Goal: Task Accomplishment & Management: Complete application form

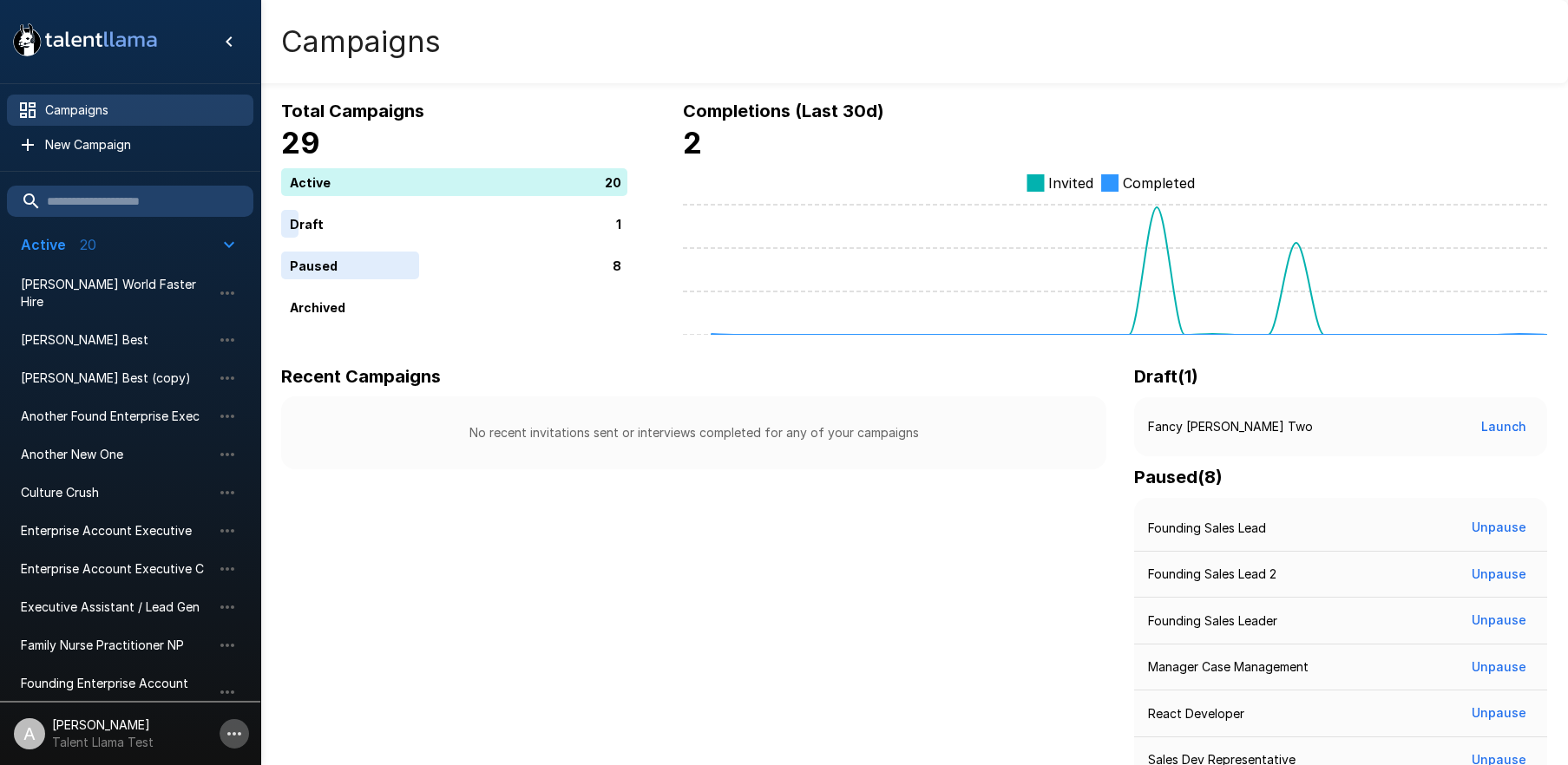
click at [231, 730] on icon "button" at bounding box center [234, 734] width 21 height 21
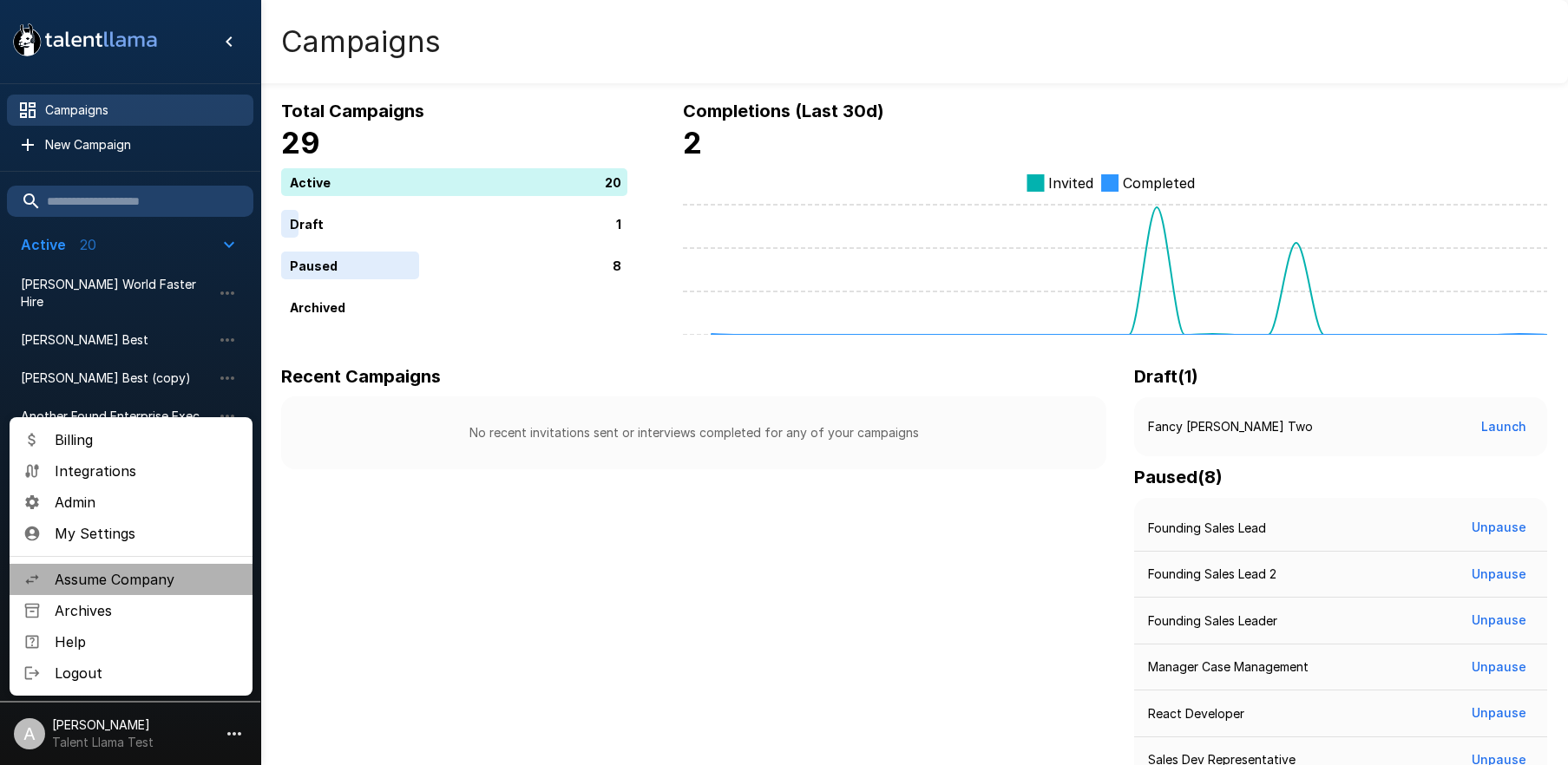
click at [145, 581] on span "Assume Company" at bounding box center [146, 580] width 184 height 21
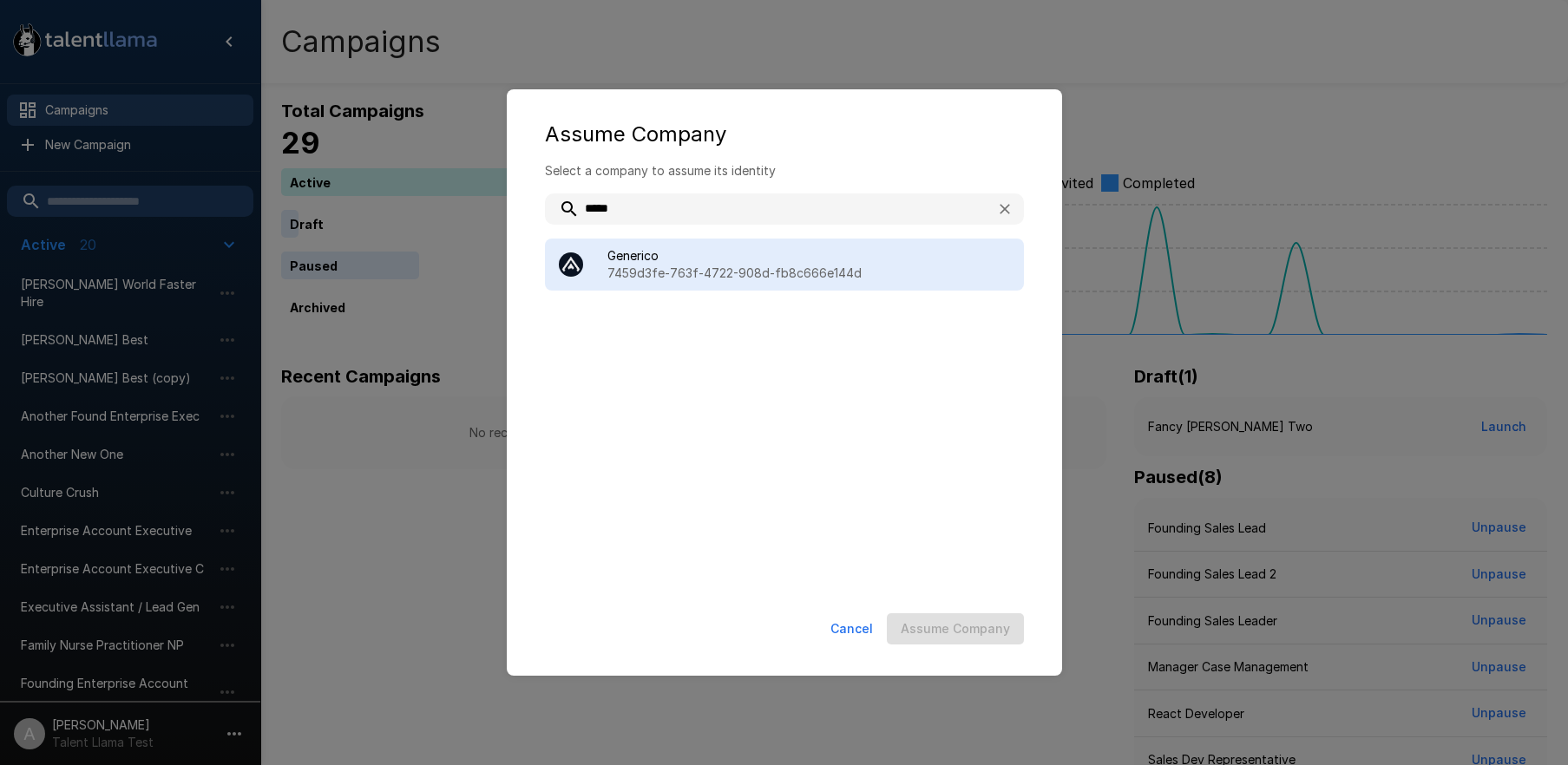
type input "*****"
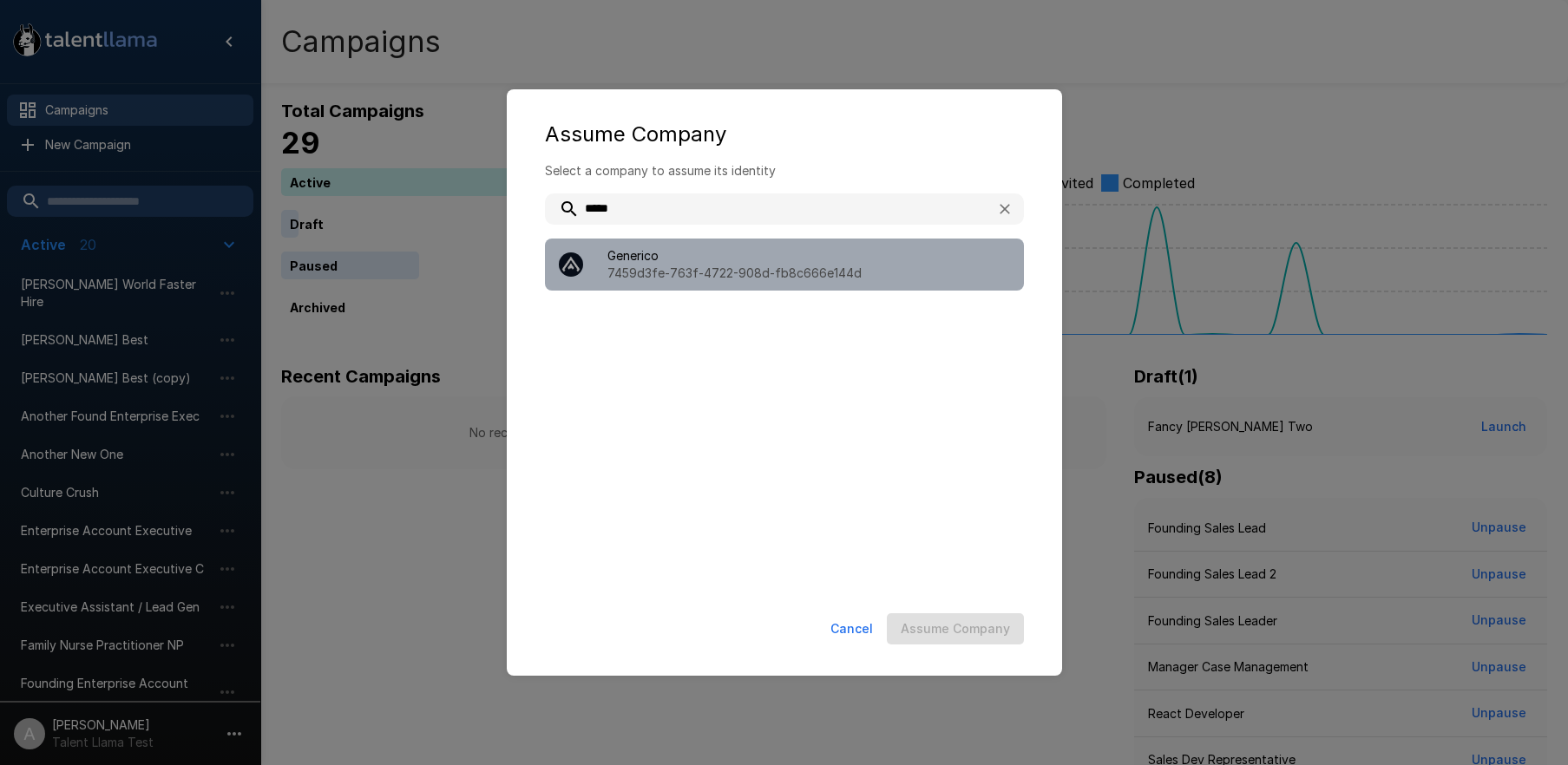
click at [671, 263] on span "Generico" at bounding box center [809, 256] width 403 height 17
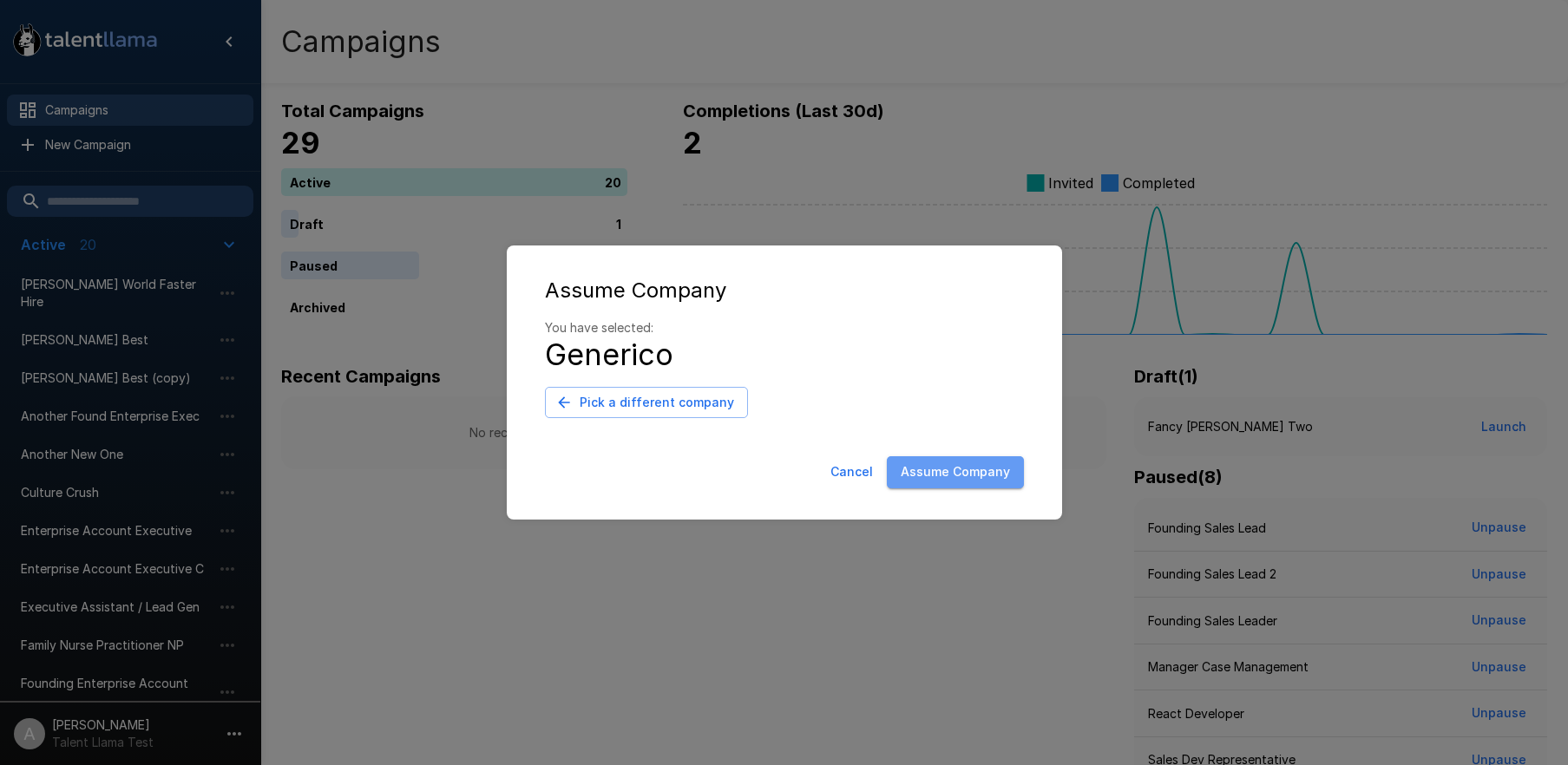
click at [959, 476] on button "Assume Company" at bounding box center [956, 472] width 137 height 32
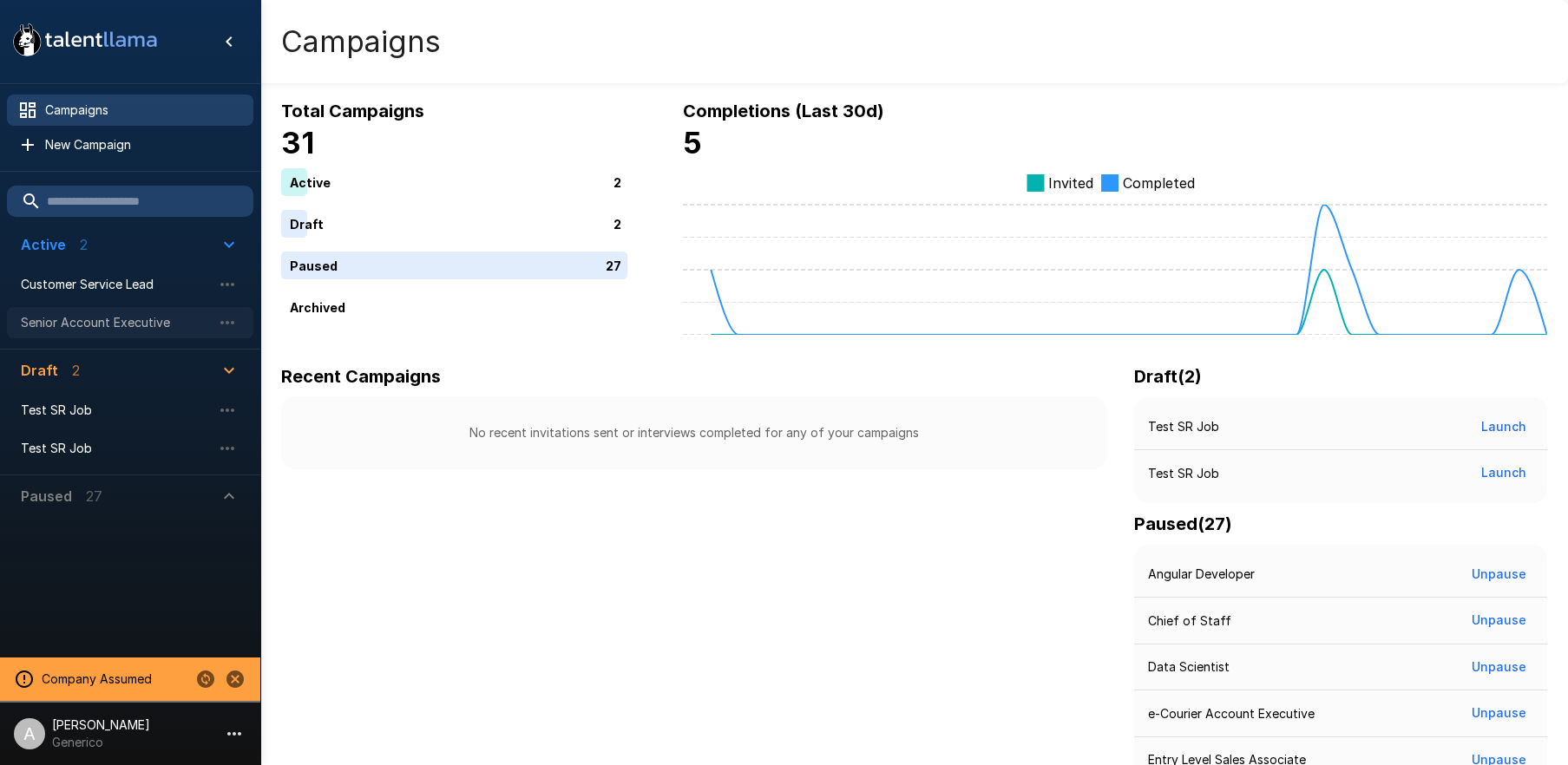
click at [126, 326] on span "Senior Account Executive" at bounding box center [116, 322] width 191 height 17
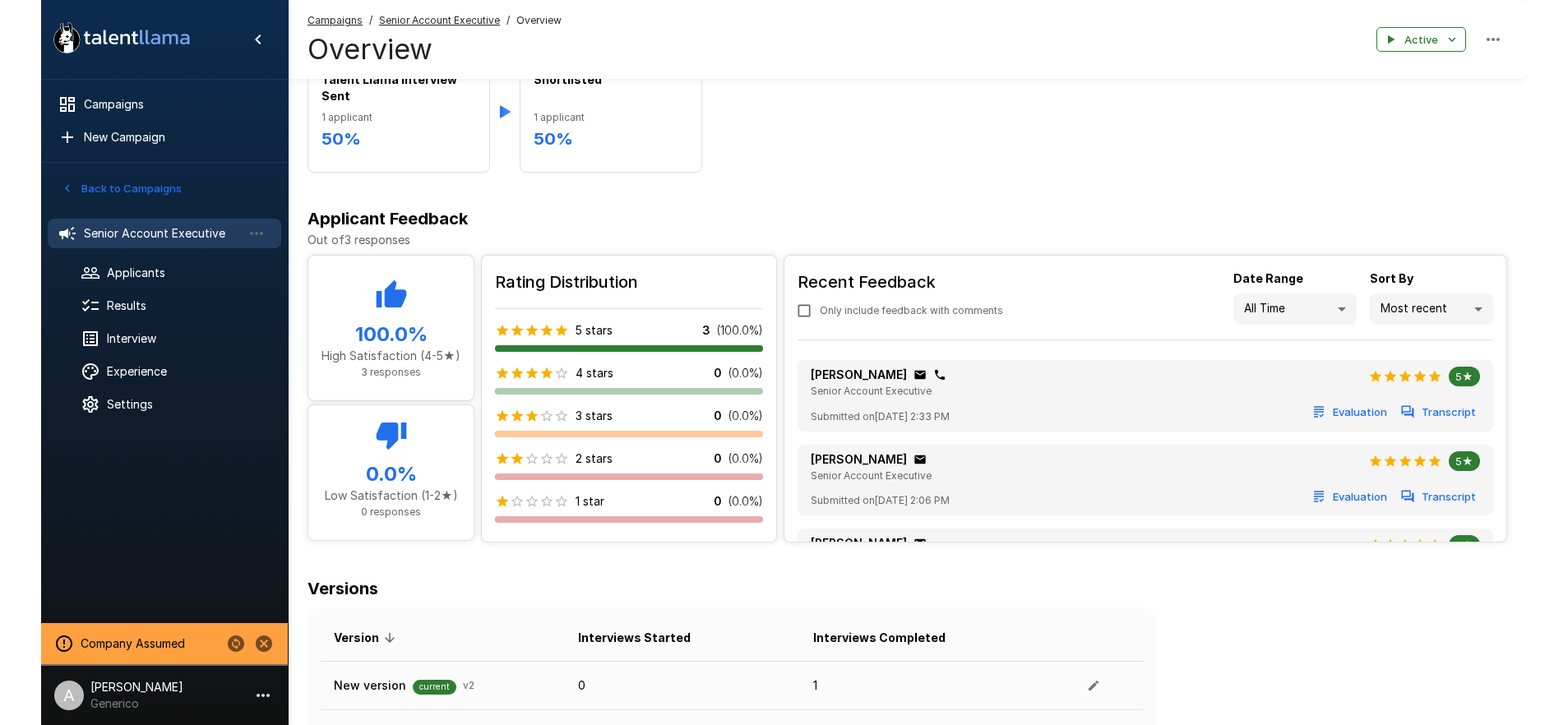
scroll to position [334, 0]
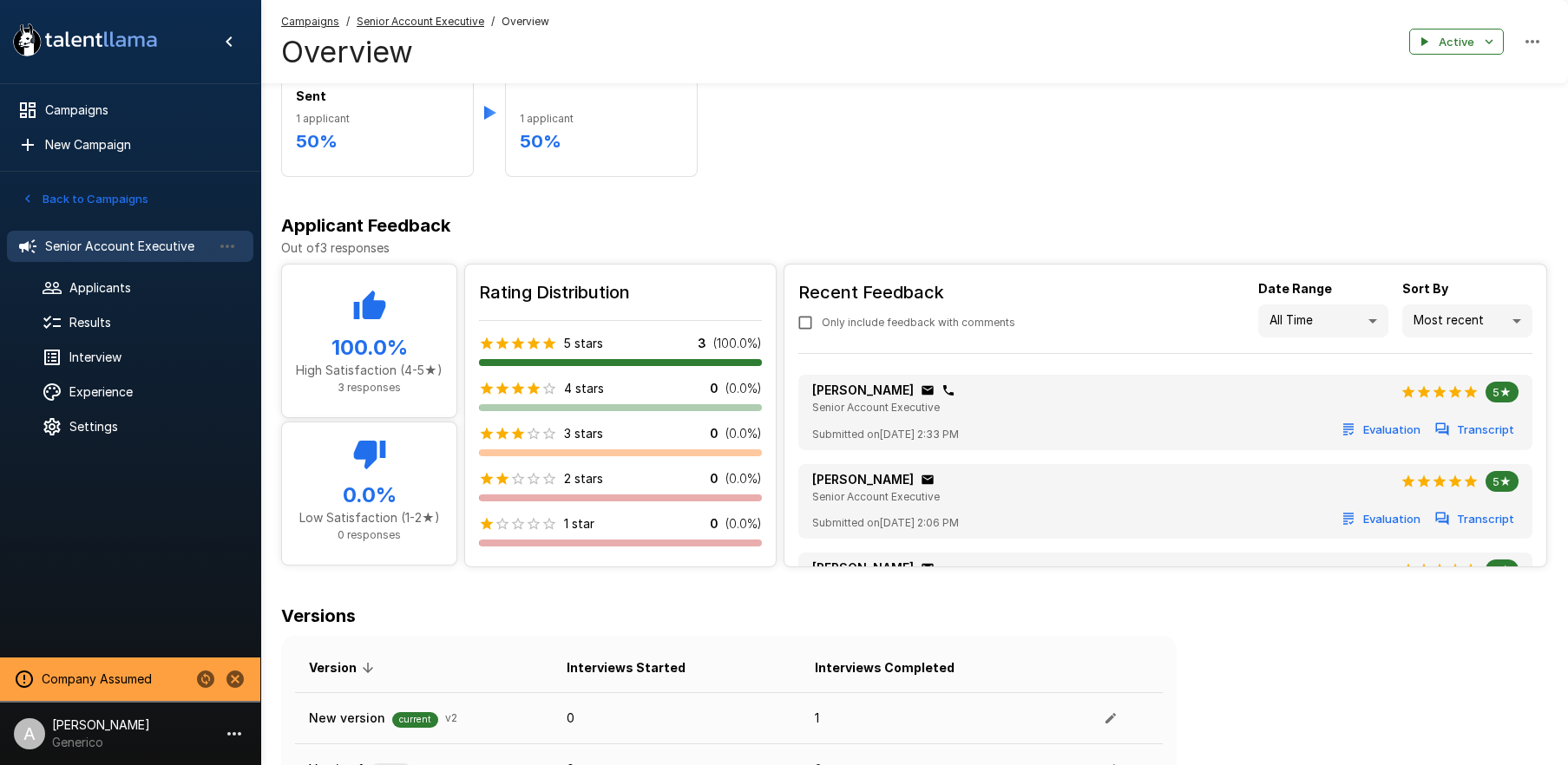
drag, startPoint x: 1027, startPoint y: 495, endPoint x: 1016, endPoint y: 473, distance: 24.6
click at [1026, 492] on div "John Jingelheimer Senior Account Executive 5★" at bounding box center [1165, 488] width 707 height 35
drag, startPoint x: 995, startPoint y: 476, endPoint x: 982, endPoint y: 462, distance: 19.1
click at [991, 506] on ul "Benjamin Chaikin Senior Account Executive 5★ Submitted on September 4 @ 2:33 PM…" at bounding box center [1166, 508] width 734 height 281
click at [959, 429] on span "Submitted on September 4 @ 2:33 PM" at bounding box center [885, 434] width 146 height 17
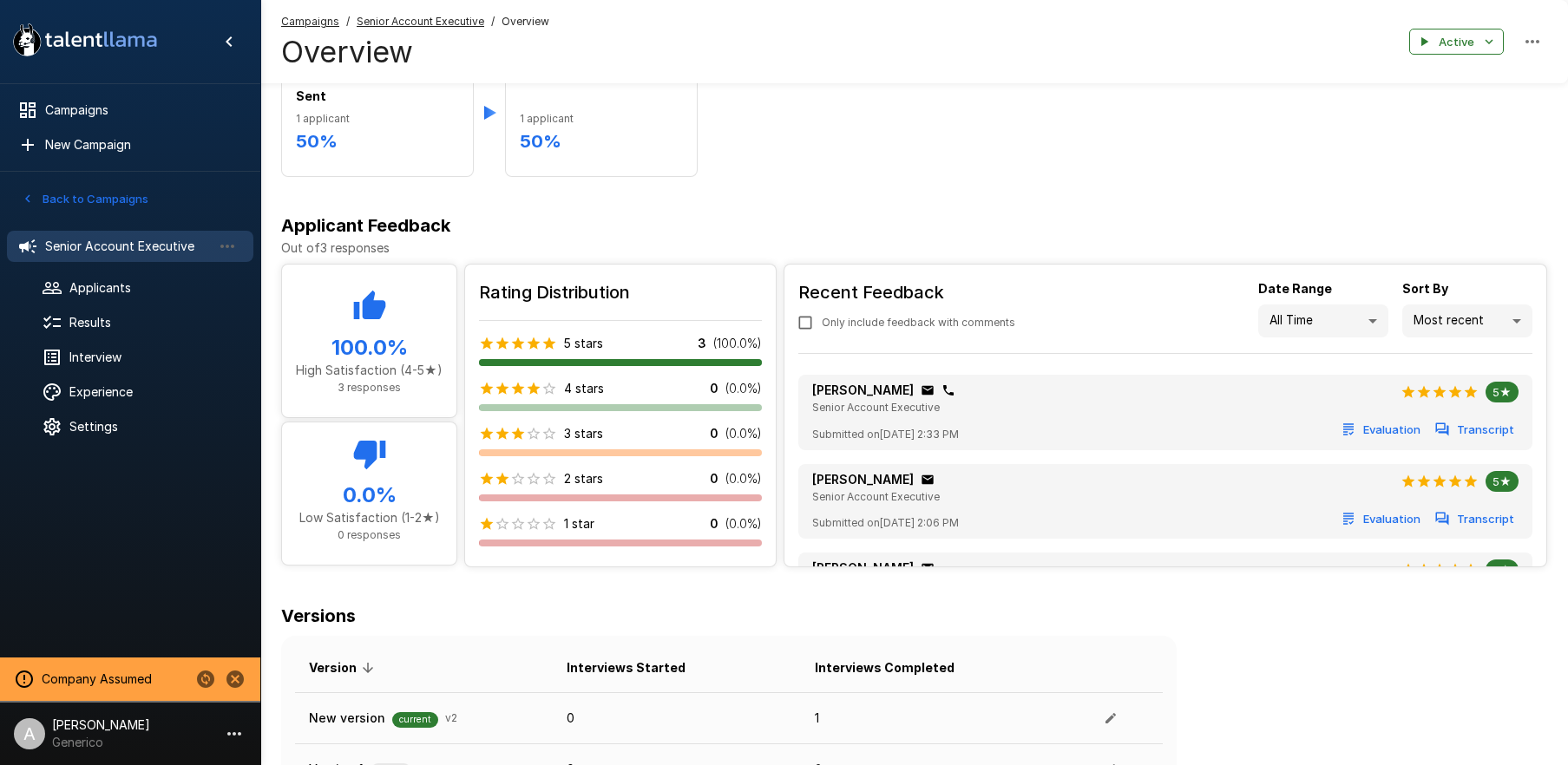
drag, startPoint x: 823, startPoint y: 385, endPoint x: 1147, endPoint y: 529, distance: 354.6
click at [1147, 529] on ul "Benjamin Chaikin Senior Account Executive 5★ Submitted on September 4 @ 2:33 PM…" at bounding box center [1166, 508] width 734 height 281
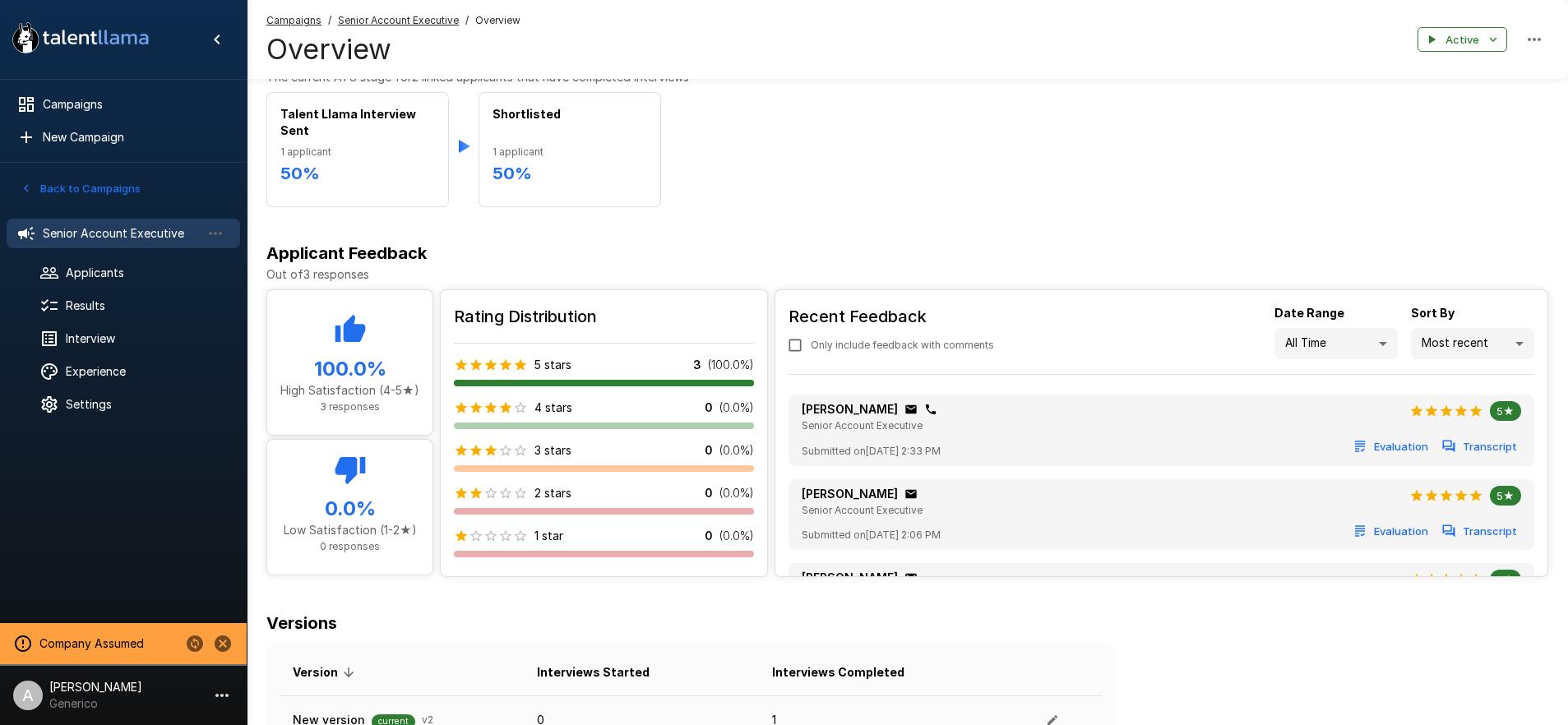
scroll to position [373, 0]
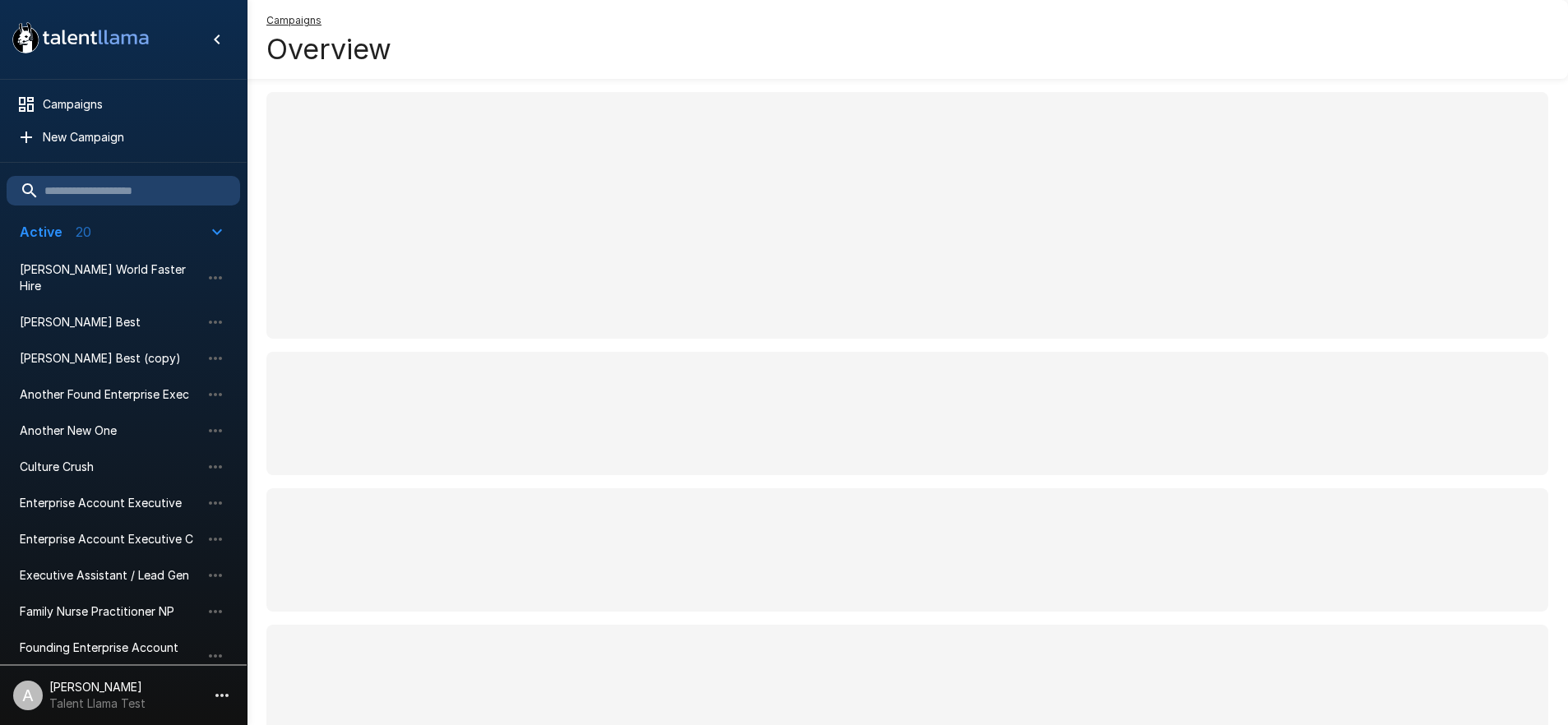
scroll to position [4, 0]
click at [874, 332] on span at bounding box center [907, 213] width 1282 height 247
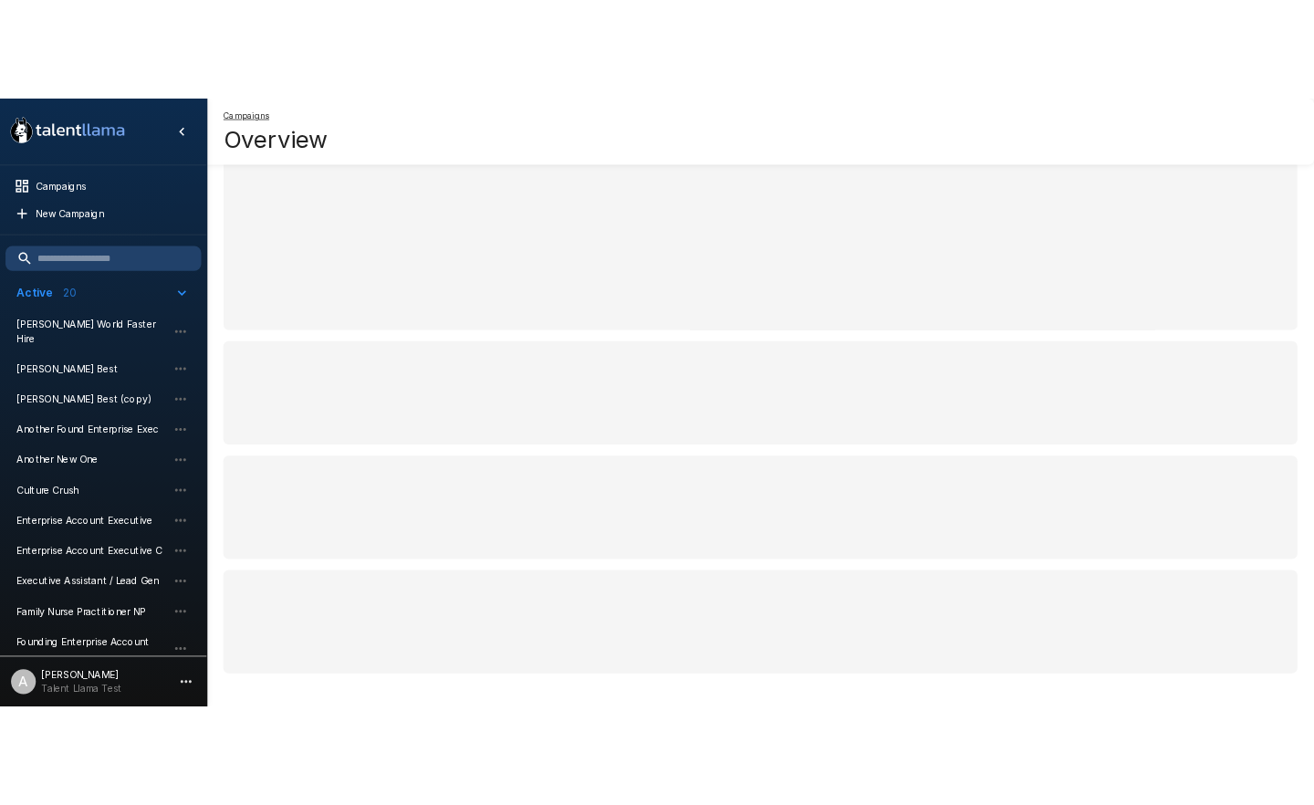
scroll to position [0, 0]
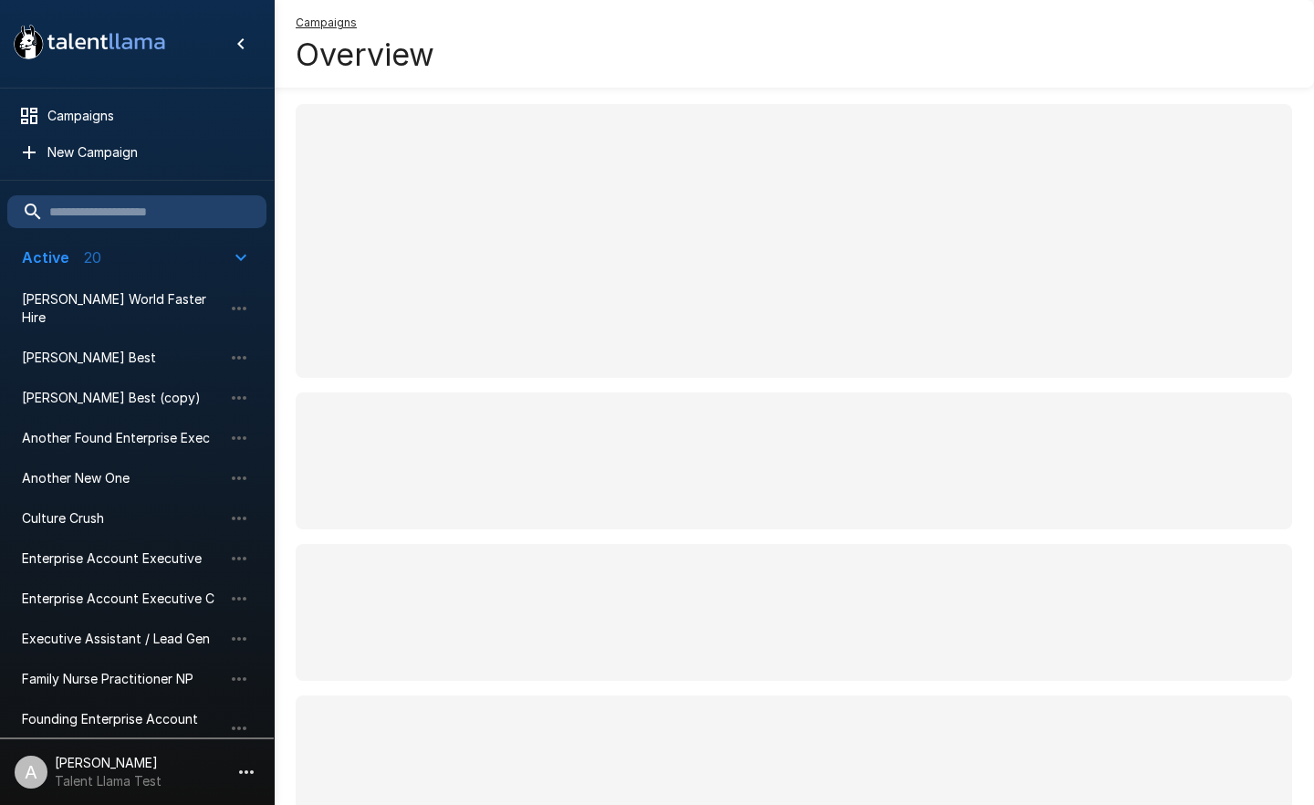
click at [159, 751] on li "A Adam Stokar Talent Llama Test" at bounding box center [137, 768] width 274 height 58
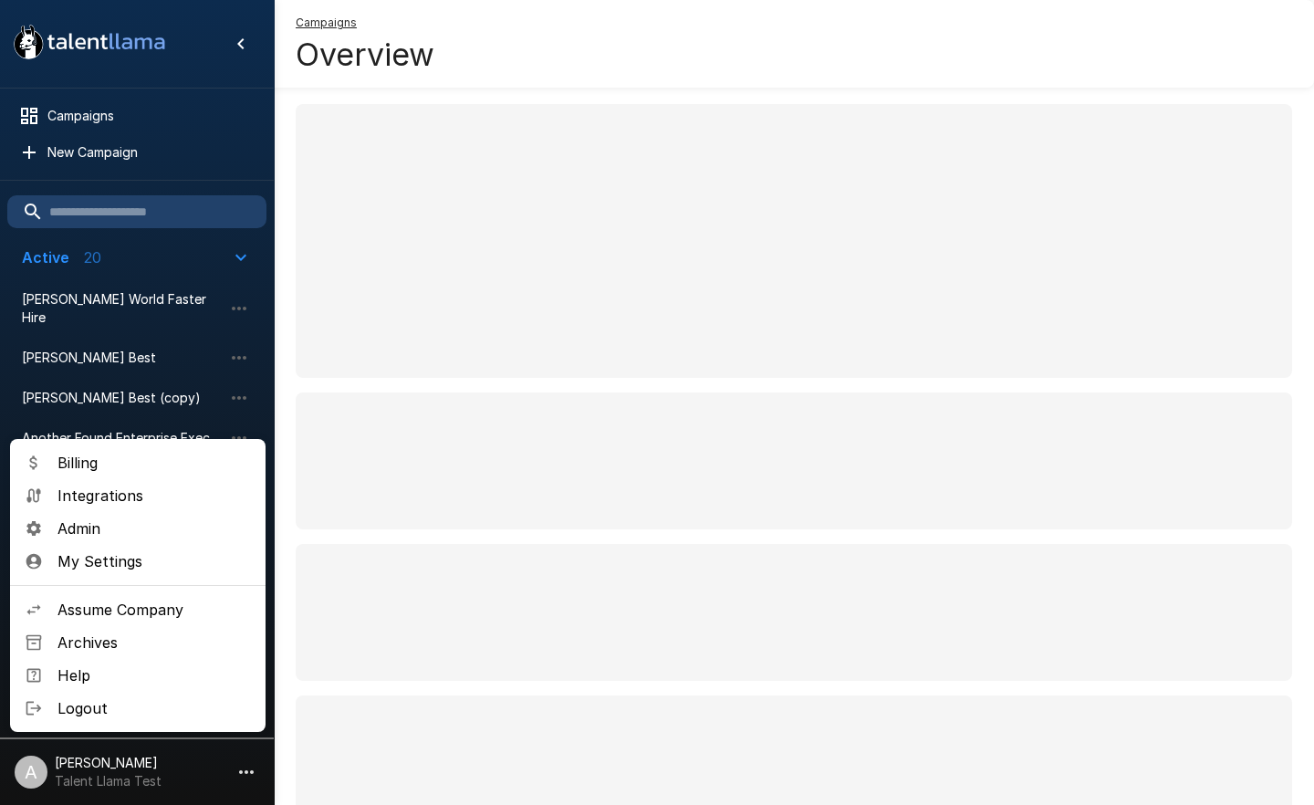
click at [106, 468] on span "Billing" at bounding box center [154, 463] width 193 height 22
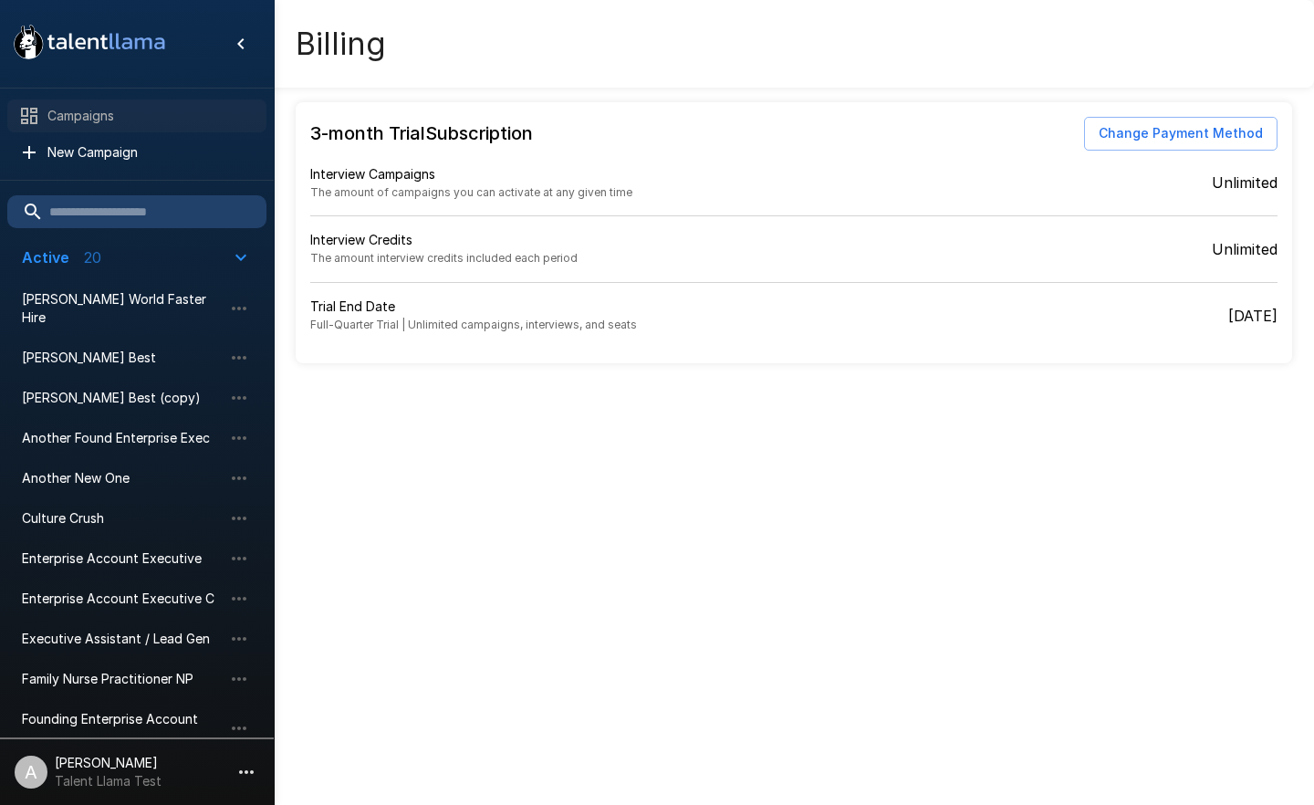
click at [70, 130] on div "Campaigns" at bounding box center [136, 115] width 259 height 33
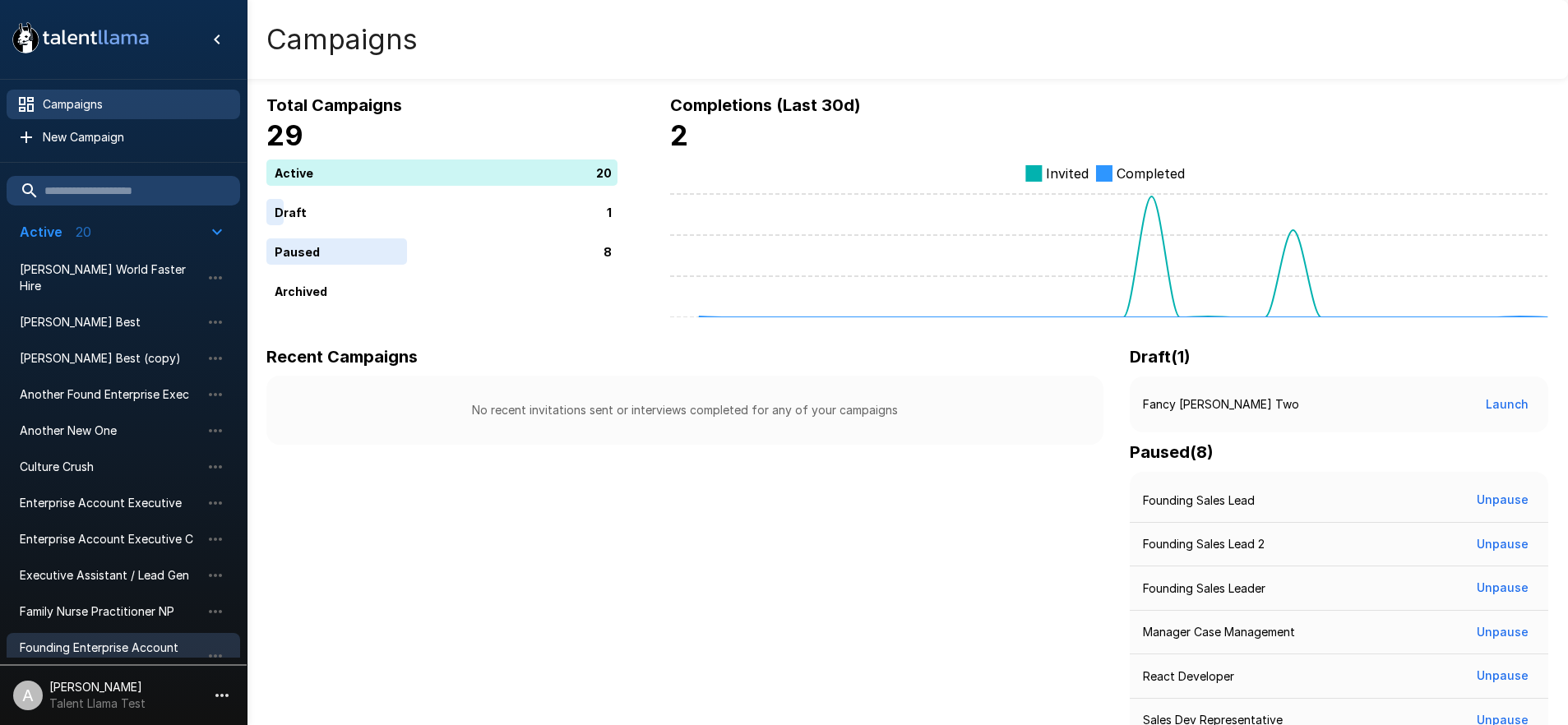
click at [140, 639] on span "Founding Enterprise Account Executive" at bounding box center [110, 656] width 181 height 33
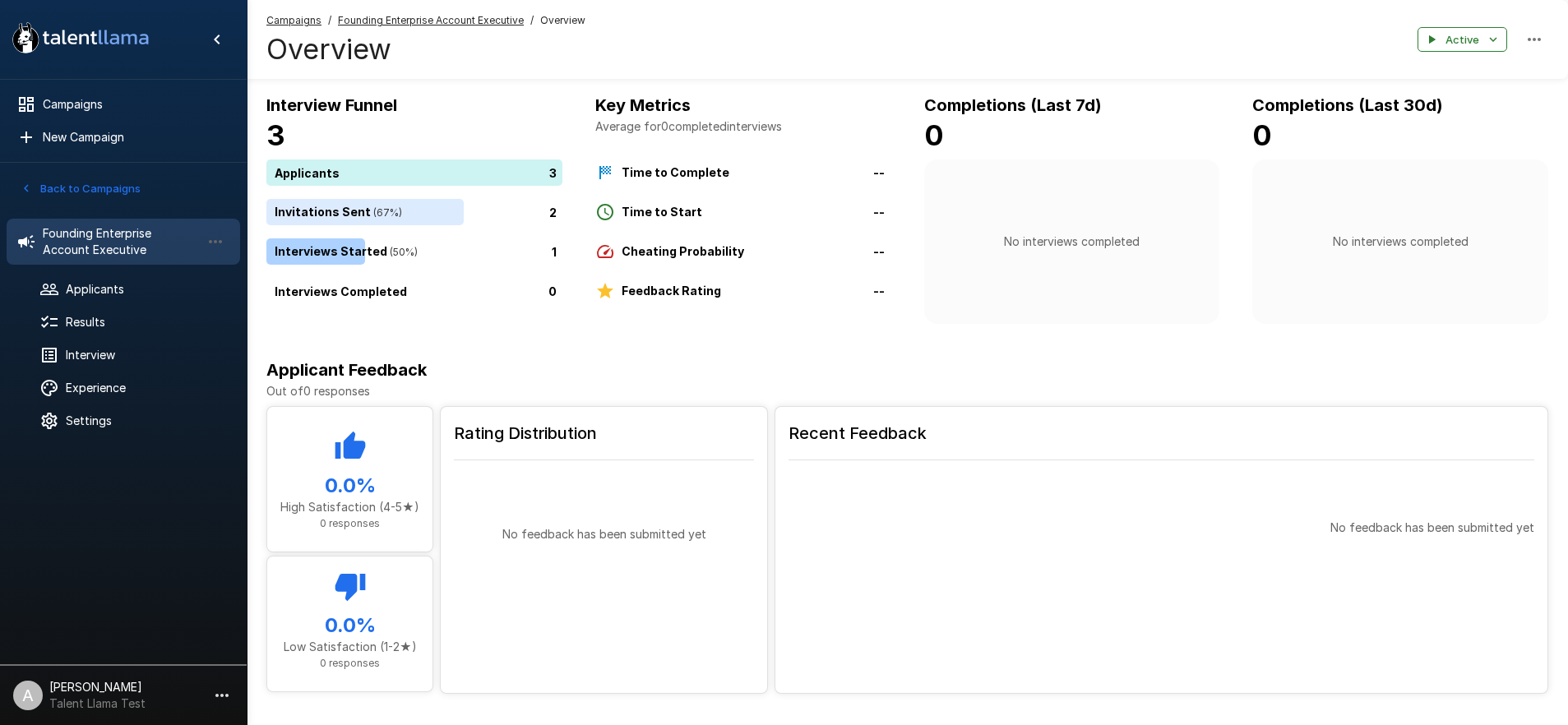
click at [168, 672] on li "A Adam Stokar Talent Llama Test" at bounding box center [123, 692] width 247 height 52
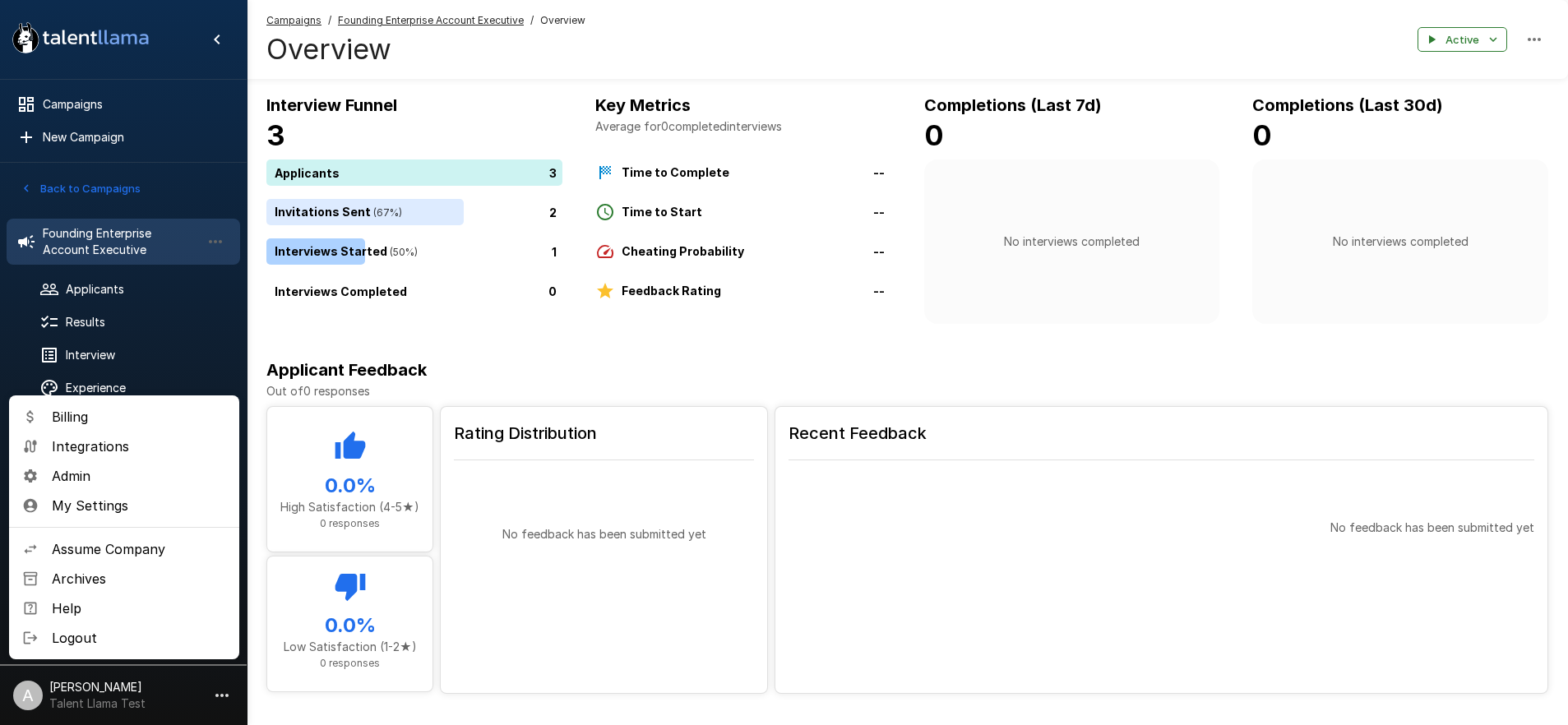
click at [144, 552] on span "Assume Company" at bounding box center [139, 549] width 174 height 20
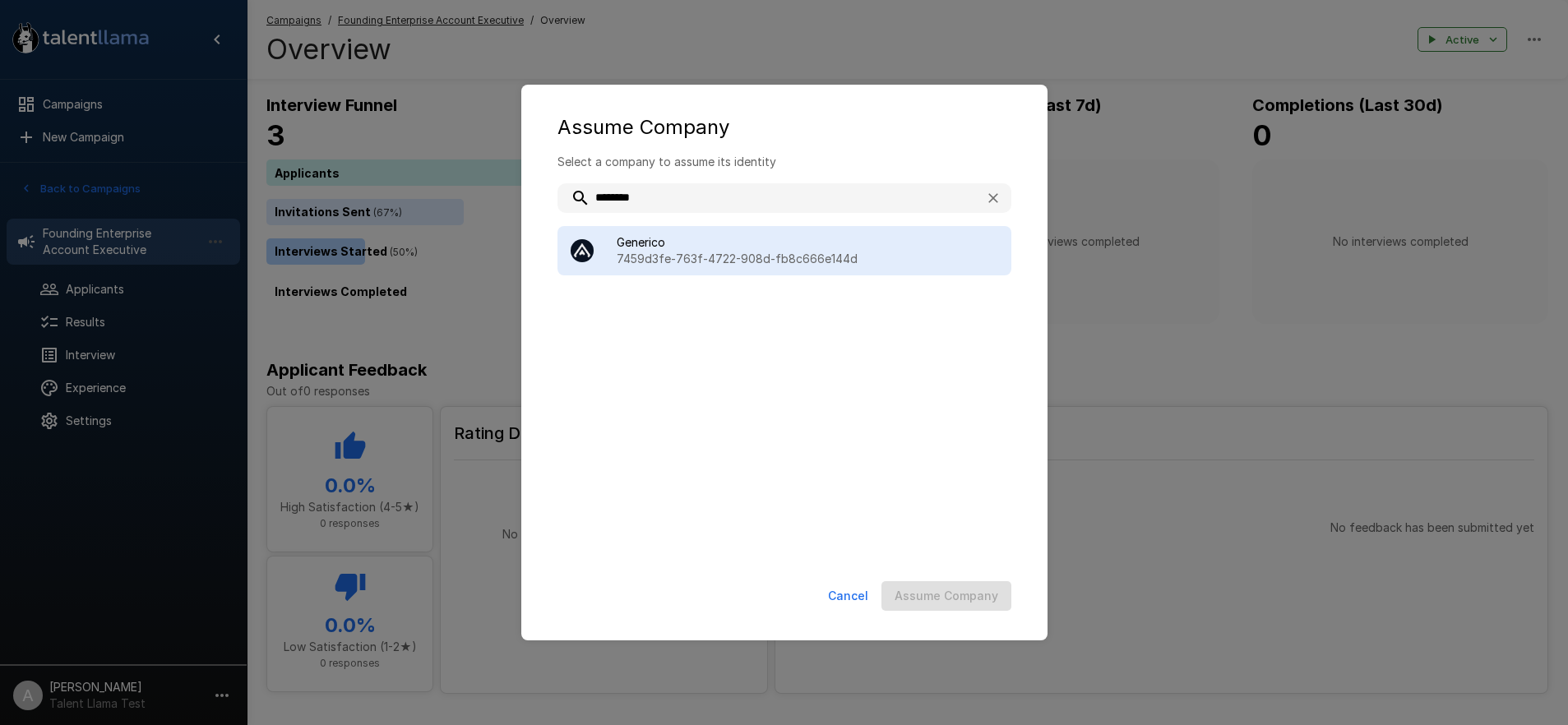
type input "********"
click at [687, 234] on span "Generico" at bounding box center [808, 242] width 382 height 16
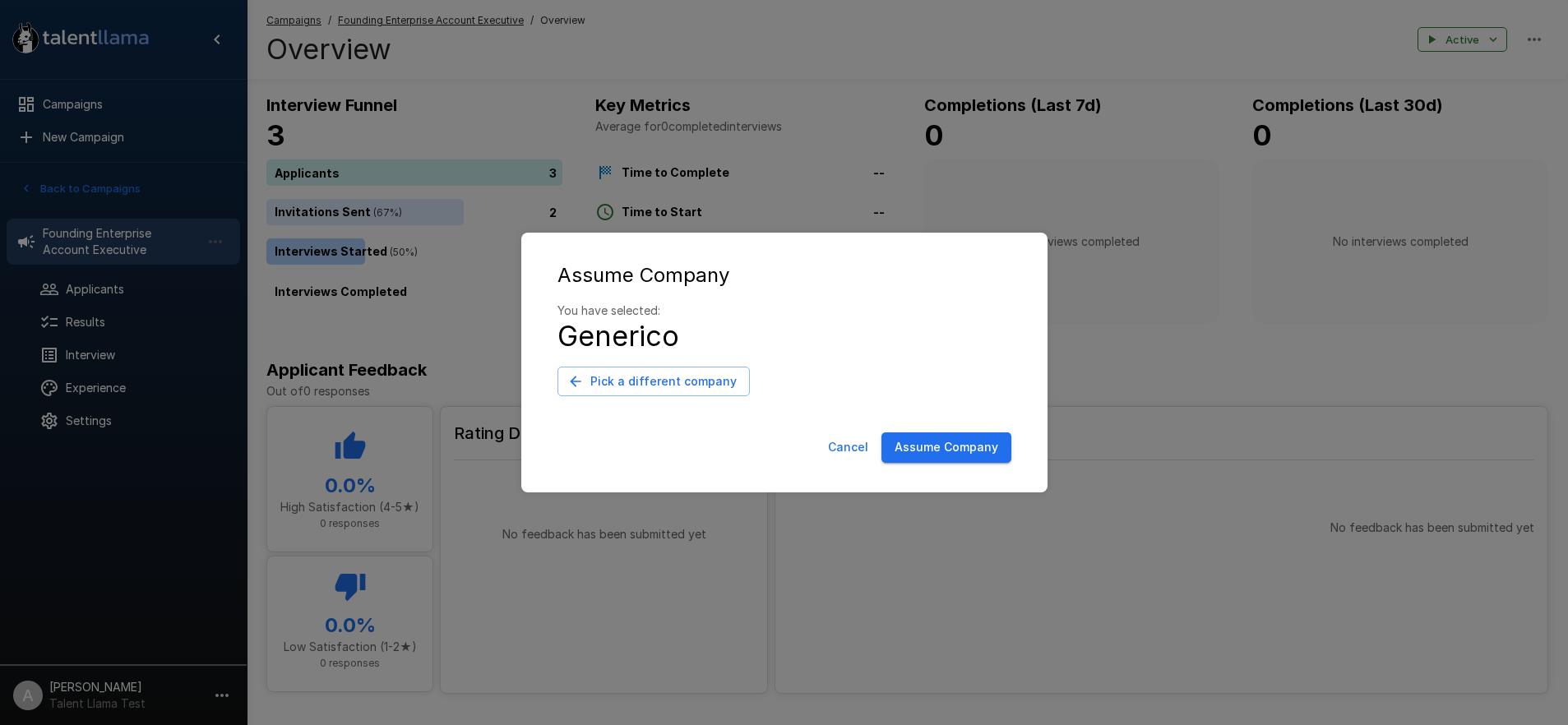
click at [1003, 444] on button "Assume Company" at bounding box center [946, 448] width 130 height 31
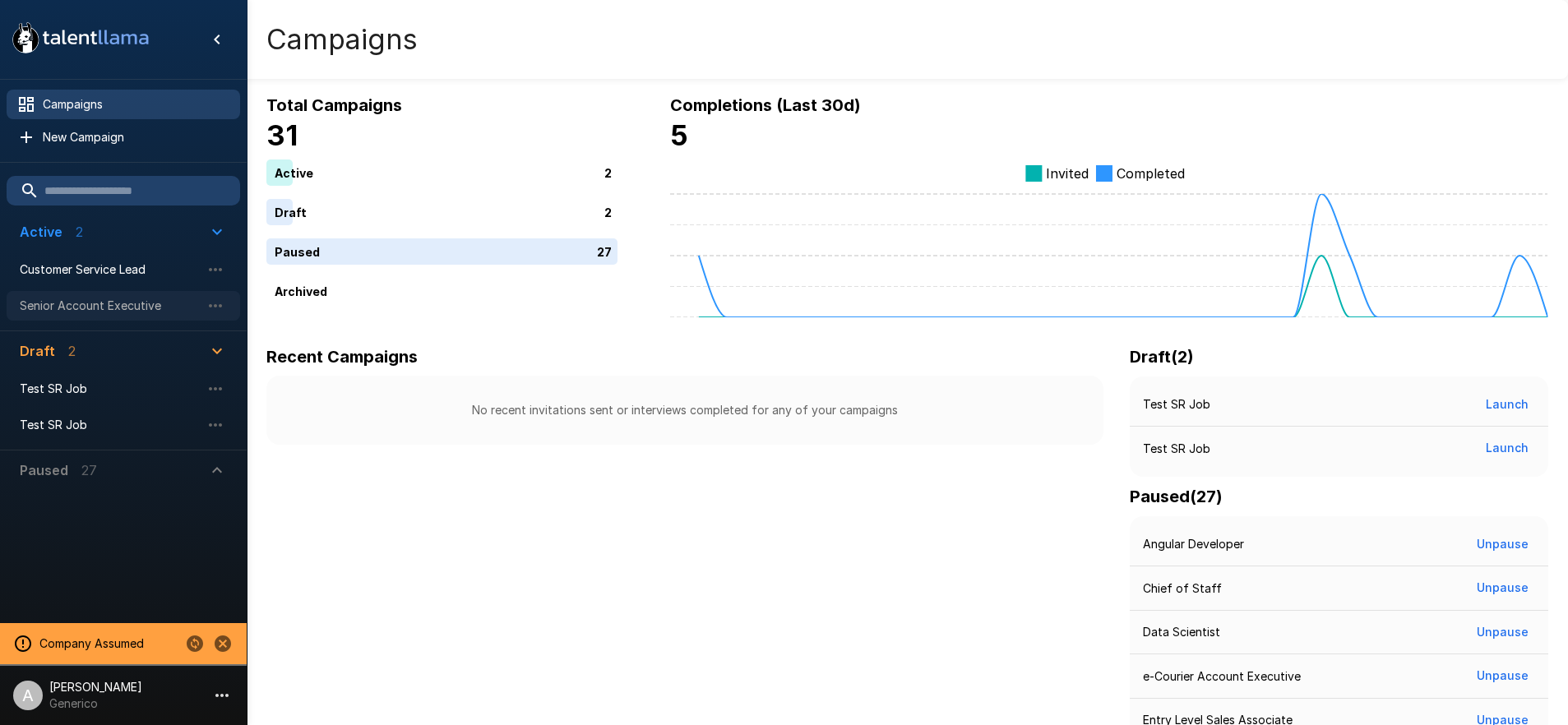
click at [100, 312] on span "Senior Account Executive" at bounding box center [110, 305] width 181 height 16
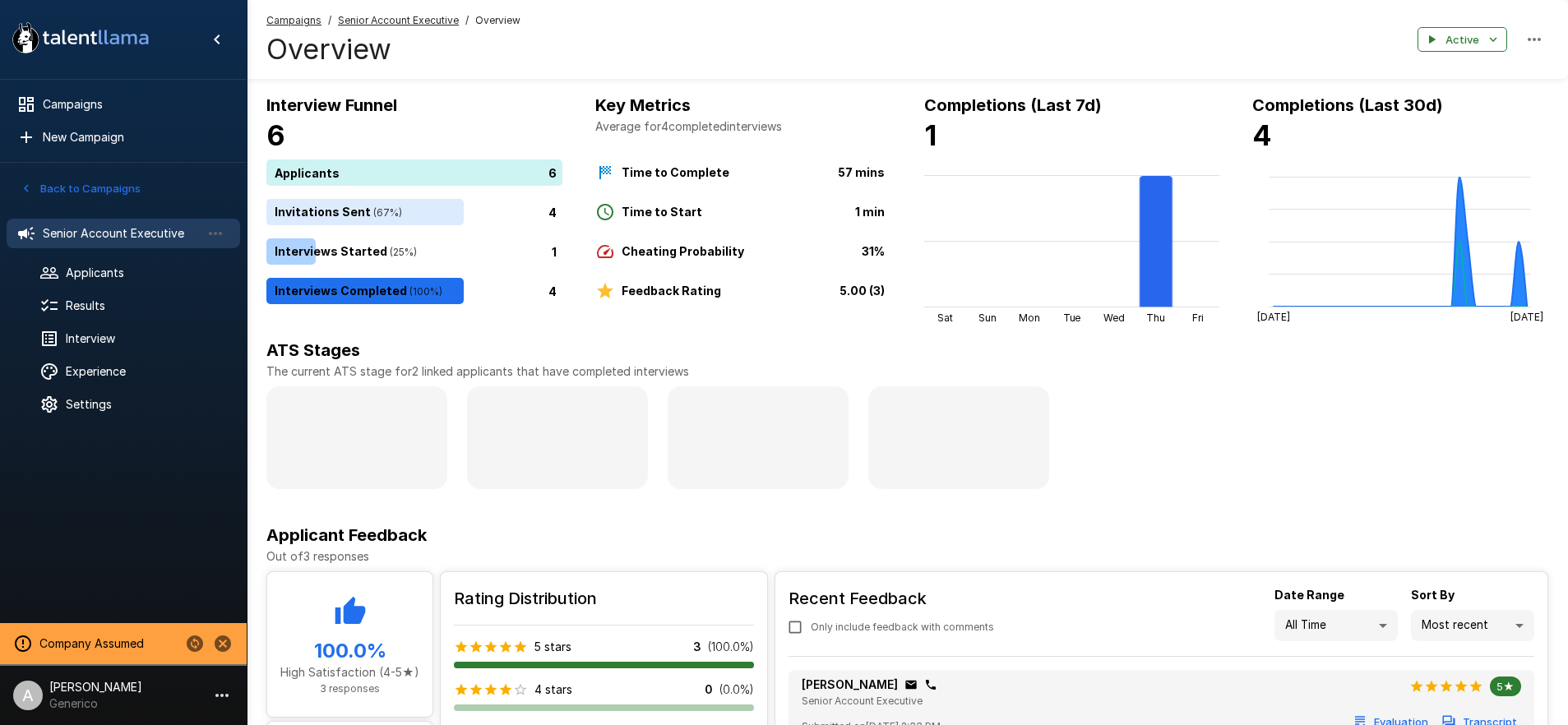
click at [440, 453] on span at bounding box center [357, 438] width 181 height 103
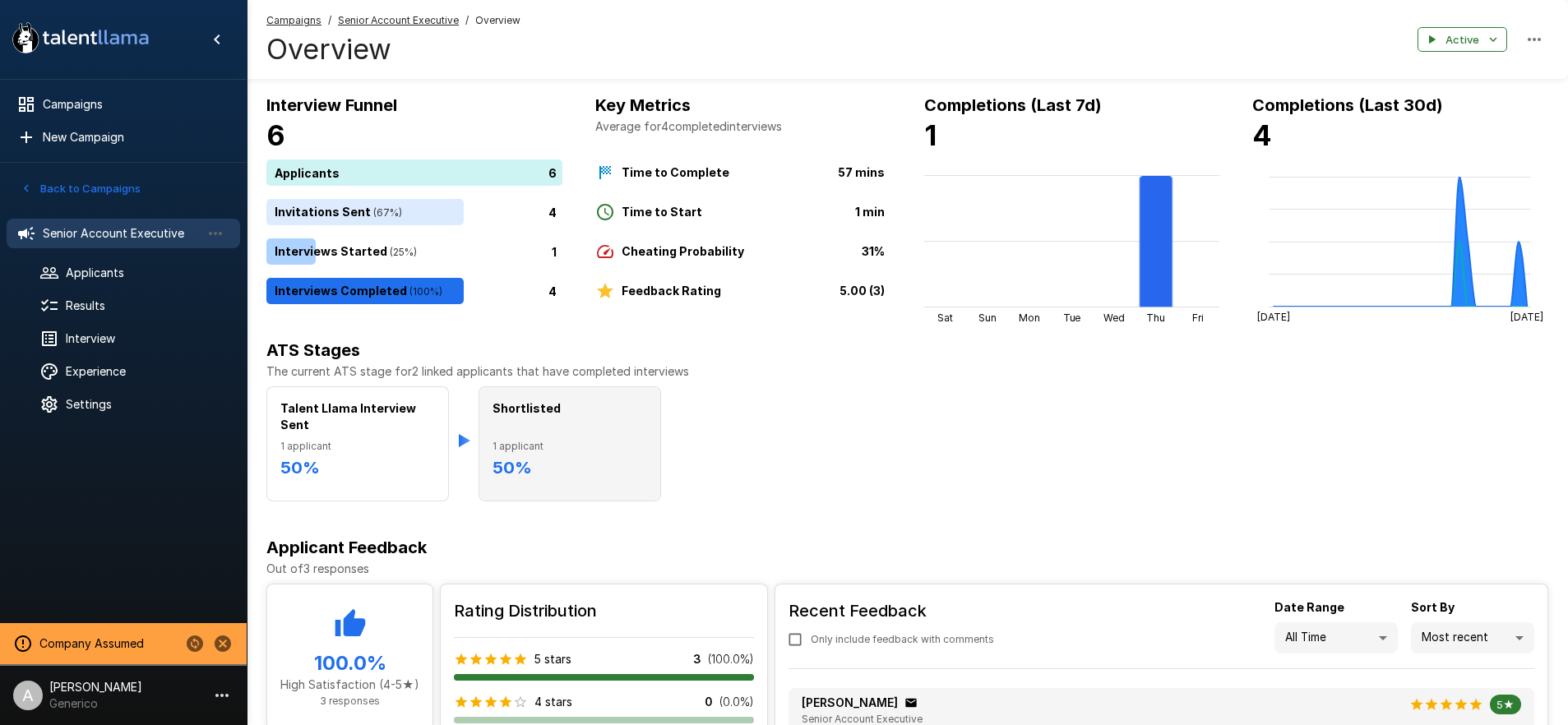
click at [589, 442] on span "1 applicant" at bounding box center [570, 446] width 155 height 16
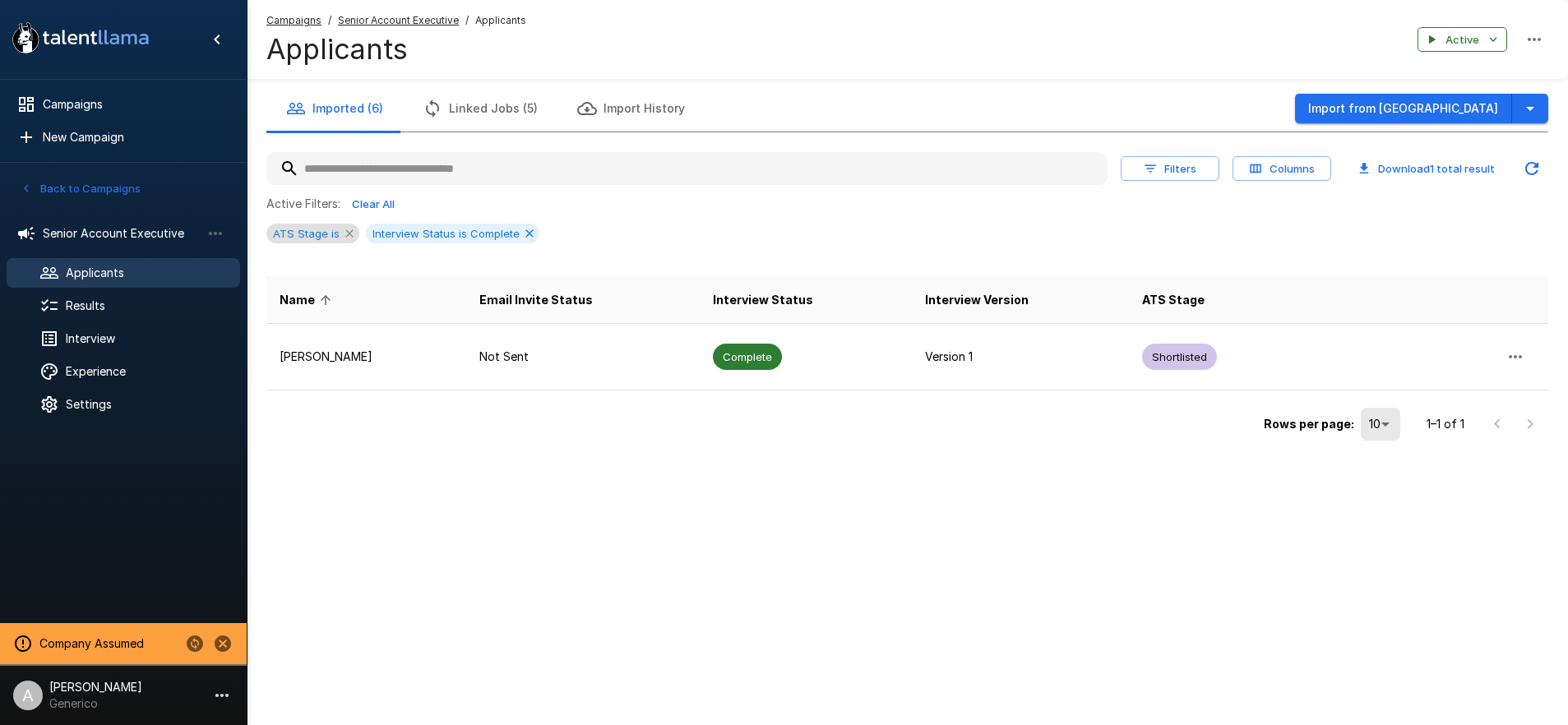
click at [347, 235] on icon at bounding box center [349, 233] width 14 height 14
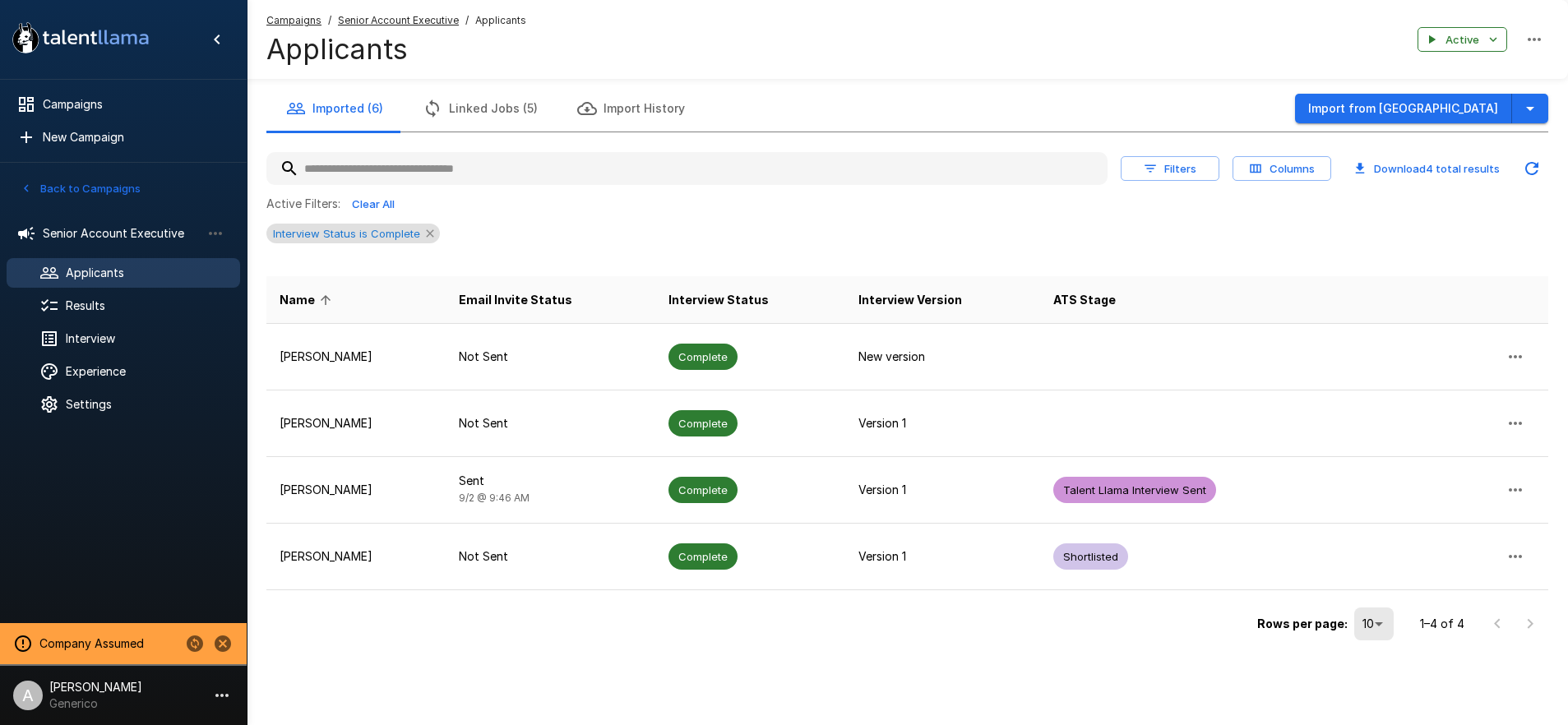
click at [431, 234] on icon at bounding box center [430, 233] width 14 height 14
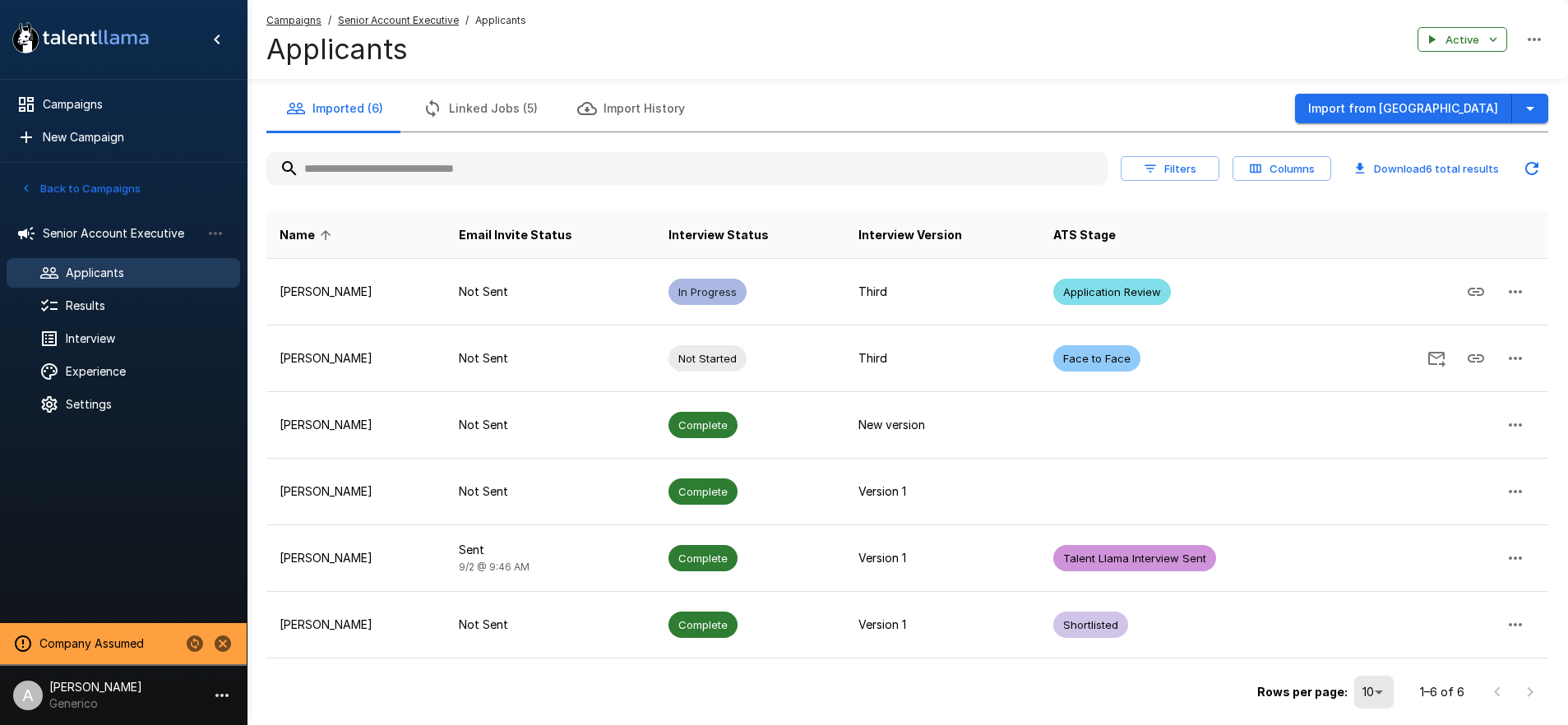
click at [401, 21] on u "Senior Account Executive" at bounding box center [398, 21] width 121 height 13
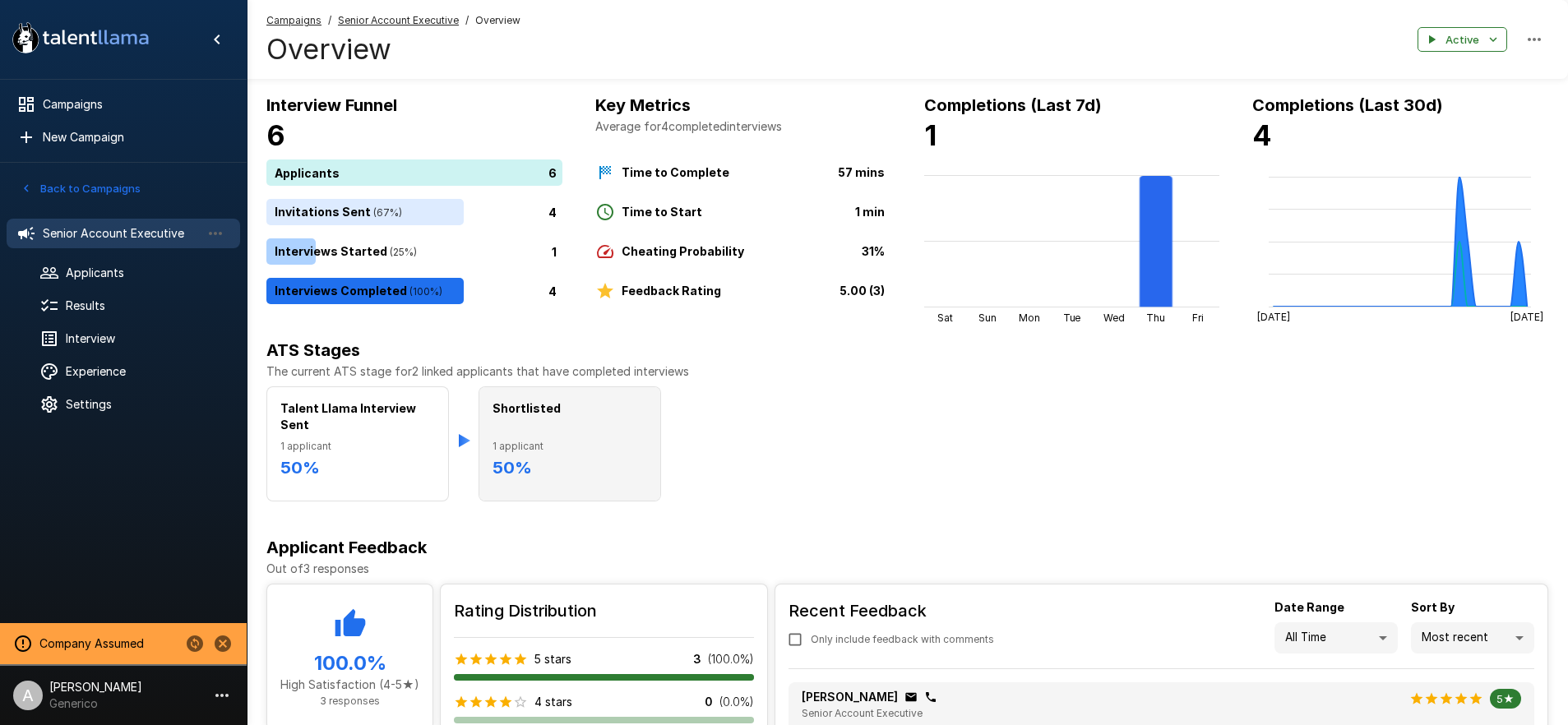
click at [574, 448] on span "1 applicant" at bounding box center [570, 446] width 155 height 16
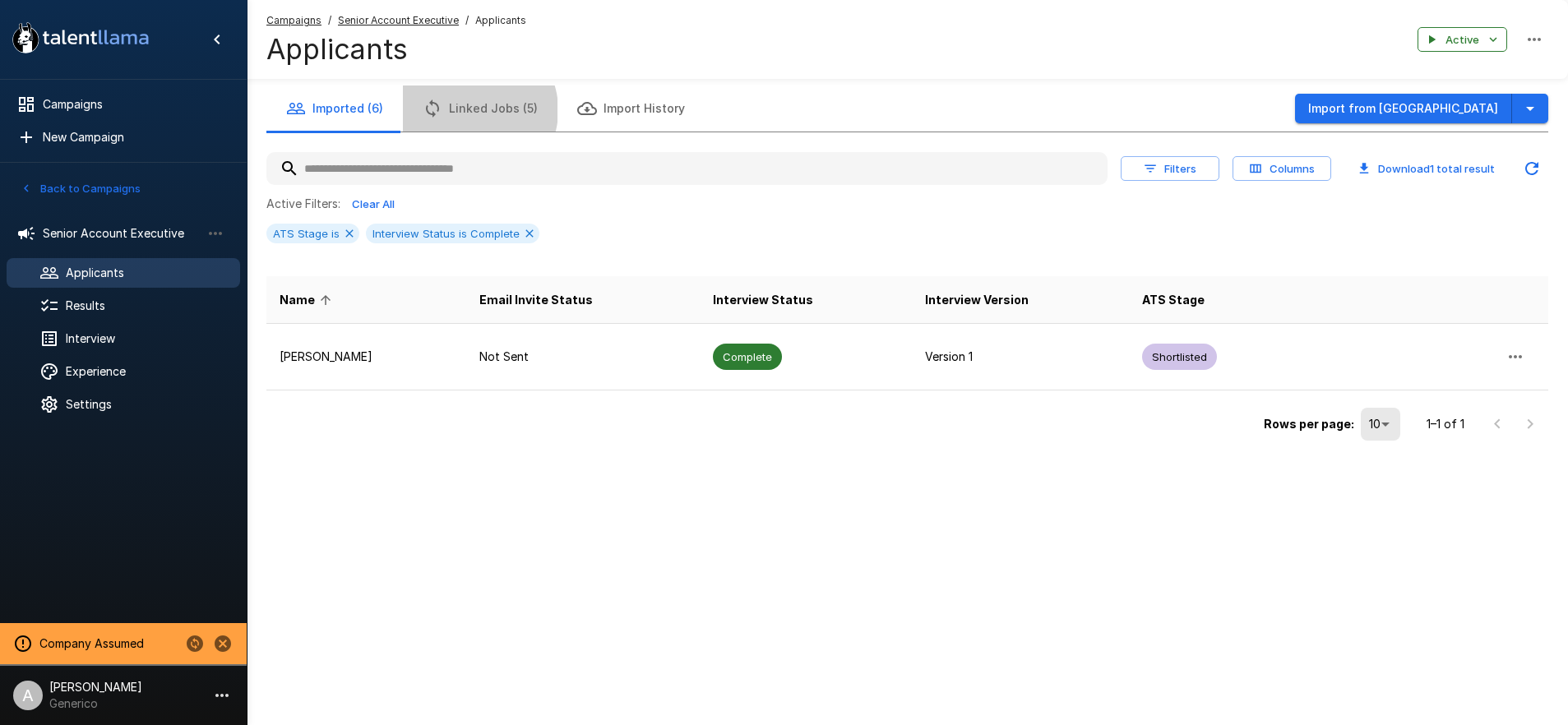
click at [470, 110] on button "Linked Jobs (5)" at bounding box center [480, 108] width 155 height 46
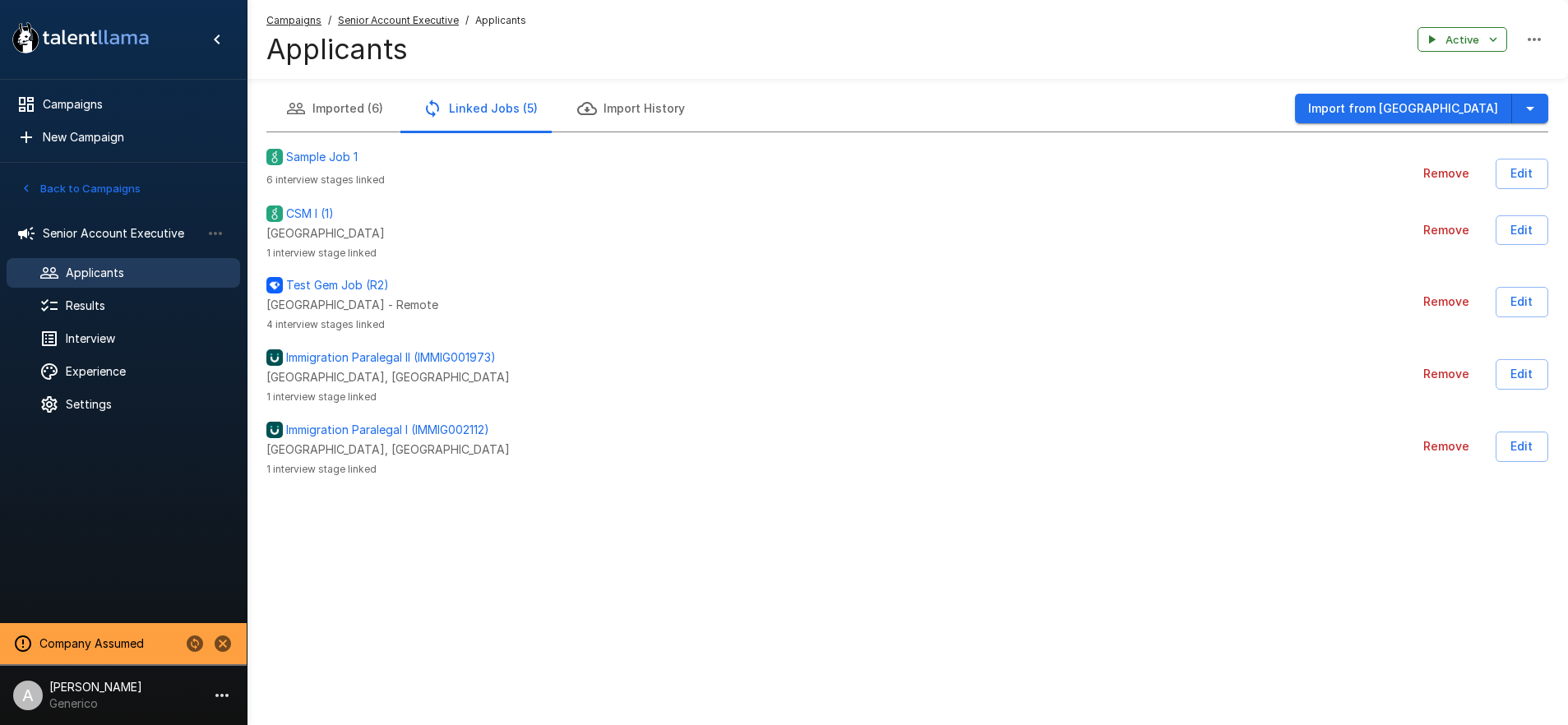
click at [340, 108] on button "Imported (6)" at bounding box center [335, 108] width 137 height 46
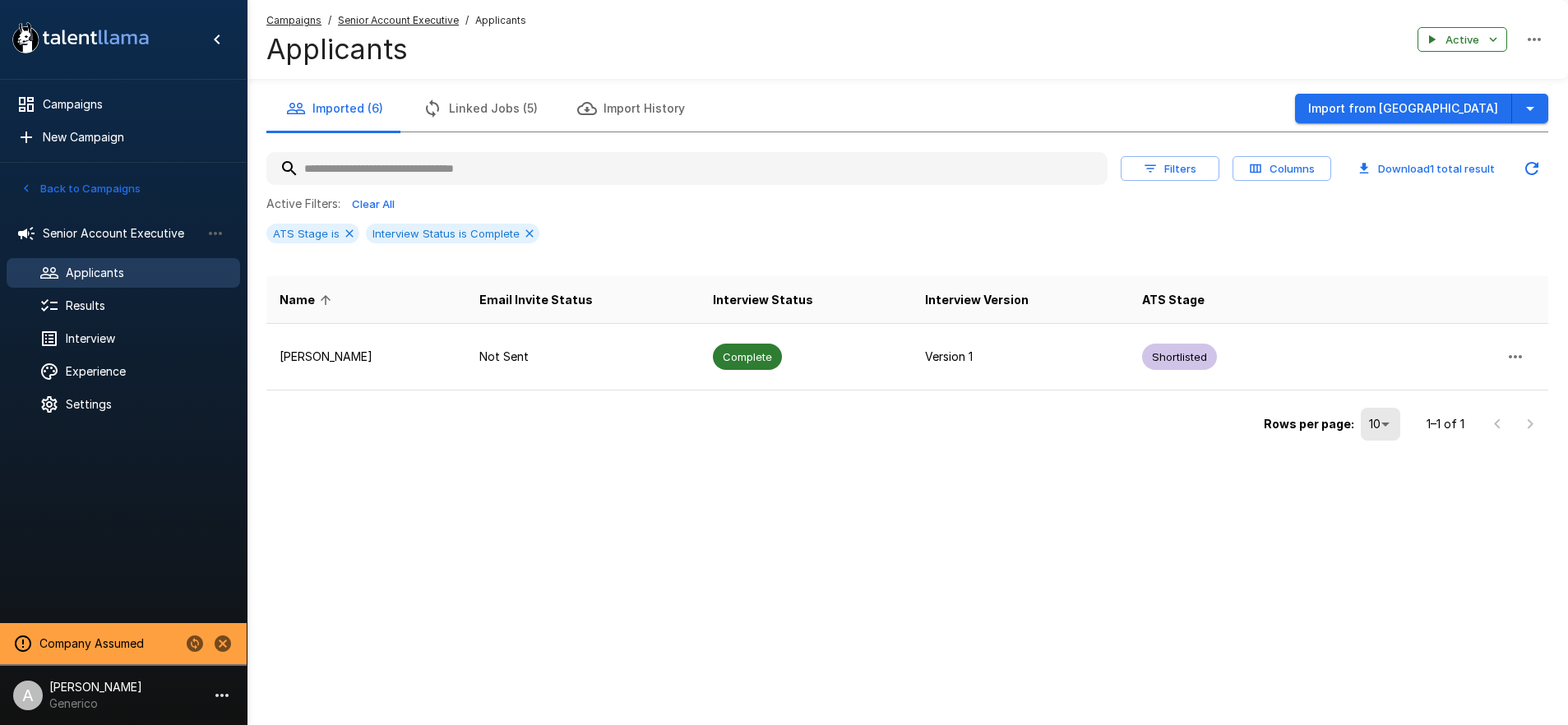
click at [734, 119] on div "Imported (6) Linked Jobs (5) Import History Import from Greenhouse" at bounding box center [907, 108] width 1282 height 46
click at [102, 297] on span "Results" at bounding box center [146, 305] width 161 height 16
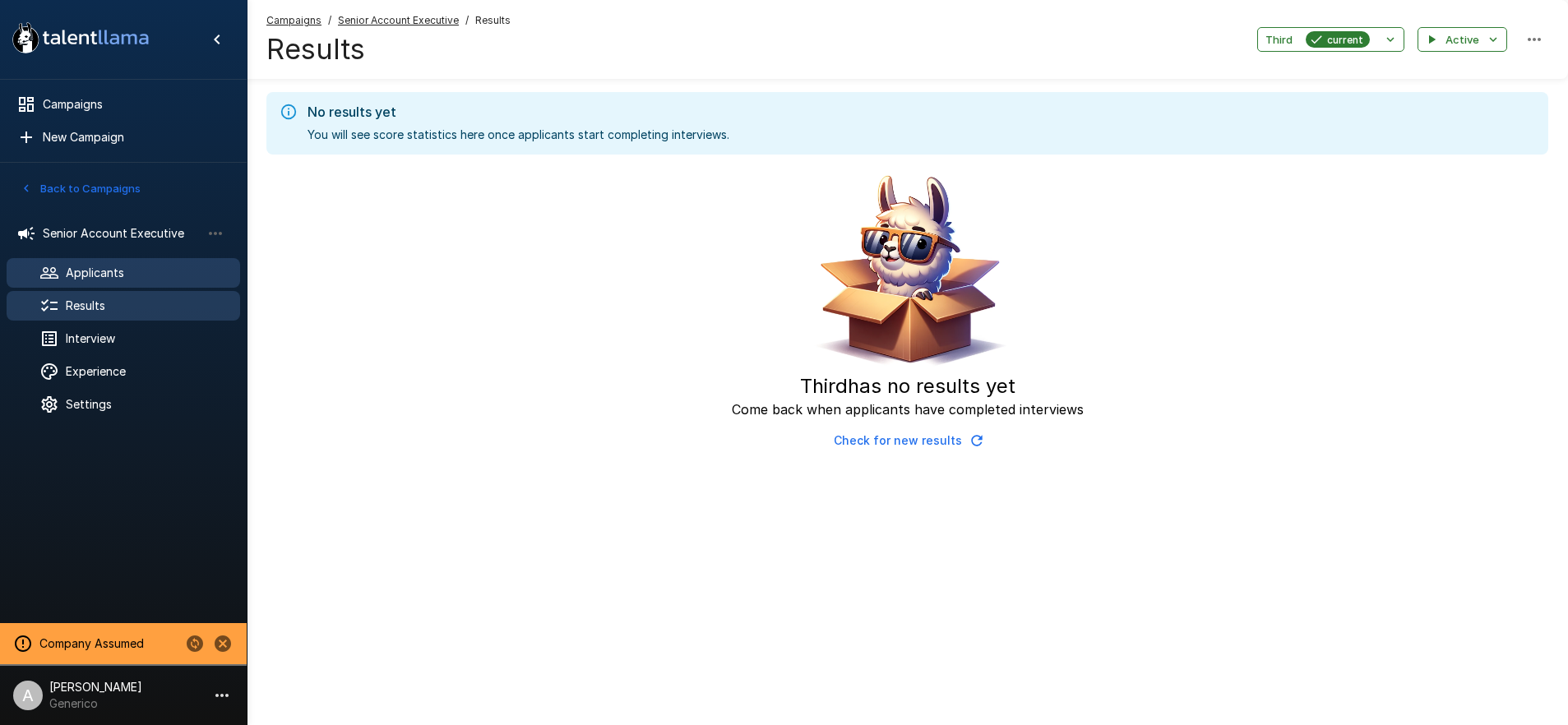
click at [100, 276] on span "Applicants" at bounding box center [146, 273] width 161 height 16
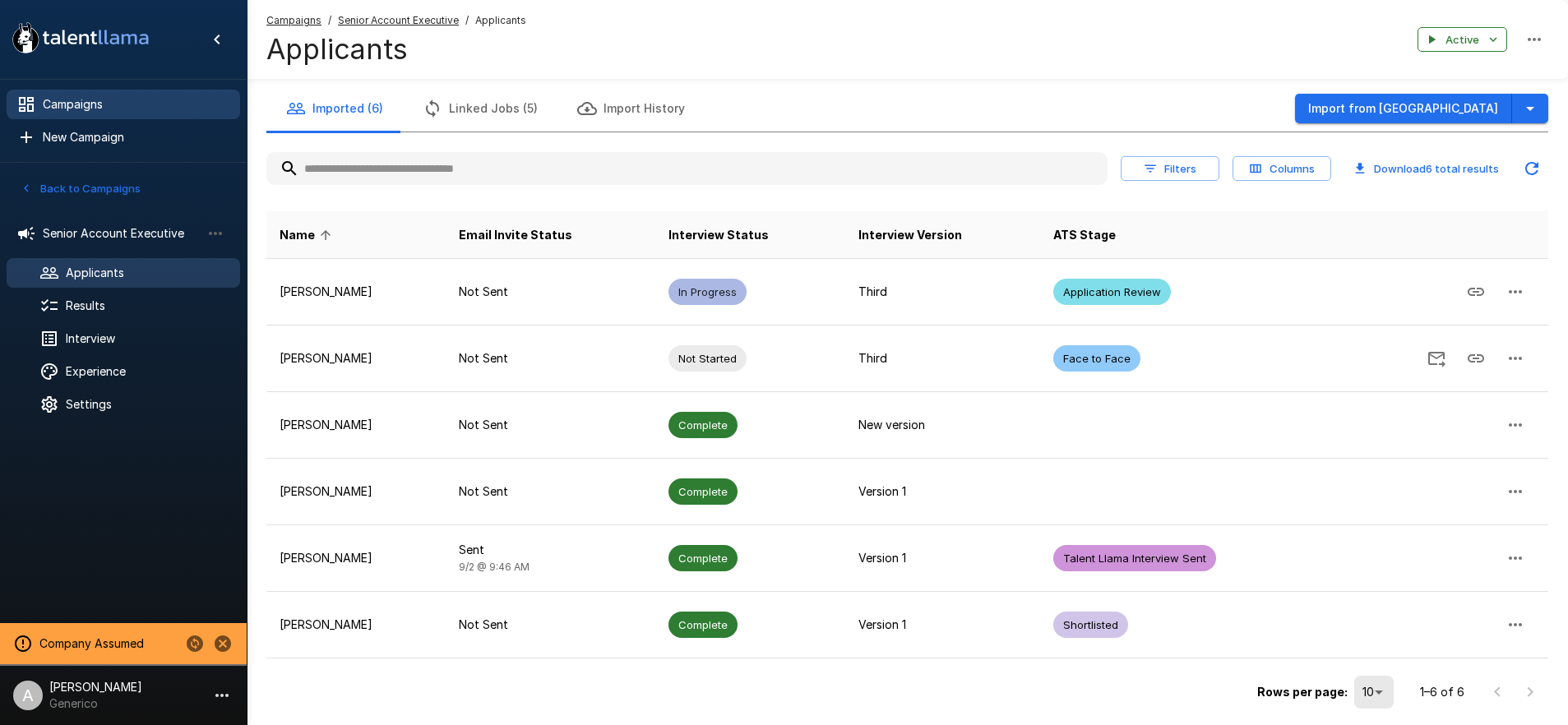
click at [61, 93] on div "Campaigns" at bounding box center [122, 104] width 233 height 30
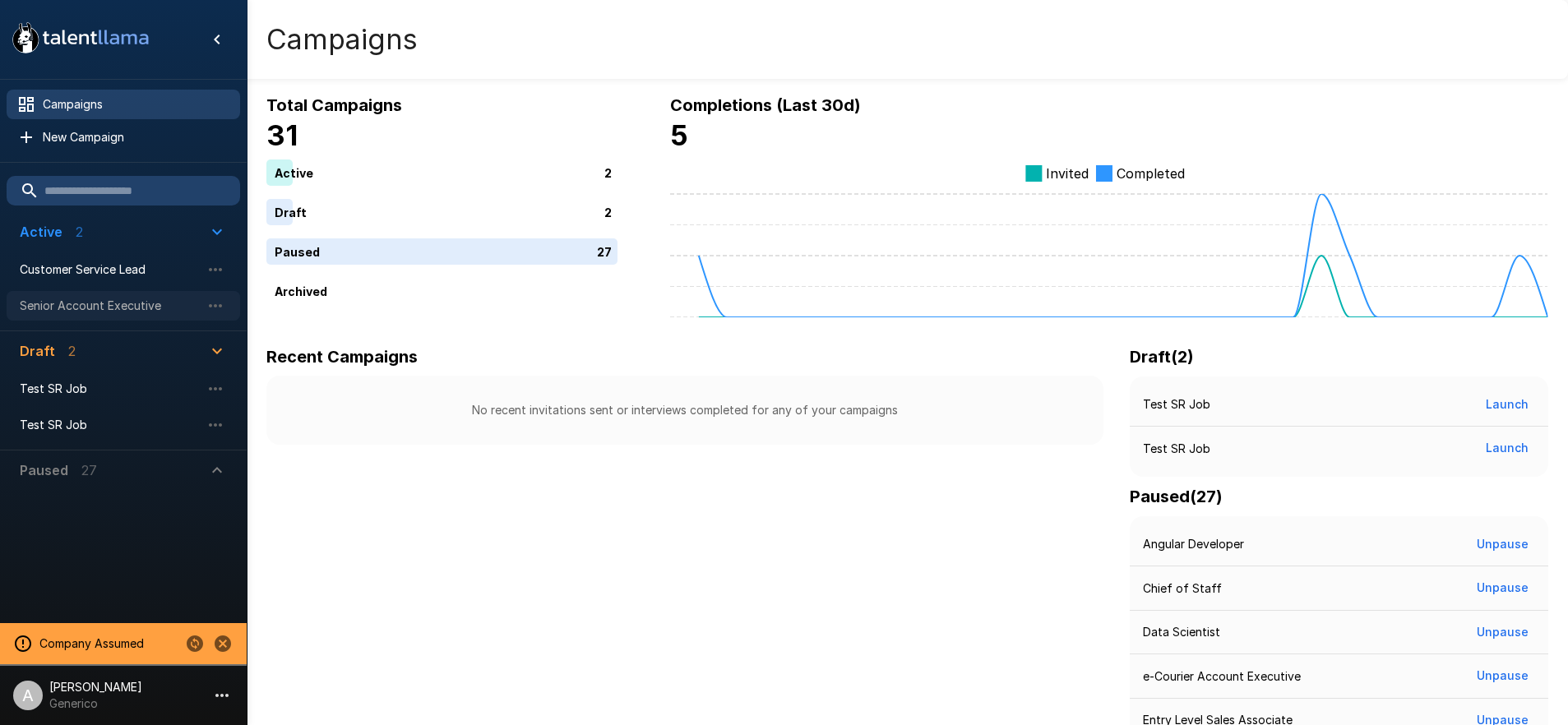
click at [79, 309] on span "Senior Account Executive" at bounding box center [110, 305] width 181 height 16
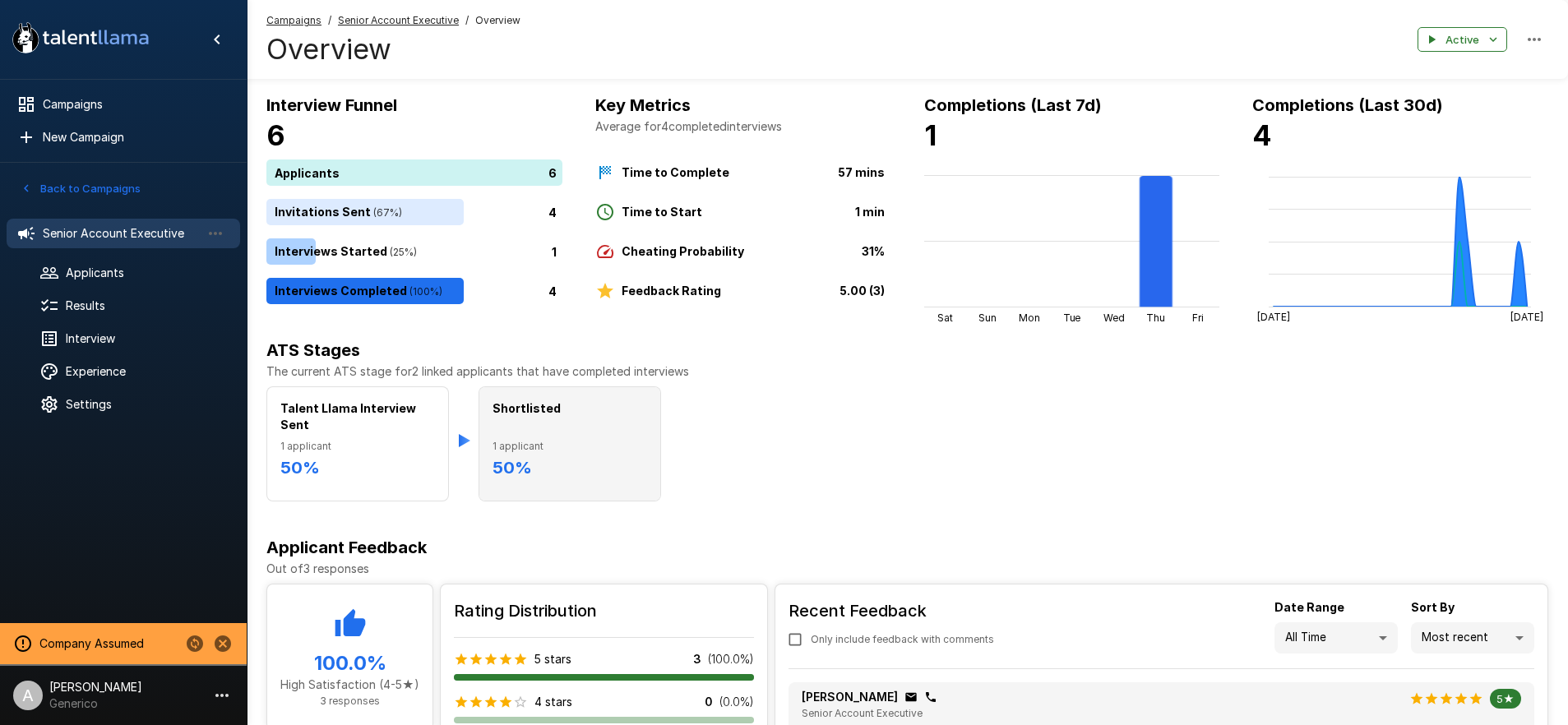
click at [529, 425] on p "Shortlisted" at bounding box center [527, 417] width 68 height 33
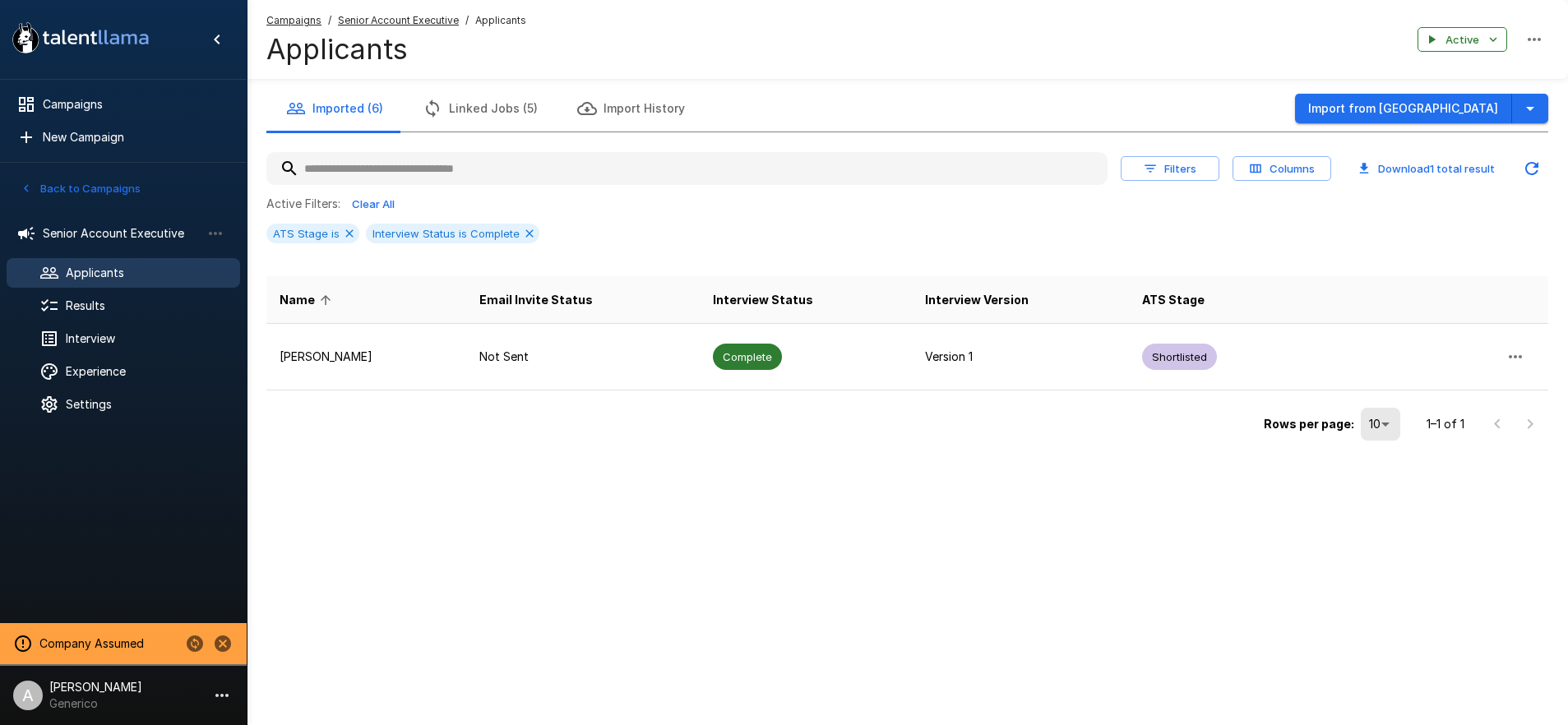
click at [1227, 10] on div "Campaigns / Senior Account Executive / Applicants Applicants Active" at bounding box center [907, 40] width 1321 height 79
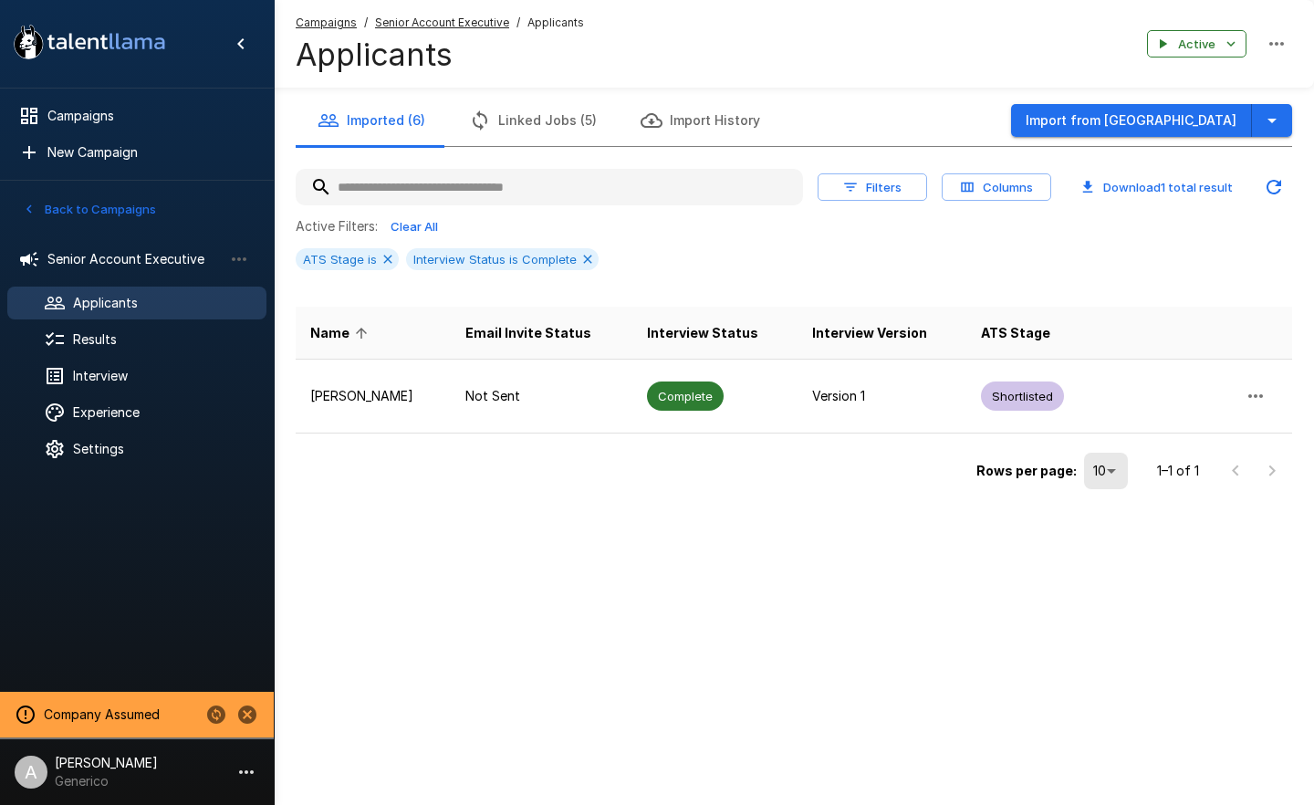
click at [114, 214] on button "Back to Campaigns" at bounding box center [89, 209] width 142 height 28
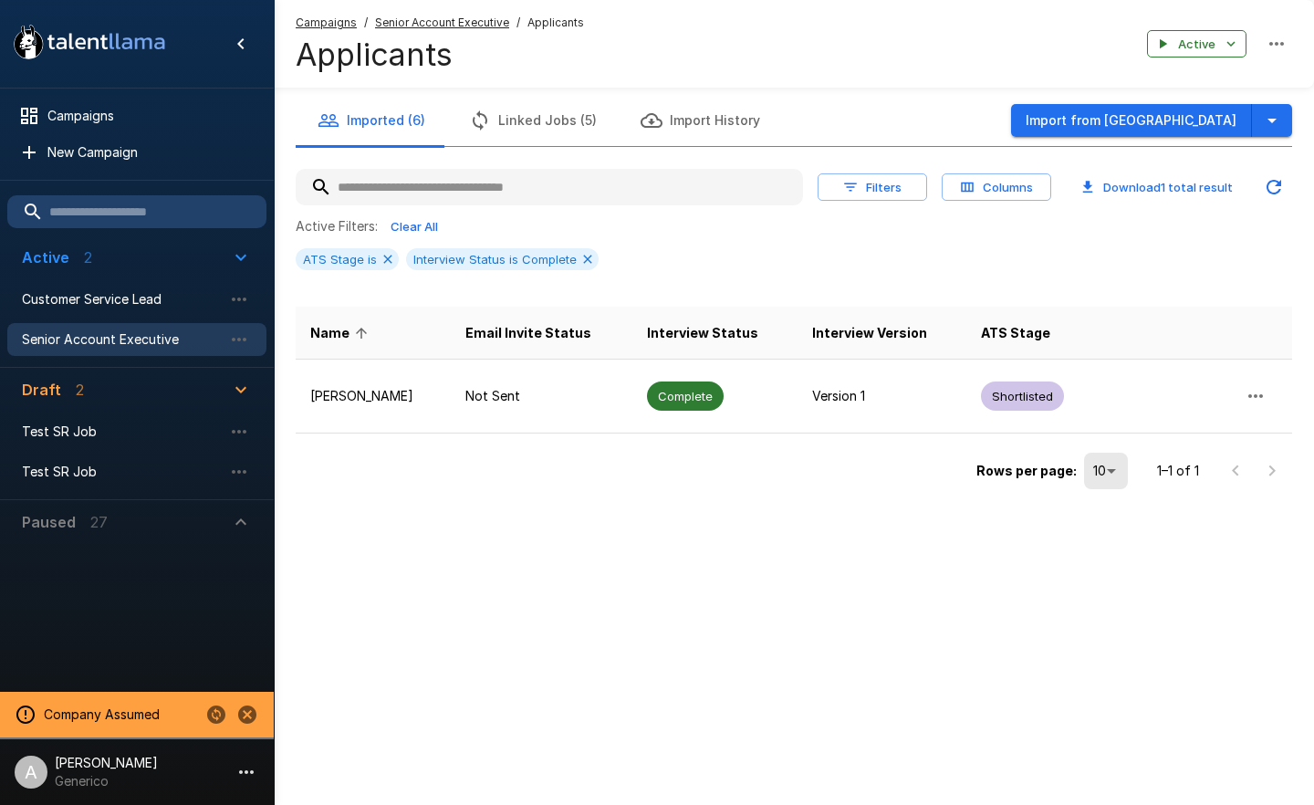
click at [130, 329] on div "Senior Account Executive" at bounding box center [136, 339] width 259 height 33
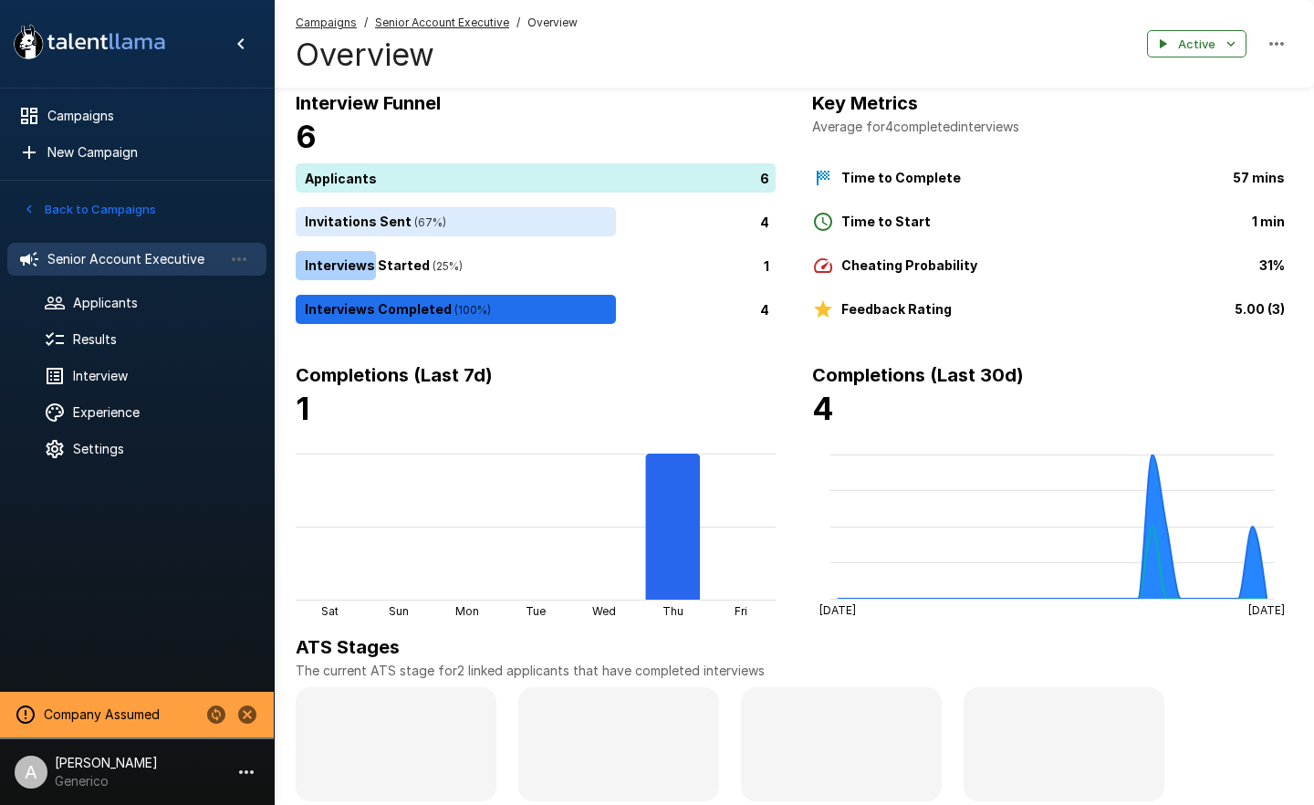
scroll to position [255, 0]
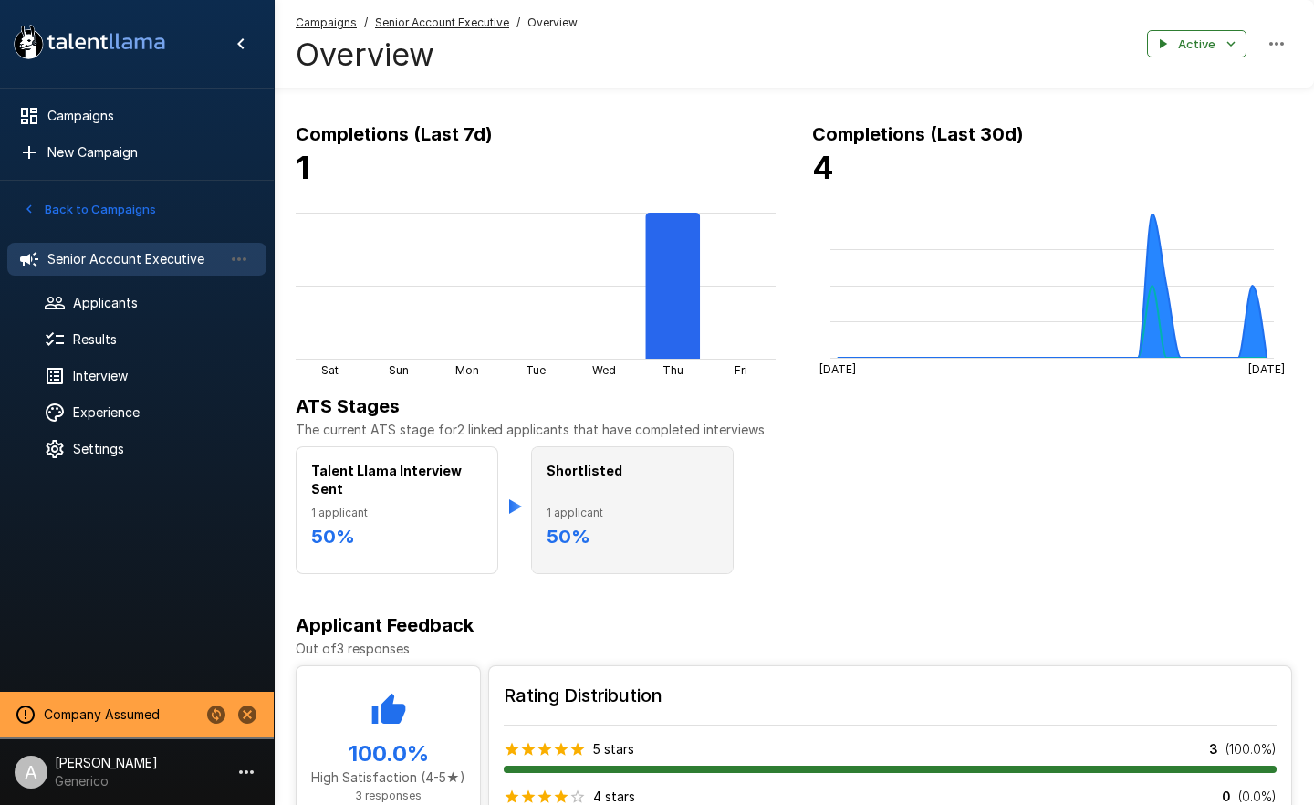
click at [578, 493] on p "Shortlisted" at bounding box center [585, 480] width 76 height 37
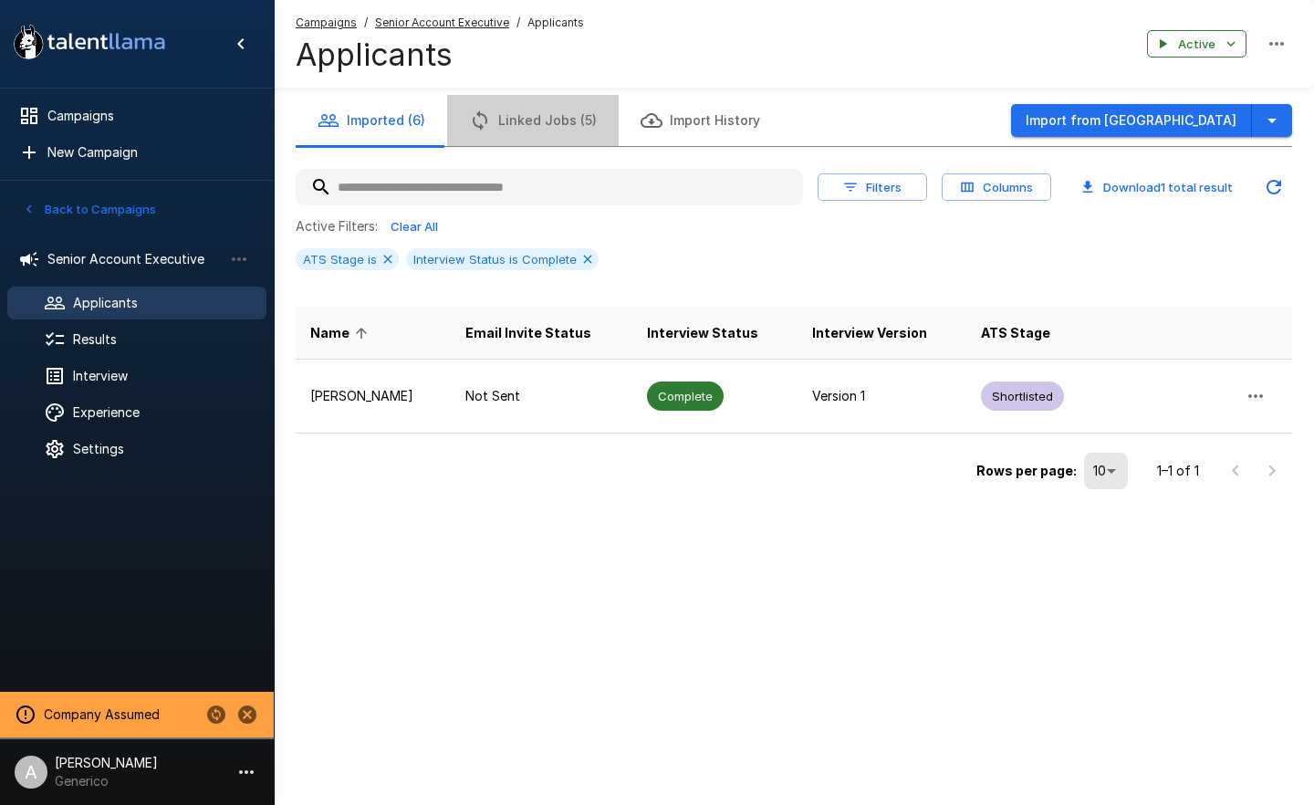
click at [533, 109] on button "Linked Jobs (5)" at bounding box center [533, 120] width 172 height 51
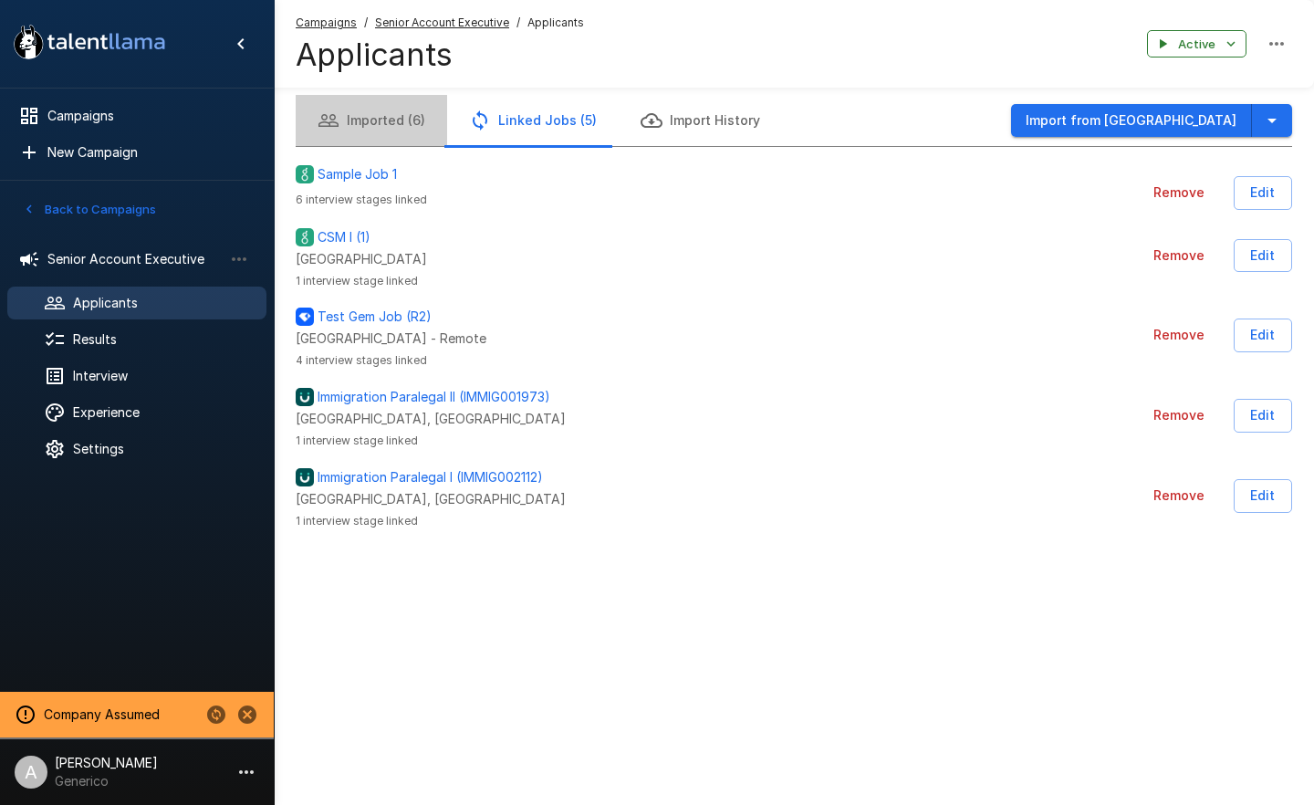
click at [396, 115] on button "Imported (6)" at bounding box center [372, 120] width 152 height 51
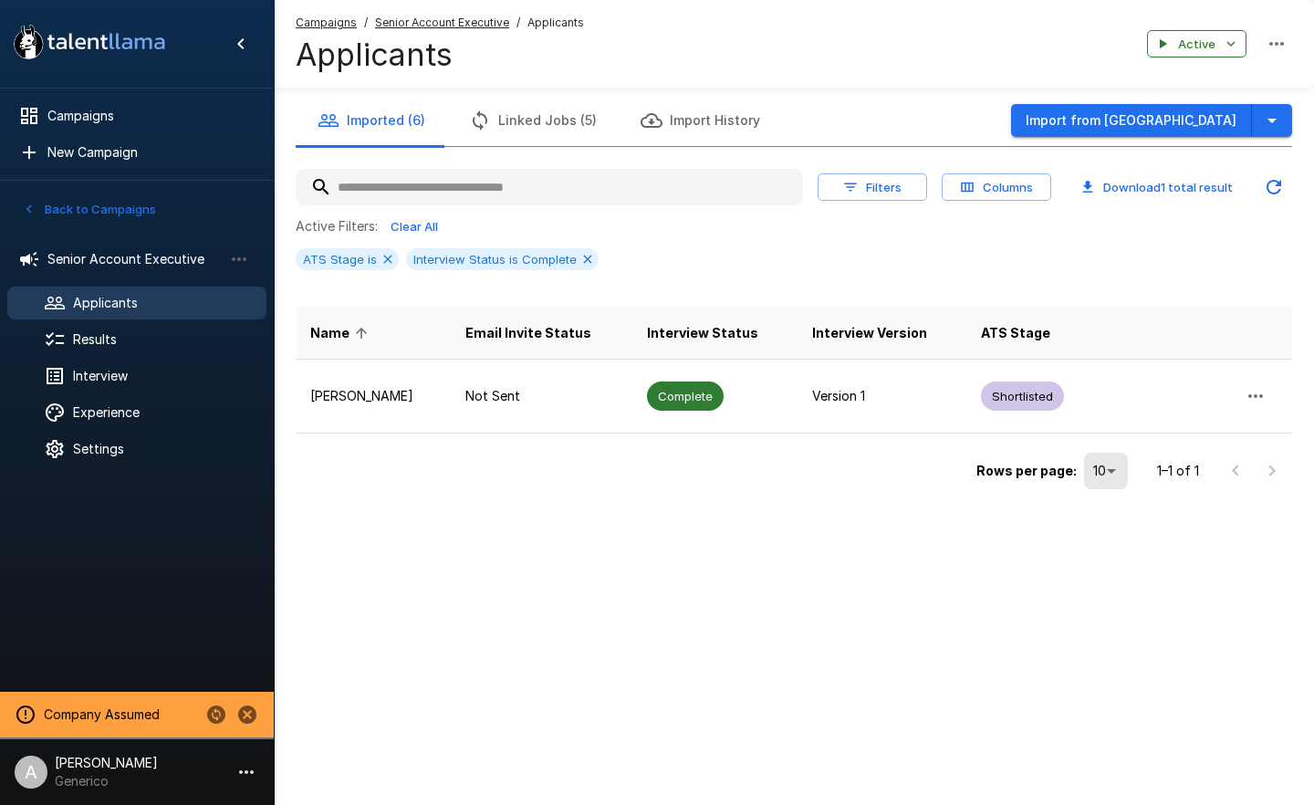
click at [669, 548] on div "Imported (6) Linked Jobs (5) Import History Import from Greenhouse Filters Colu…" at bounding box center [794, 284] width 1041 height 568
click at [548, 121] on button "Linked Jobs (5)" at bounding box center [533, 120] width 172 height 51
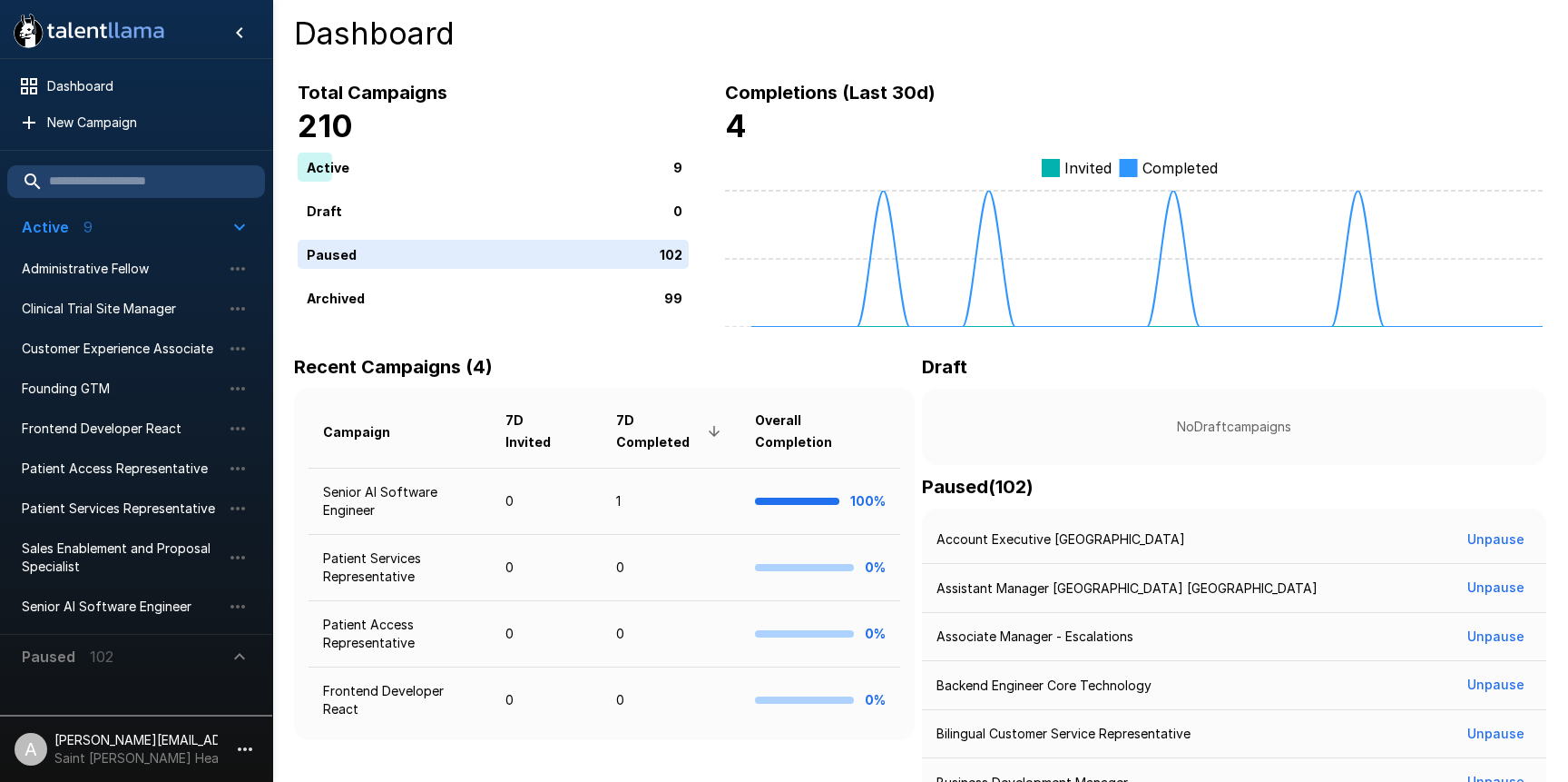
click at [246, 744] on icon "button" at bounding box center [245, 749] width 22 height 22
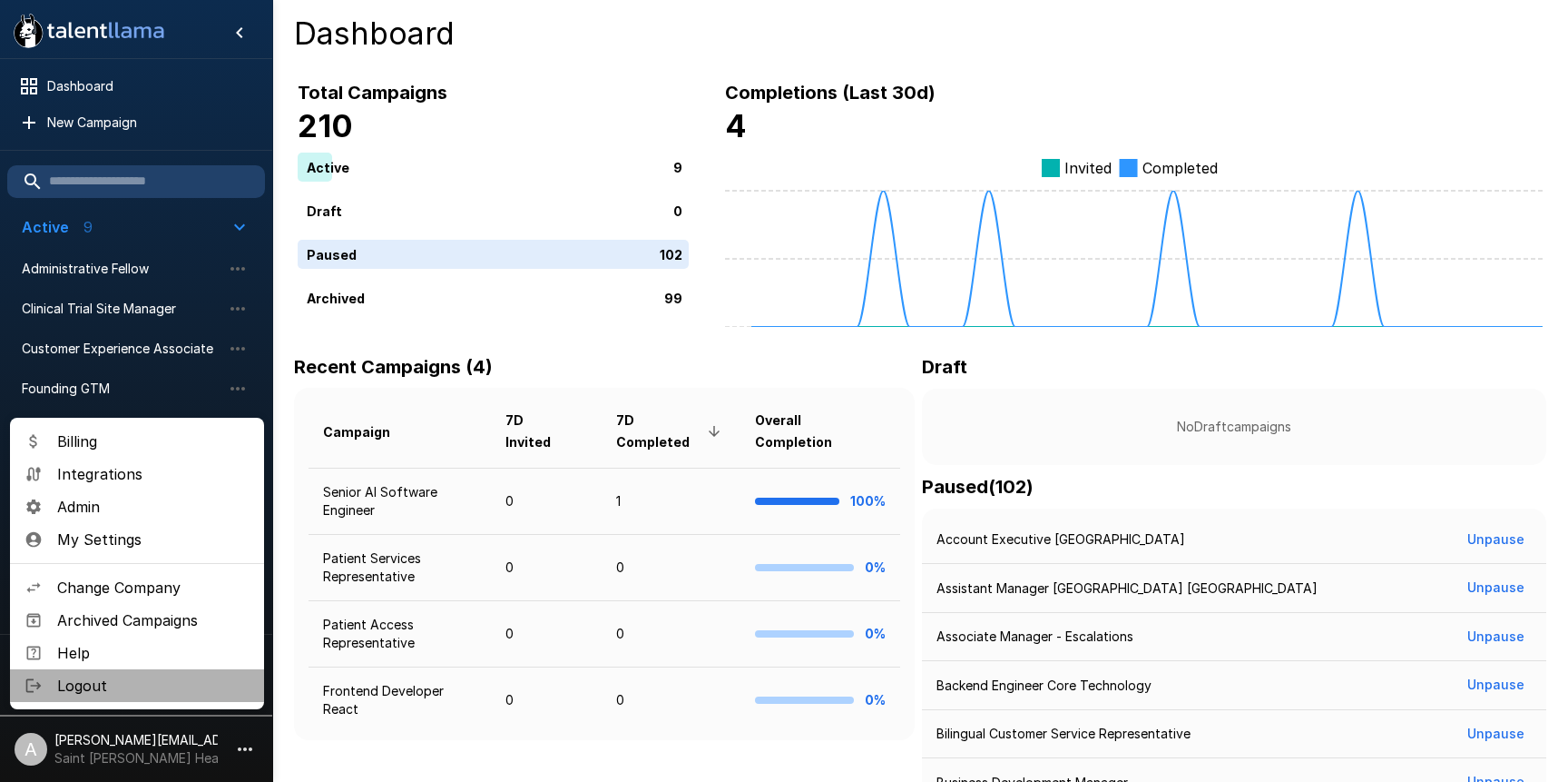
click at [182, 677] on span "Logout" at bounding box center [153, 685] width 192 height 22
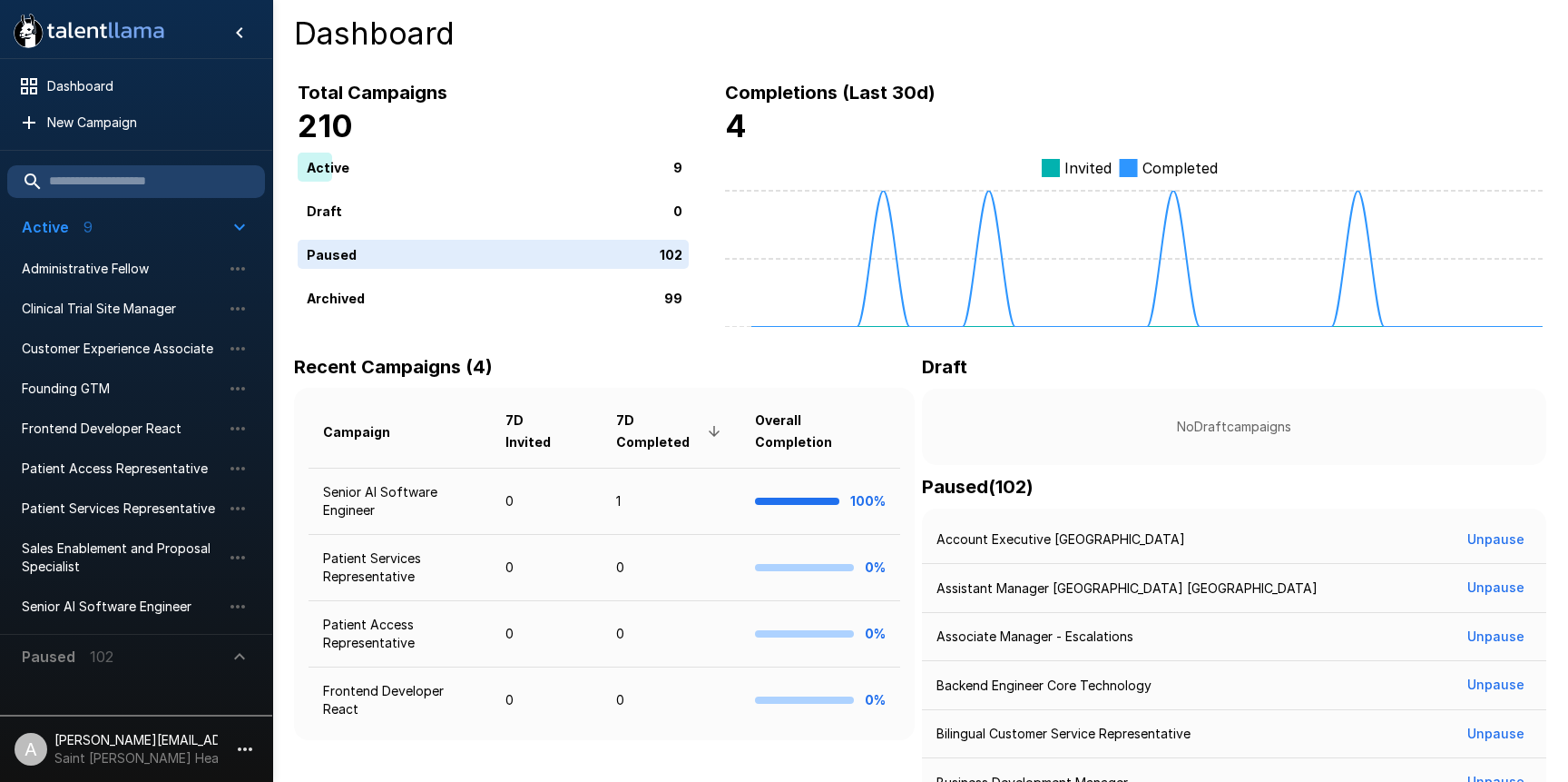
click at [1023, 120] on h4 "4" at bounding box center [1133, 126] width 817 height 38
click at [246, 747] on icon "button" at bounding box center [245, 749] width 22 height 22
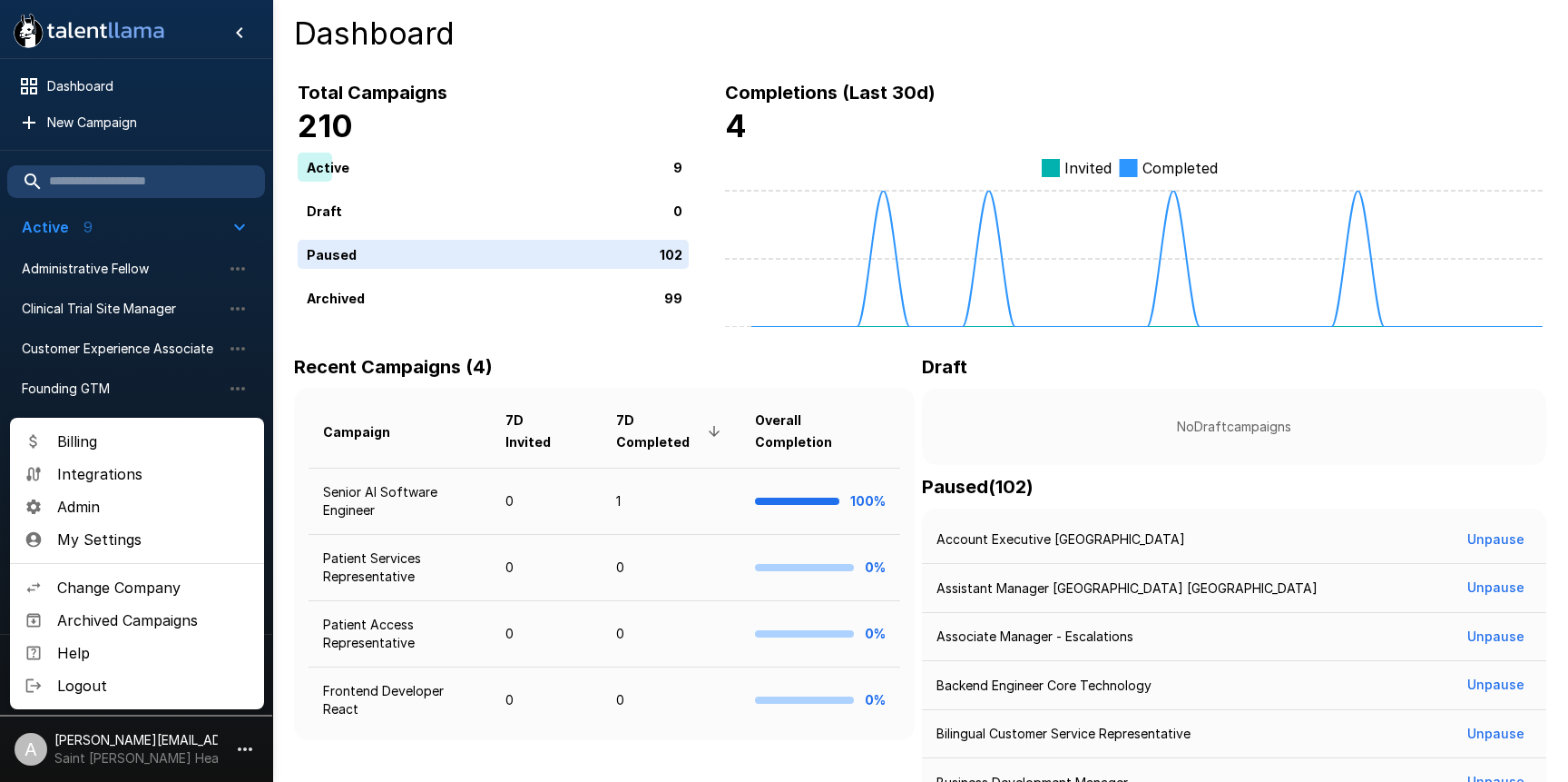
click at [149, 587] on span "Change Company" at bounding box center [153, 588] width 192 height 22
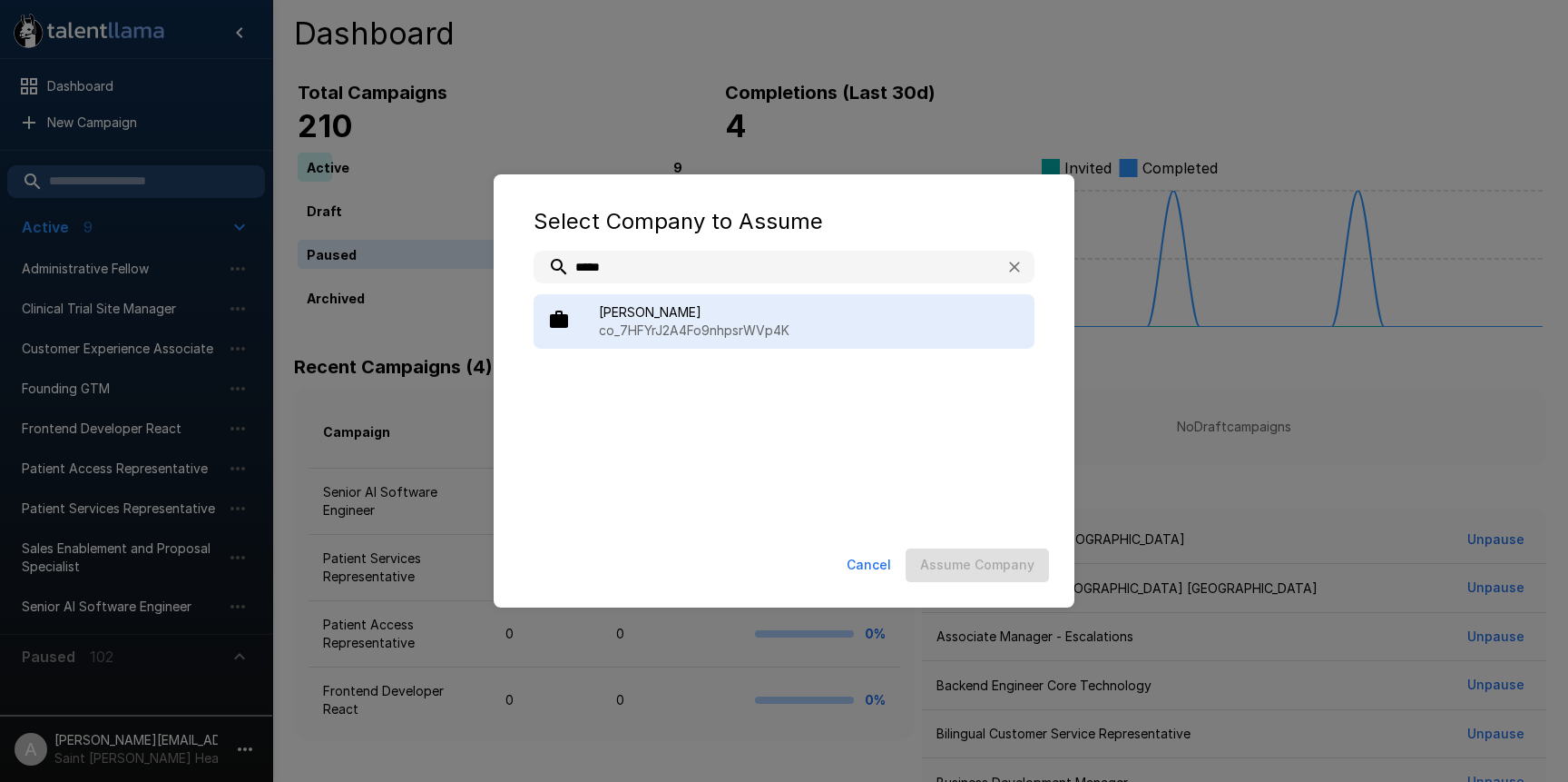
type input "*****"
click at [757, 338] on p "co_7HFYrJ2A4Fo9nhpsrWVp4K" at bounding box center [809, 330] width 422 height 18
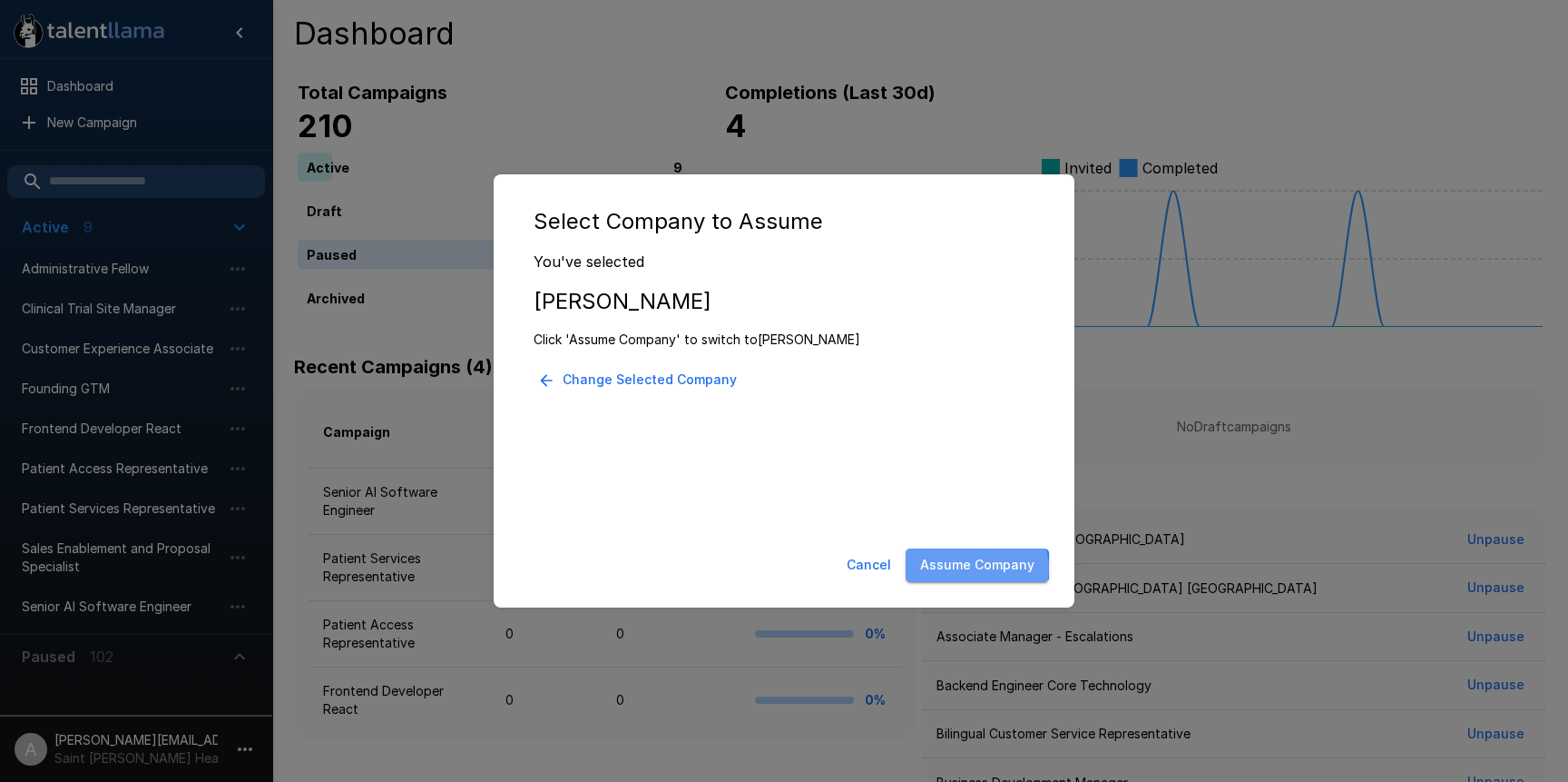
click at [974, 568] on button "Assume Company" at bounding box center [977, 565] width 143 height 34
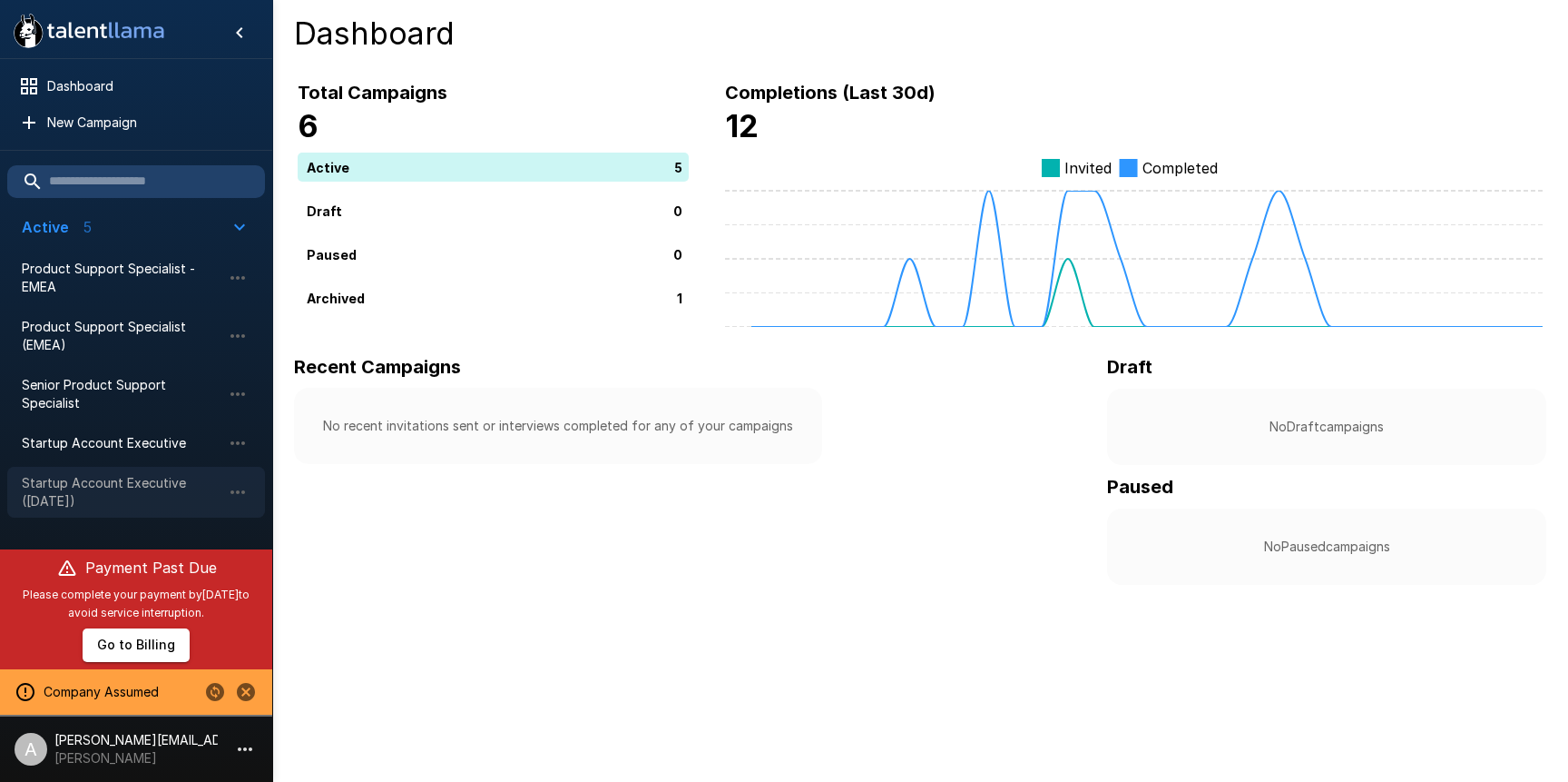
click at [92, 501] on span "Startup Account Executive ([DATE])" at bounding box center [121, 491] width 200 height 37
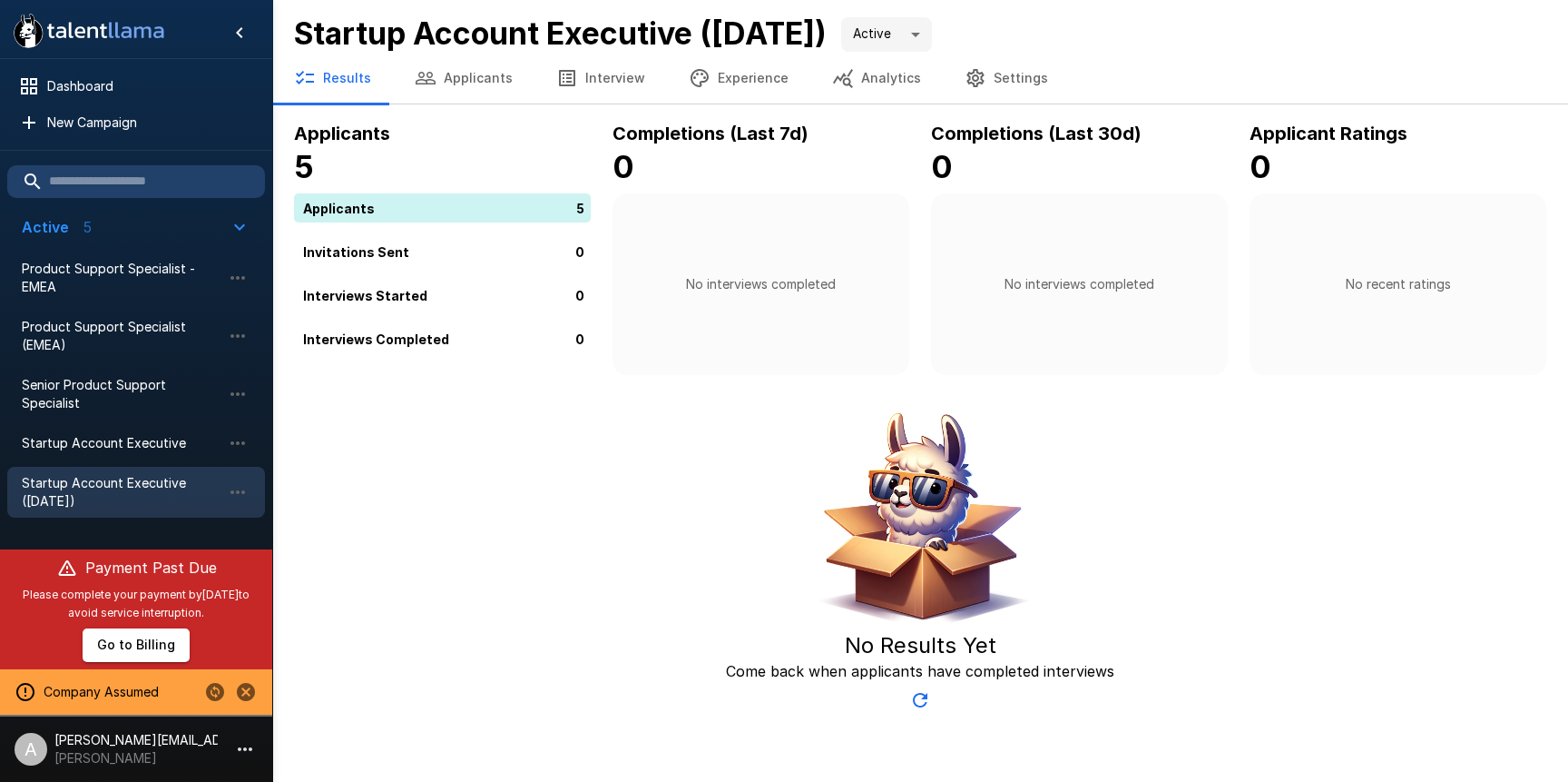
click at [491, 78] on button "Applicants" at bounding box center [463, 78] width 141 height 51
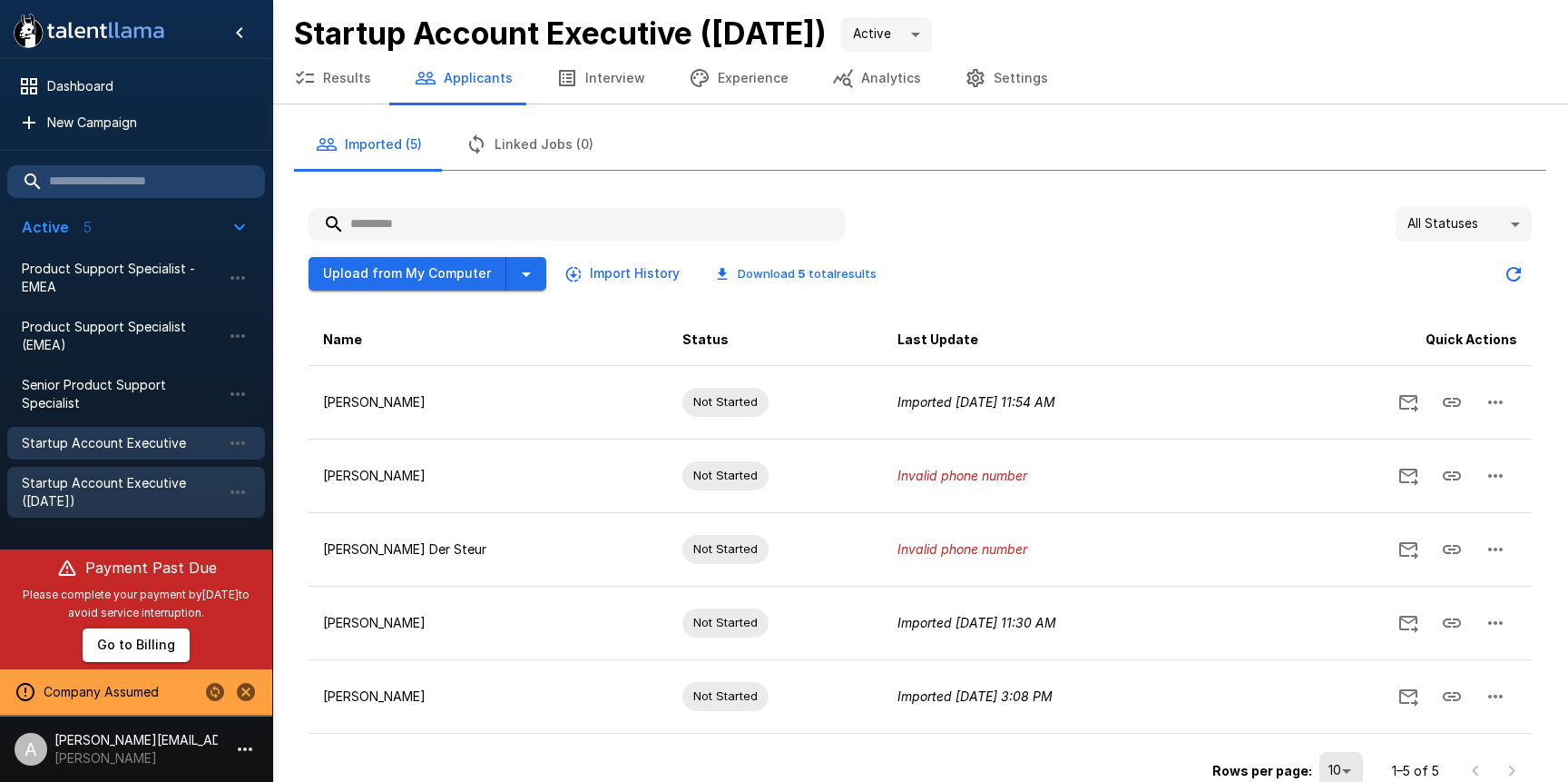
click at [65, 456] on div "Startup Account Executive" at bounding box center [135, 443] width 258 height 33
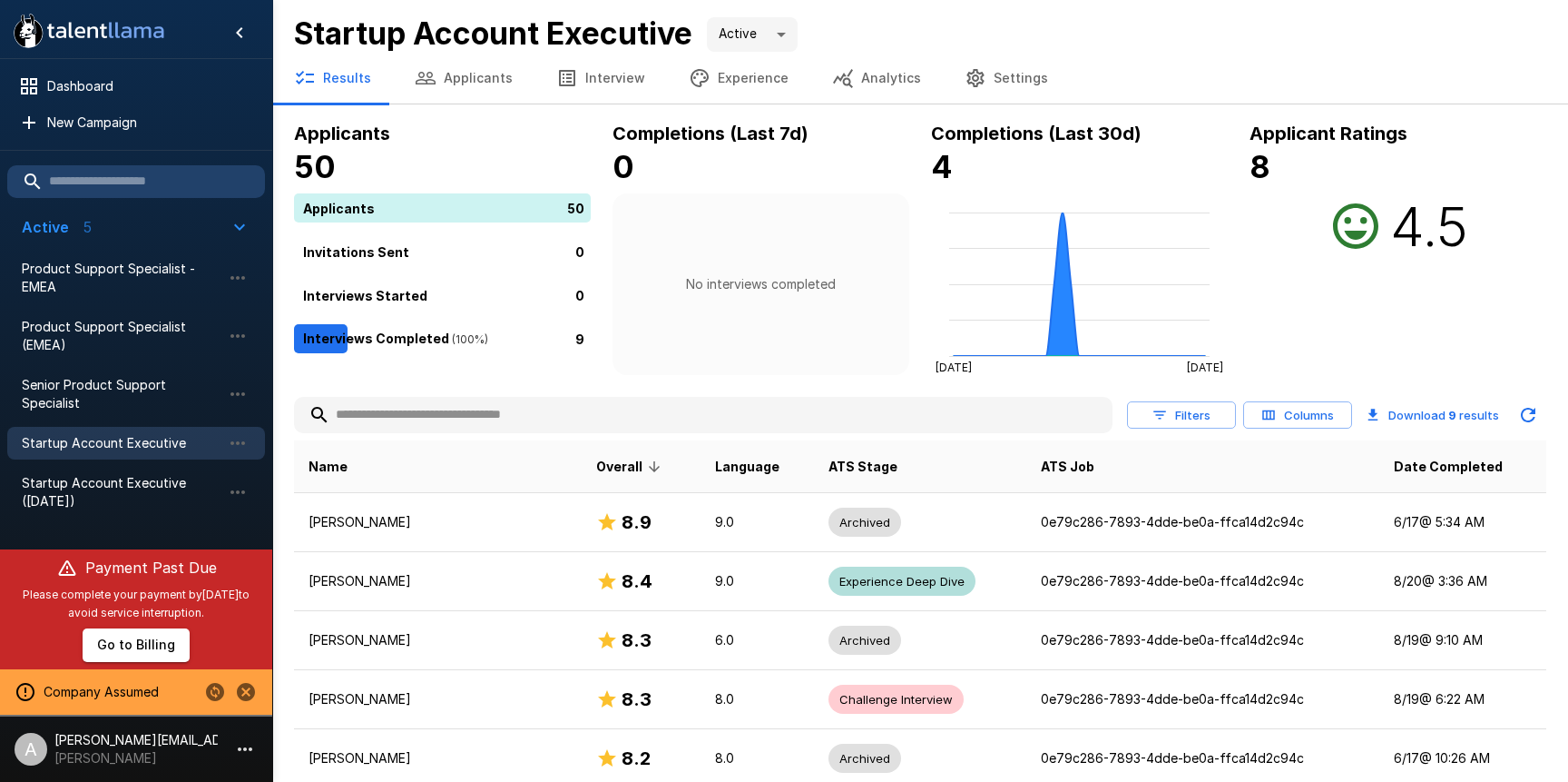
click at [224, 224] on span "Active 5" at bounding box center [125, 227] width 207 height 22
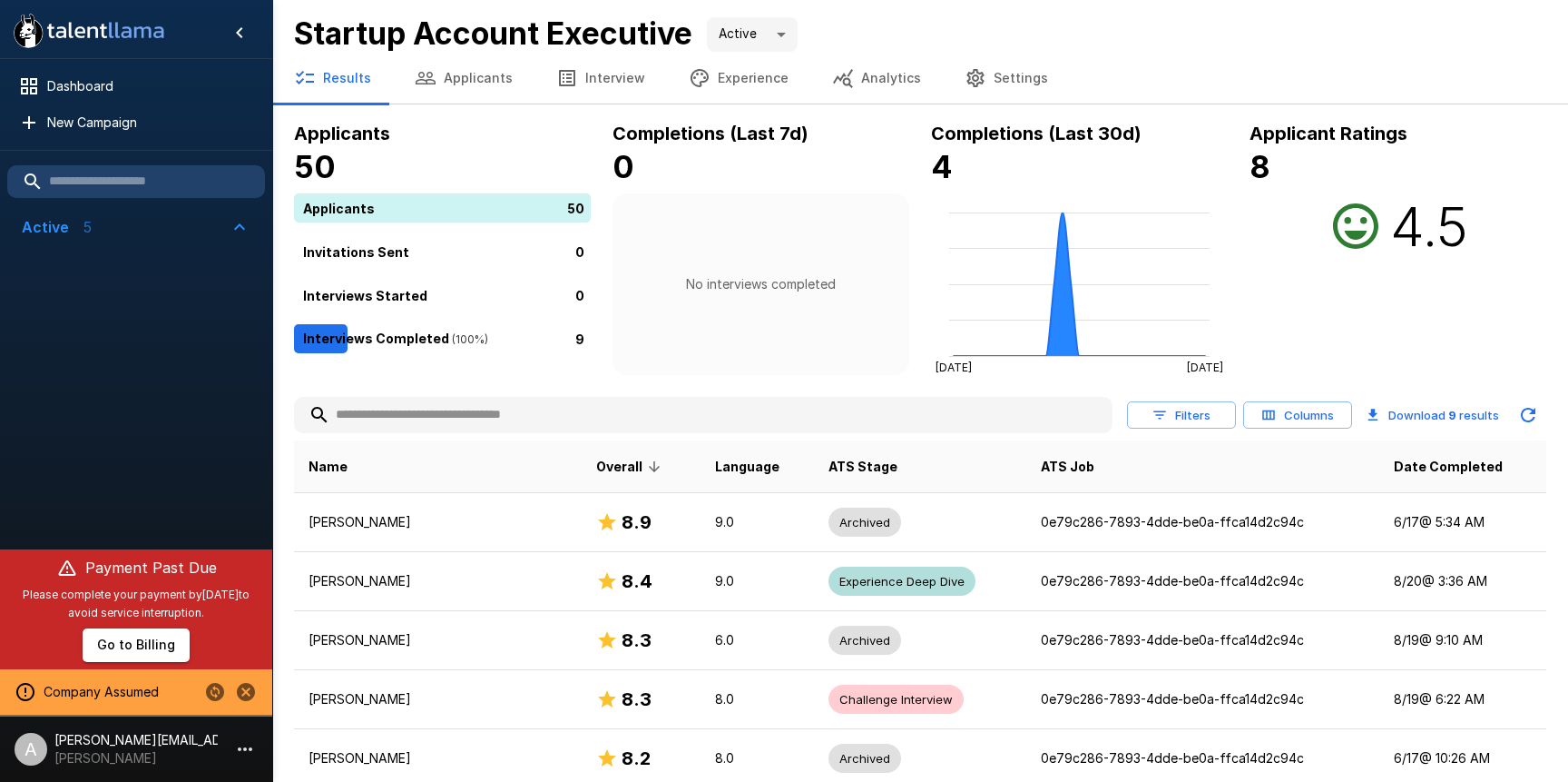
click at [223, 393] on div at bounding box center [136, 395] width 272 height 293
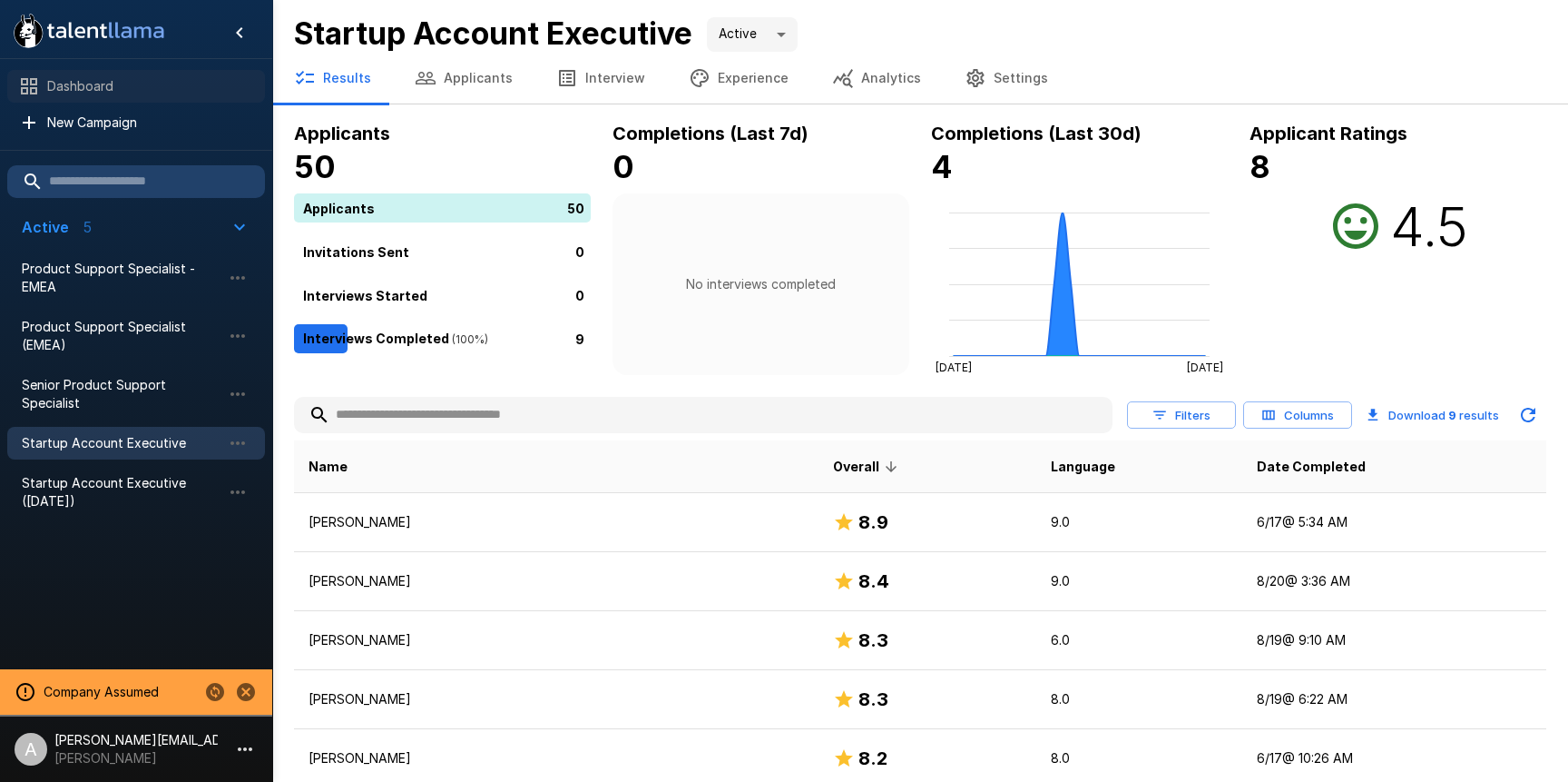
click at [148, 91] on span "Dashboard" at bounding box center [148, 87] width 203 height 18
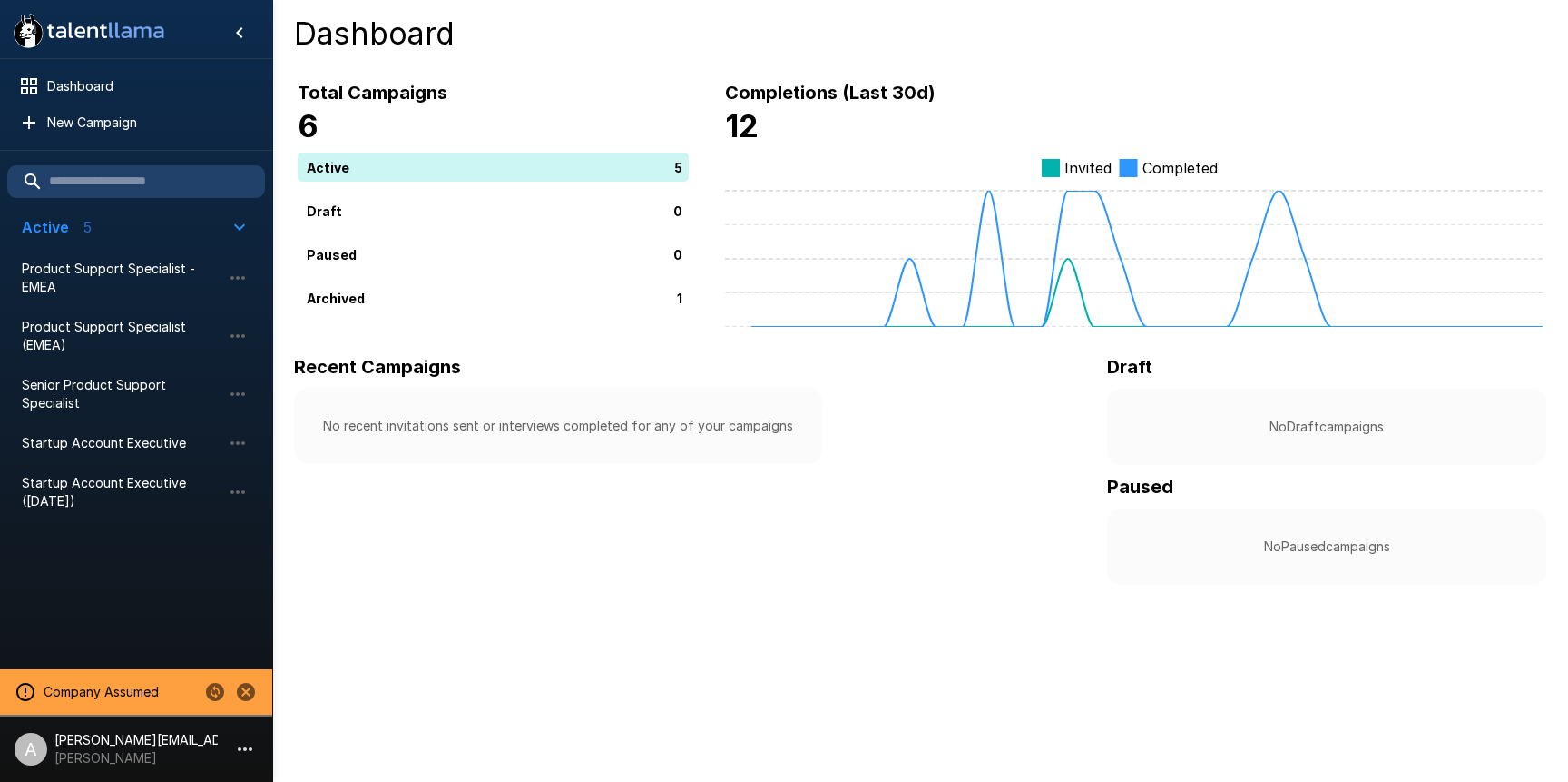
click at [711, 552] on div "Recent Campaigns No recent invitations sent or interviews completed for any of …" at bounding box center [558, 469] width 528 height 233
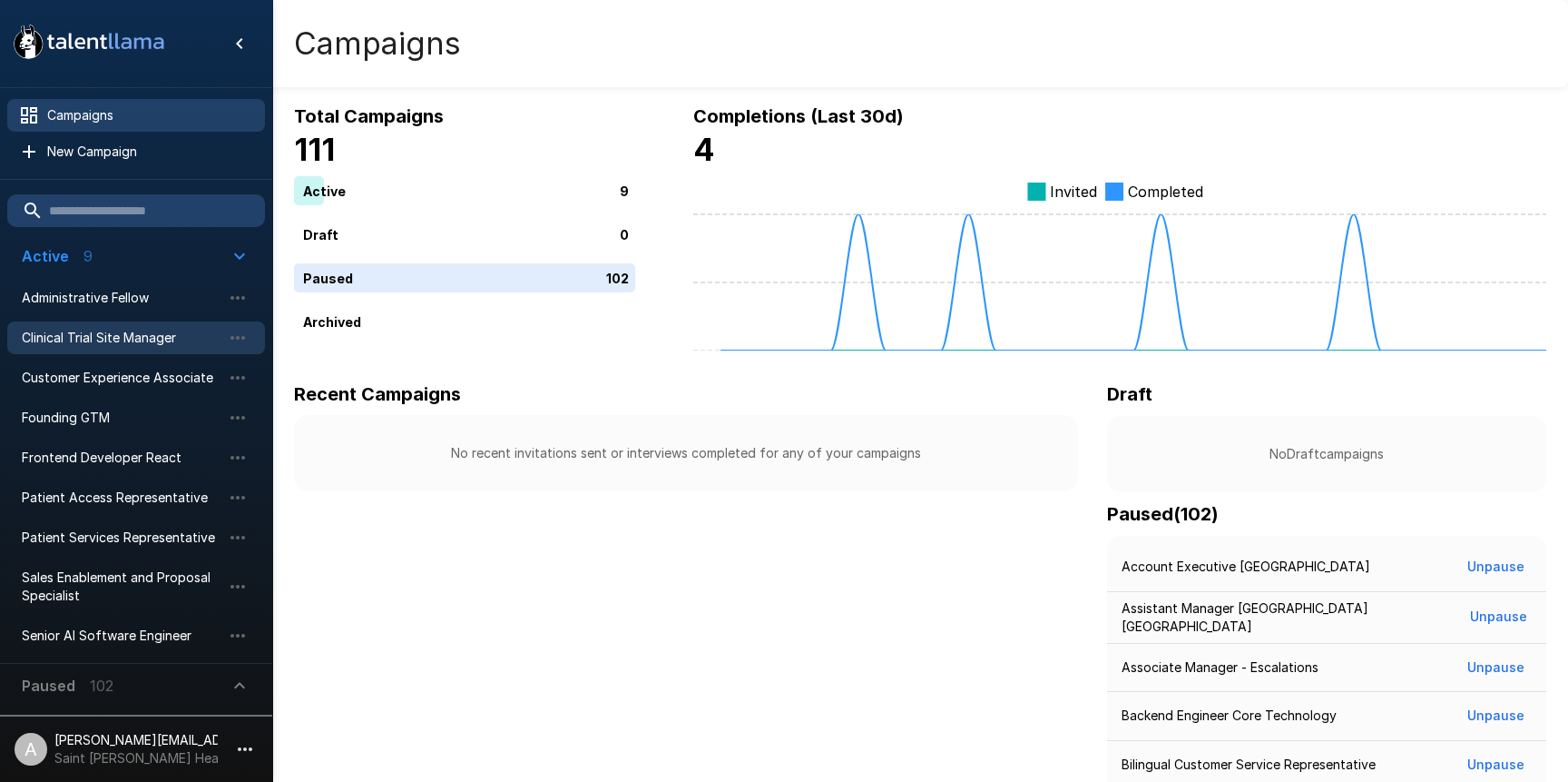
click at [92, 333] on span "Clinical Trial Site Manager" at bounding box center [121, 337] width 200 height 18
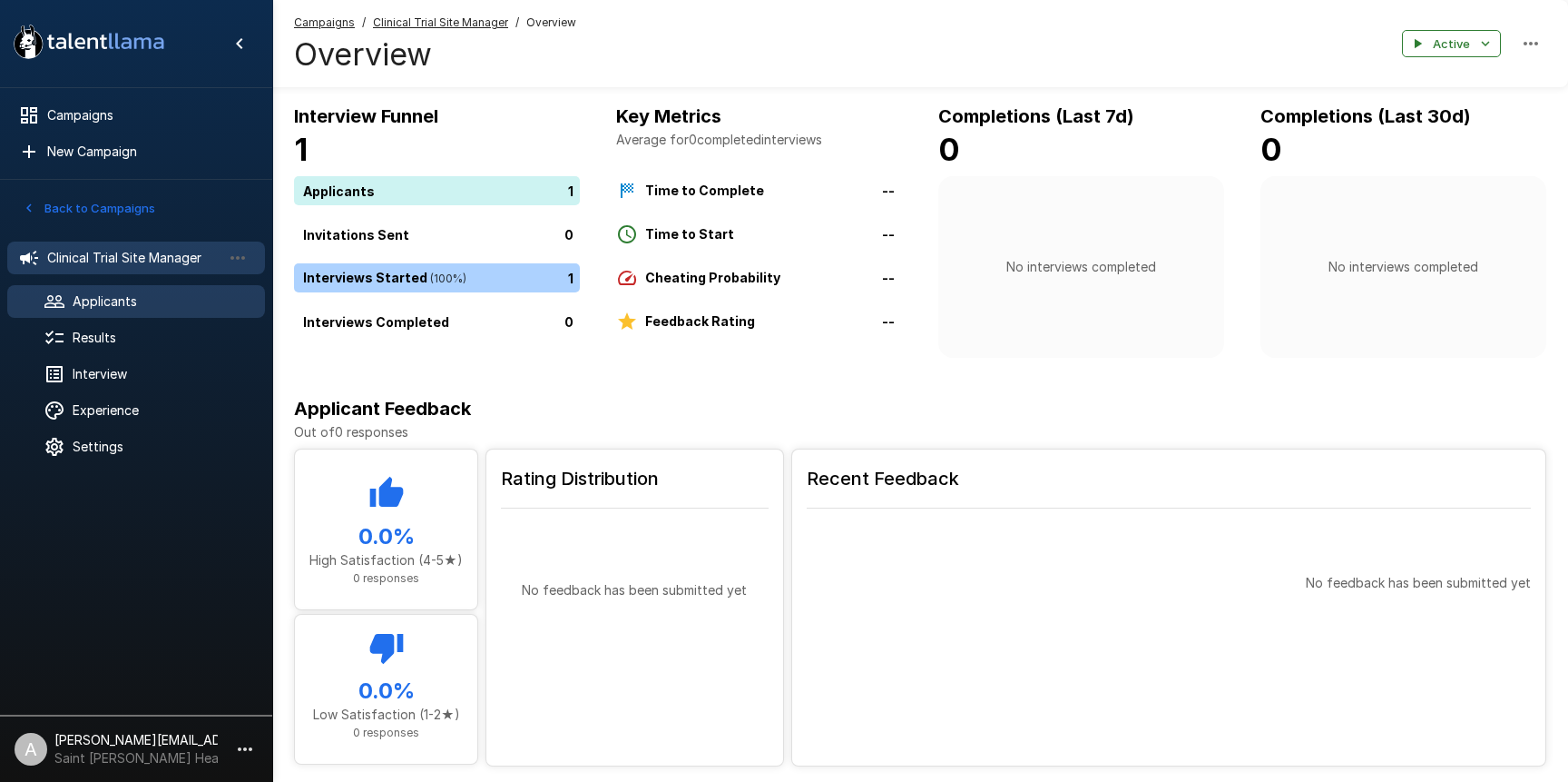
click at [95, 315] on div "Applicants" at bounding box center [135, 301] width 258 height 33
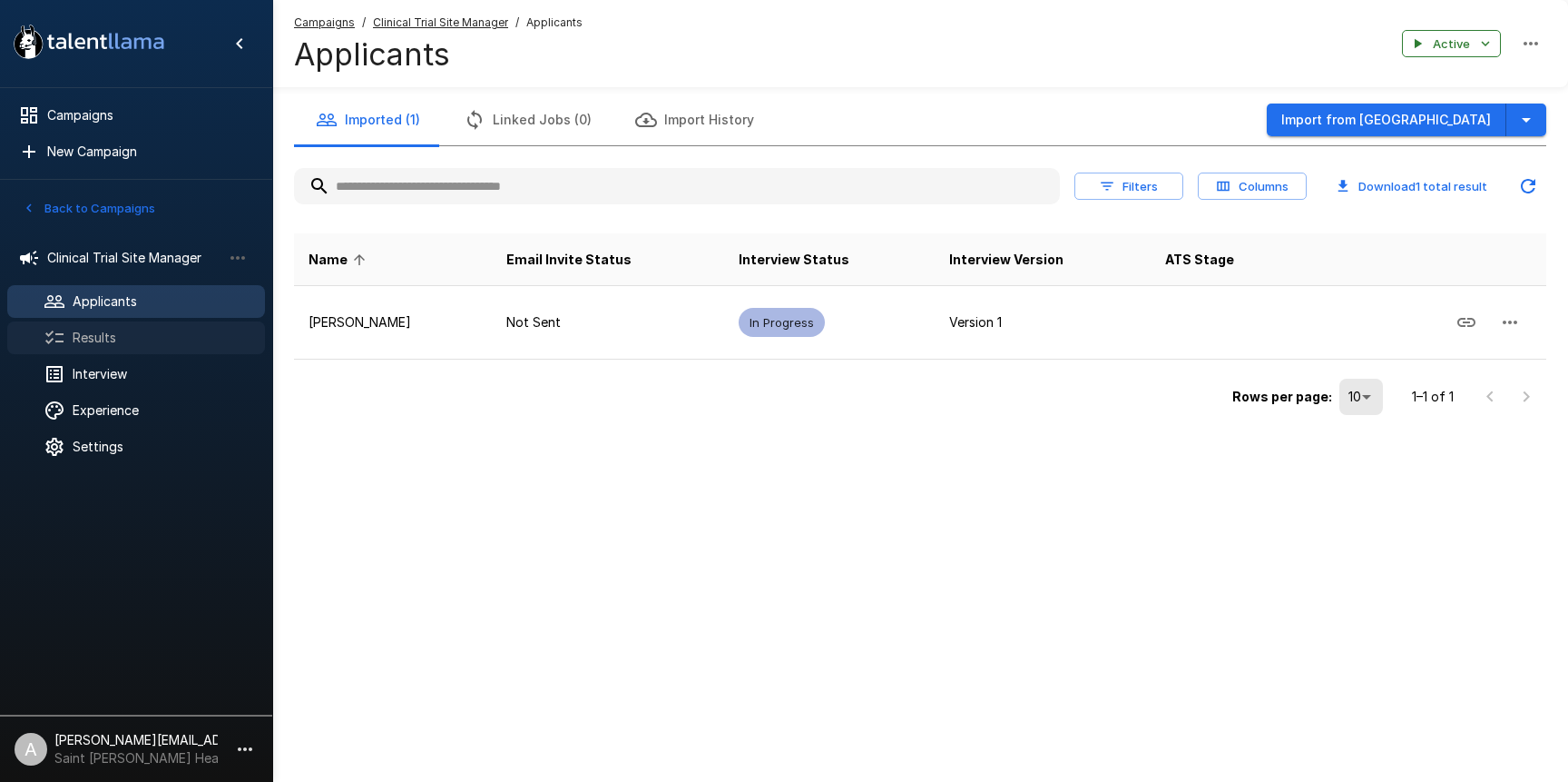
click at [105, 338] on span "Results" at bounding box center [161, 337] width 178 height 18
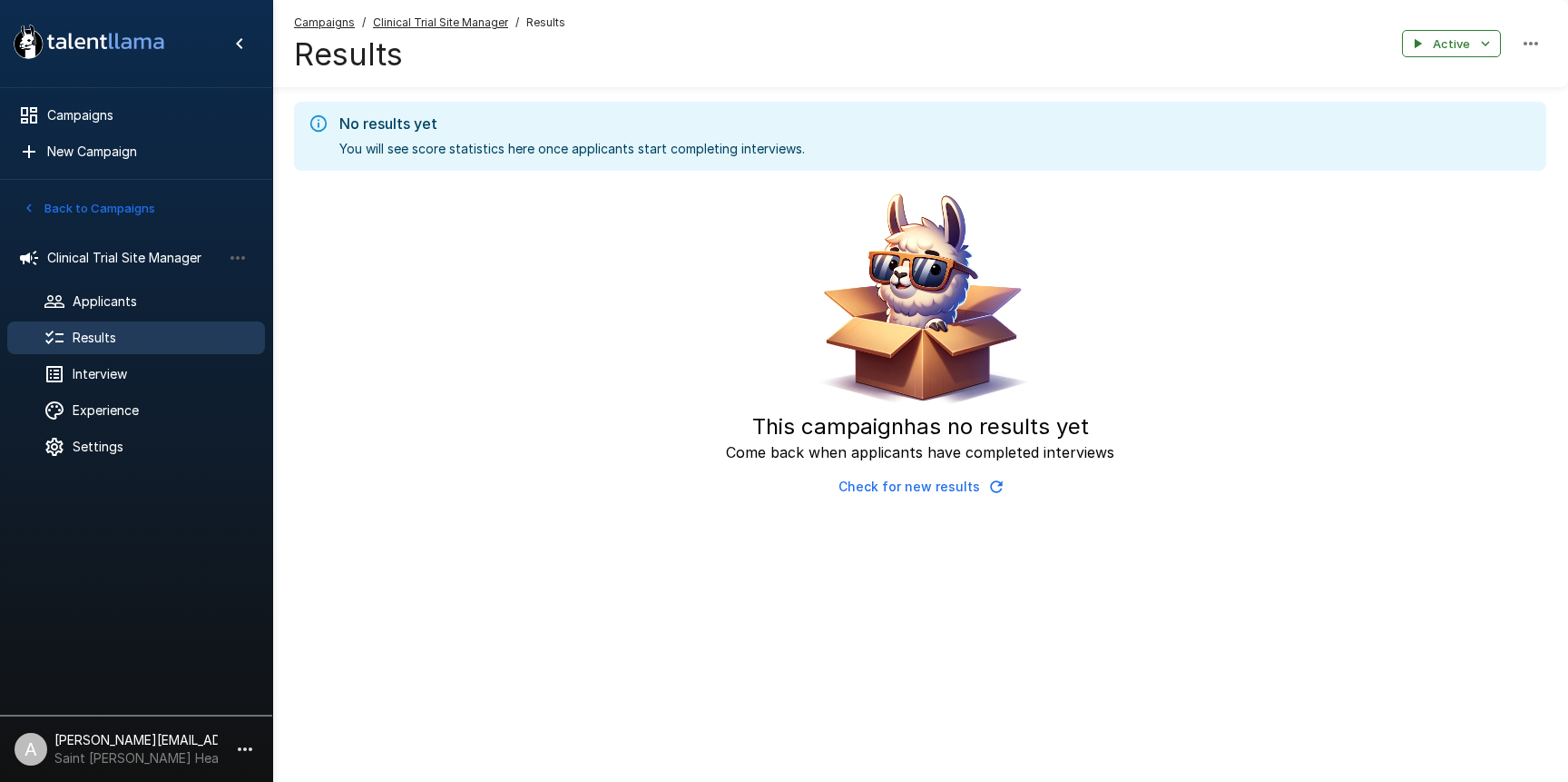
click at [124, 215] on button "Back to Campaigns" at bounding box center [88, 208] width 141 height 28
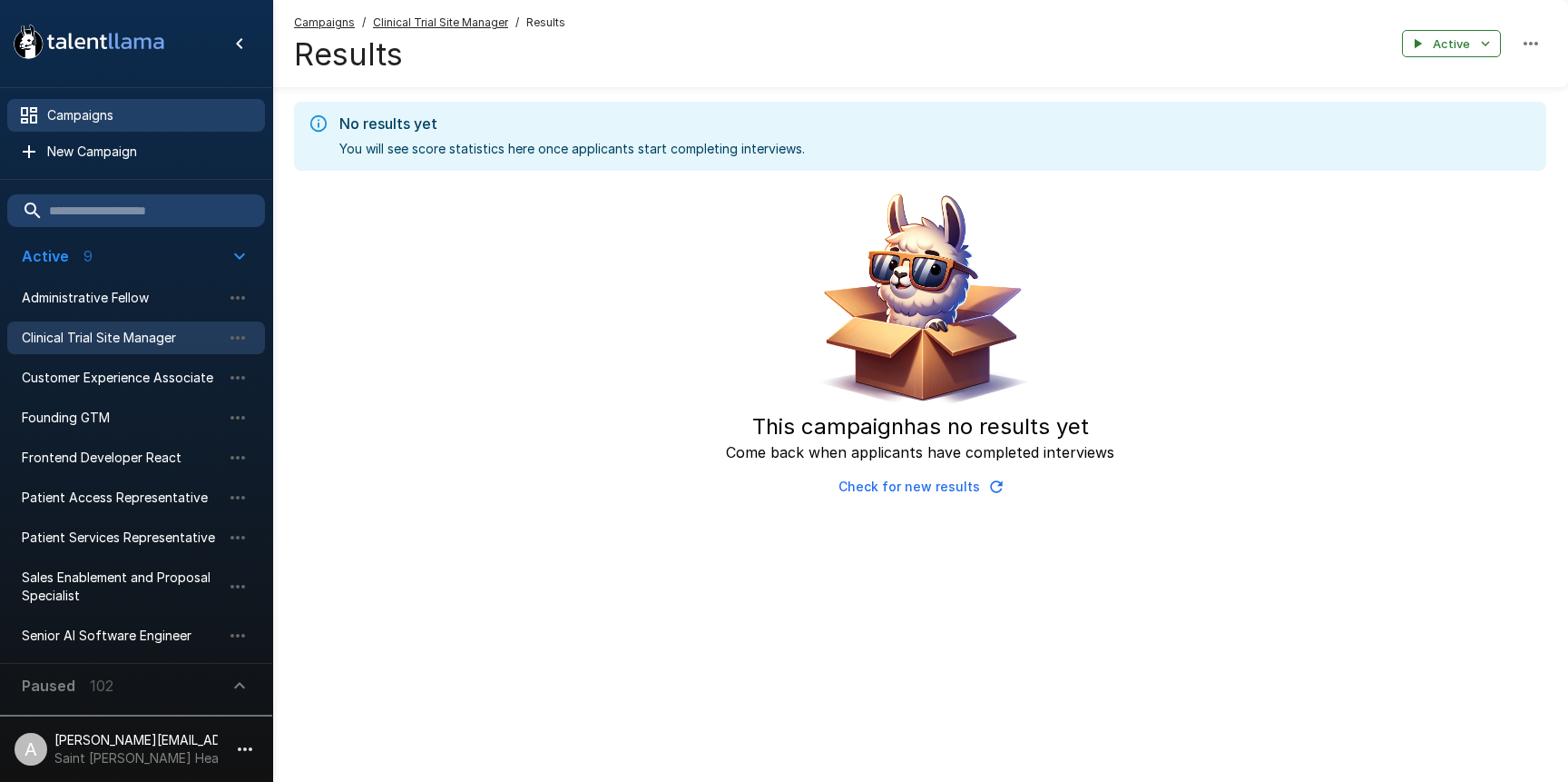
click at [128, 123] on span "Campaigns" at bounding box center [148, 115] width 203 height 18
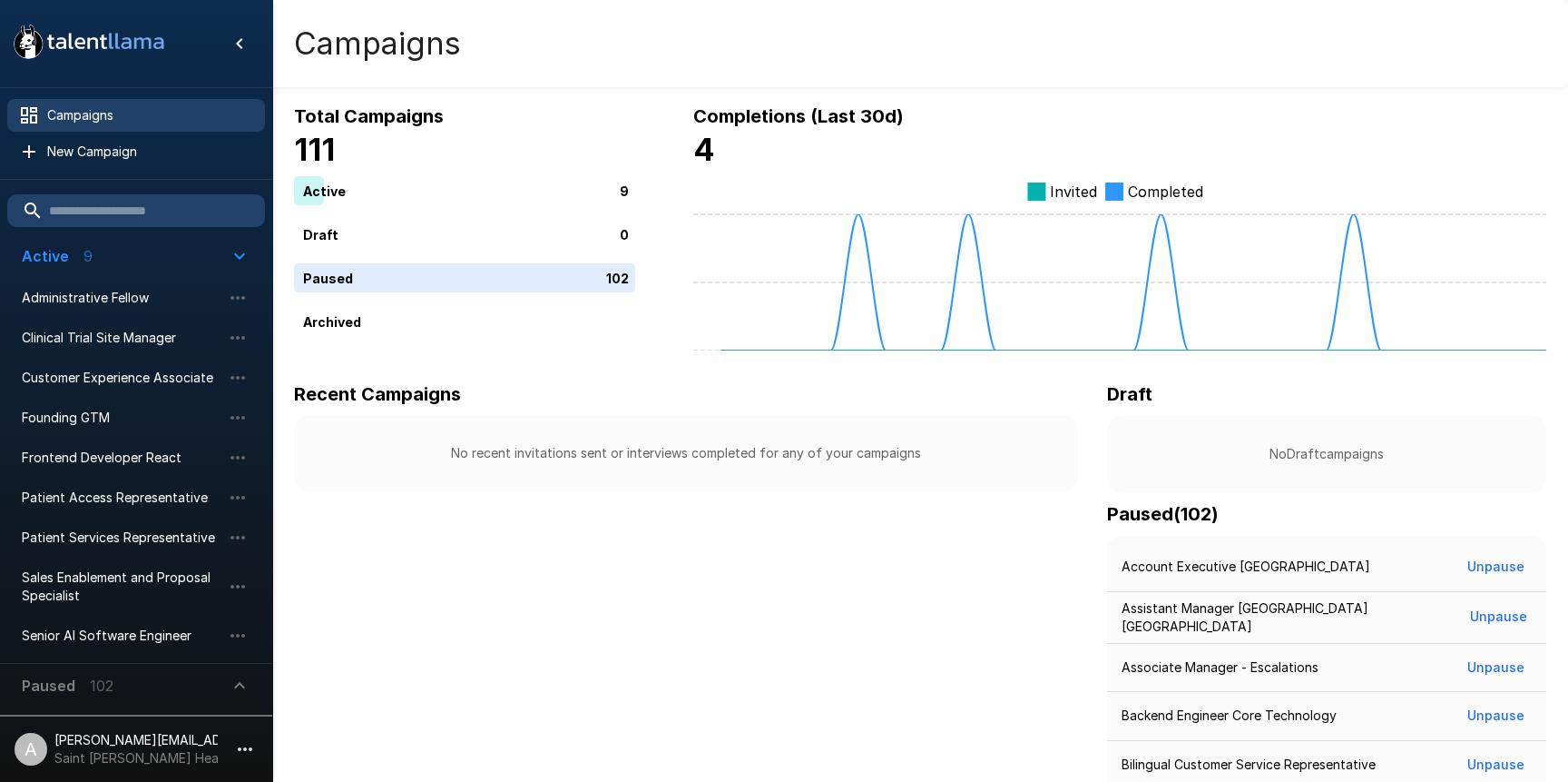
click at [242, 747] on icon "button" at bounding box center [245, 749] width 22 height 22
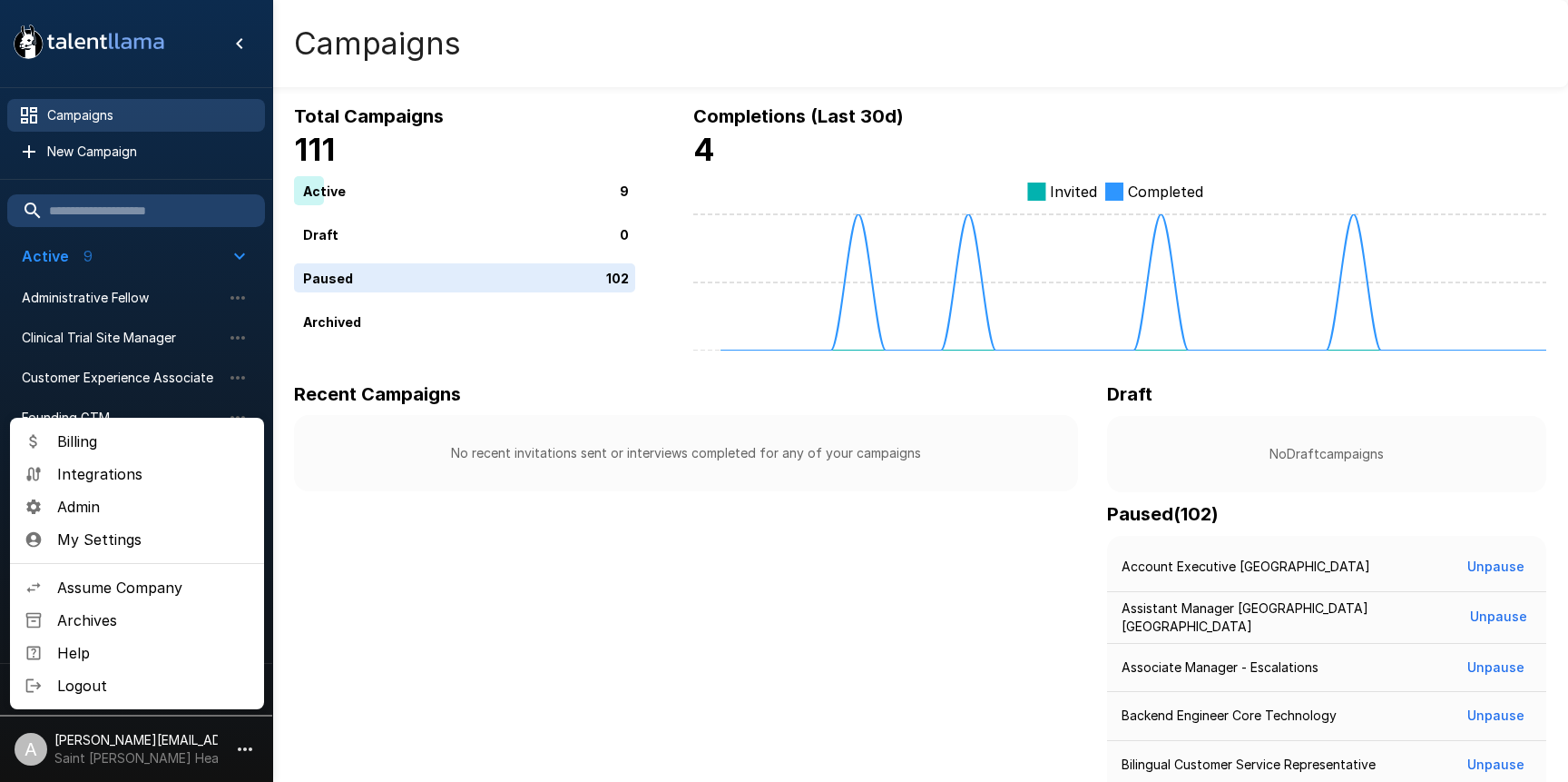
click at [166, 691] on span "Logout" at bounding box center [153, 685] width 192 height 22
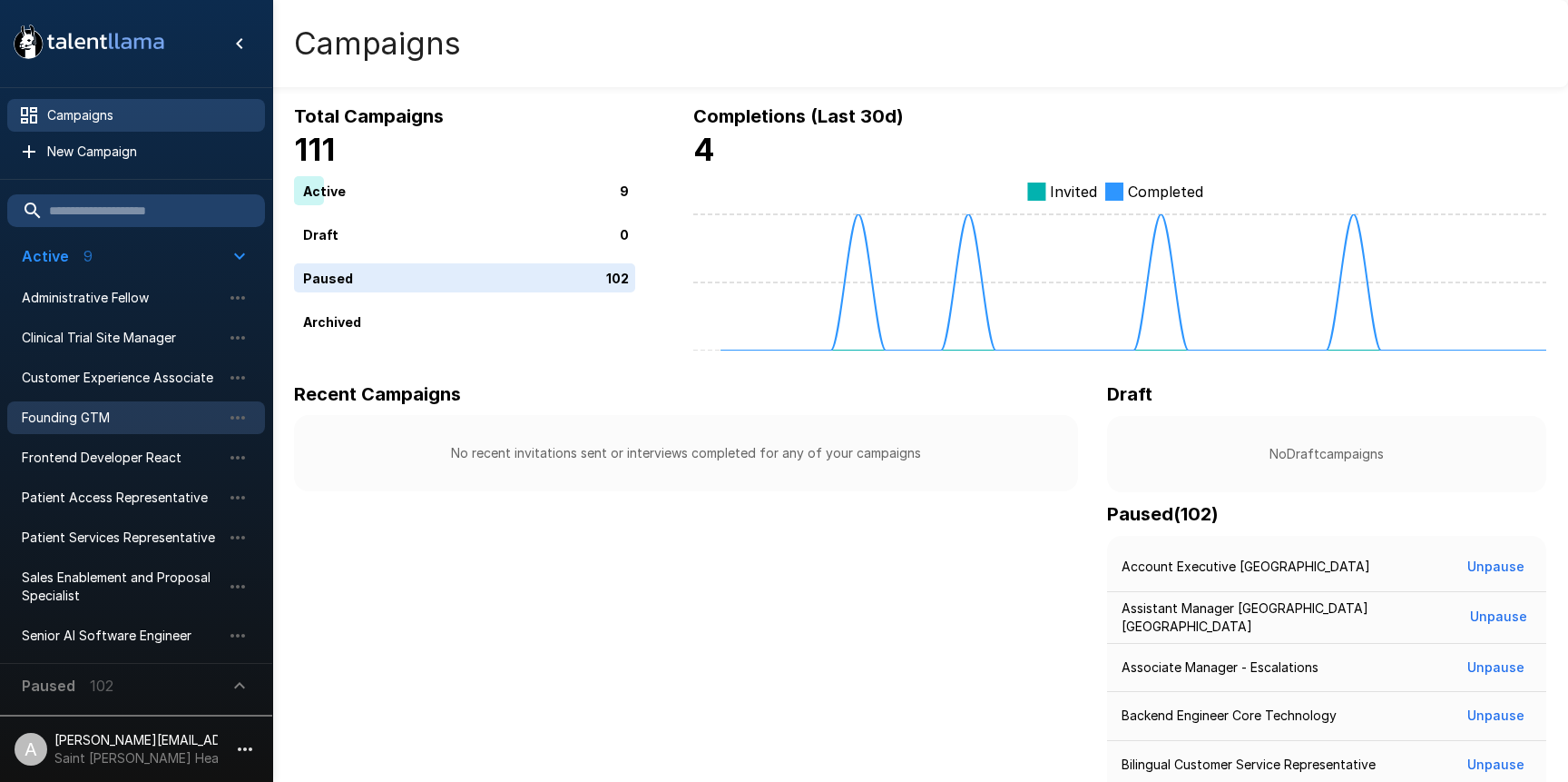
click at [111, 419] on span "Founding GTM" at bounding box center [121, 418] width 200 height 18
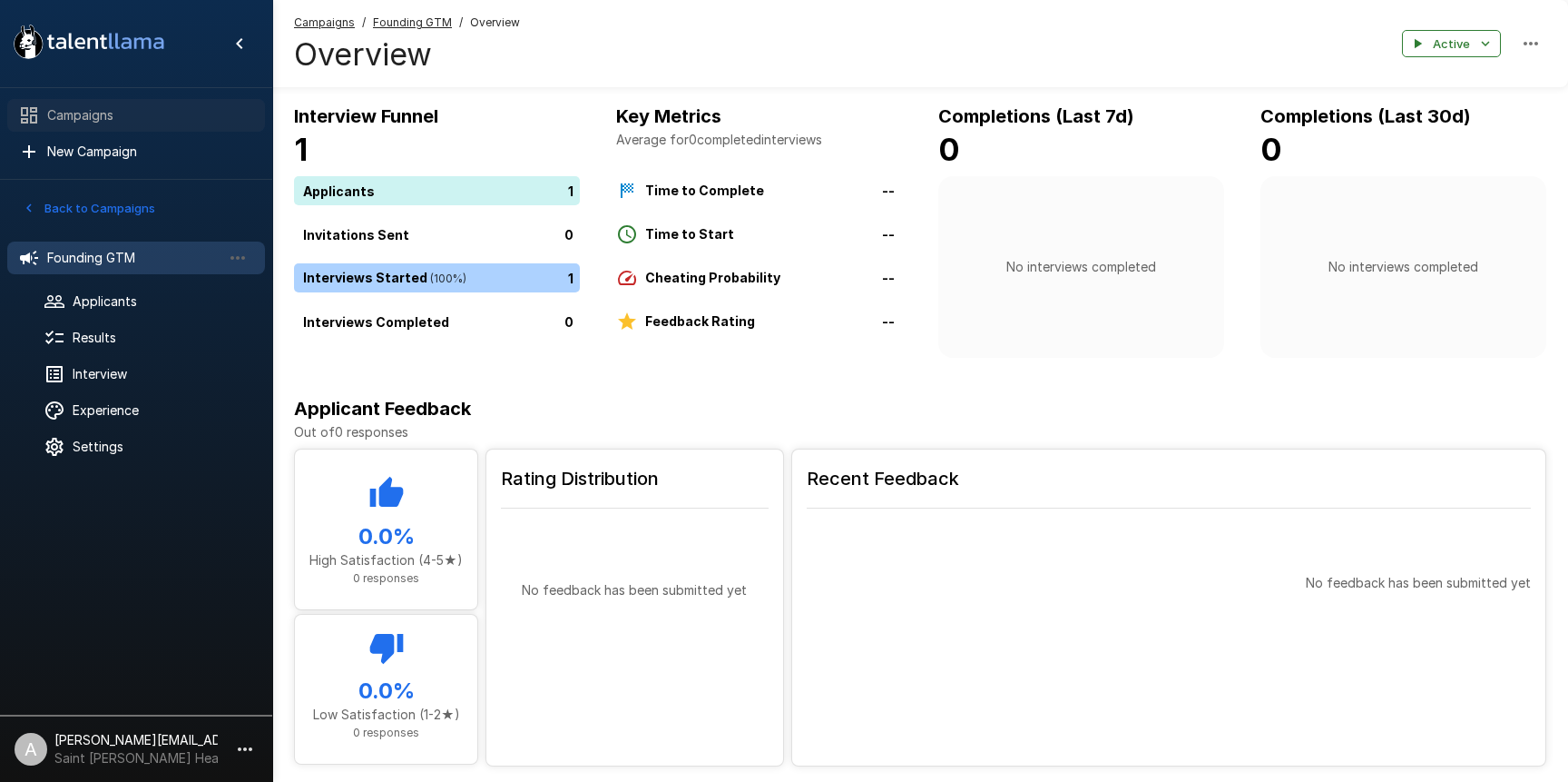
click at [83, 119] on span "Campaigns" at bounding box center [148, 115] width 203 height 18
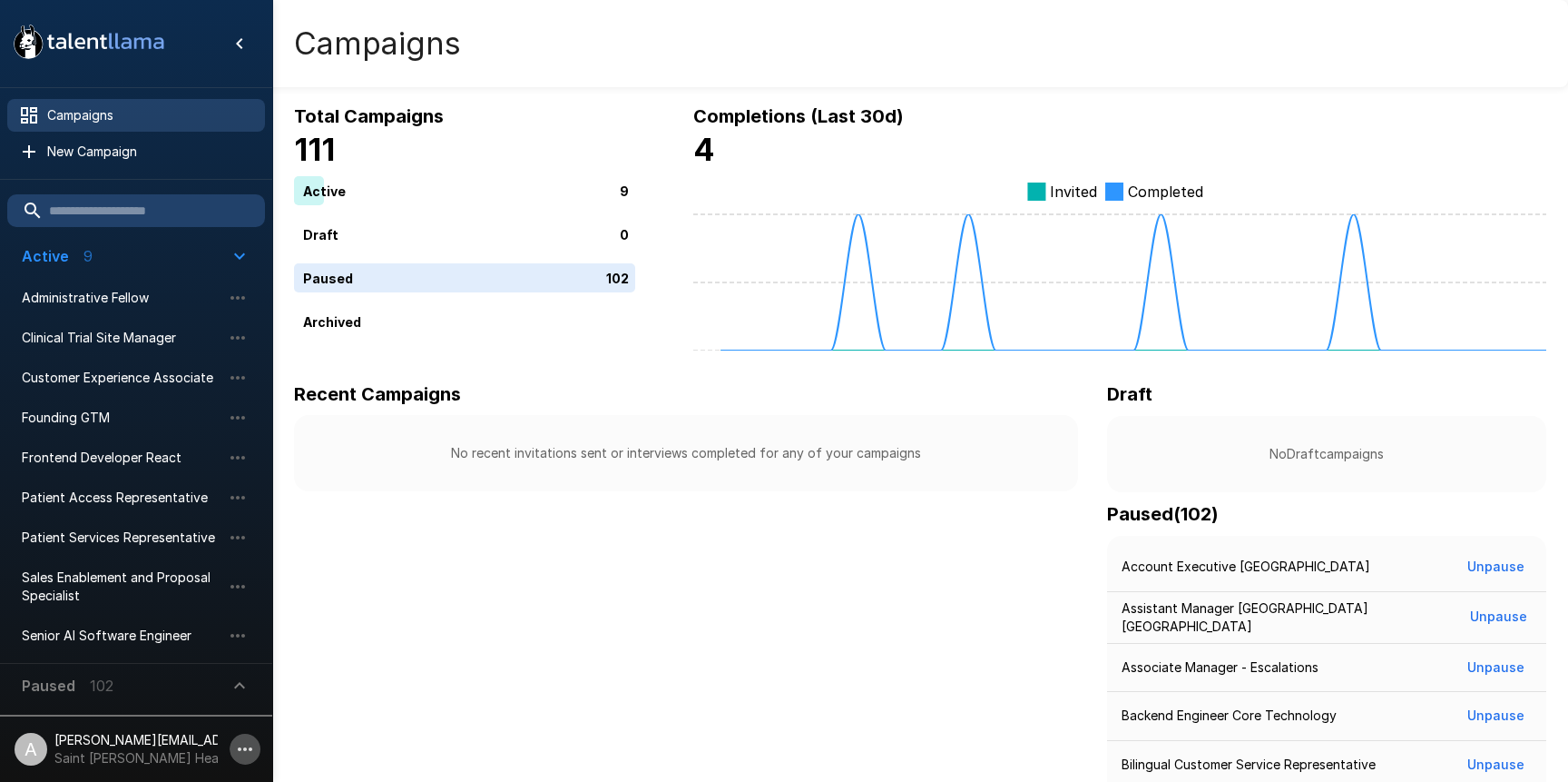
click at [241, 756] on icon "button" at bounding box center [245, 749] width 22 height 22
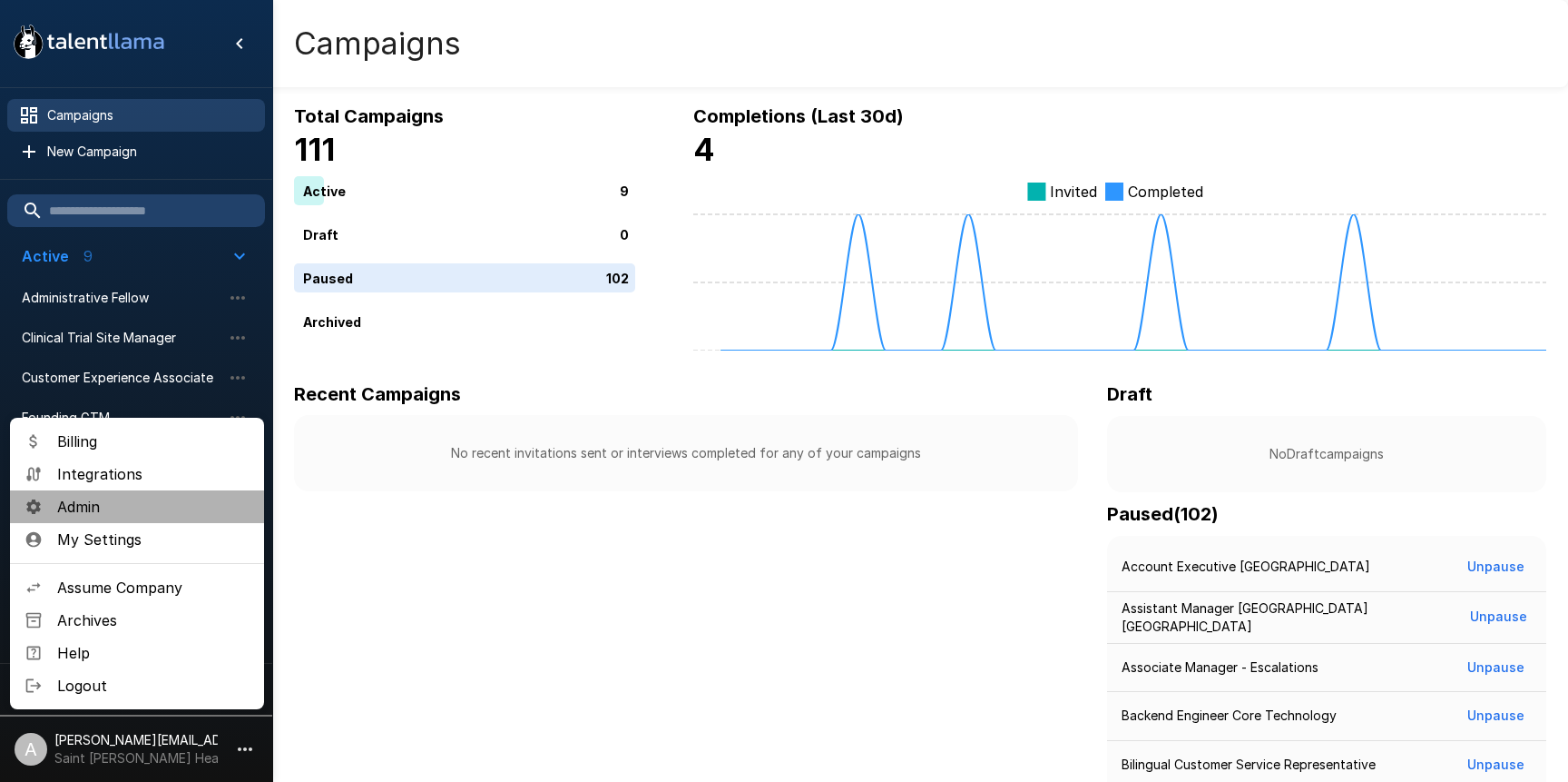
click at [164, 501] on span "Admin" at bounding box center [153, 506] width 192 height 22
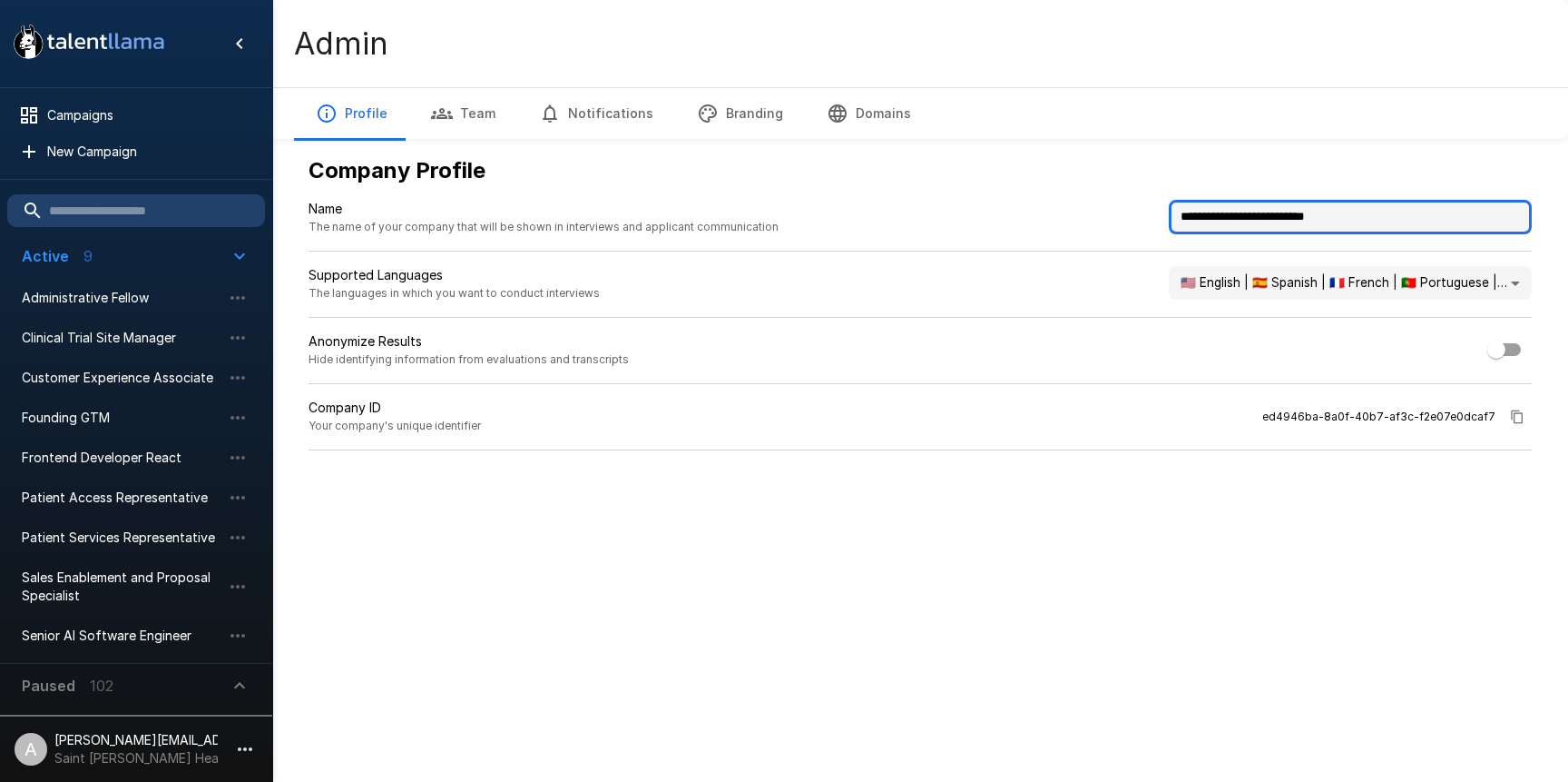
drag, startPoint x: 1345, startPoint y: 214, endPoint x: 1088, endPoint y: 205, distance: 257.2
click at [1088, 205] on div "**********" at bounding box center [920, 226] width 1223 height 52
type input "**********"
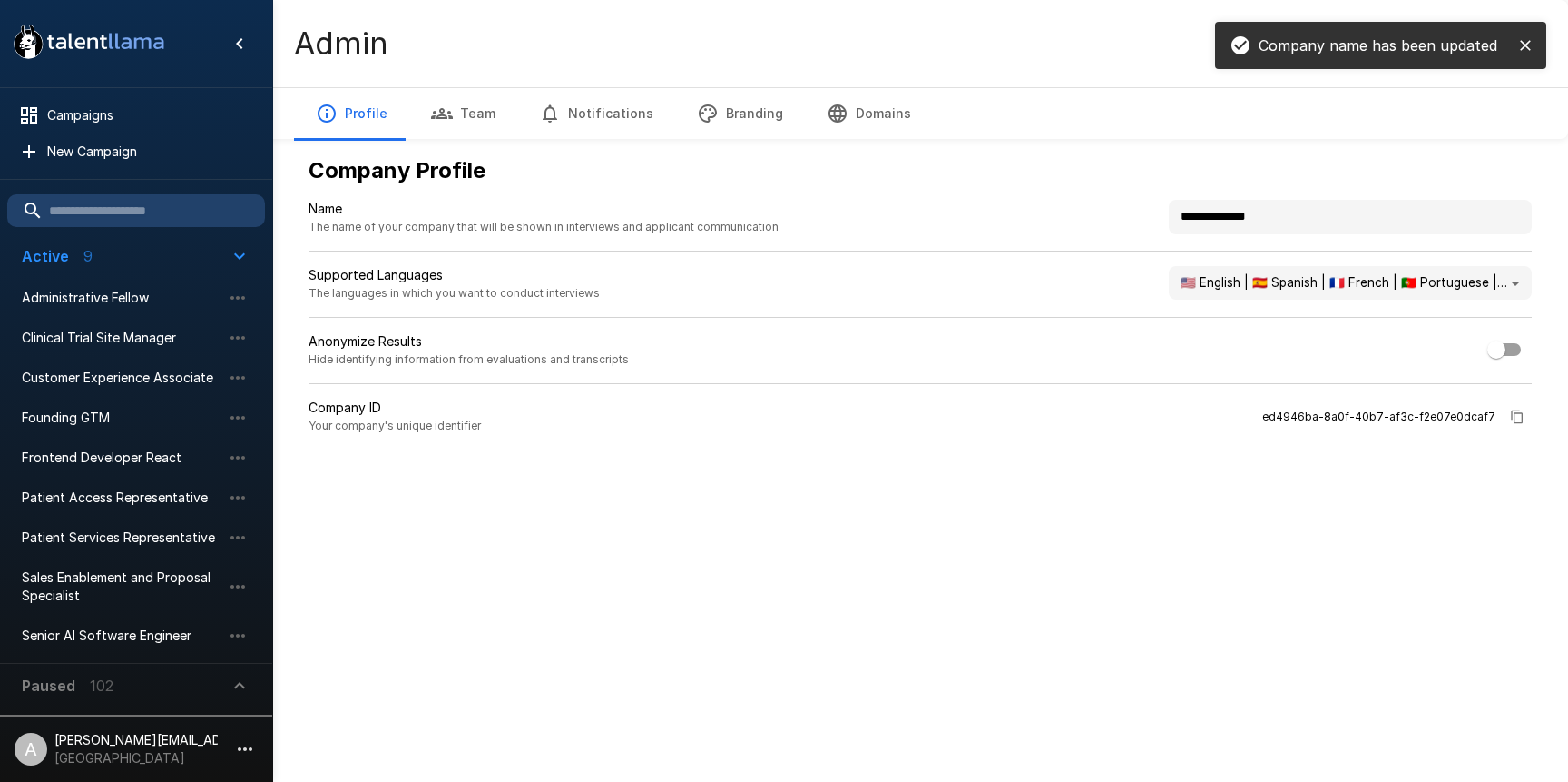
click at [1121, 474] on div "**********" at bounding box center [921, 269] width 1253 height 537
click at [1528, 41] on icon "close" at bounding box center [1525, 45] width 11 height 11
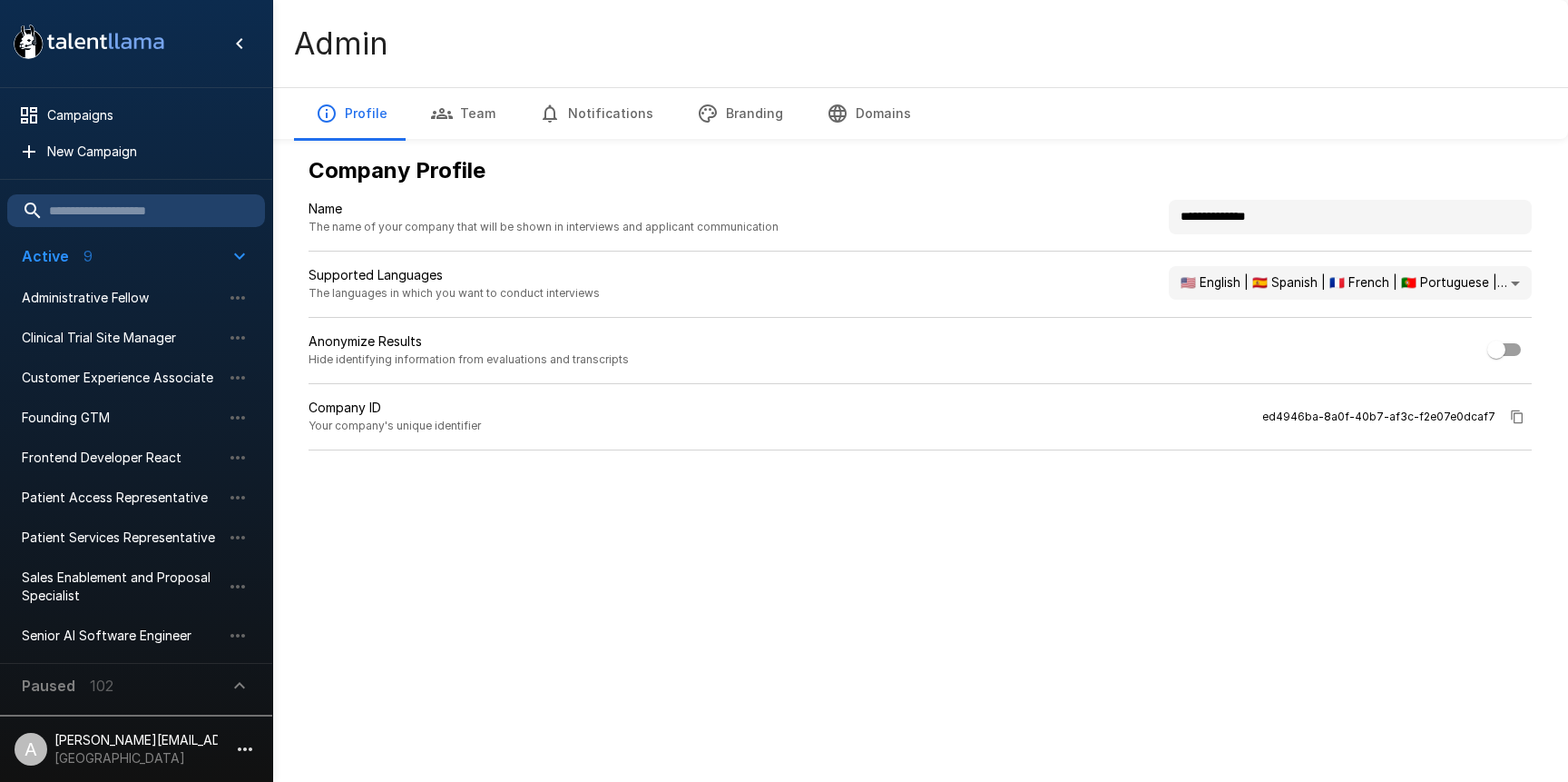
click at [705, 115] on button "Branding" at bounding box center [740, 113] width 130 height 51
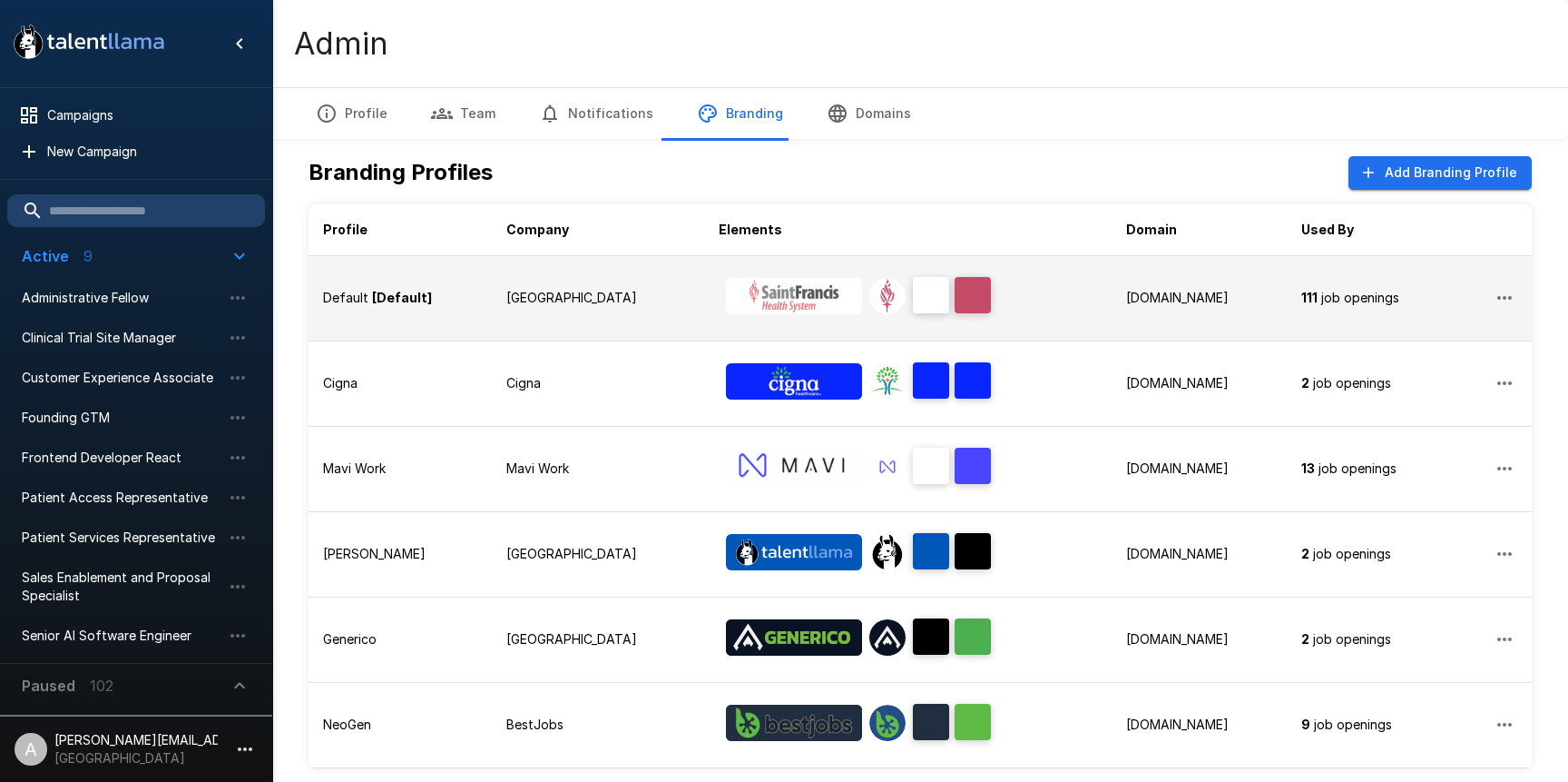
click at [574, 308] on td "Juniper Square" at bounding box center [599, 297] width 213 height 86
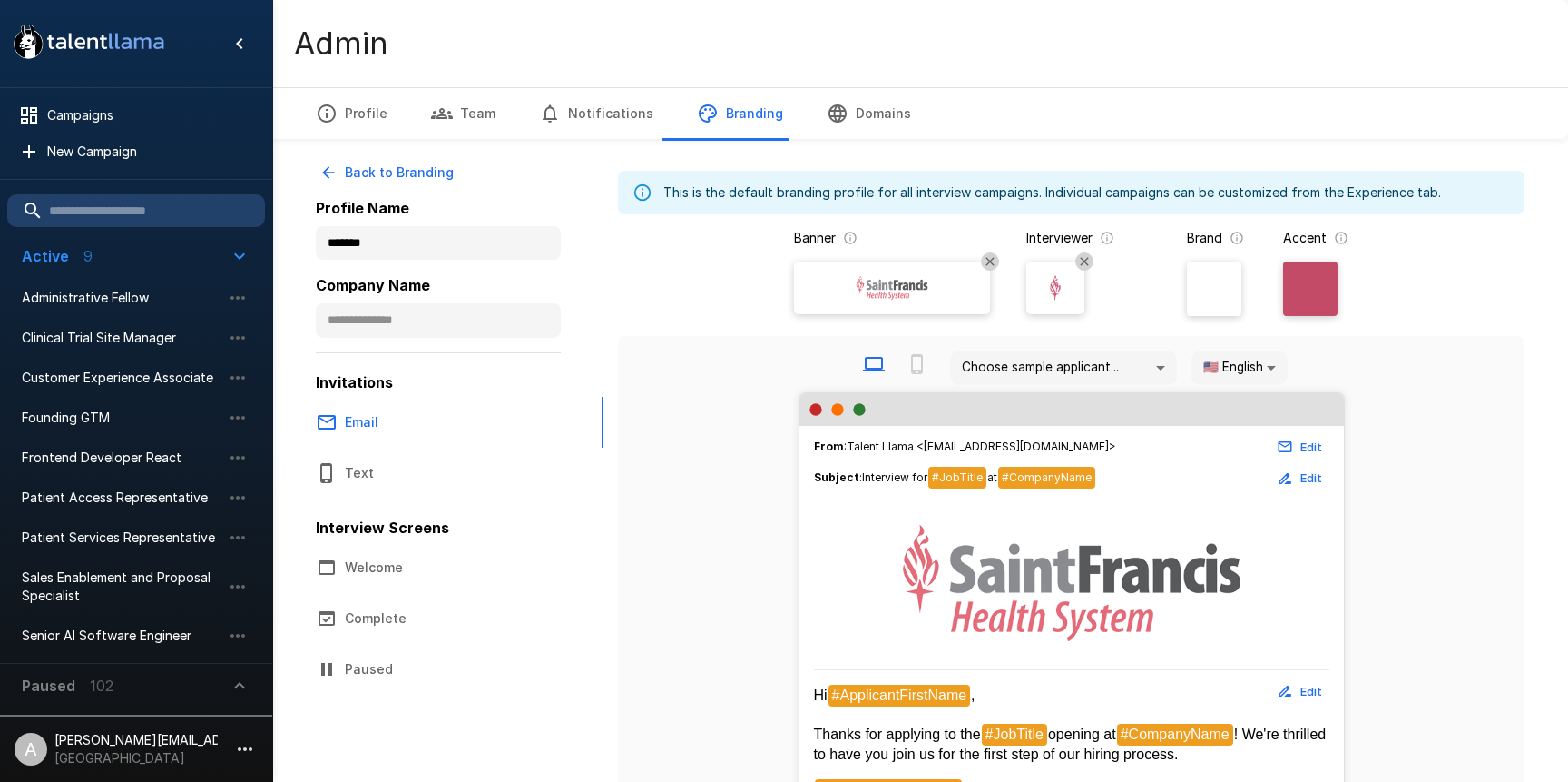
click at [1226, 287] on div at bounding box center [1214, 289] width 55 height 55
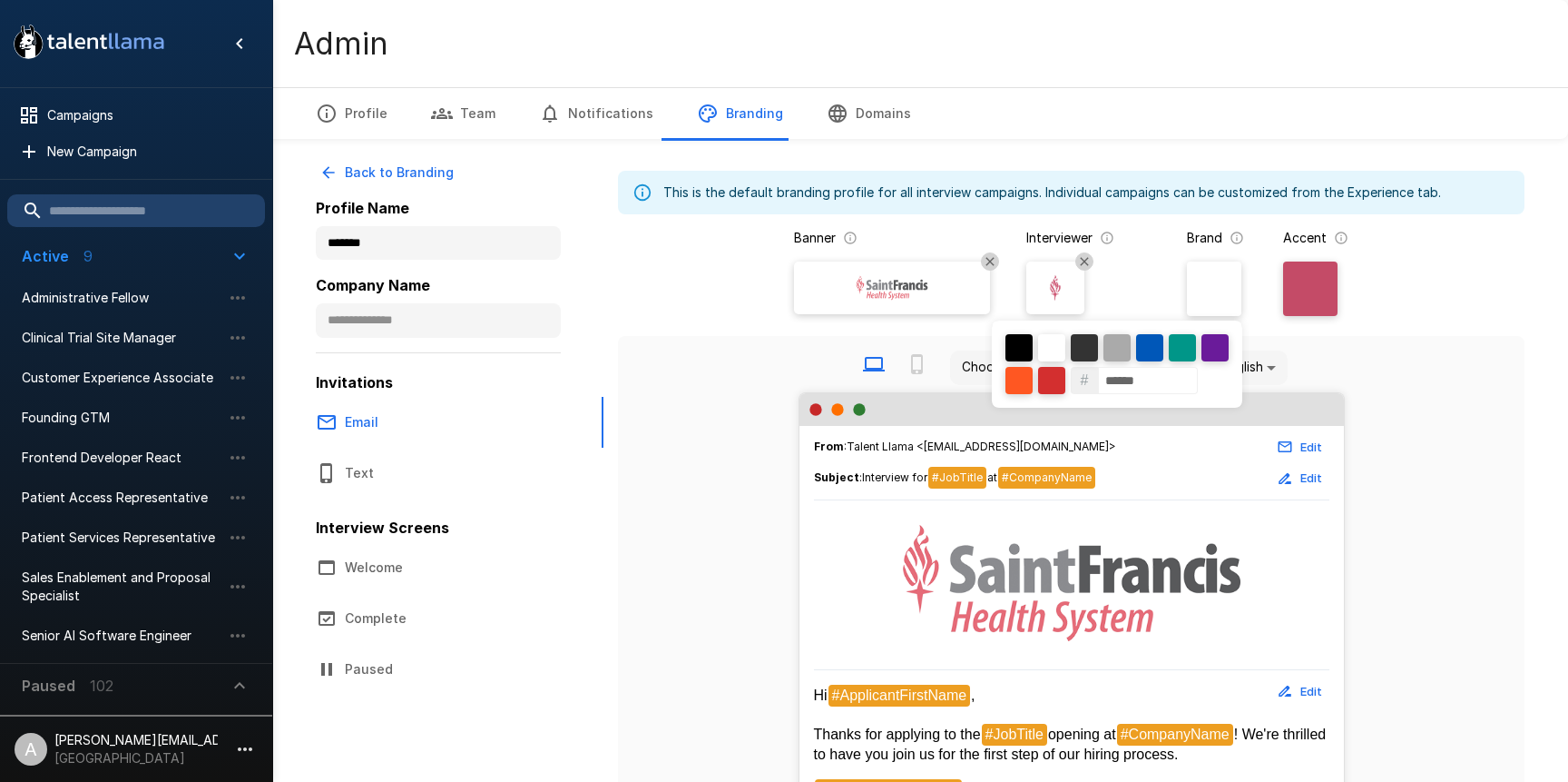
click at [1139, 374] on input "******" at bounding box center [1147, 380] width 99 height 27
paste input
type input "******"
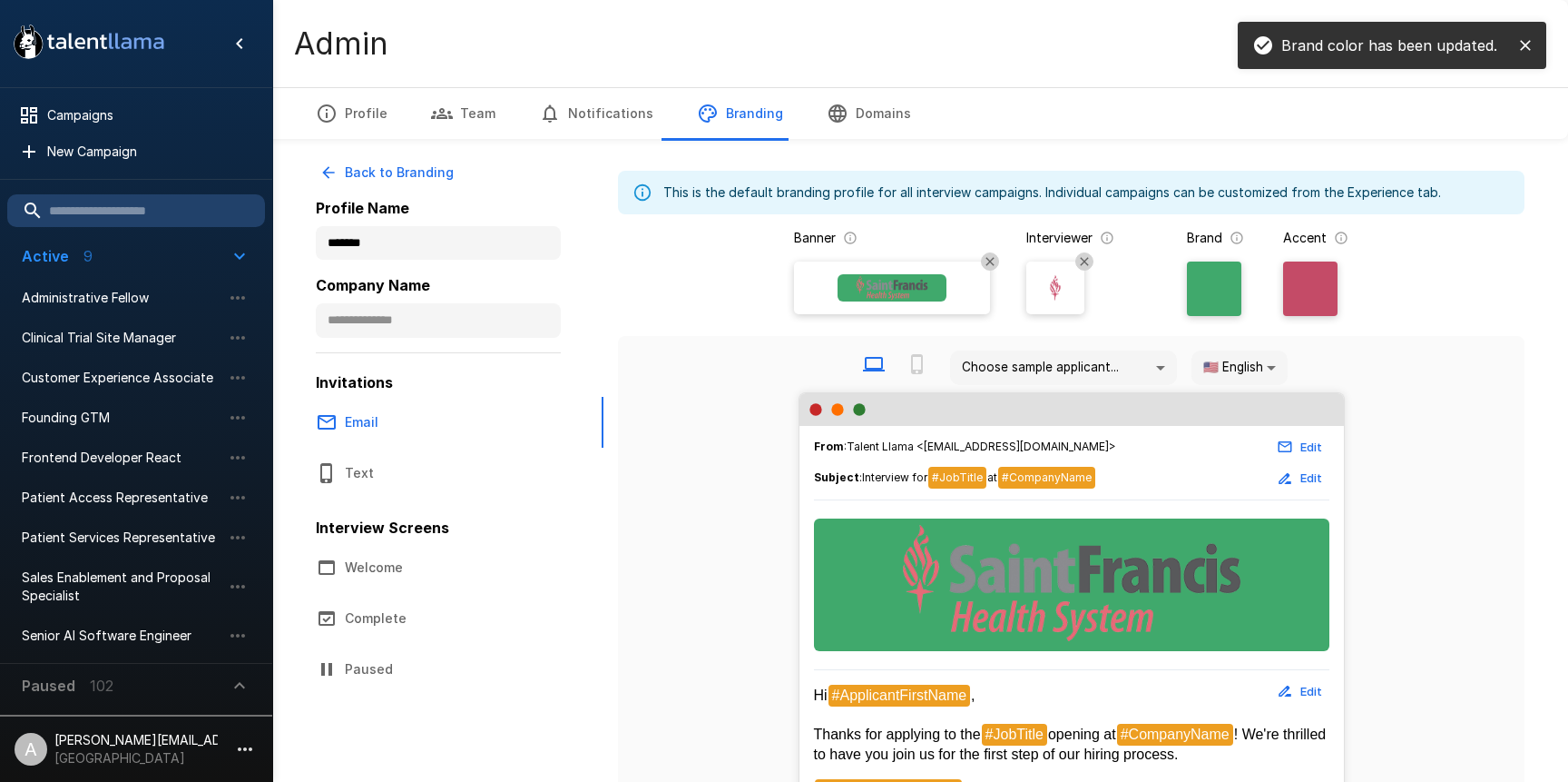
click at [1315, 294] on div at bounding box center [1310, 289] width 55 height 55
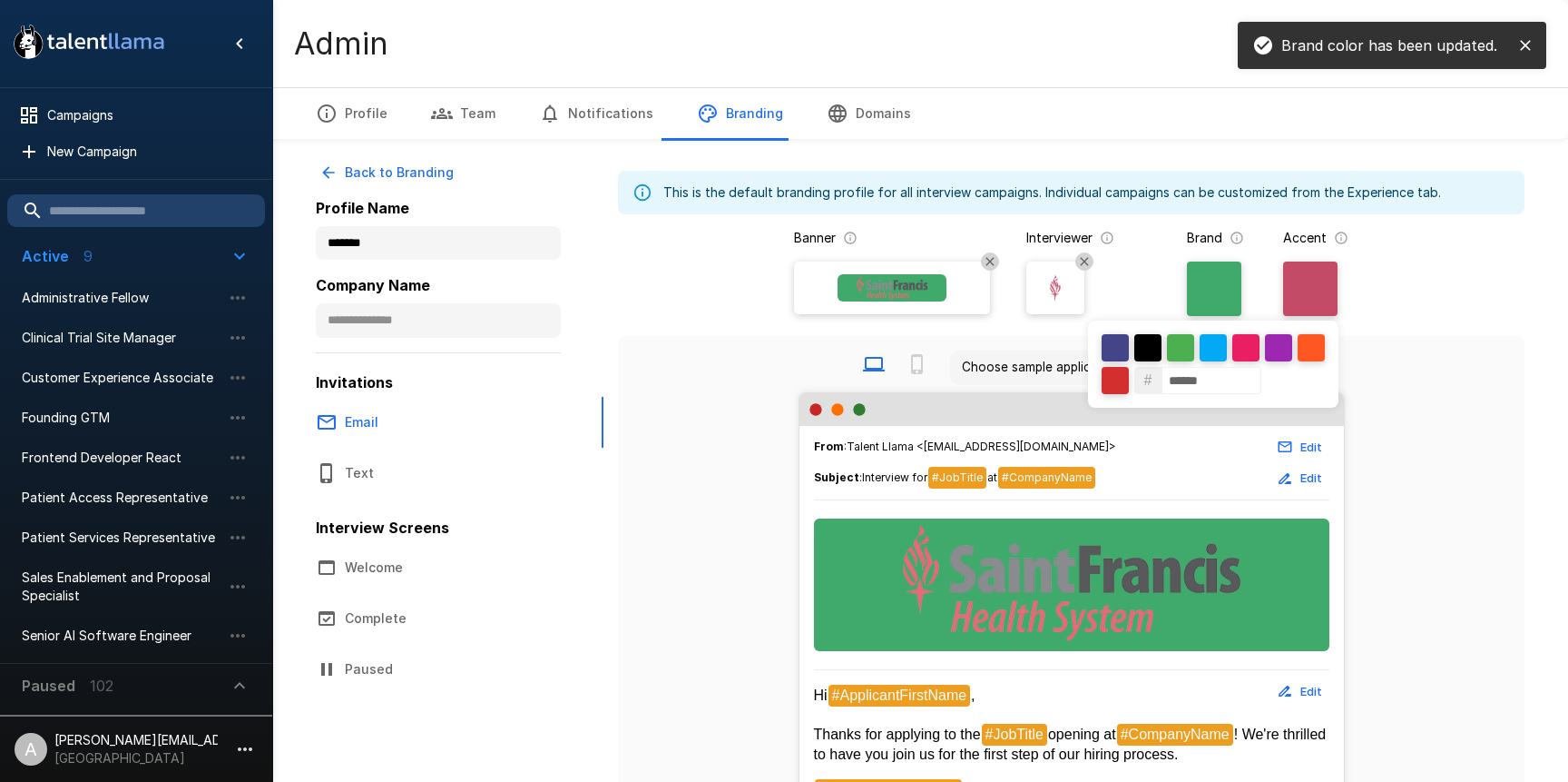
click at [1318, 294] on div at bounding box center [784, 391] width 1568 height 782
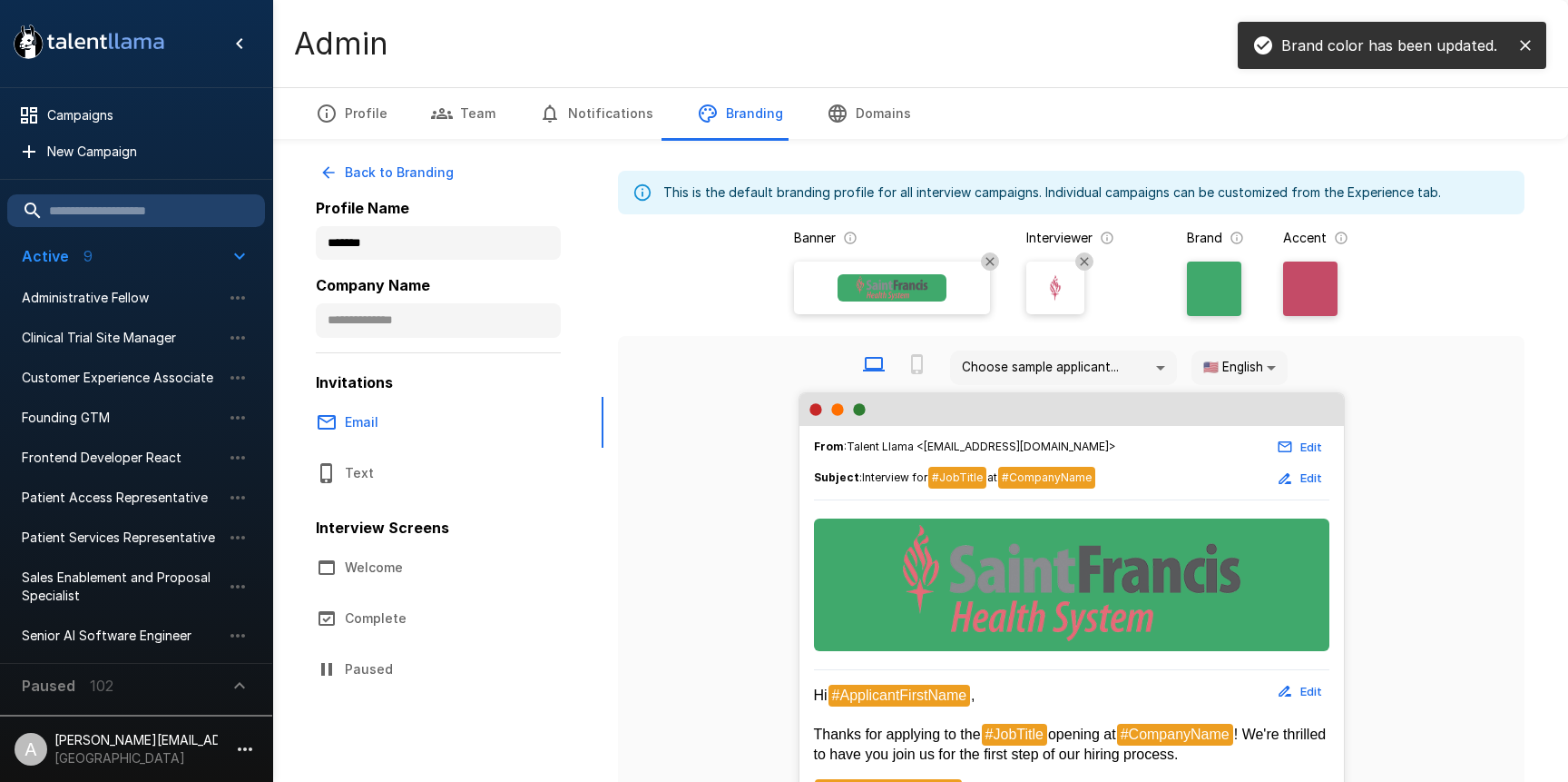
click at [1307, 303] on div at bounding box center [1310, 289] width 55 height 55
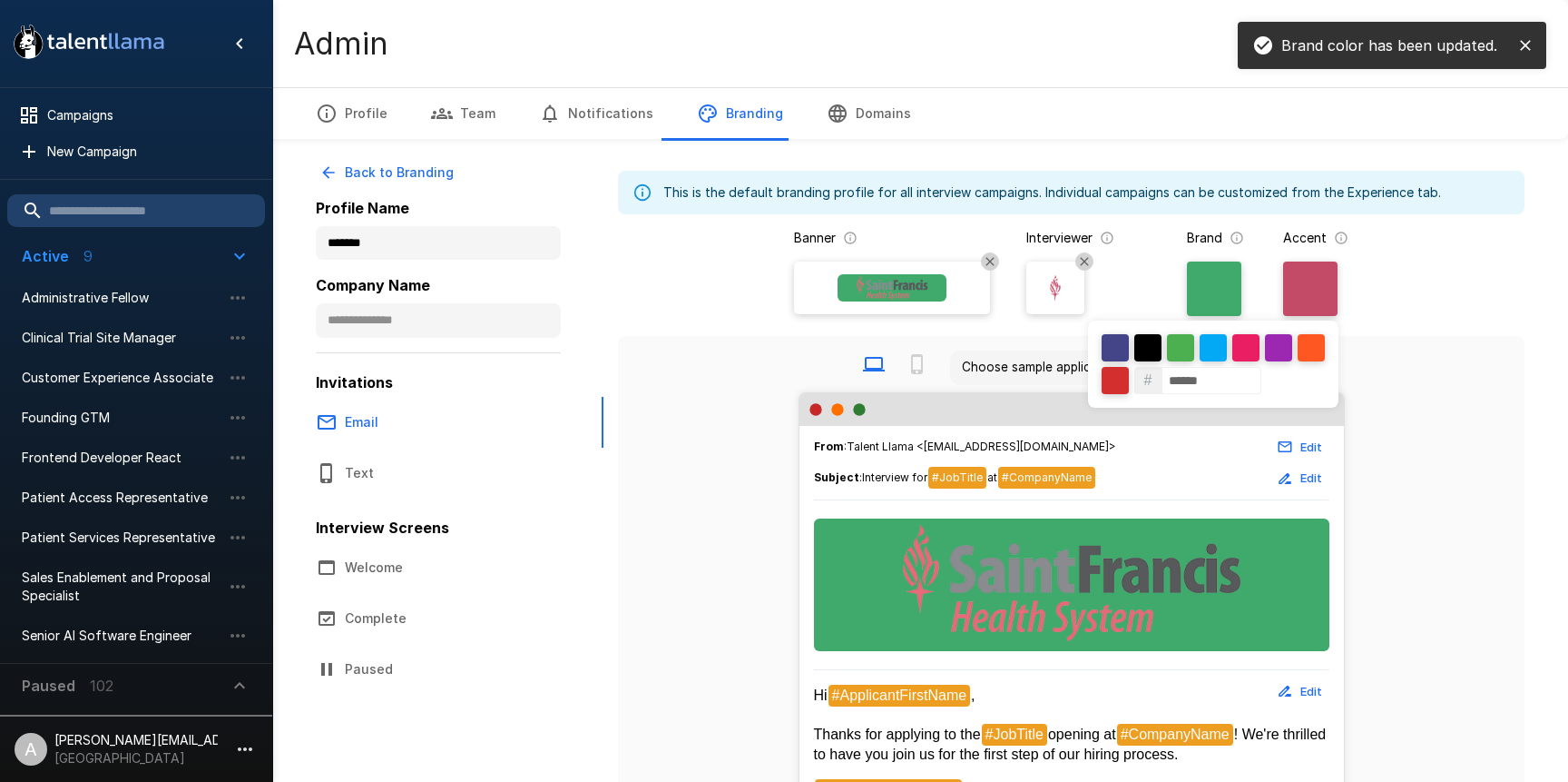
click at [1203, 374] on input "******" at bounding box center [1211, 380] width 99 height 27
paste input
type input "******"
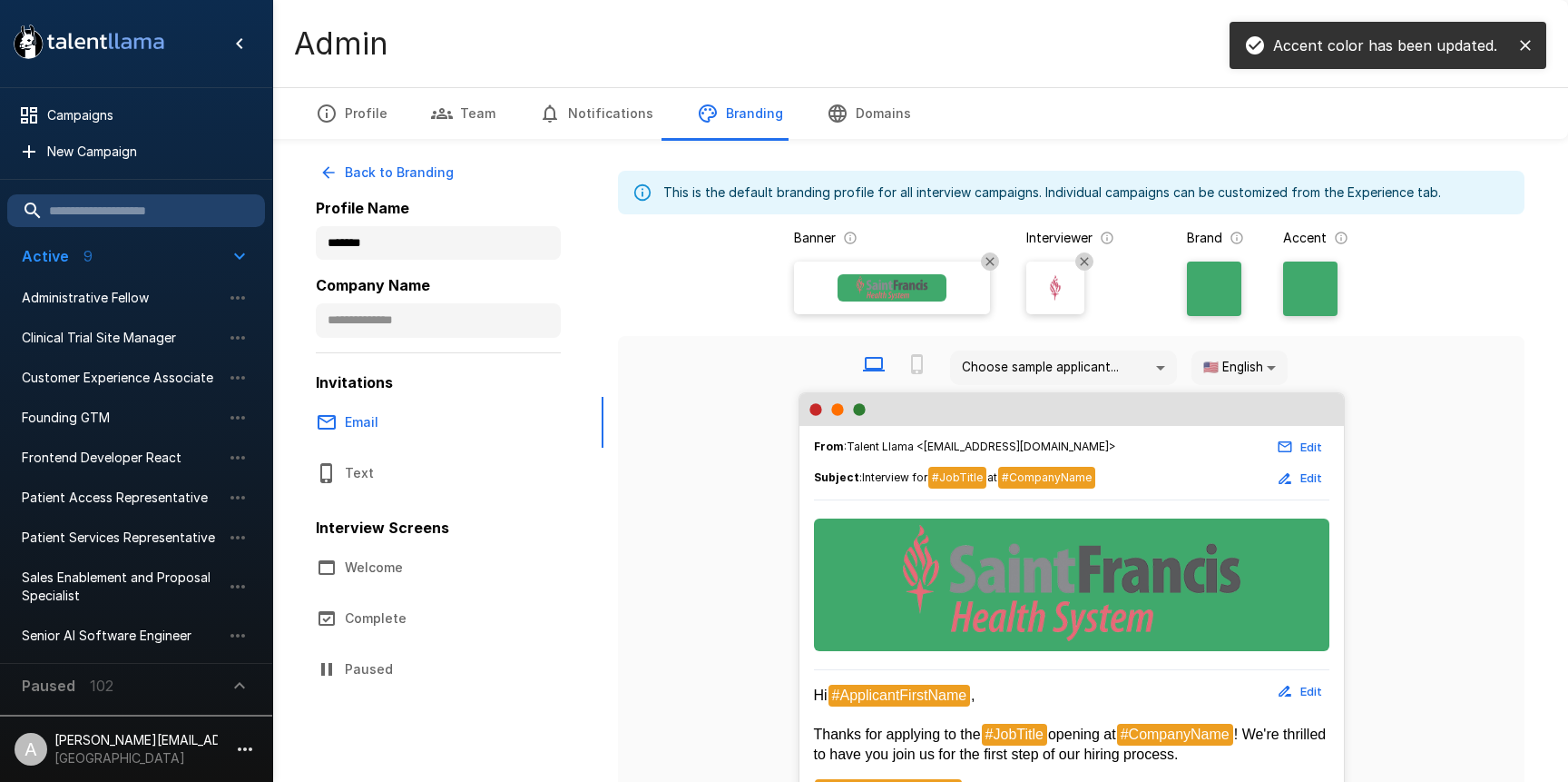
click at [843, 289] on img at bounding box center [892, 288] width 109 height 27
click at [0, 0] on input "file" at bounding box center [0, 0] width 0 height 0
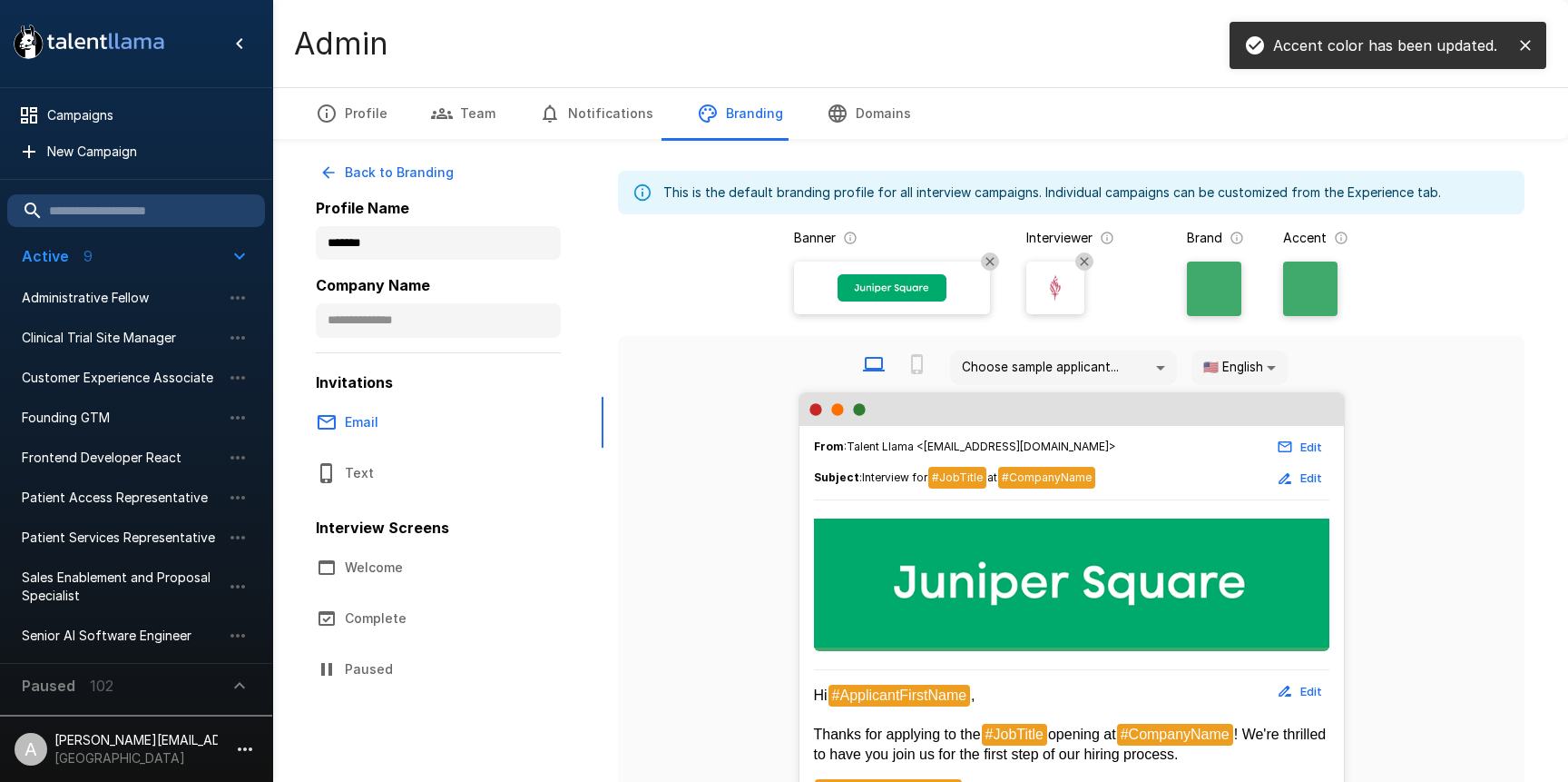
click at [1060, 293] on img at bounding box center [1055, 288] width 27 height 27
click at [0, 0] on input "file" at bounding box center [0, 0] width 0 height 0
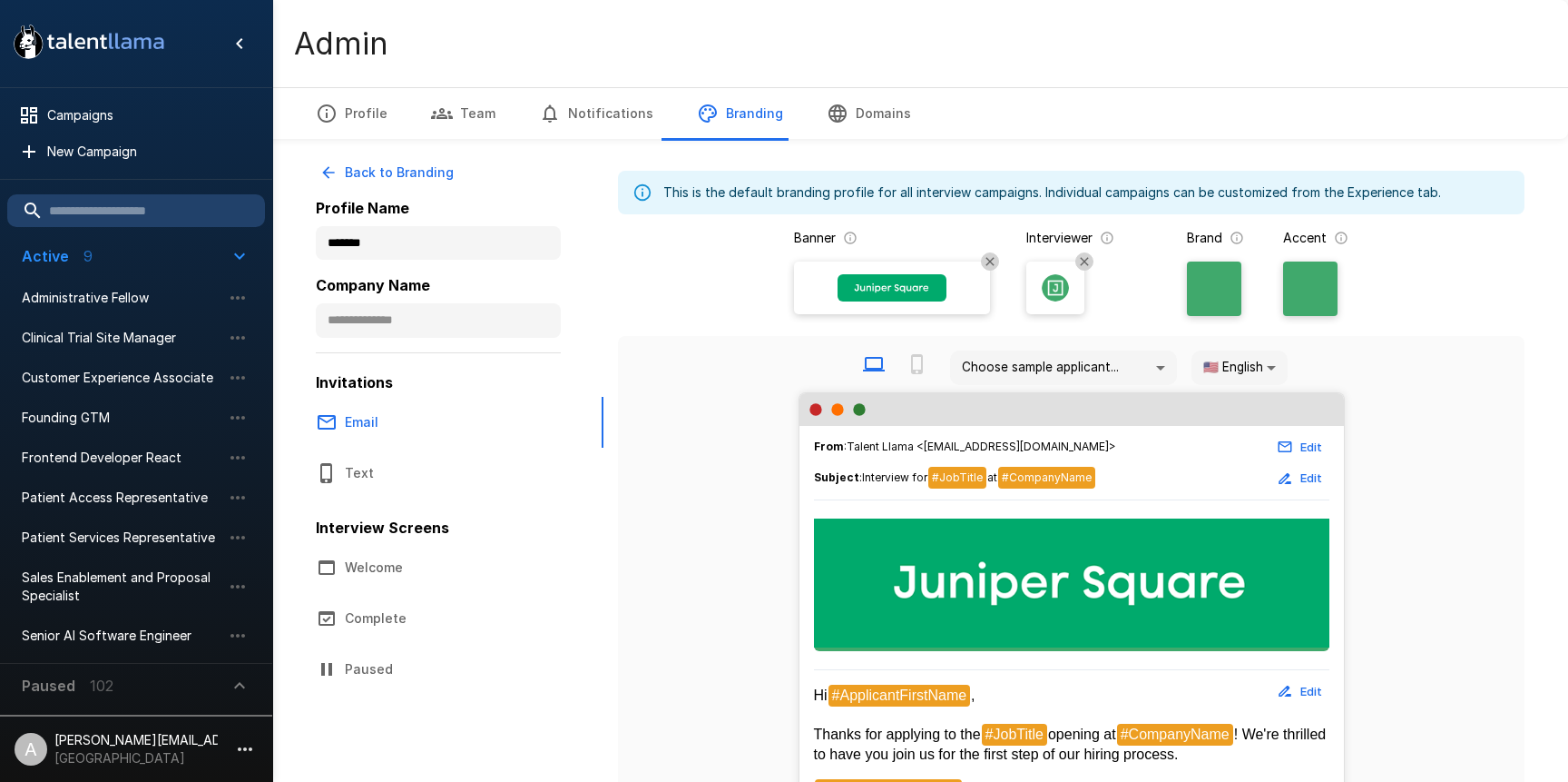
click at [717, 358] on div "Choose sample applicant... 🇺🇸 English **" at bounding box center [1071, 367] width 878 height 49
click at [93, 171] on ul "Campaigns New Campaign" at bounding box center [136, 133] width 272 height 91
click at [108, 153] on span "New Campaign" at bounding box center [148, 151] width 203 height 18
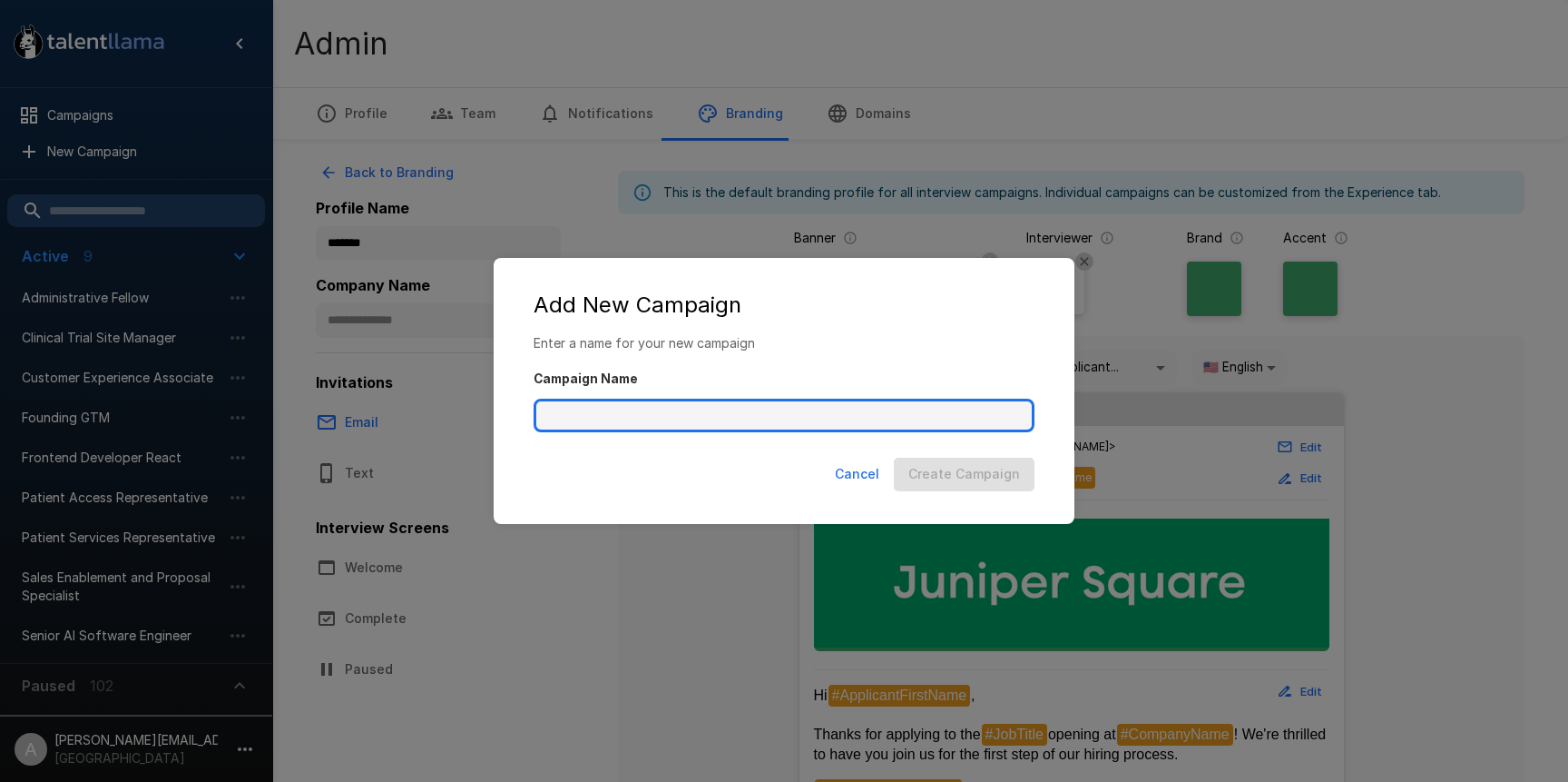
click at [883, 420] on input "Campaign Name" at bounding box center [784, 416] width 501 height 35
type input "**********"
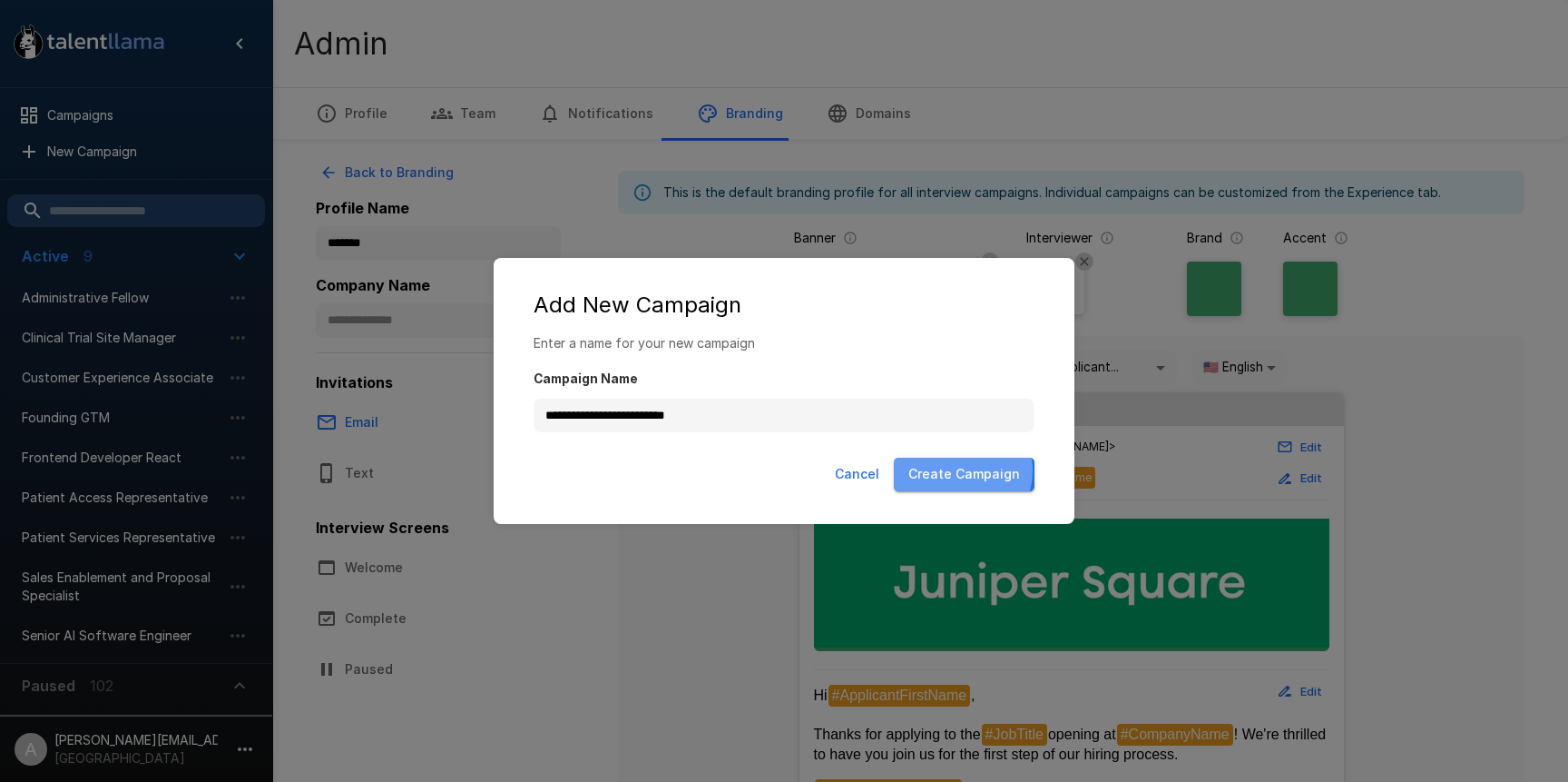
click at [965, 471] on button "Create Campaign" at bounding box center [963, 475] width 140 height 34
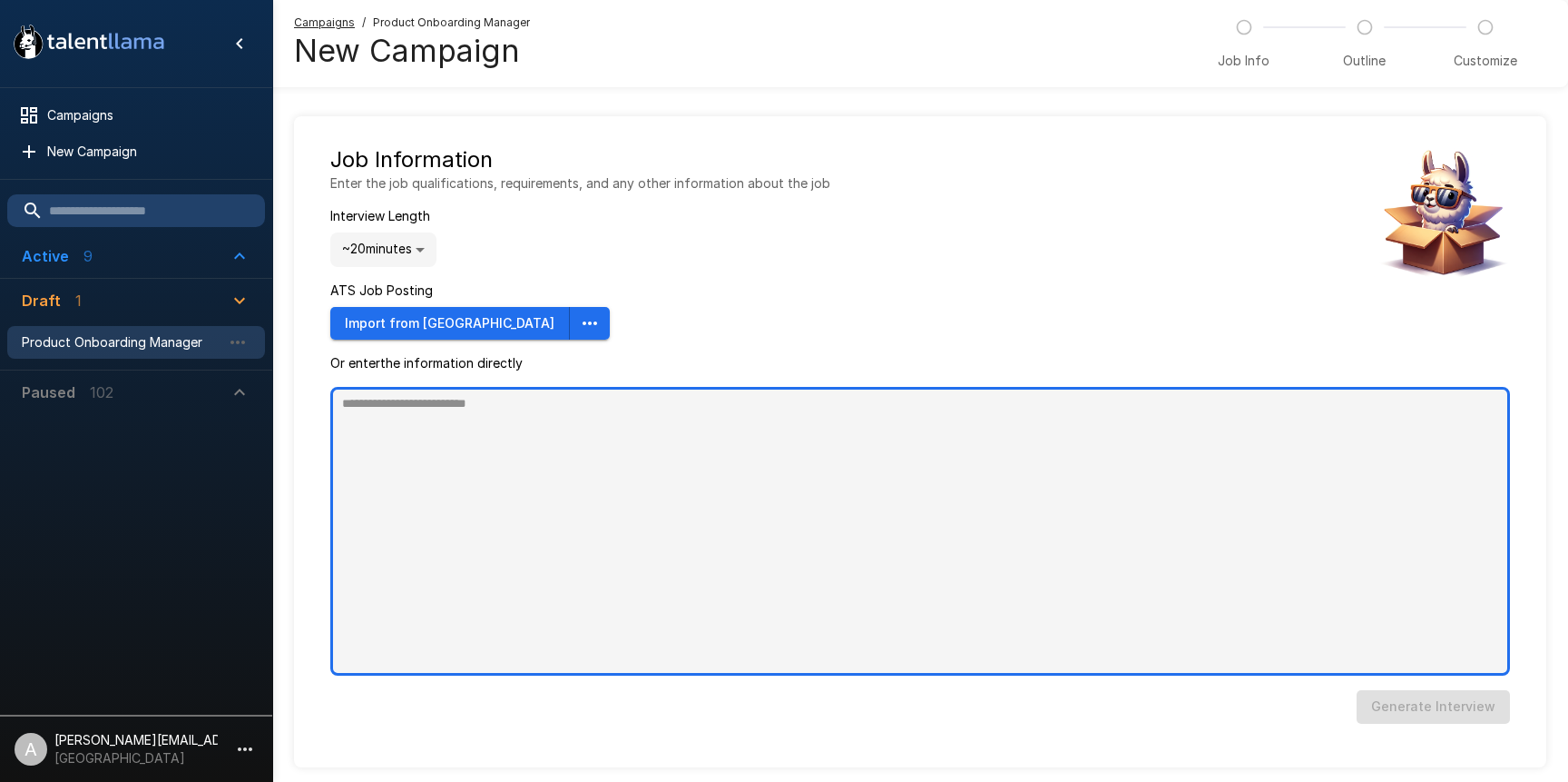
type textarea "*"
click at [694, 483] on textarea at bounding box center [920, 531] width 1180 height 289
paste textarea "**********"
type textarea "**********"
type textarea "*"
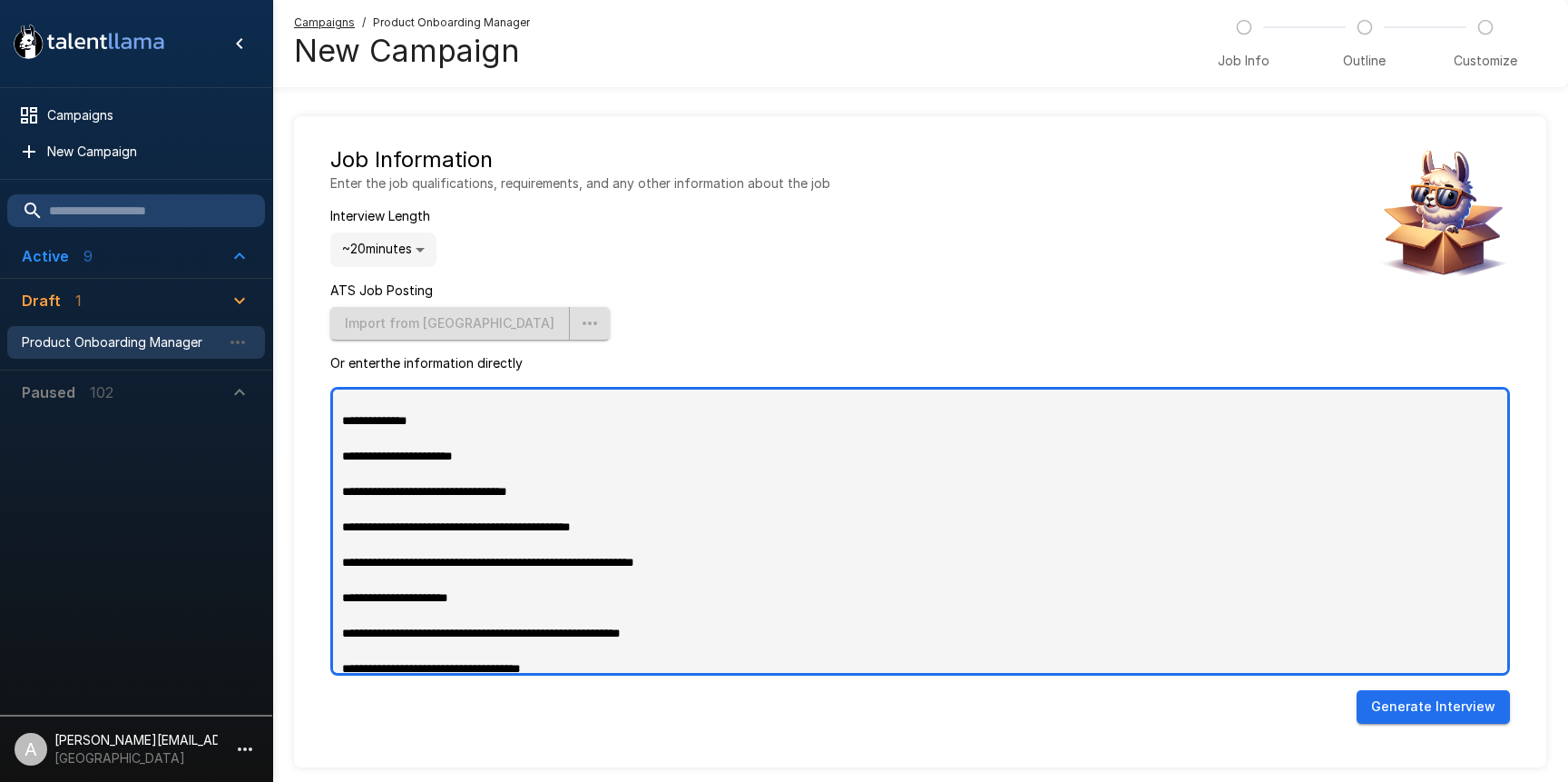
scroll to position [1450, 0]
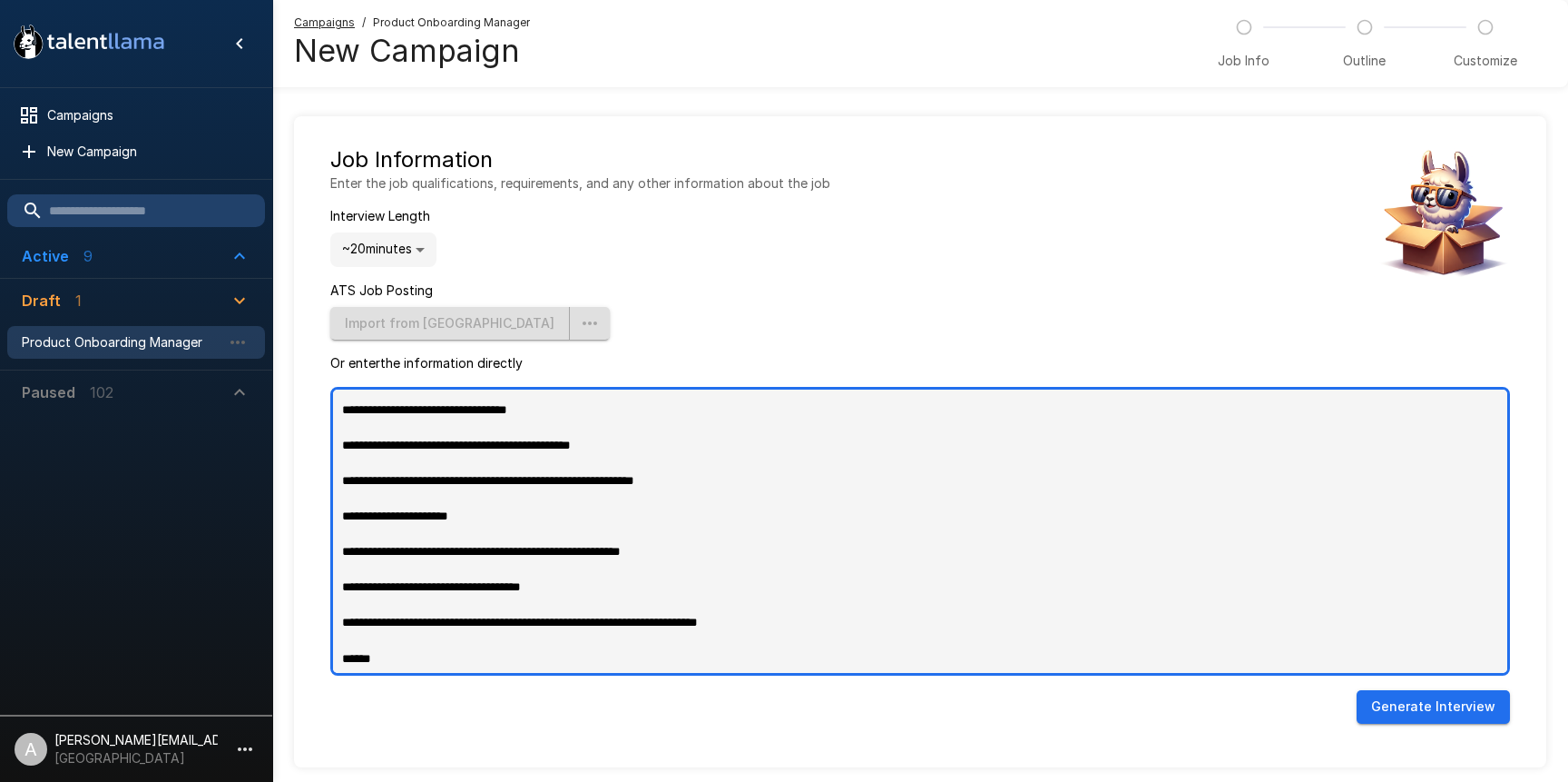
type textarea "**********"
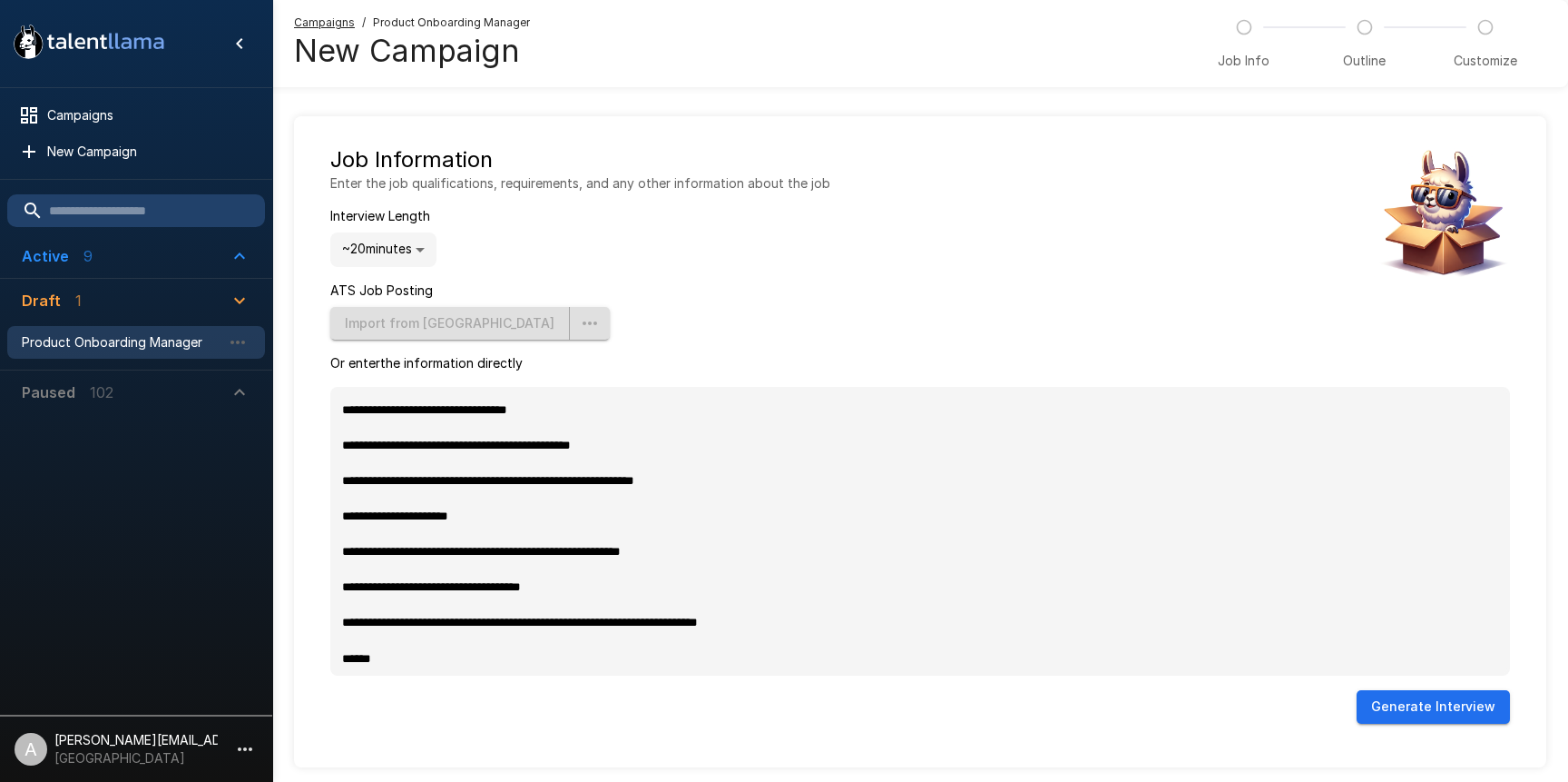
type textarea "*"
click at [1407, 711] on button "Generate Interview" at bounding box center [1434, 707] width 153 height 34
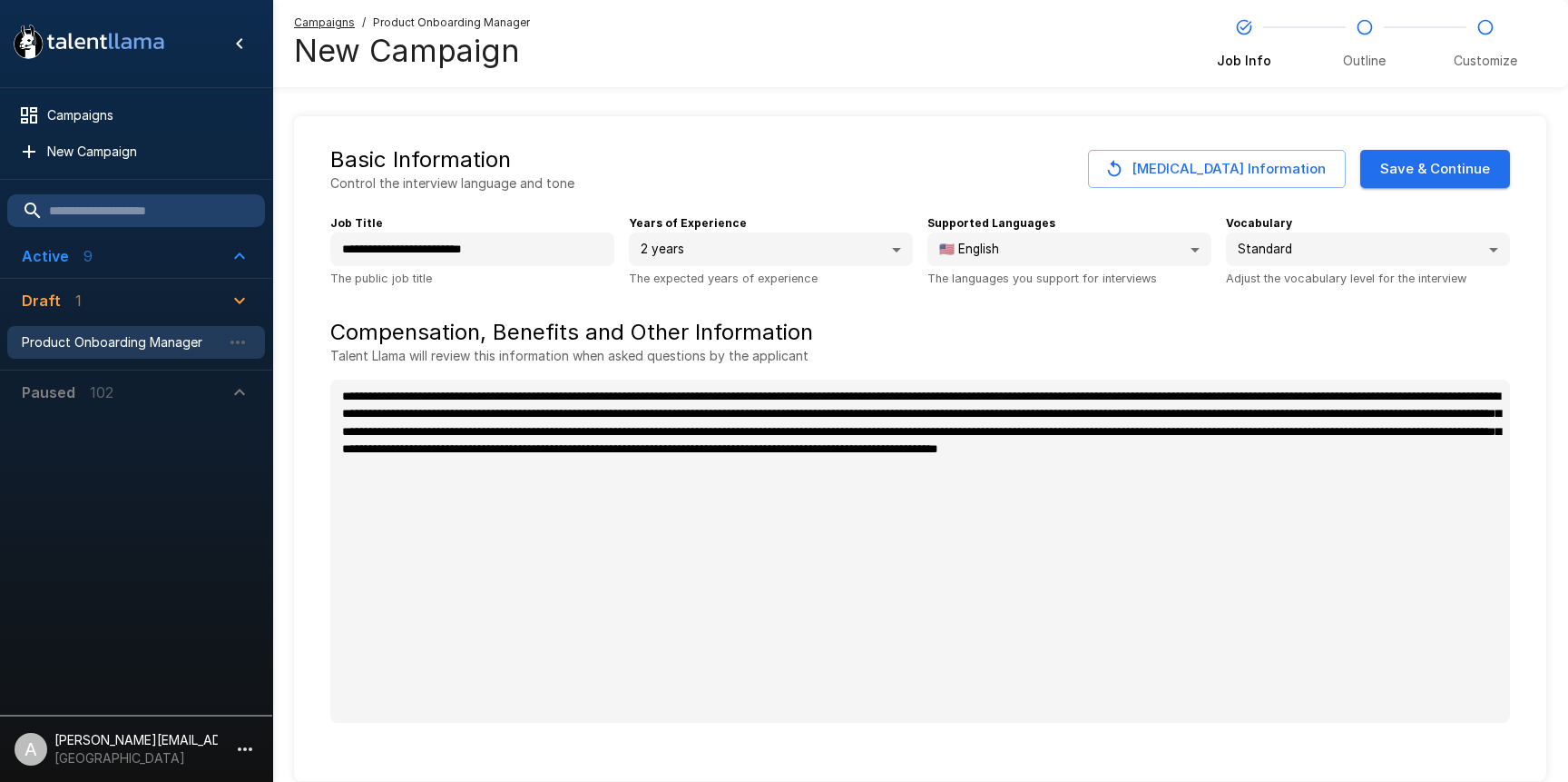
type textarea "*"
click at [1422, 173] on button "Save & Continue" at bounding box center [1435, 169] width 150 height 38
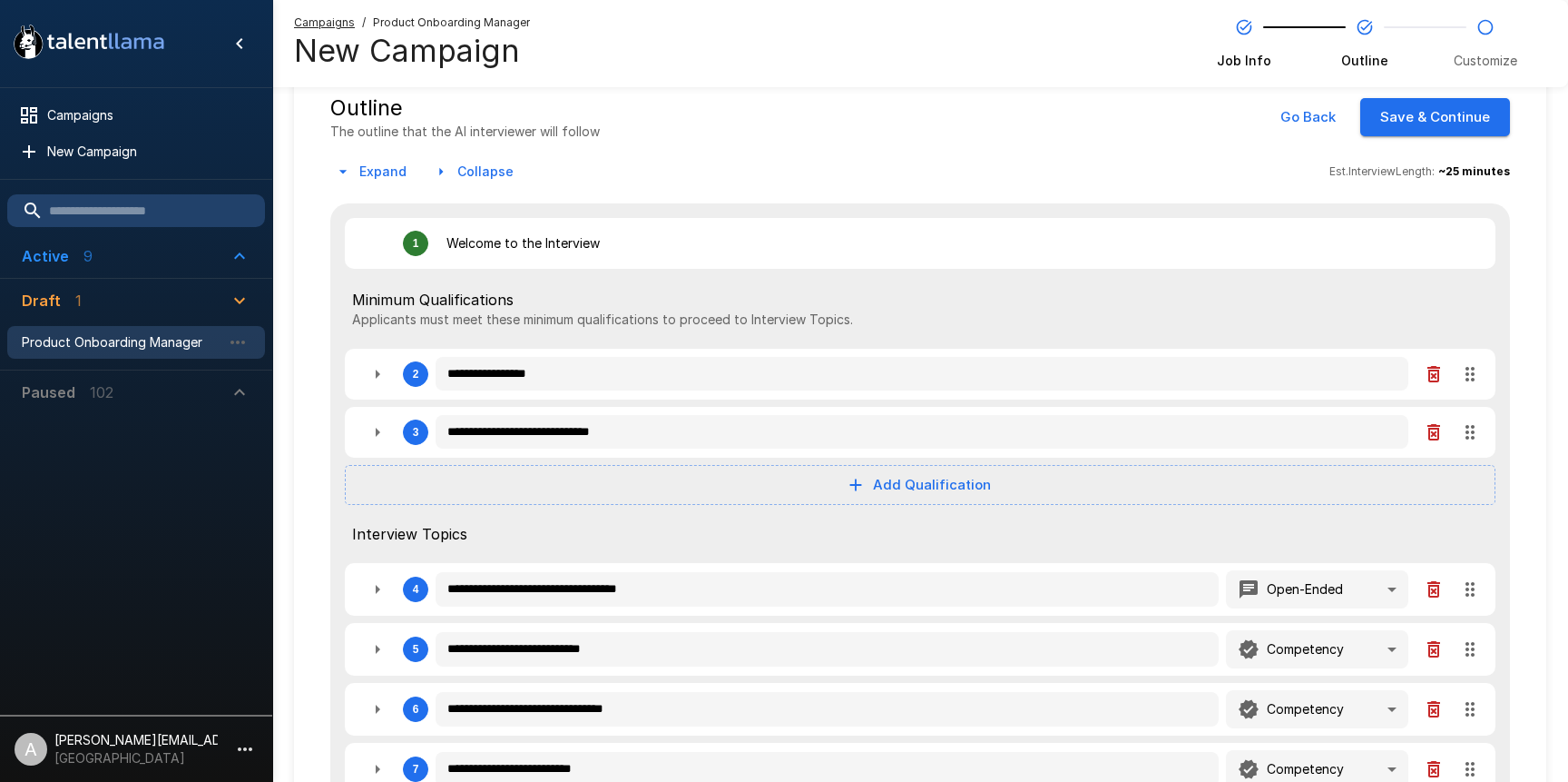
scroll to position [129, 0]
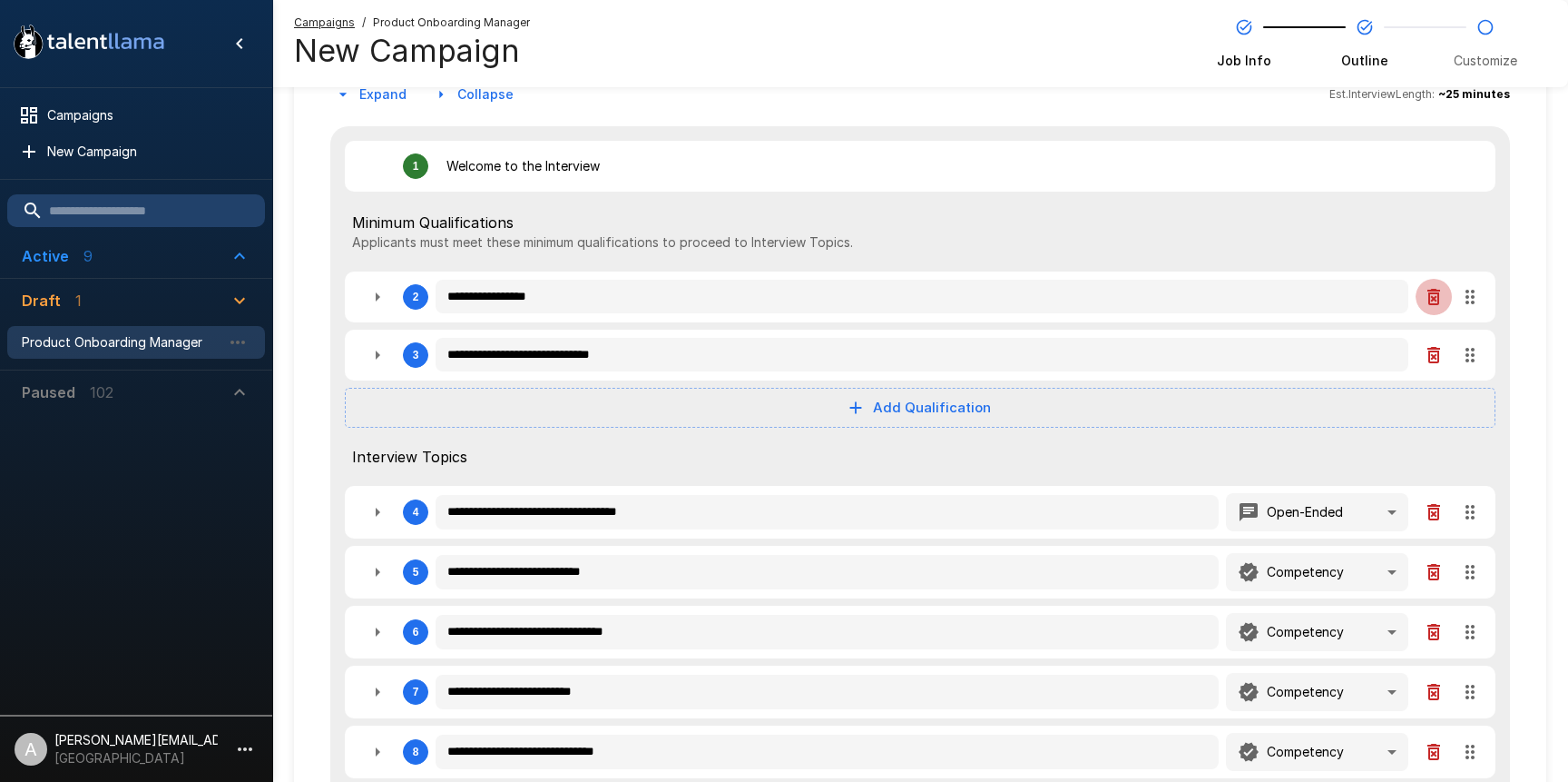
click at [1428, 296] on icon "button" at bounding box center [1434, 297] width 22 height 22
type textarea "*"
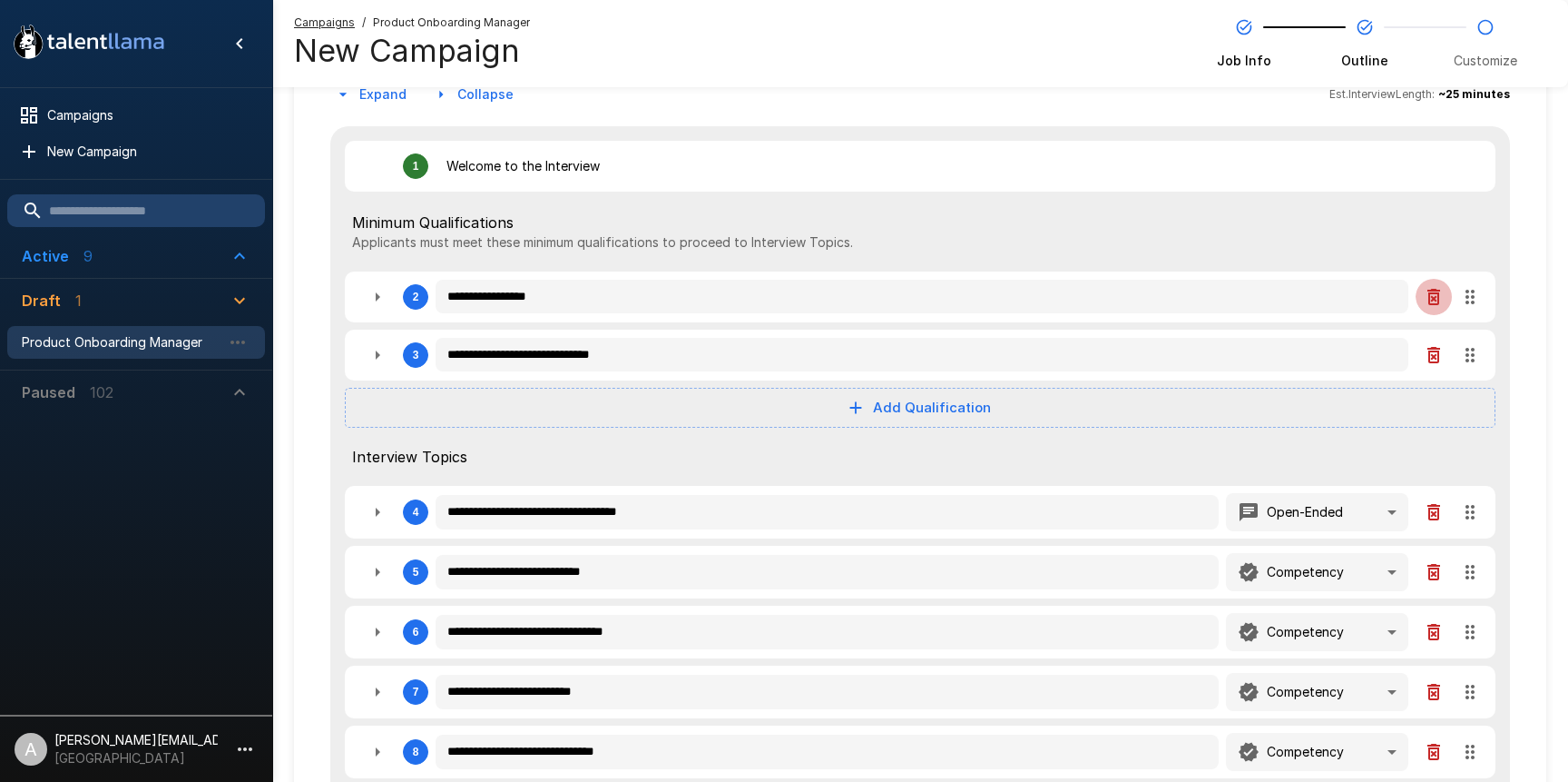
type textarea "*"
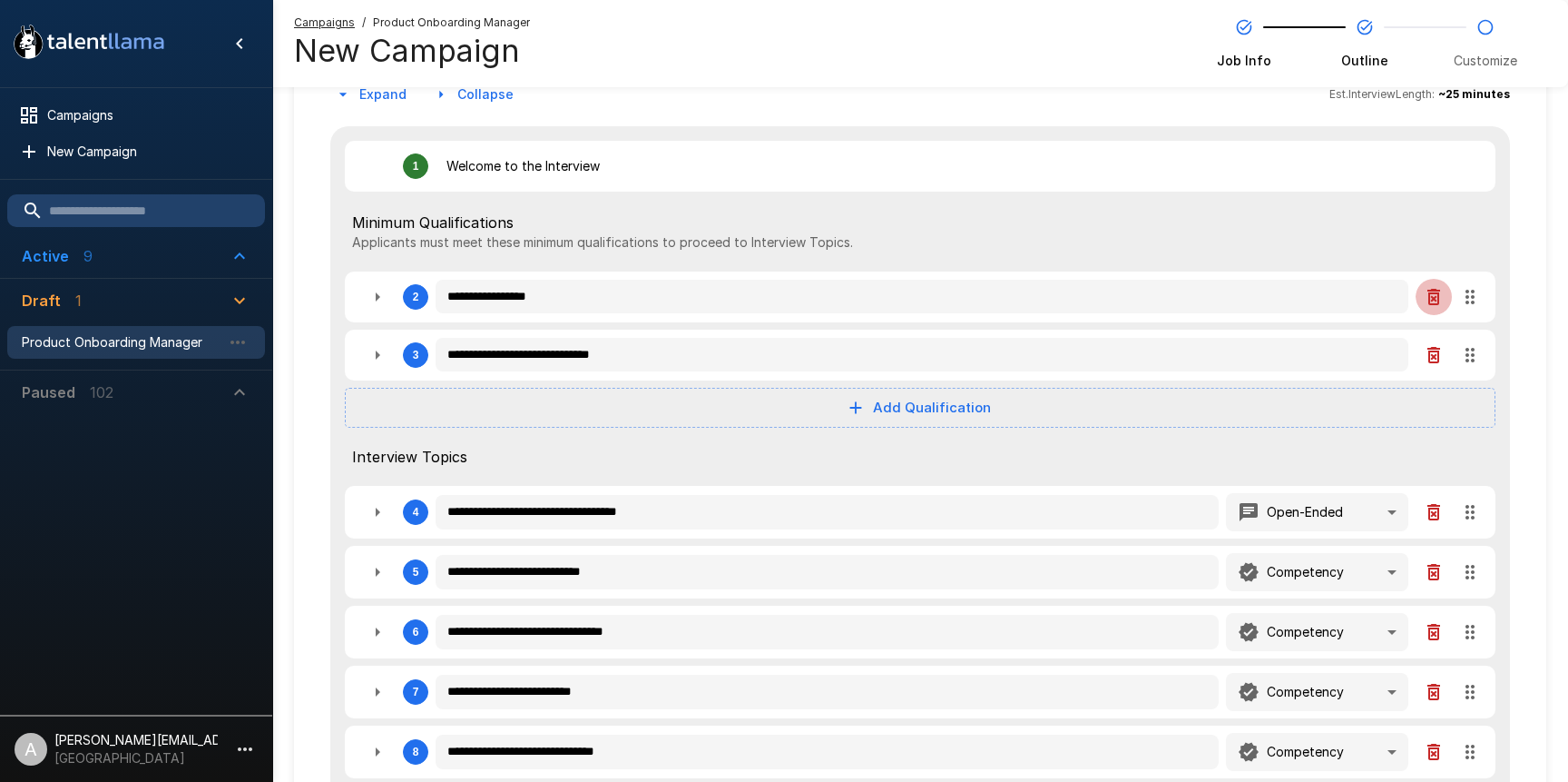
type textarea "*"
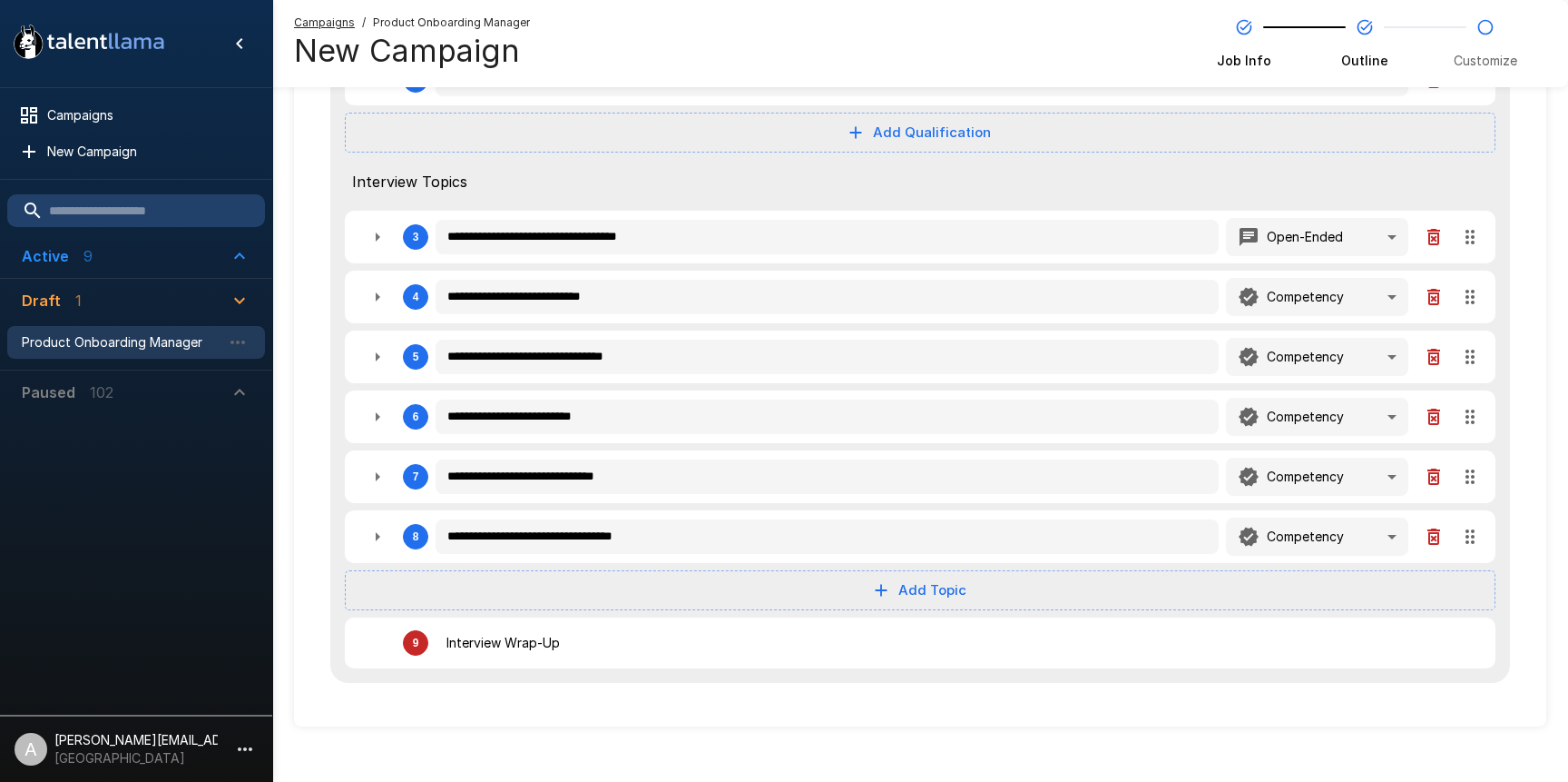
scroll to position [363, 0]
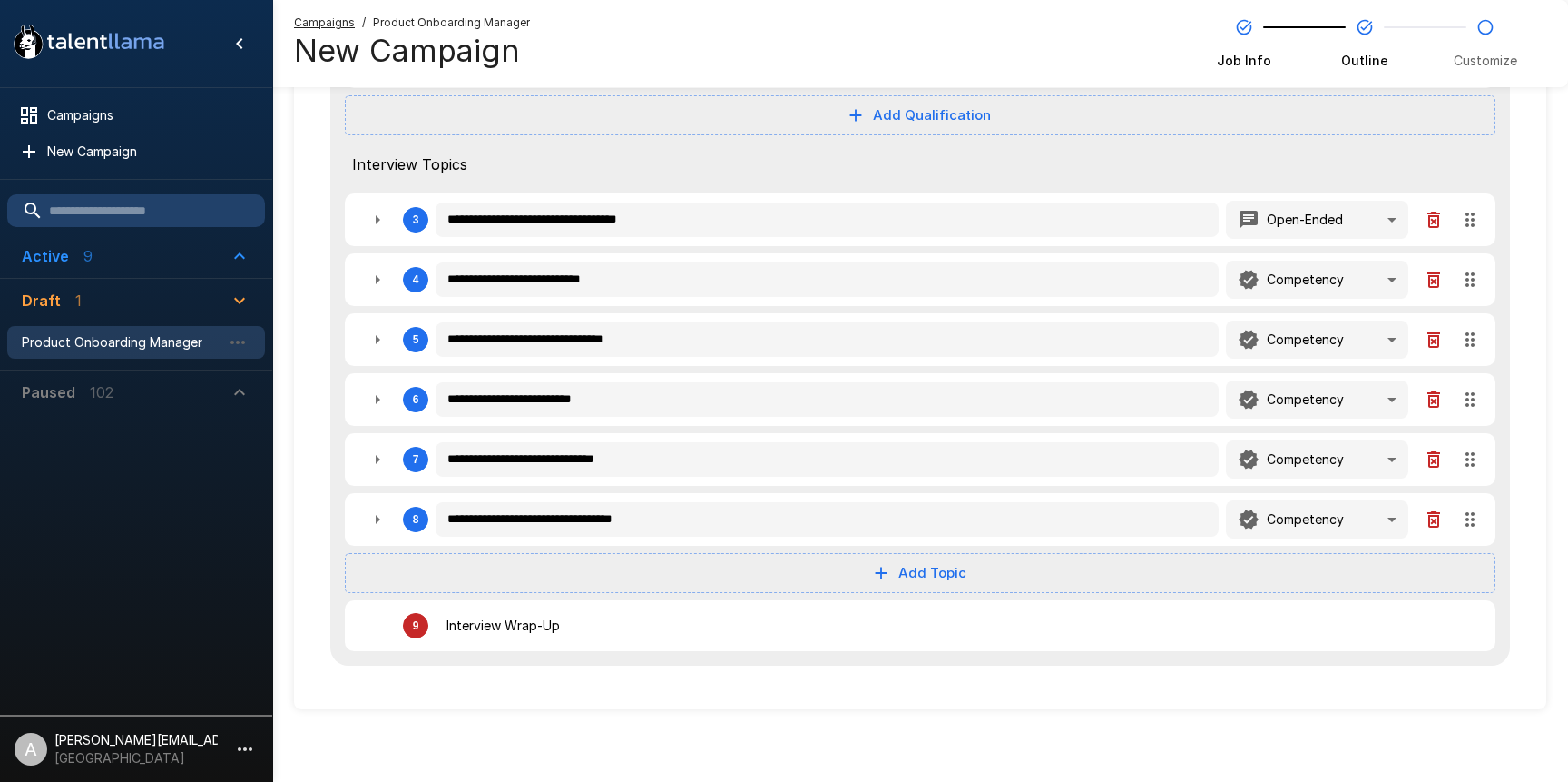
type textarea "*"
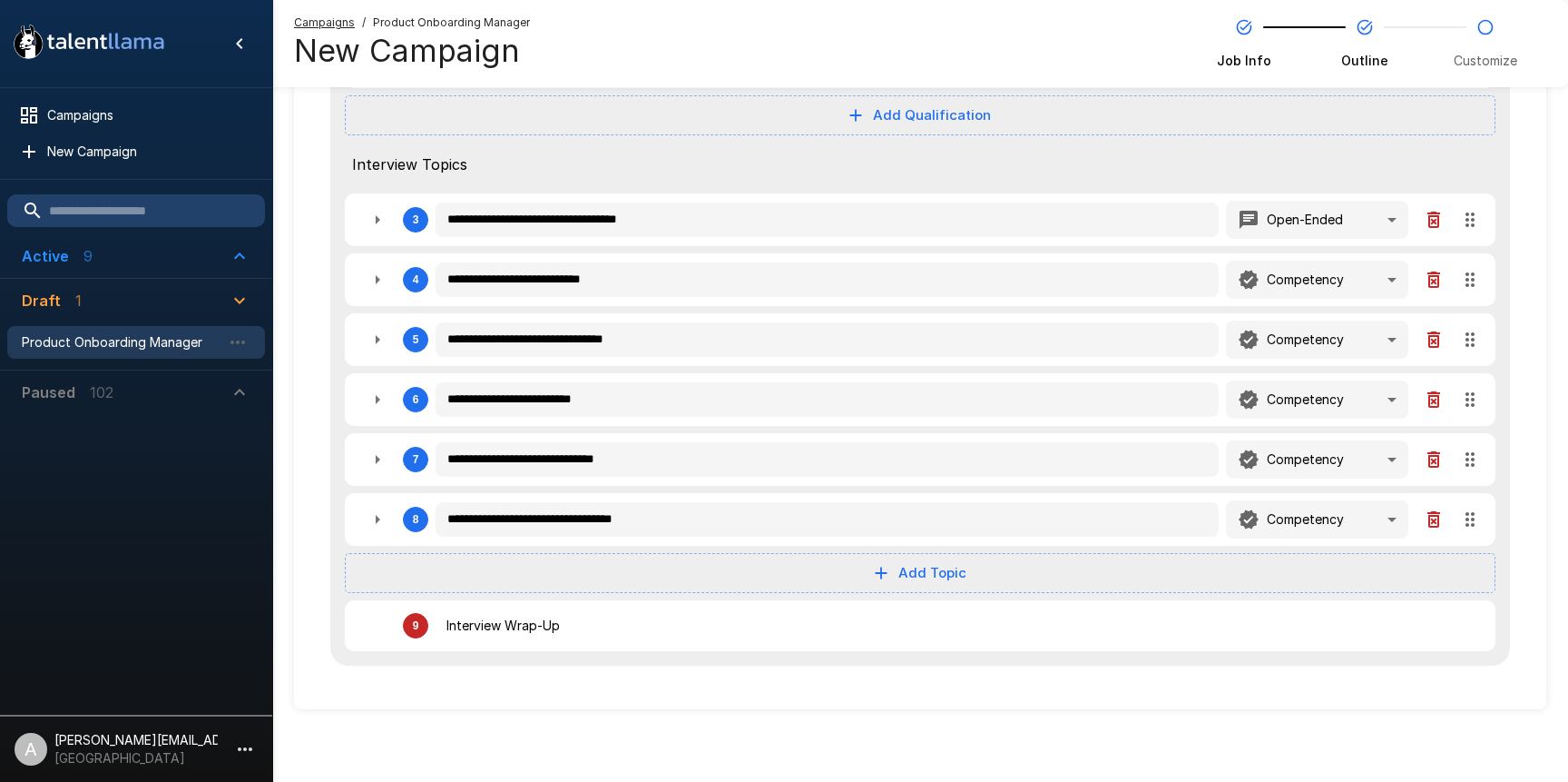
type textarea "*"
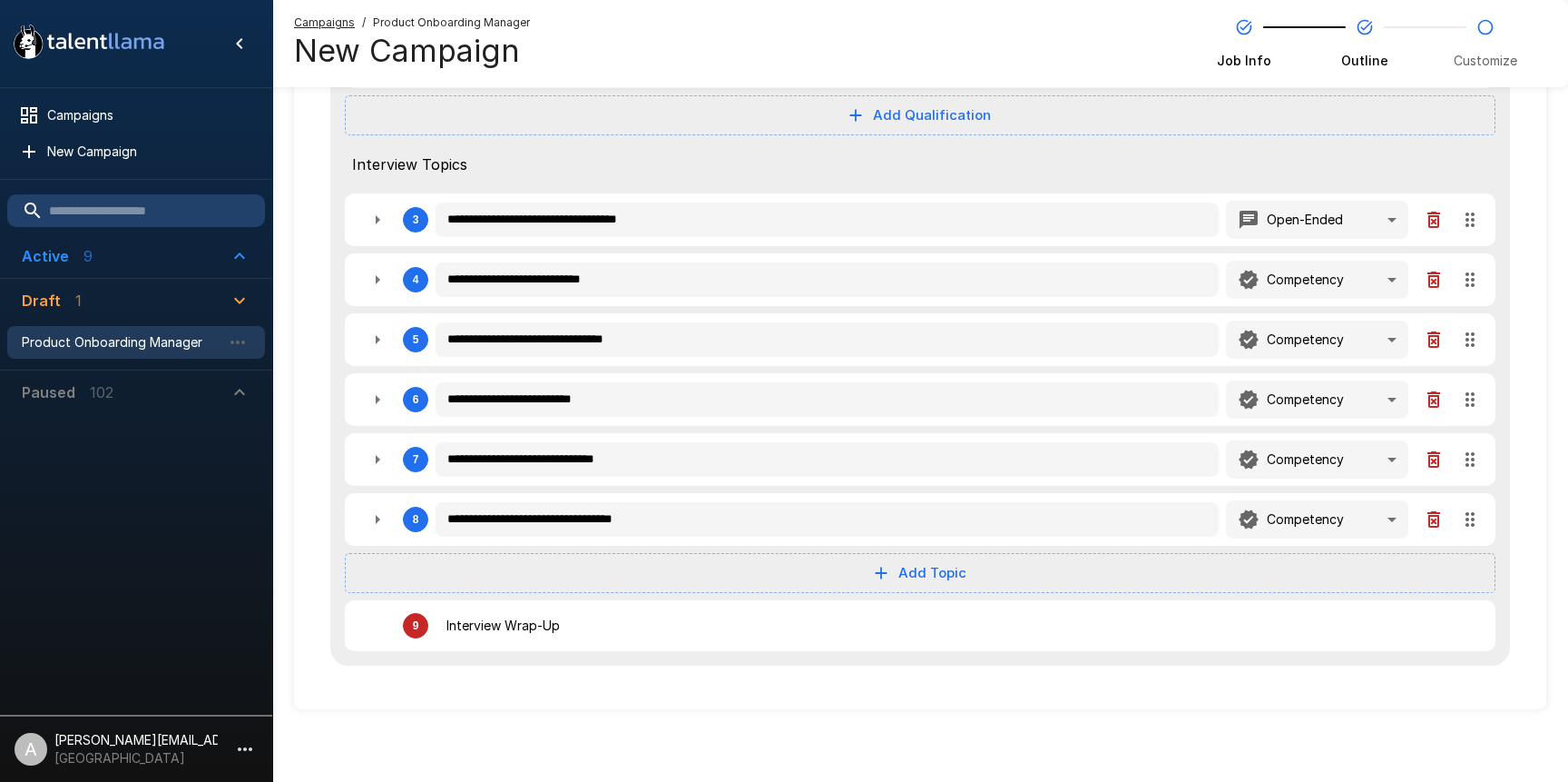
type textarea "*"
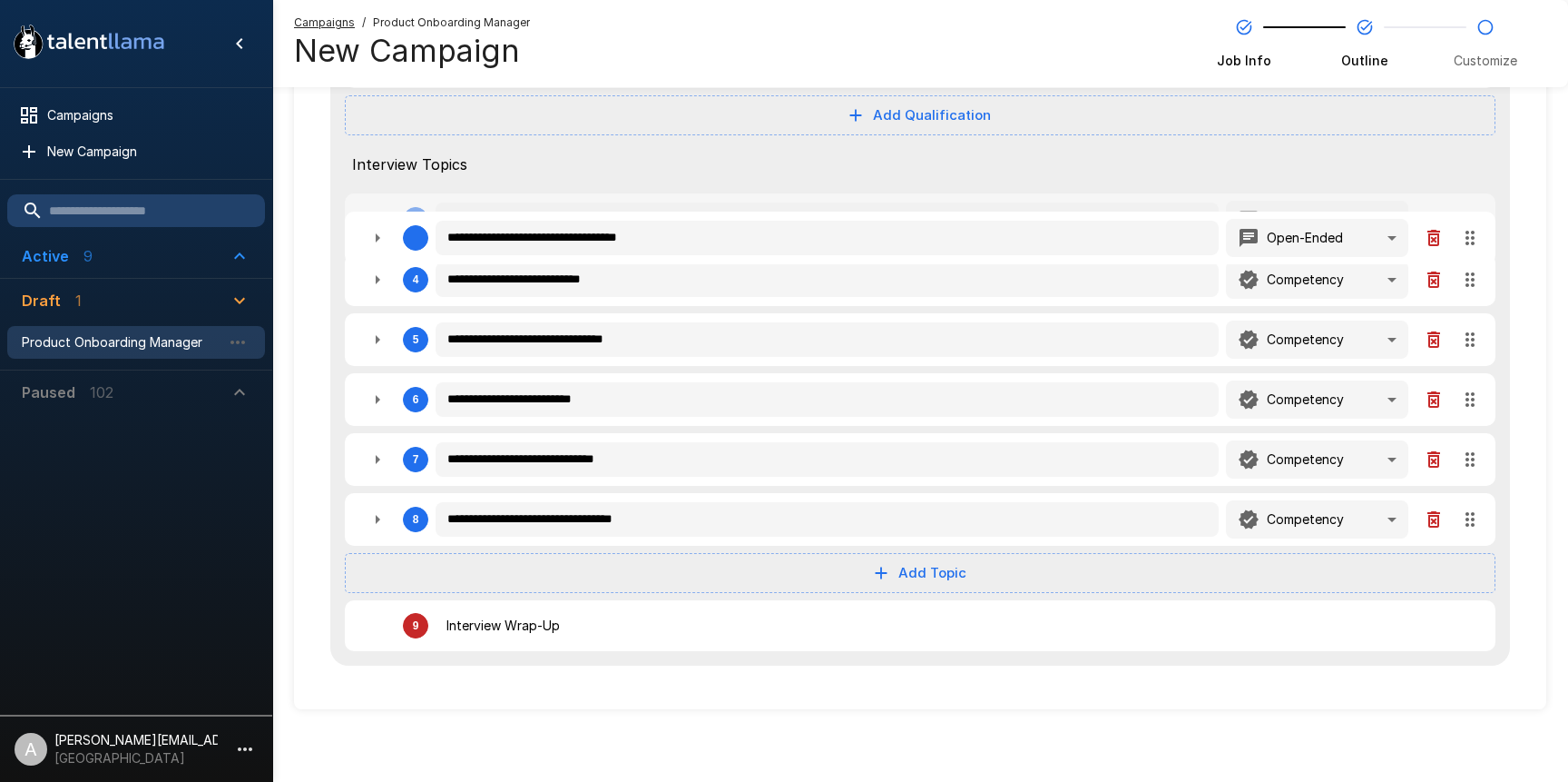
type textarea "*"
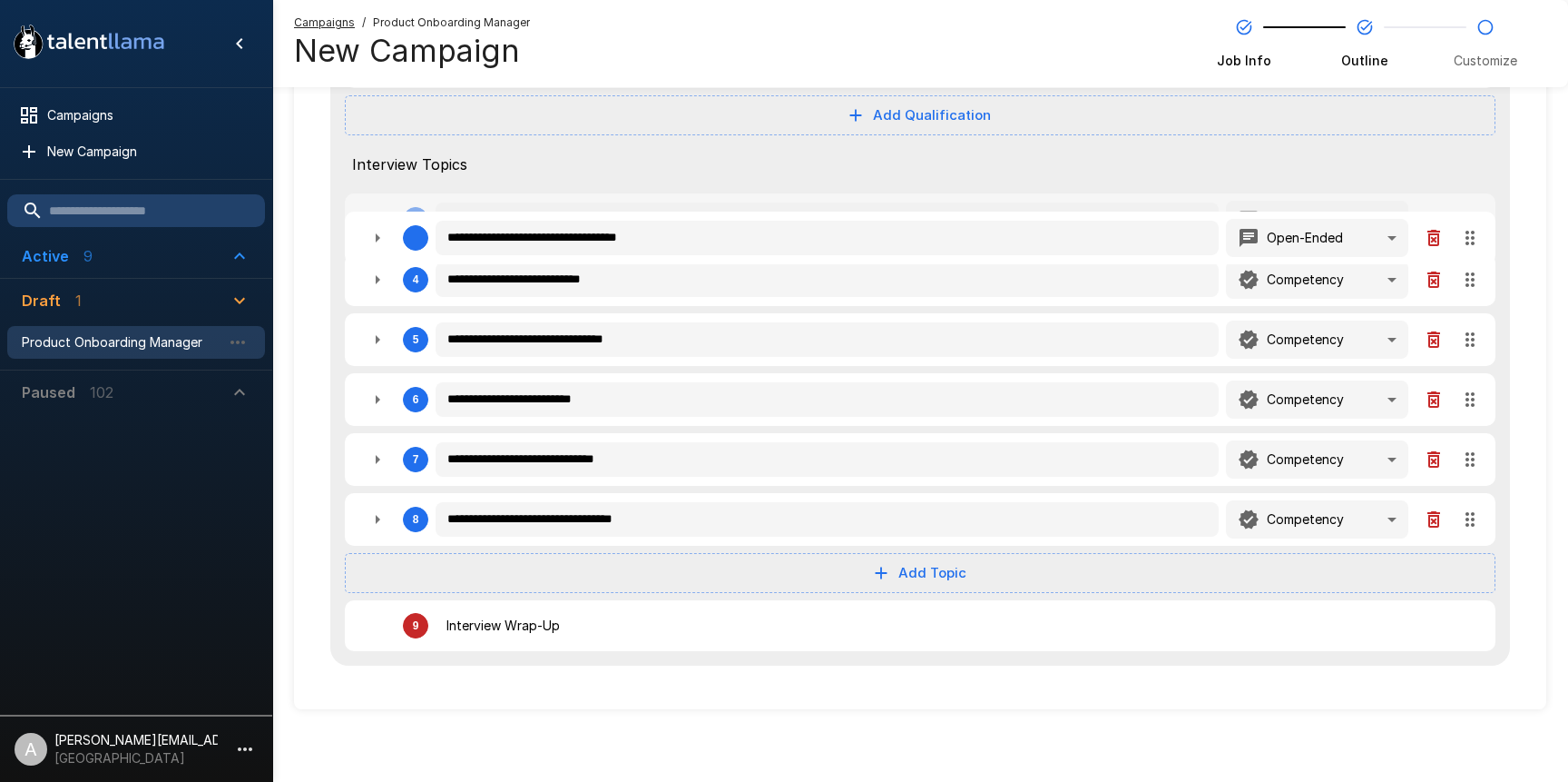
type textarea "*"
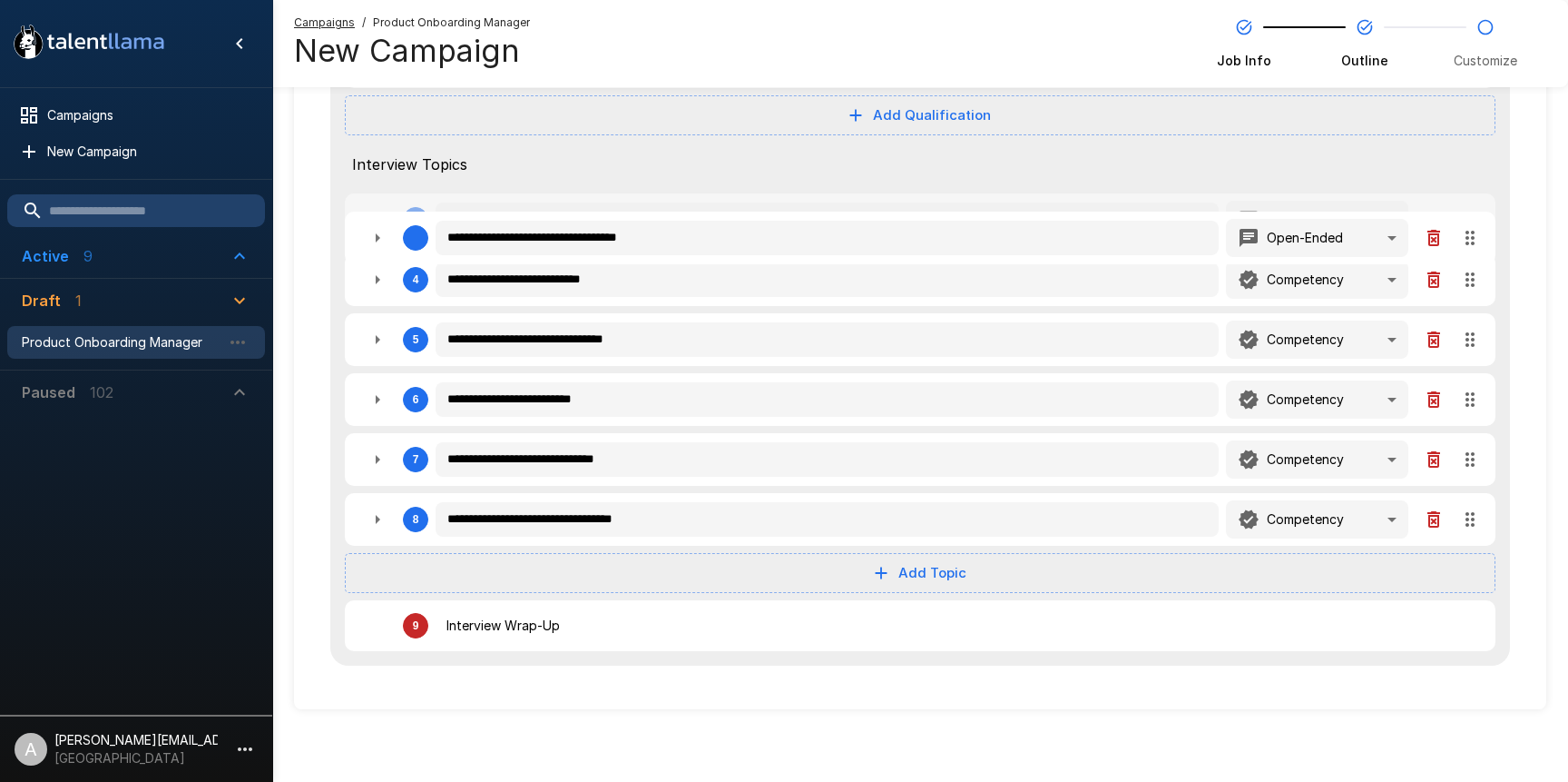
type textarea "*"
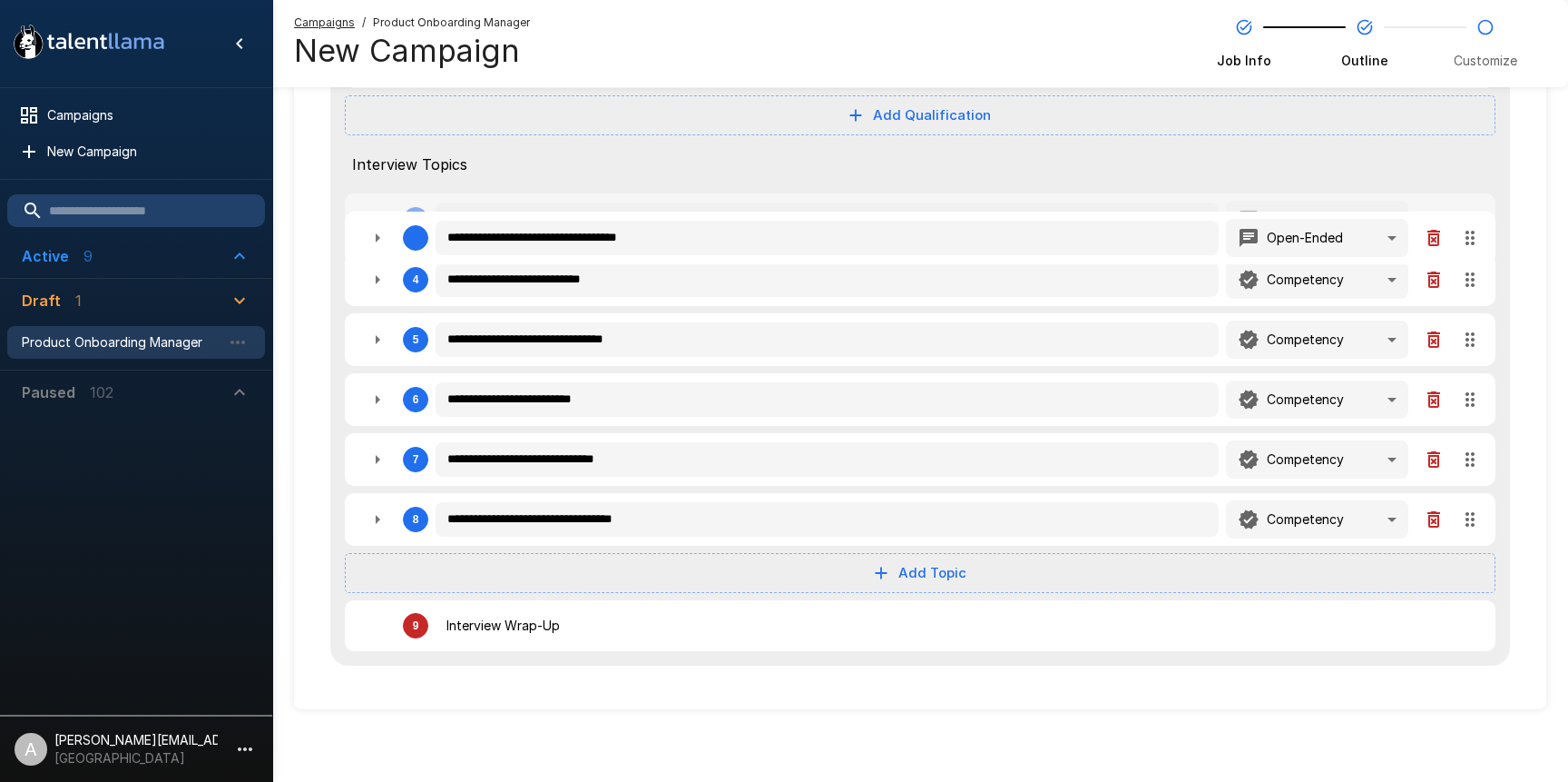
type textarea "*"
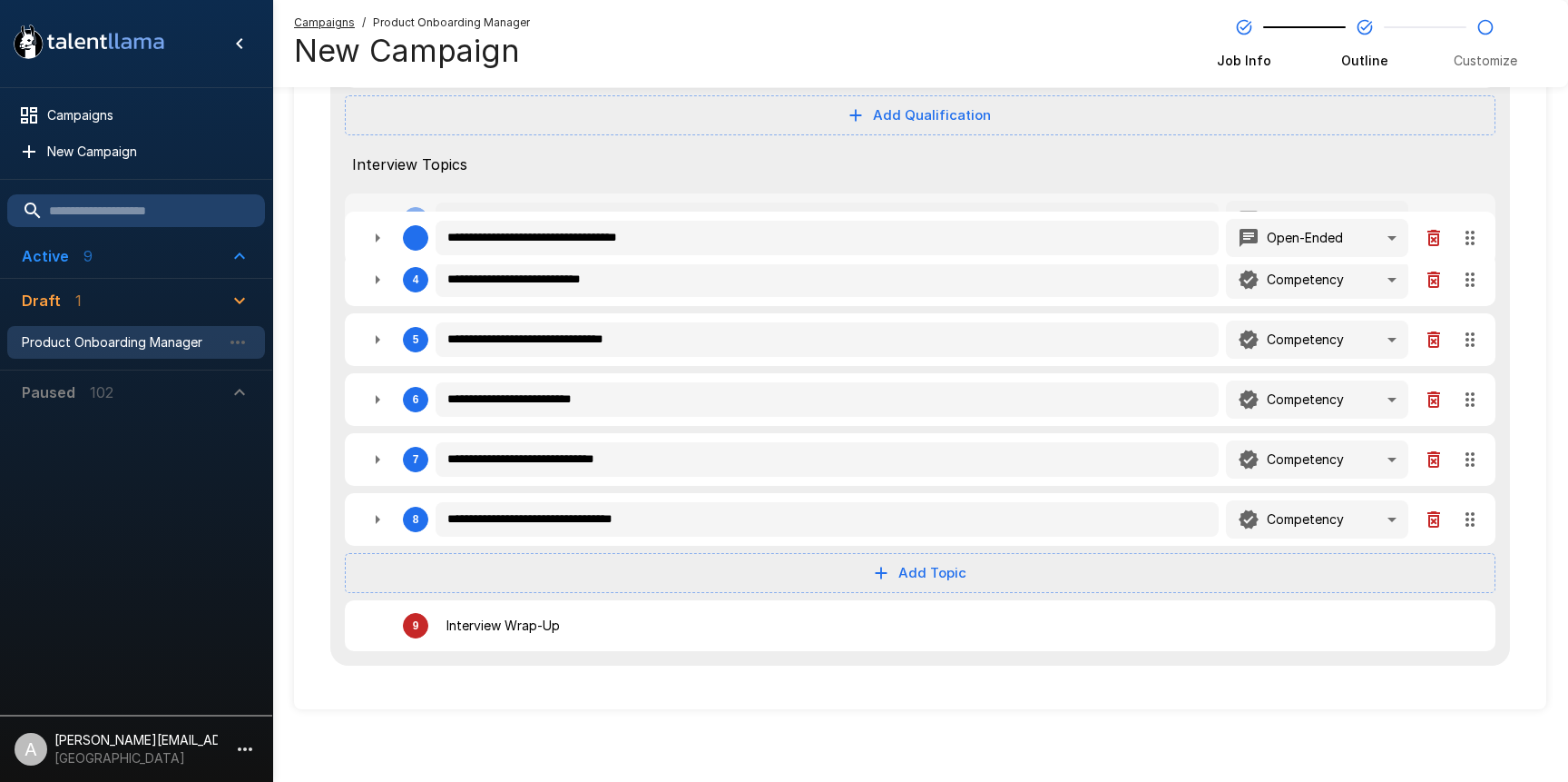
type textarea "*"
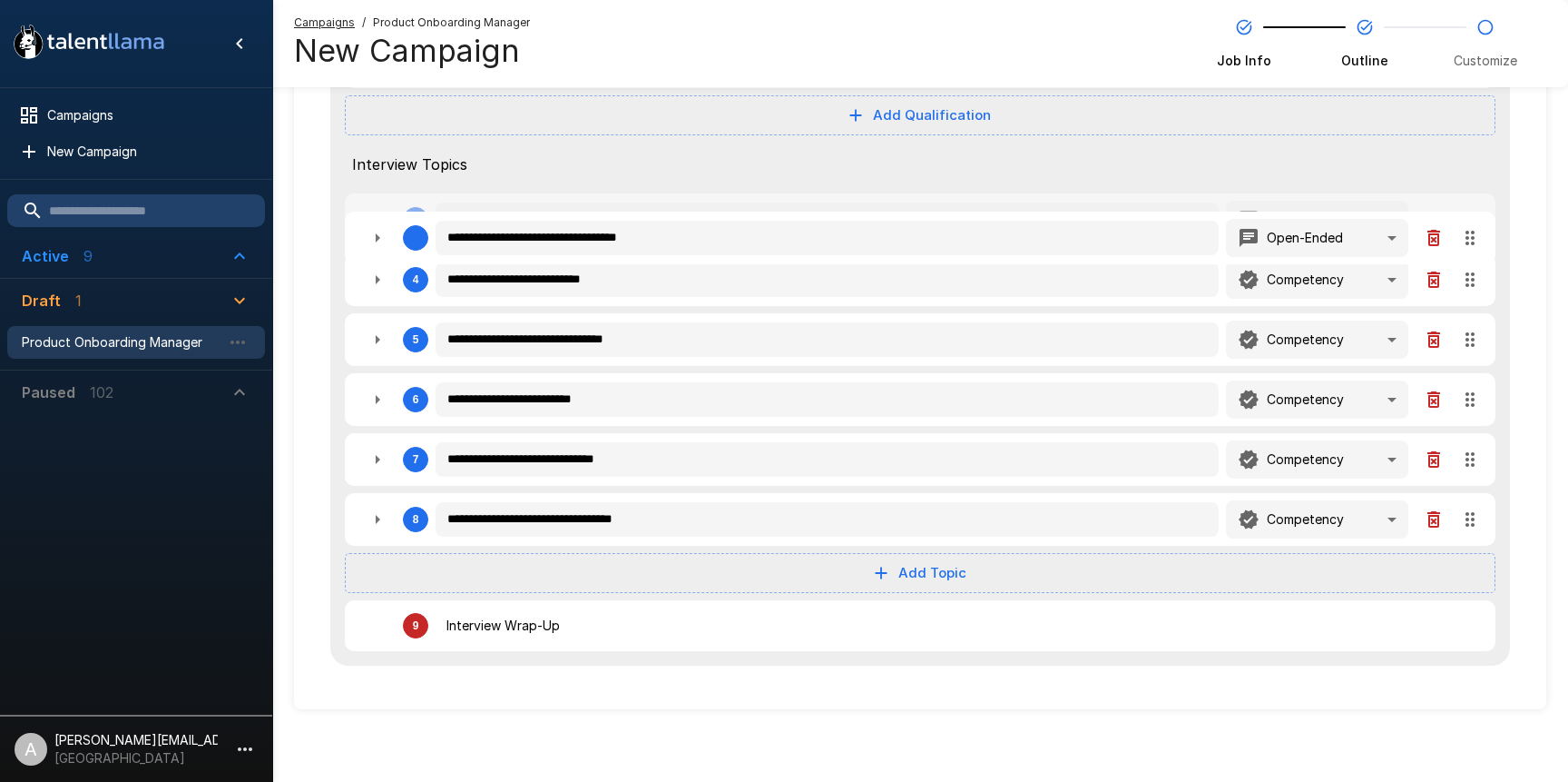
type textarea "*"
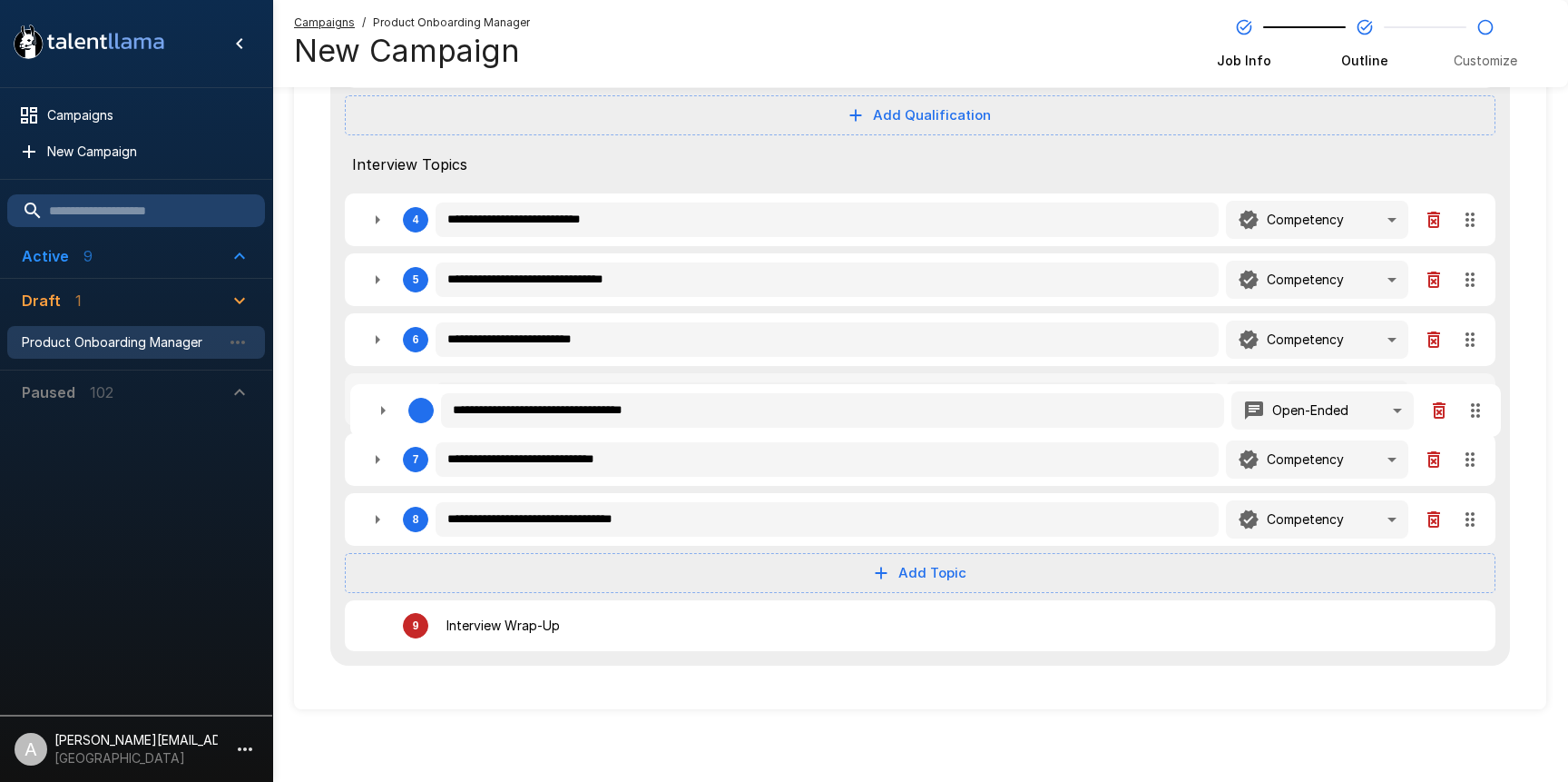
type textarea "*"
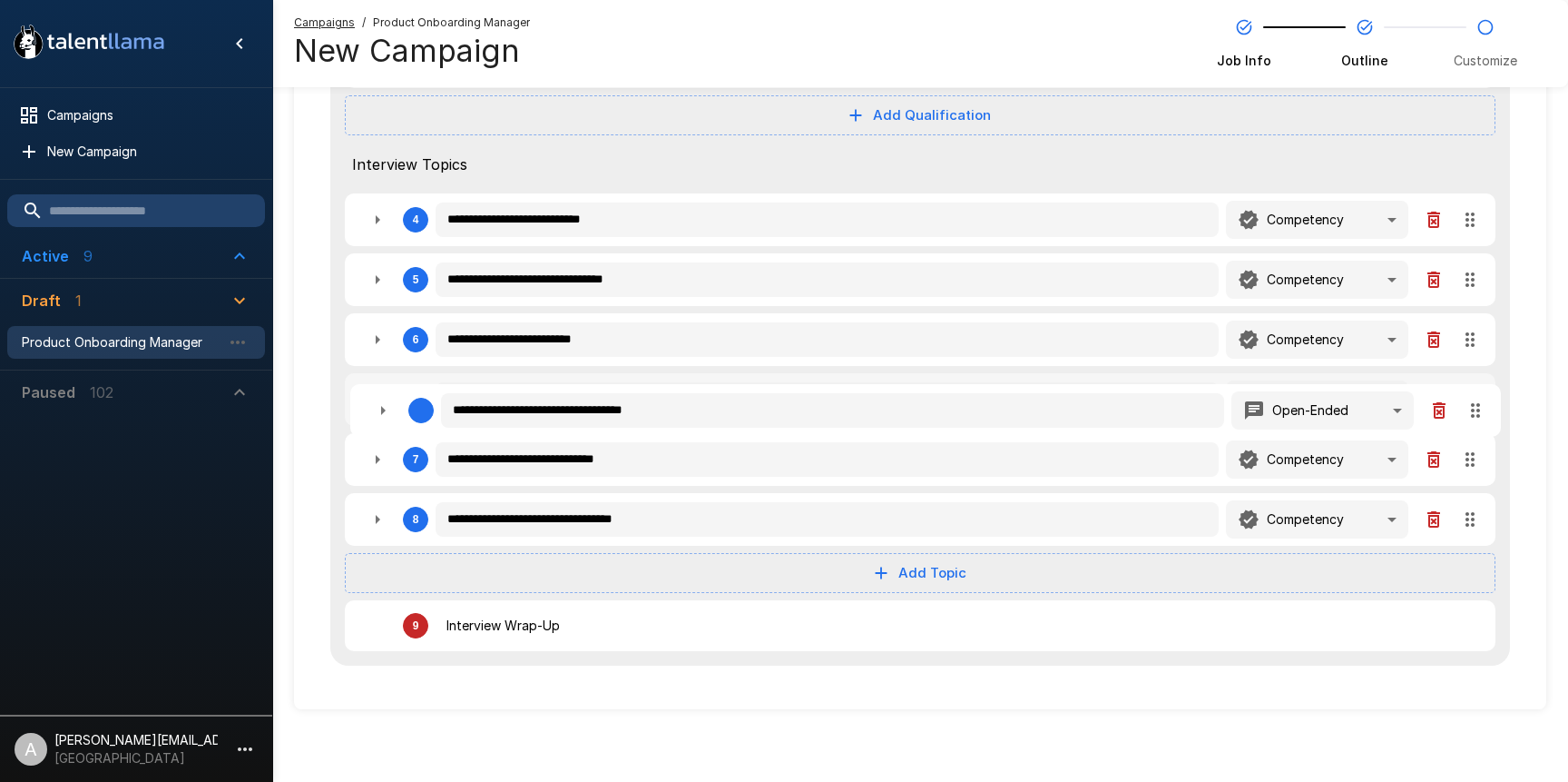
type textarea "*"
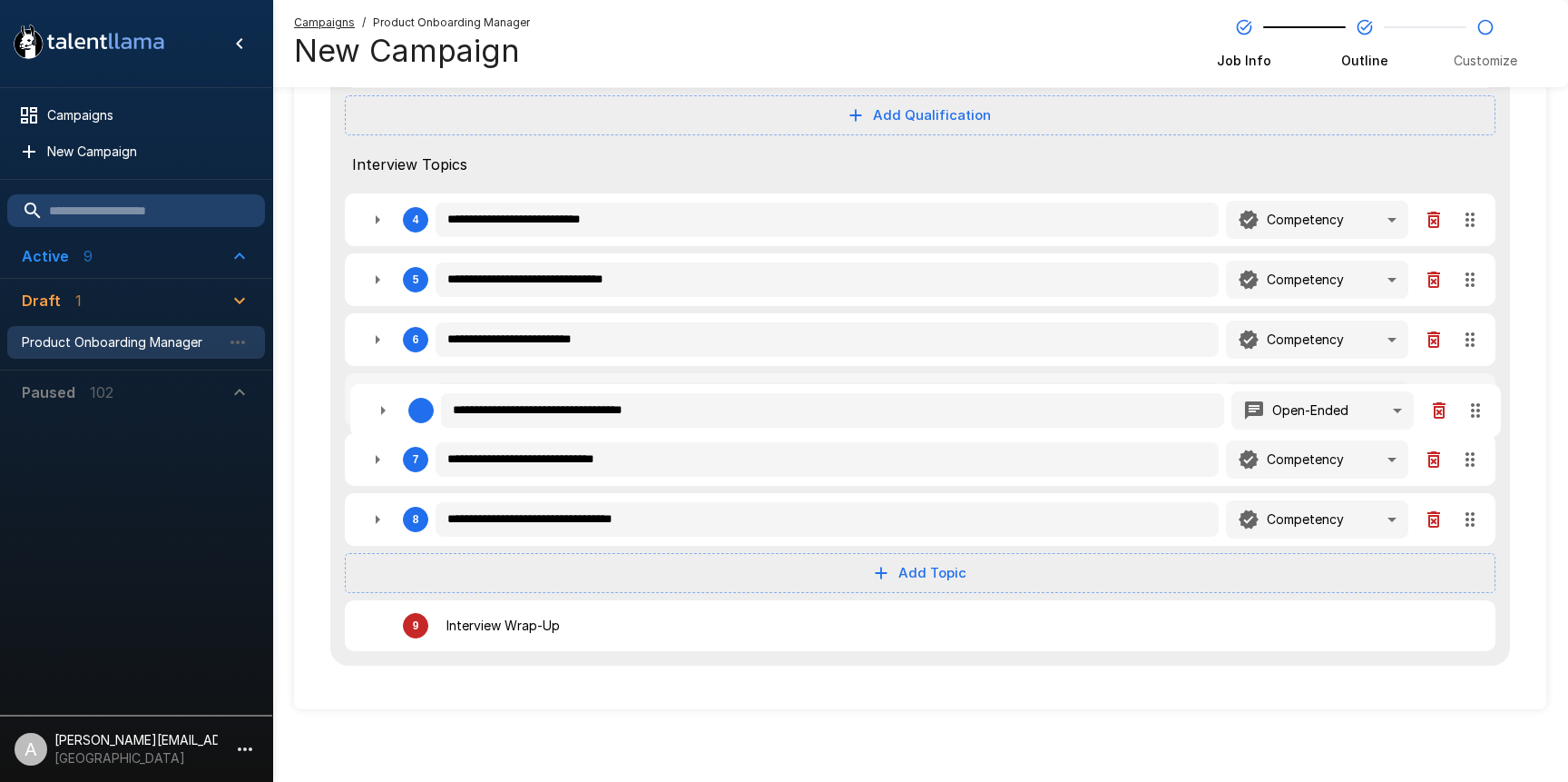
type textarea "*"
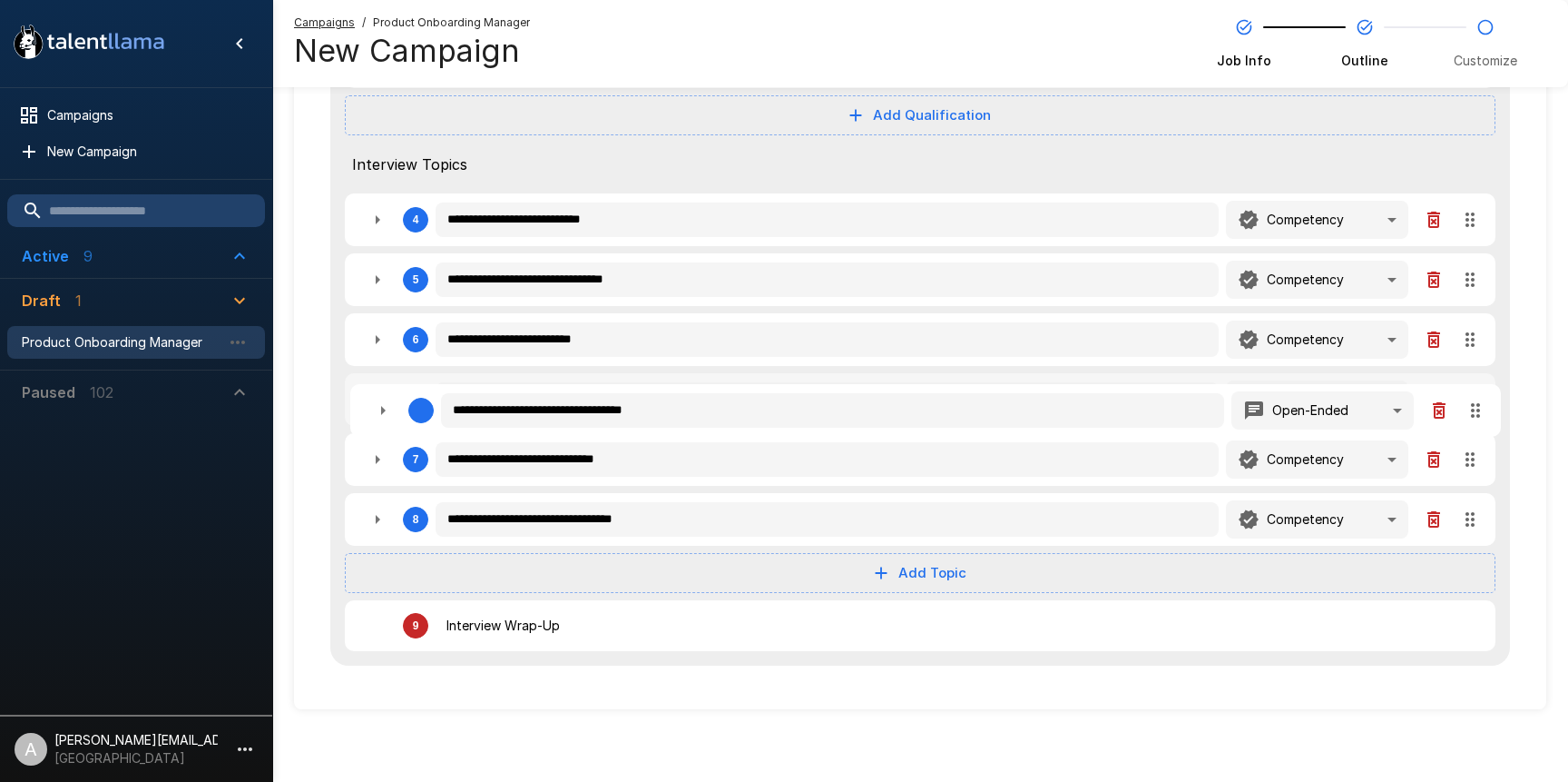
type textarea "*"
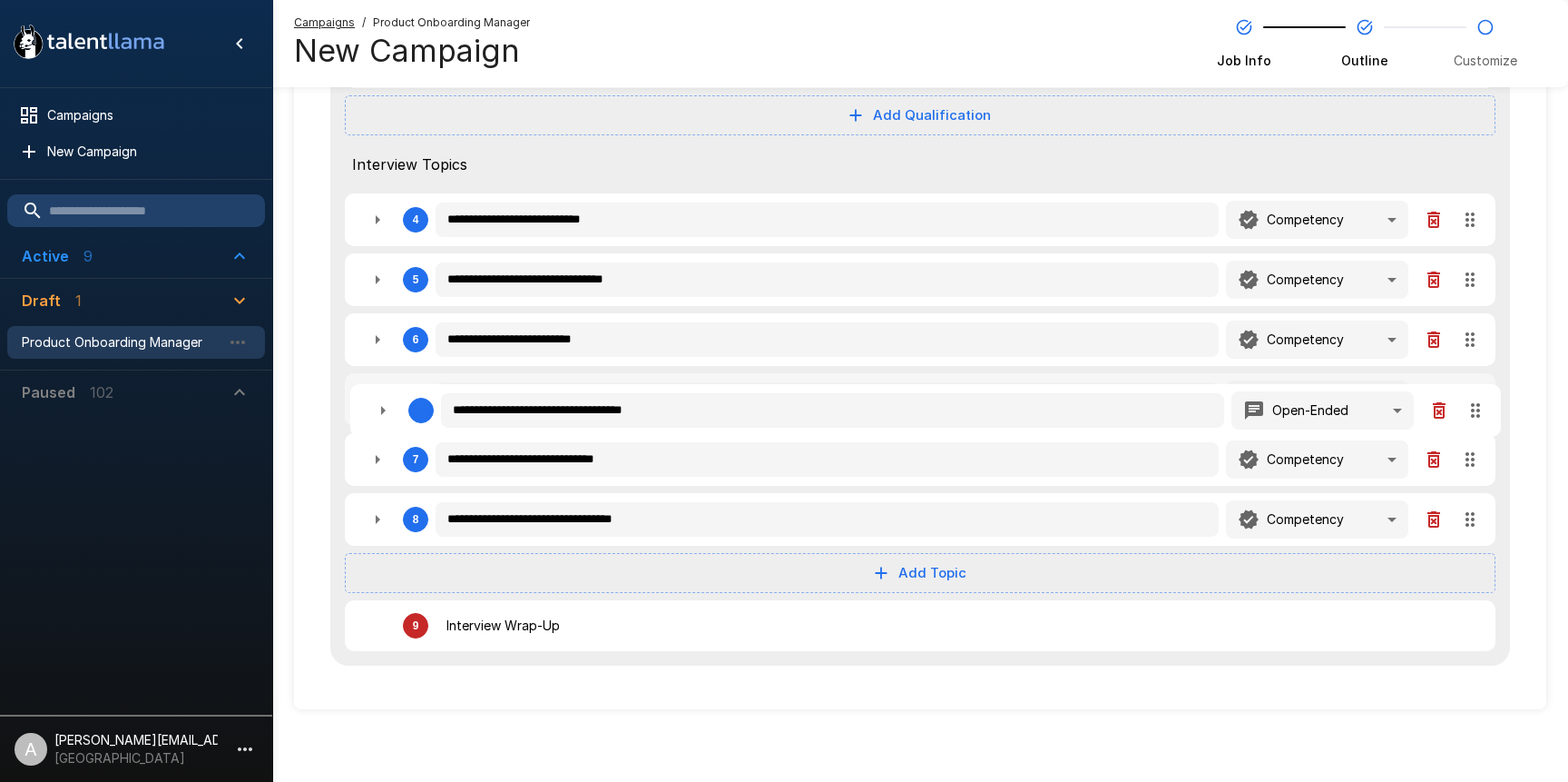
type textarea "*"
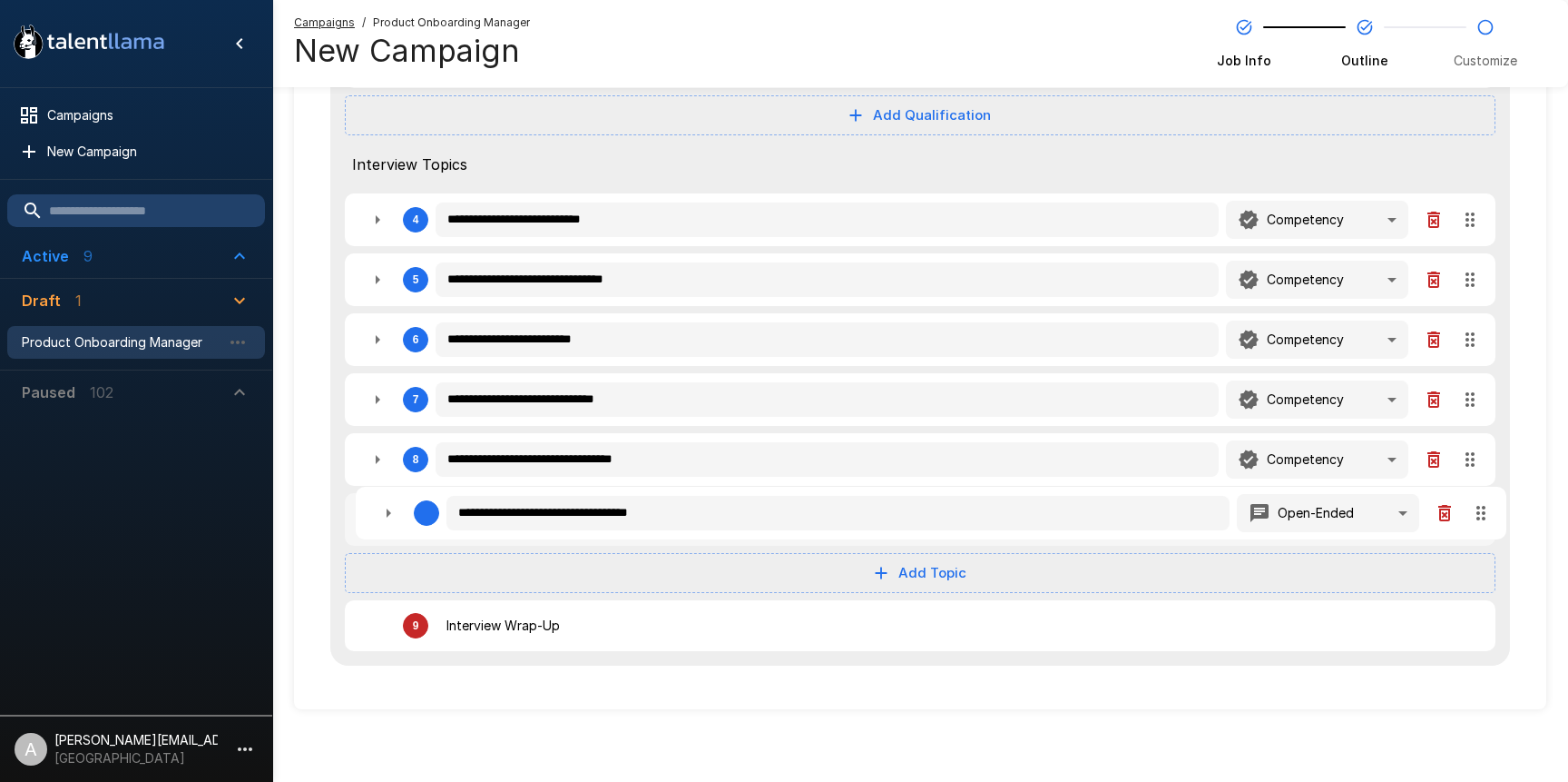
type textarea "*"
drag, startPoint x: 1469, startPoint y: 222, endPoint x: 1388, endPoint y: 474, distance: 264.7
type textarea "*"
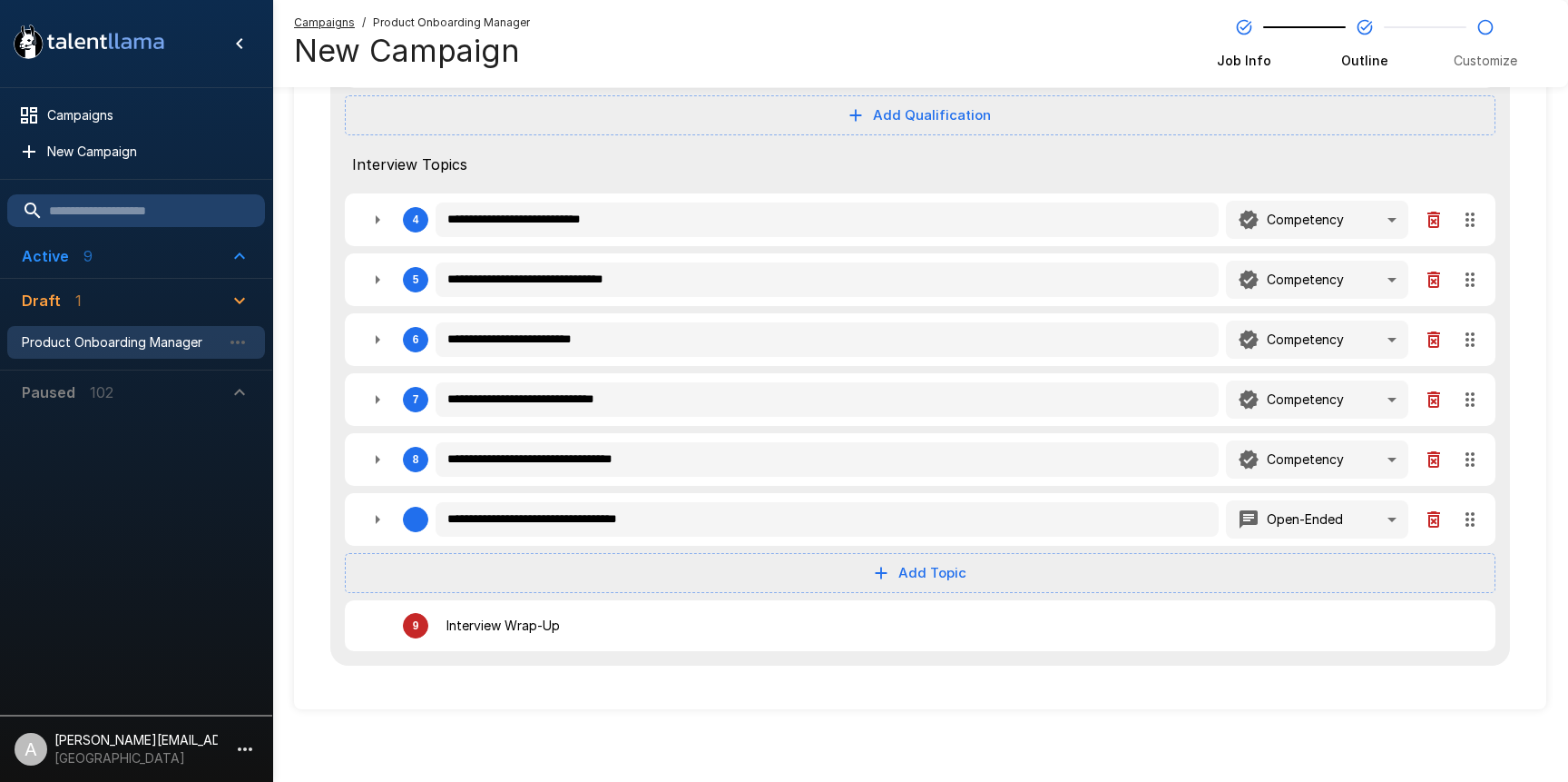
type textarea "*"
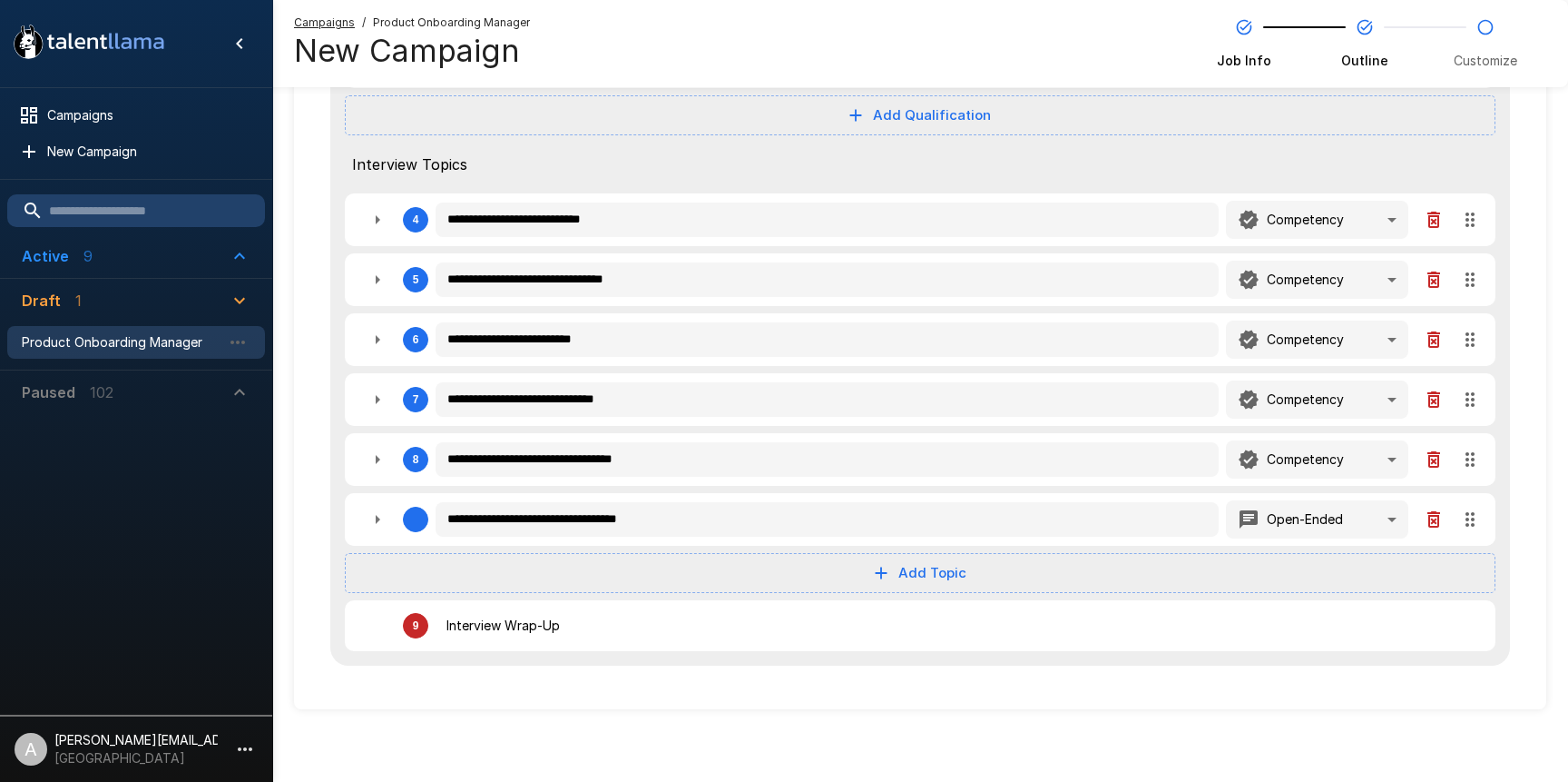
type textarea "*"
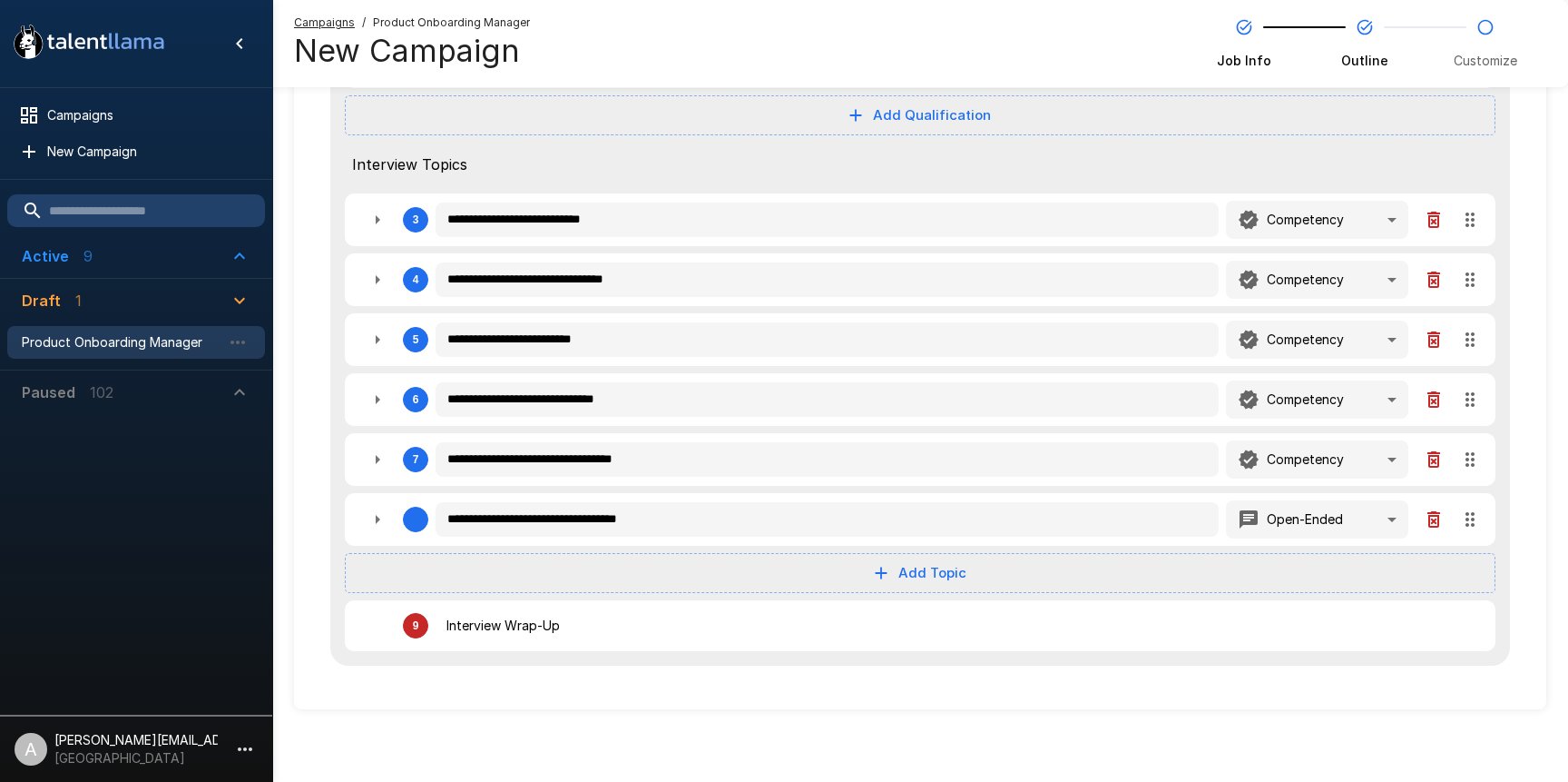
type textarea "*"
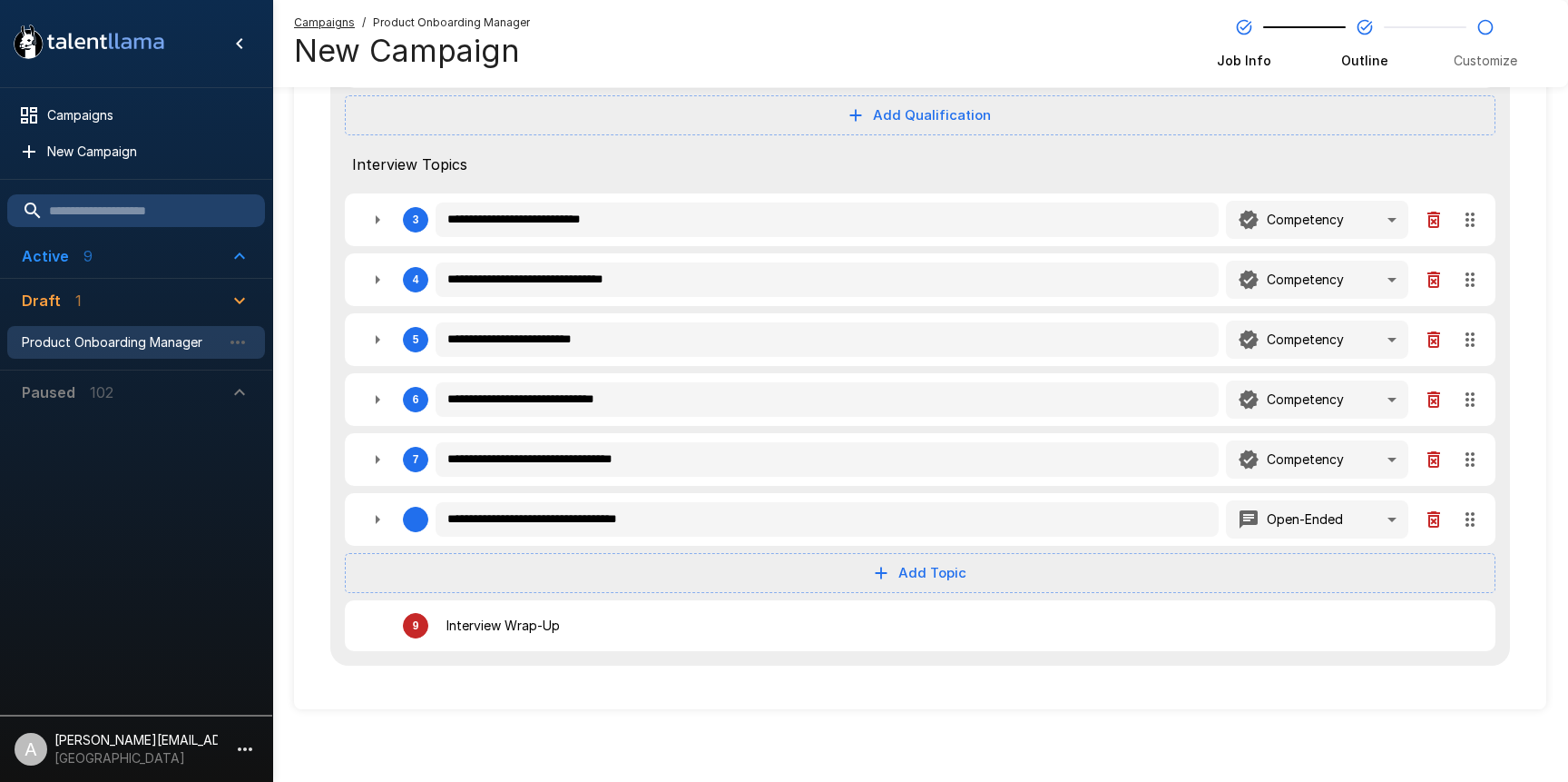
type textarea "*"
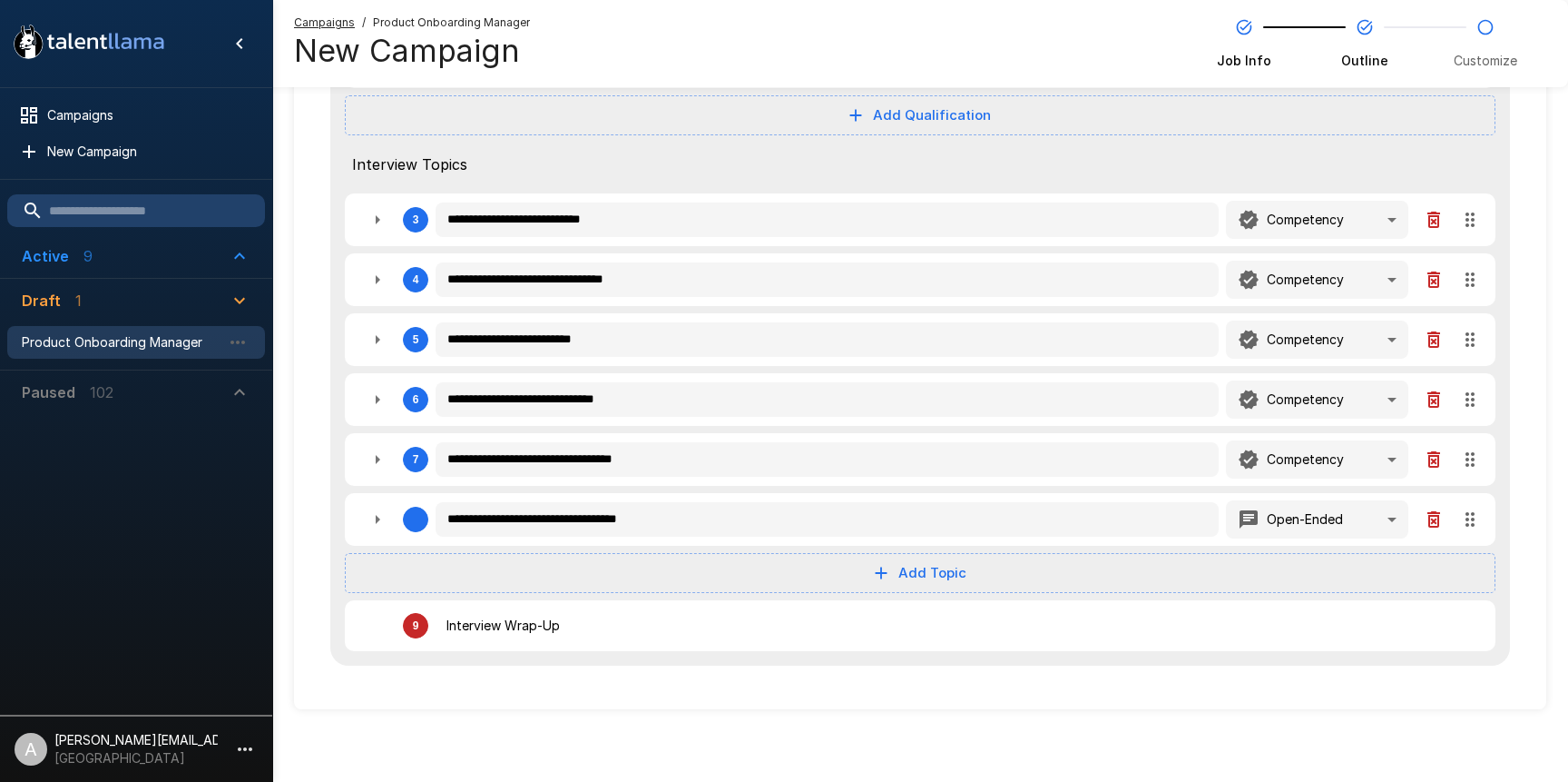
type textarea "*"
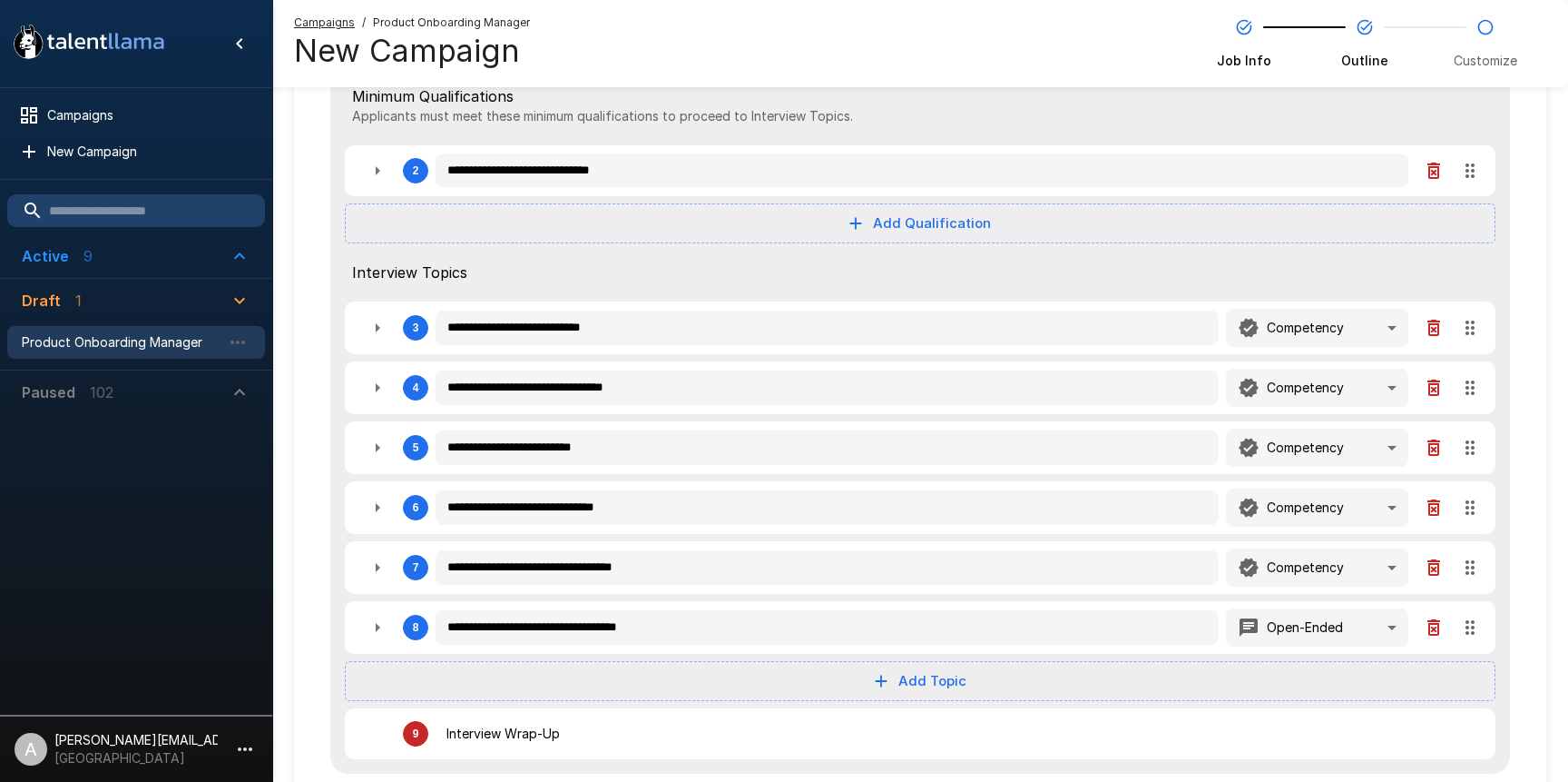
scroll to position [250, 0]
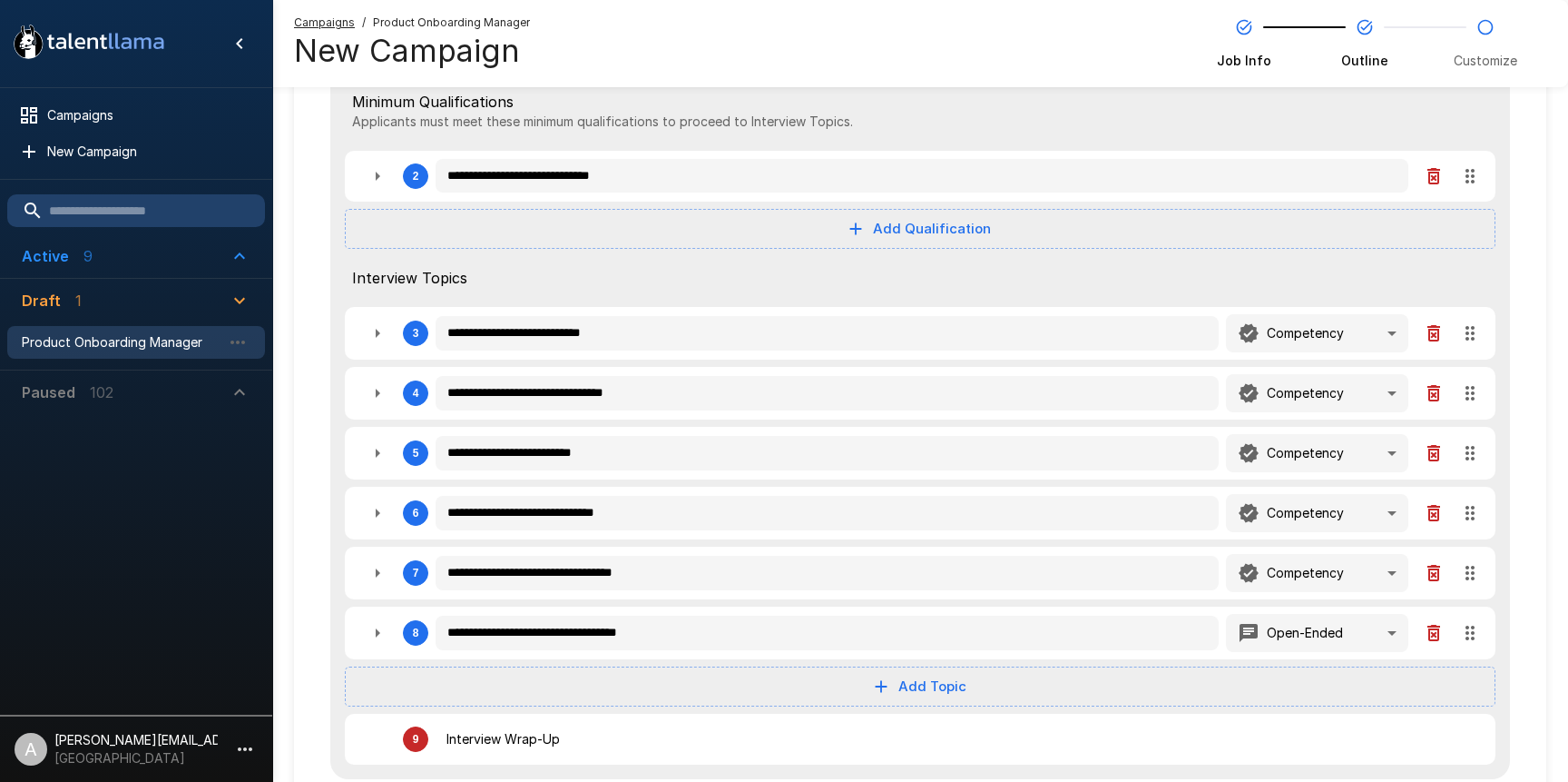
click at [376, 338] on icon "button" at bounding box center [378, 333] width 22 height 22
type textarea "*"
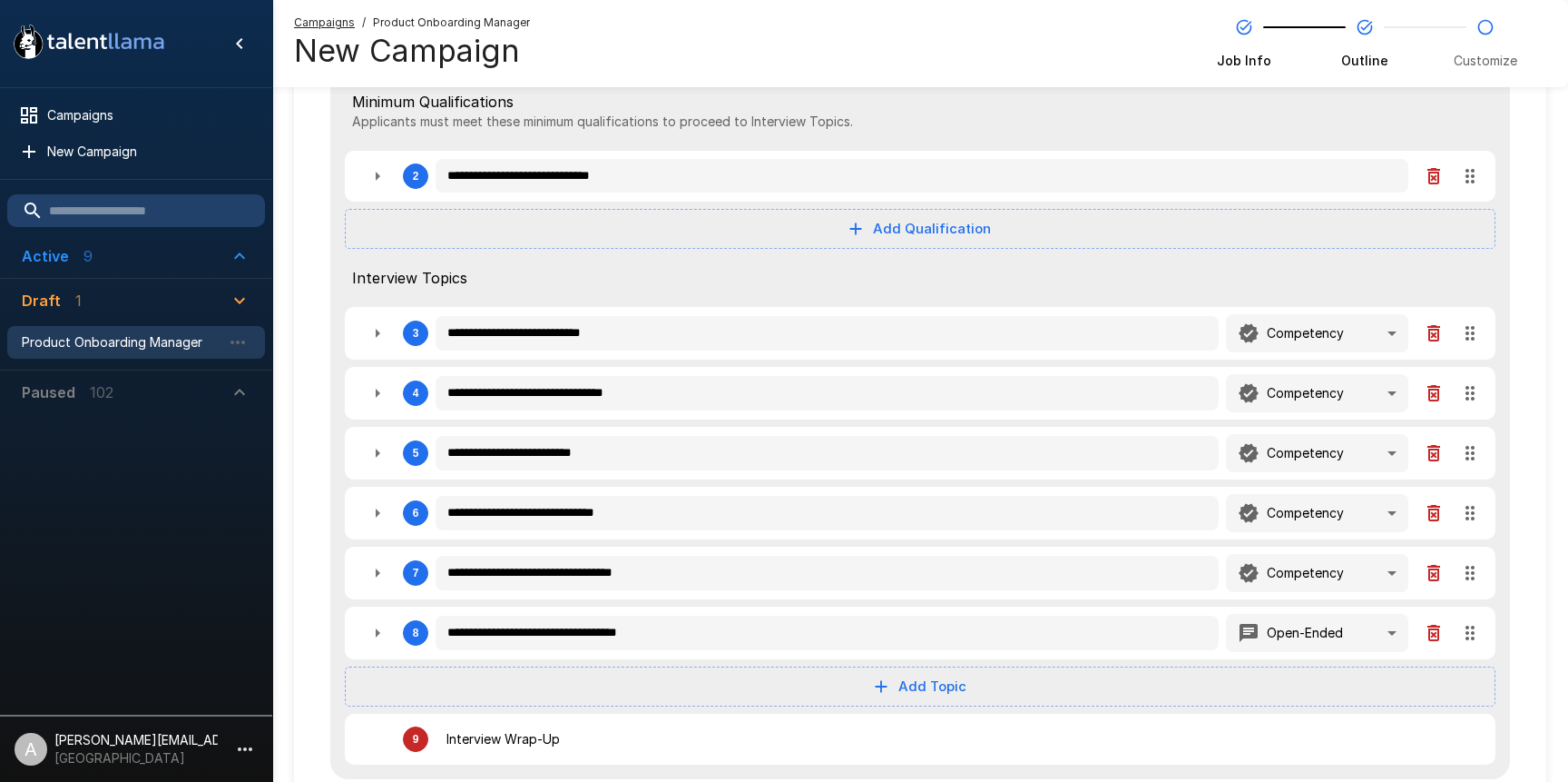
type textarea "*"
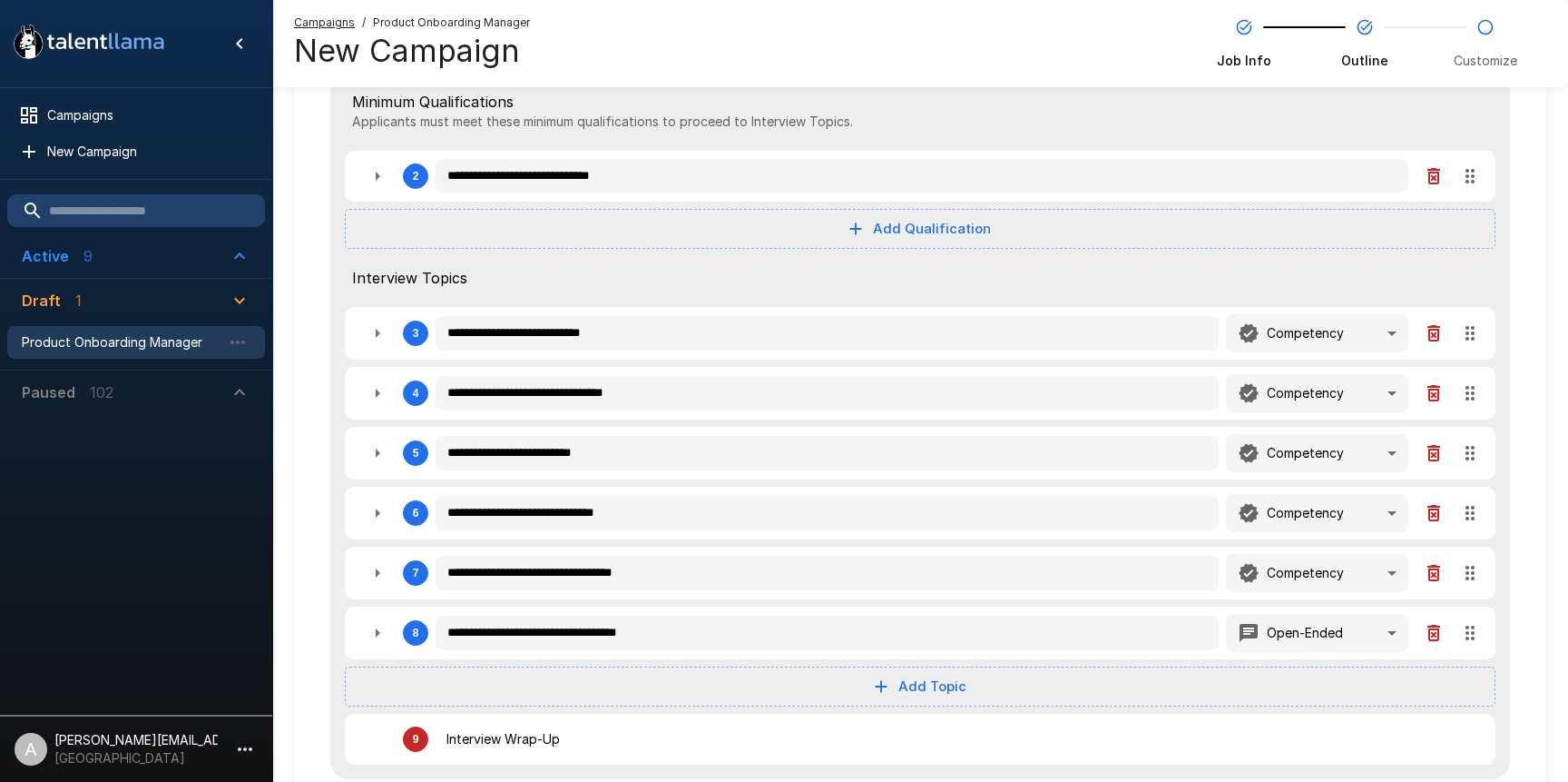
type textarea "*"
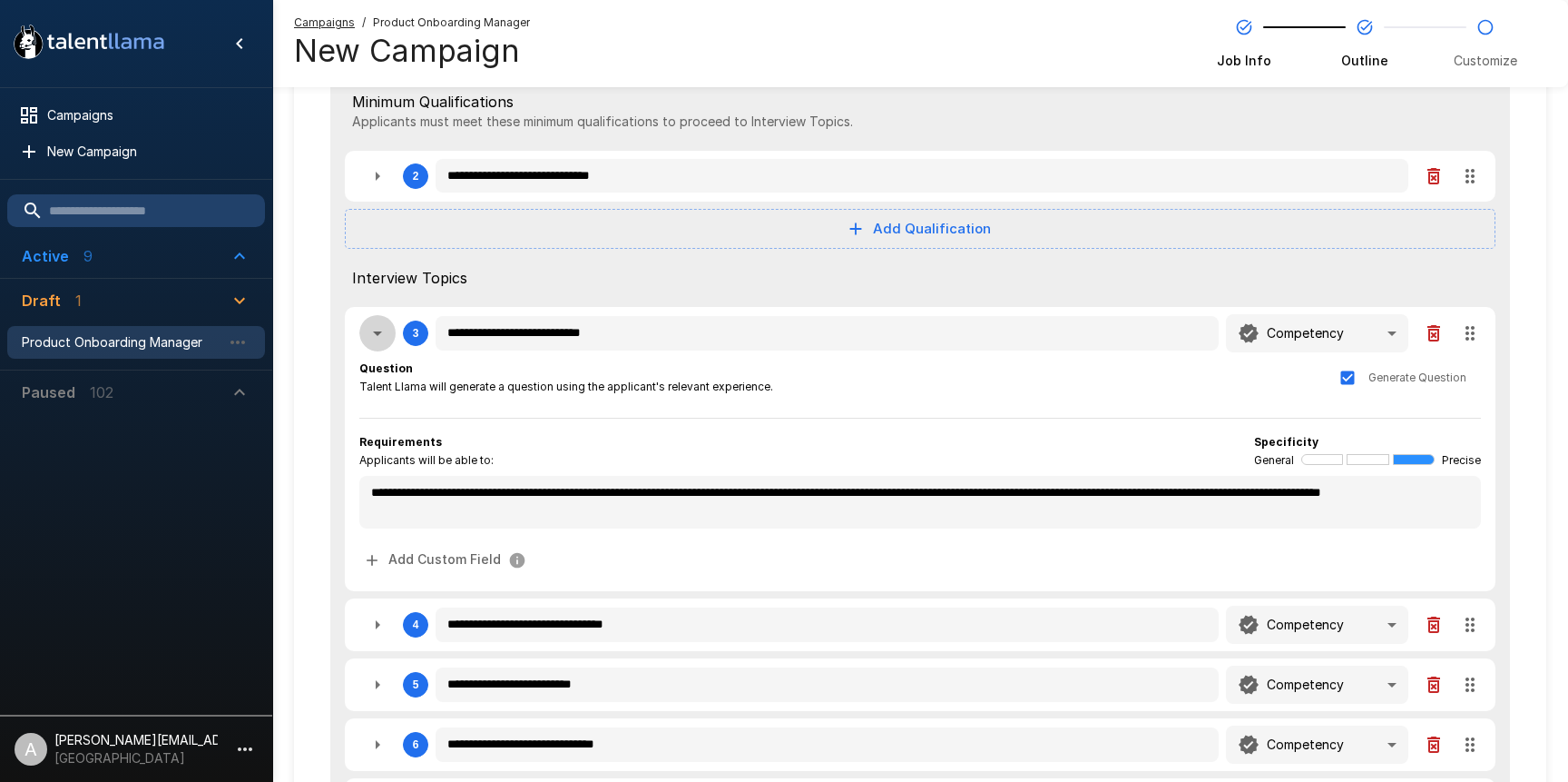
click at [372, 335] on icon "button" at bounding box center [378, 333] width 22 height 22
type textarea "*"
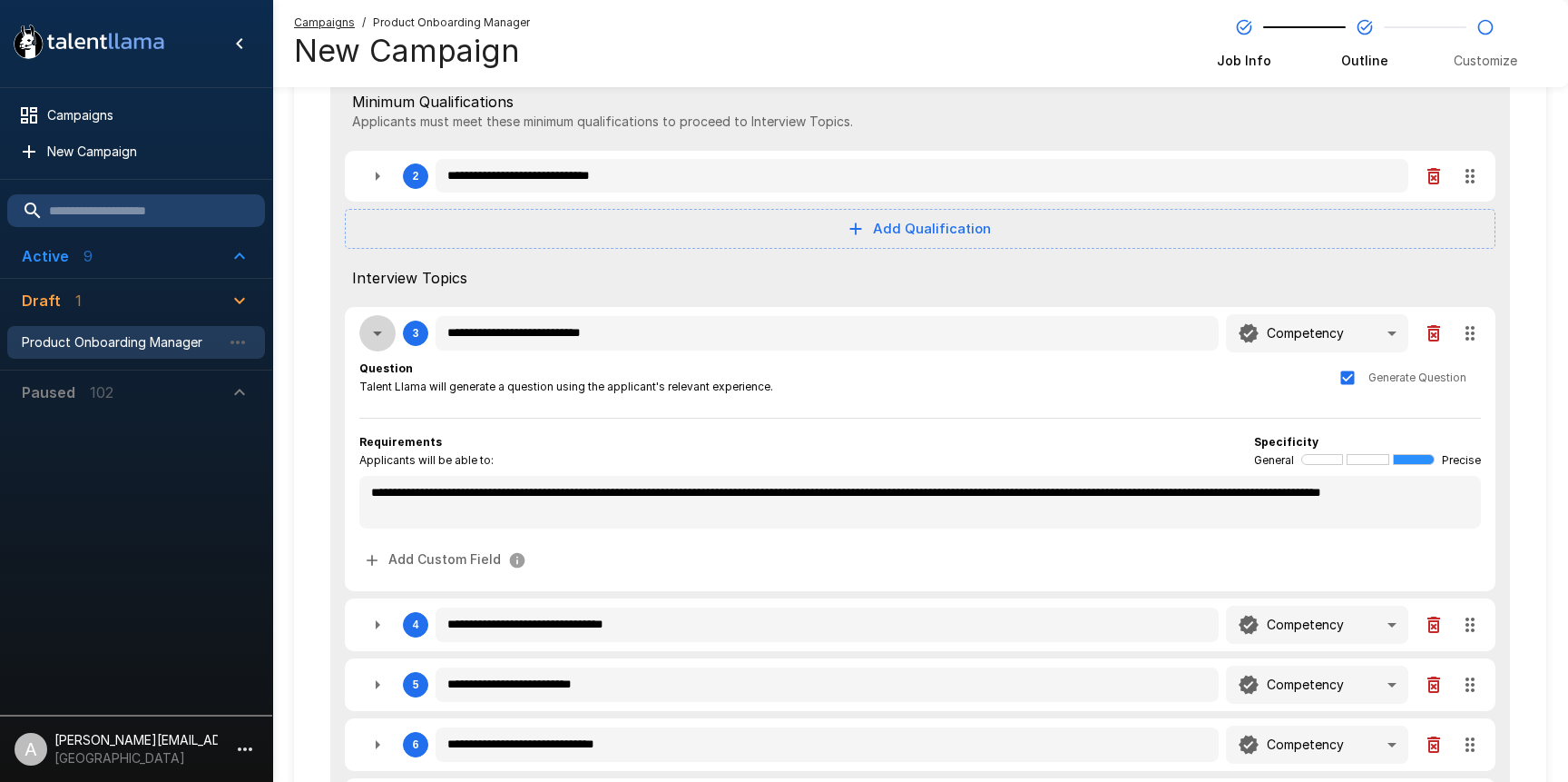
type textarea "*"
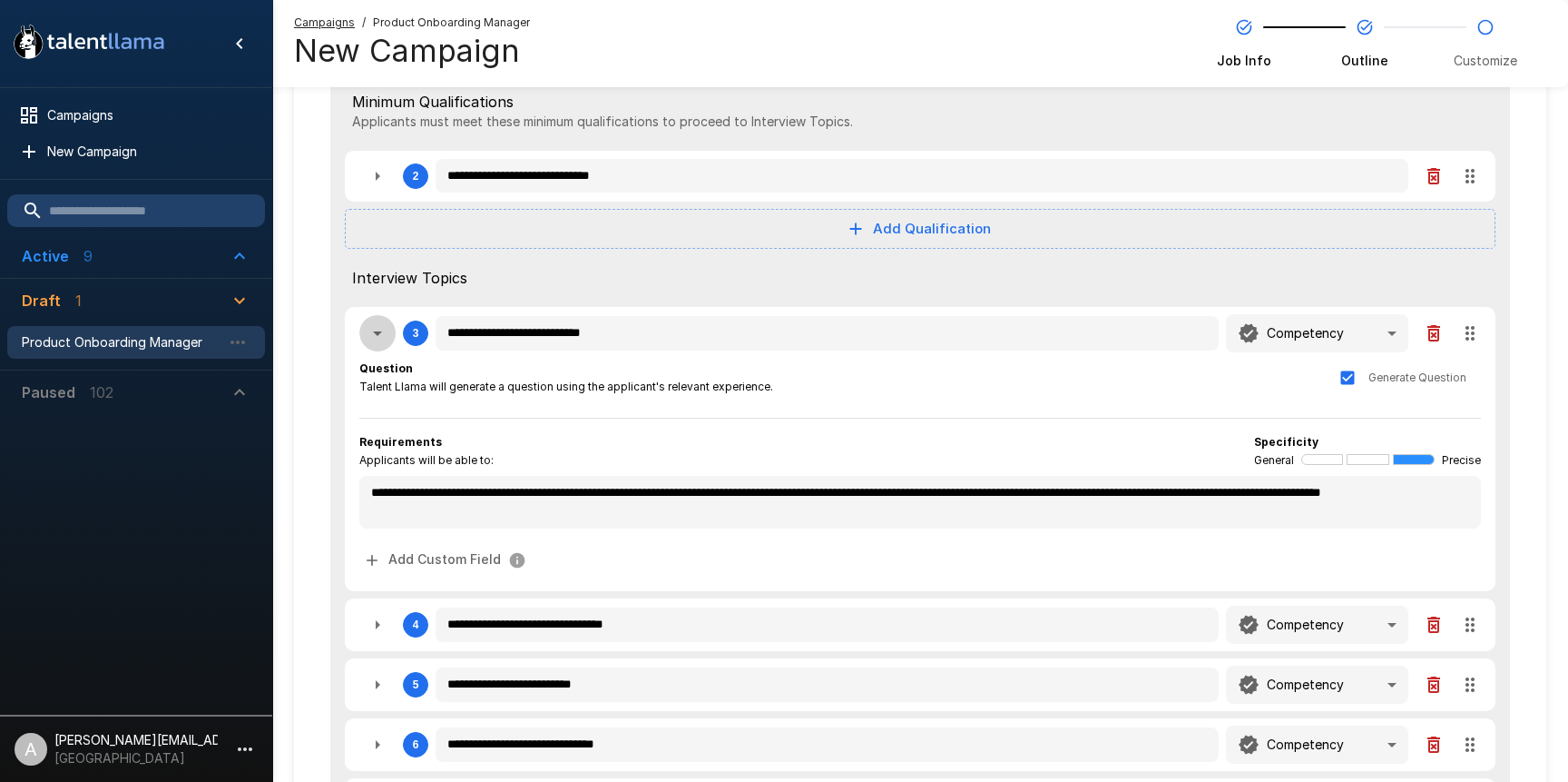
type textarea "*"
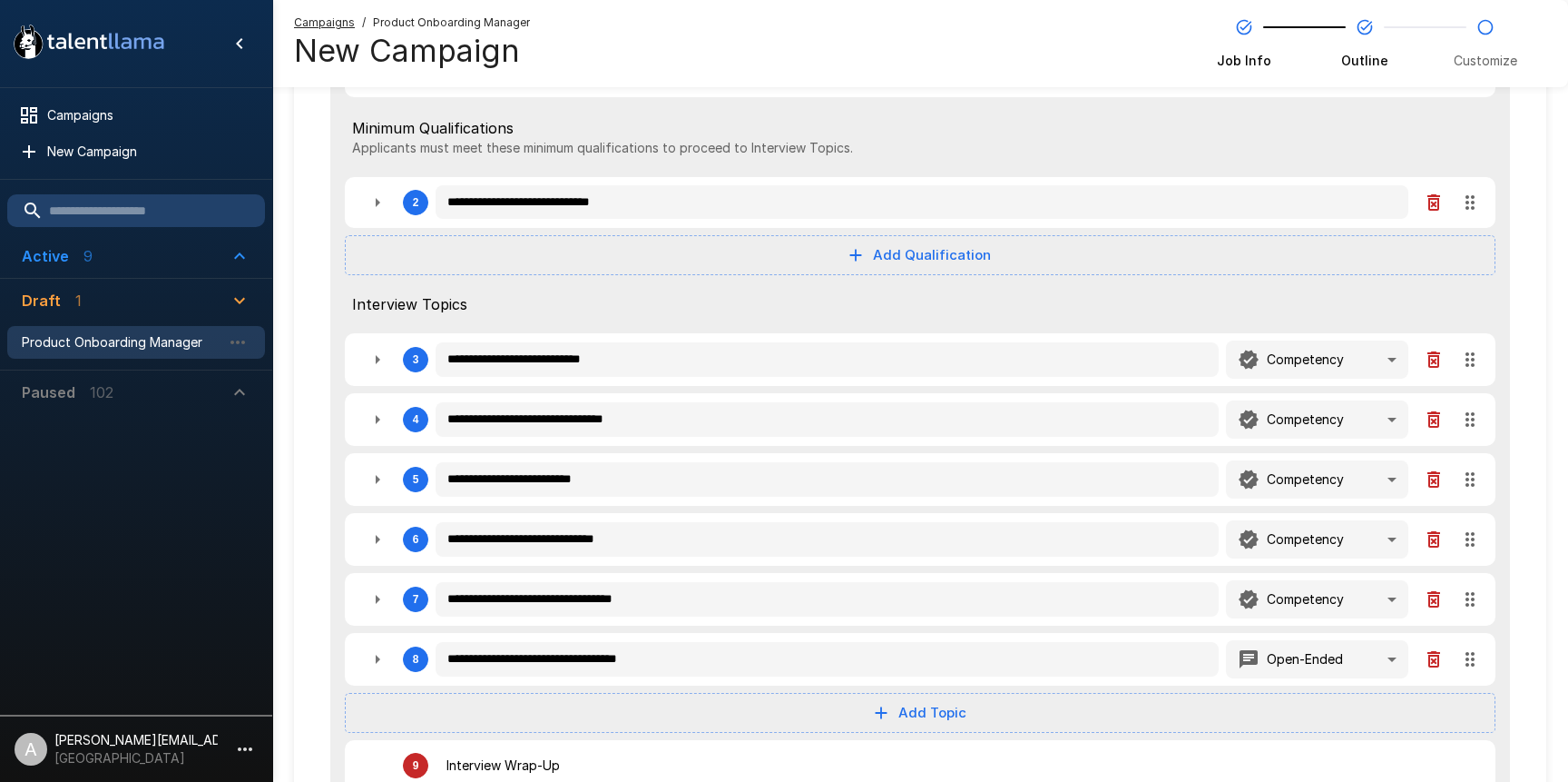
scroll to position [223, 0]
click at [387, 481] on icon "button" at bounding box center [378, 481] width 22 height 22
type textarea "*"
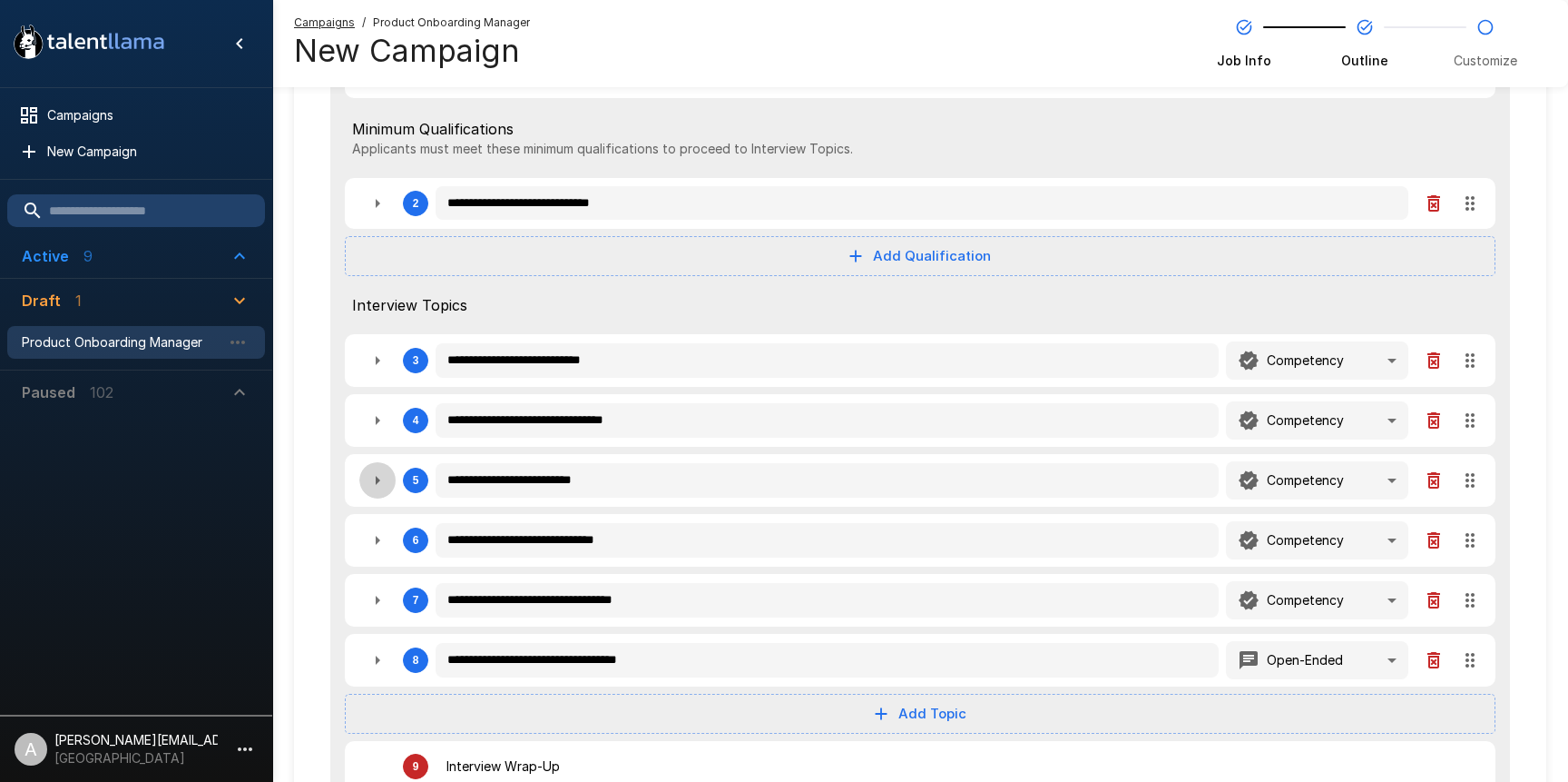
type textarea "*"
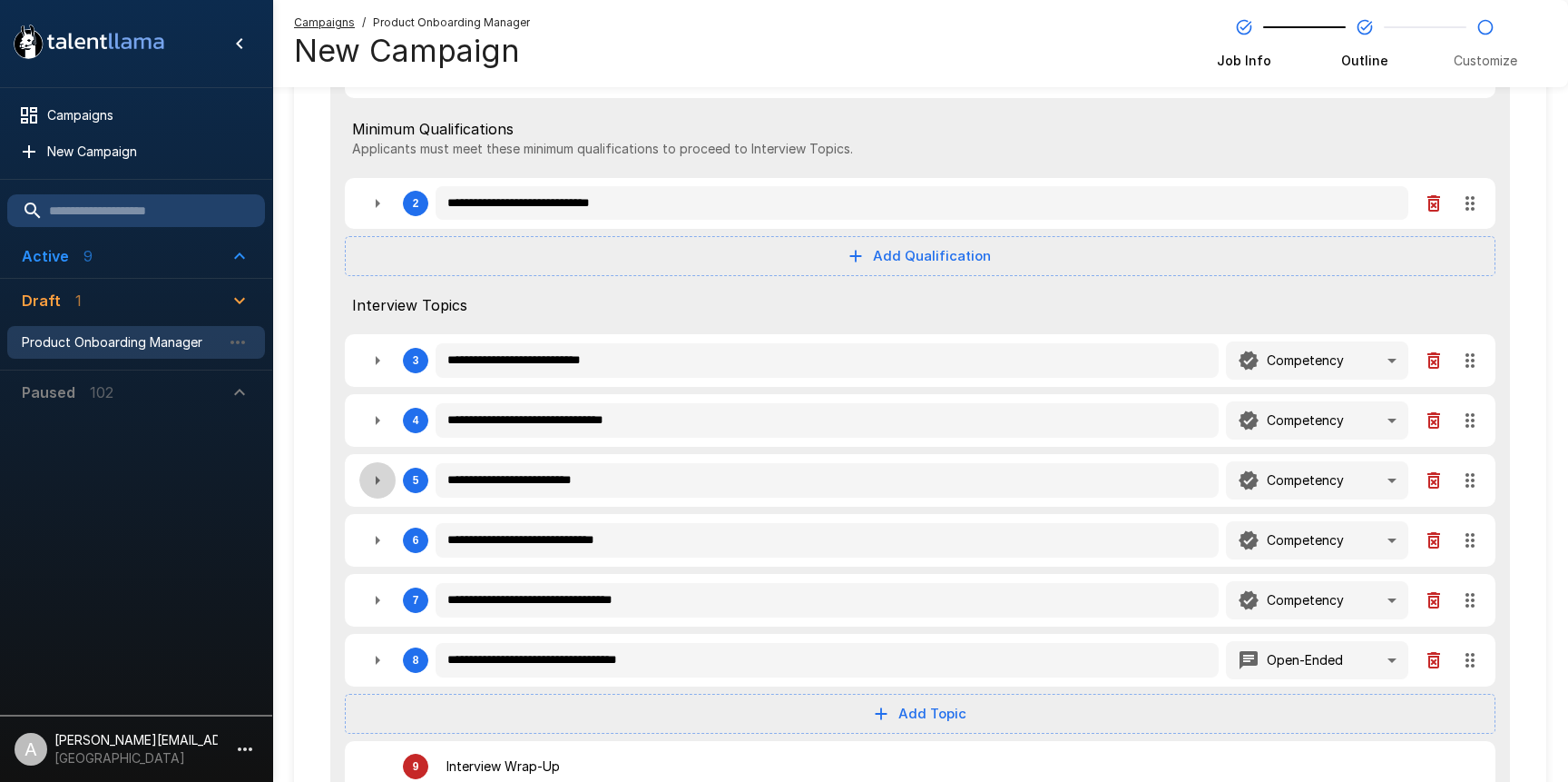
type textarea "*"
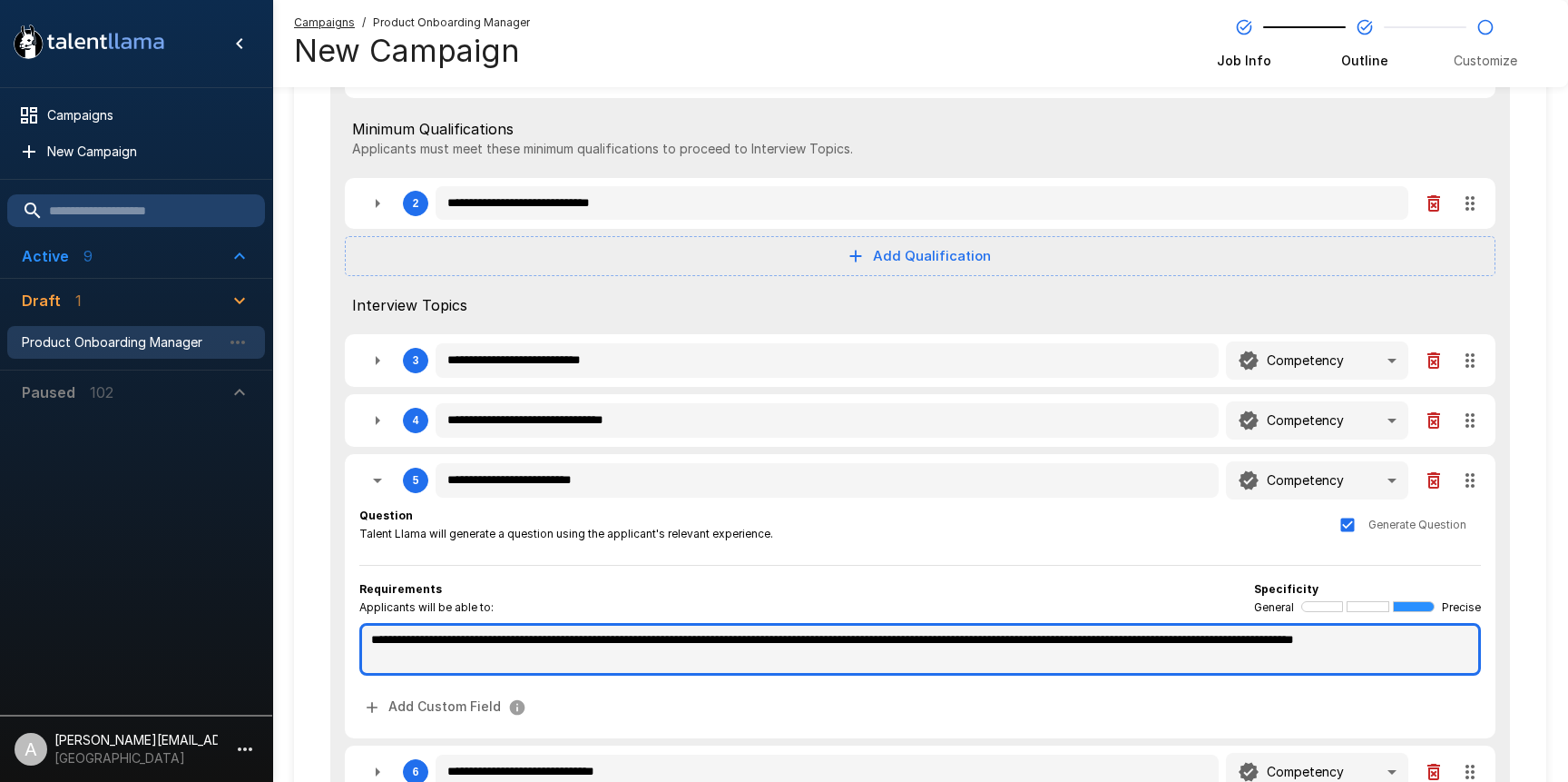
type textarea "*"
click at [1288, 641] on textarea "**********" at bounding box center [920, 649] width 1122 height 53
type textarea "*"
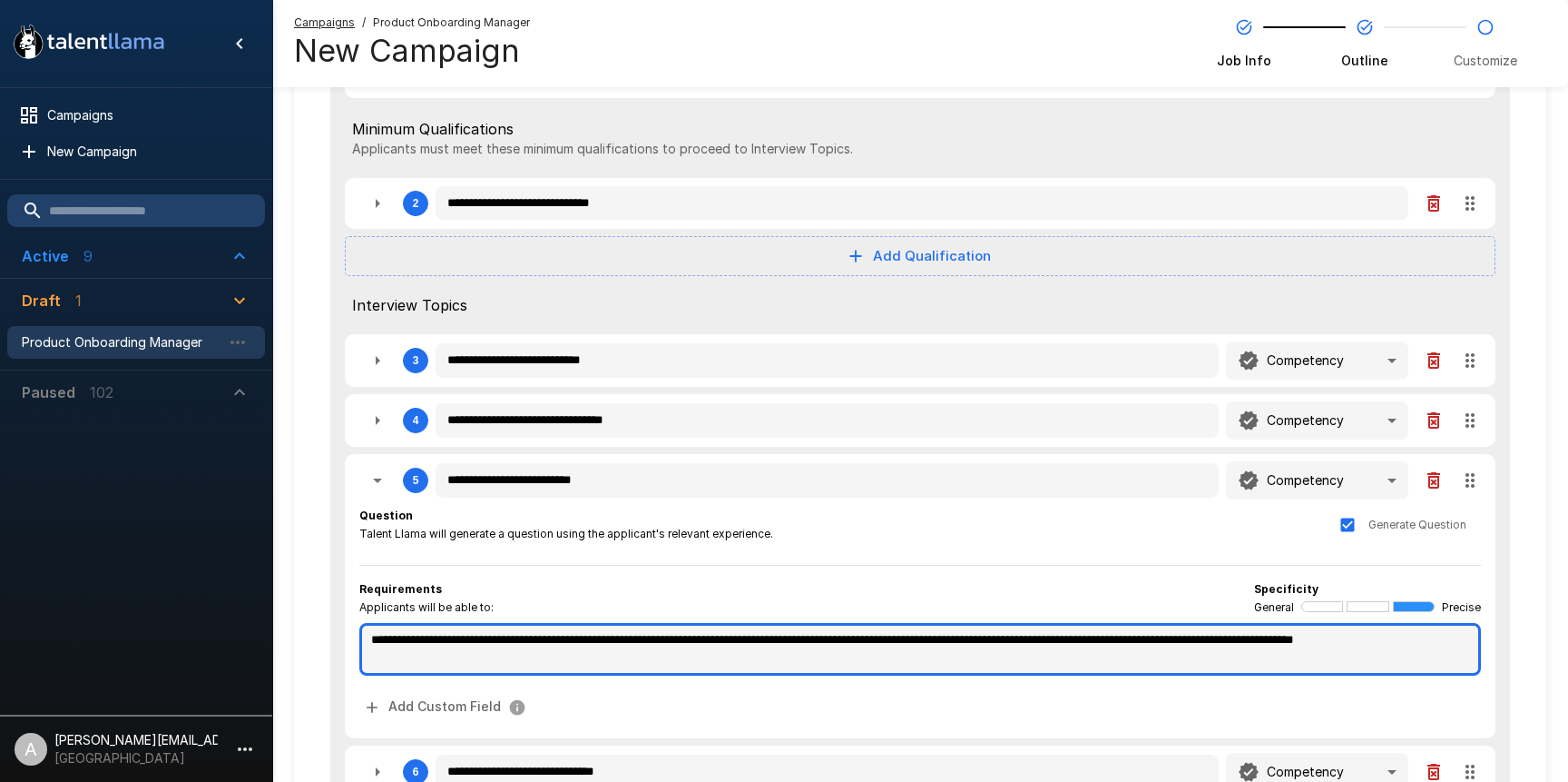
type textarea "*"
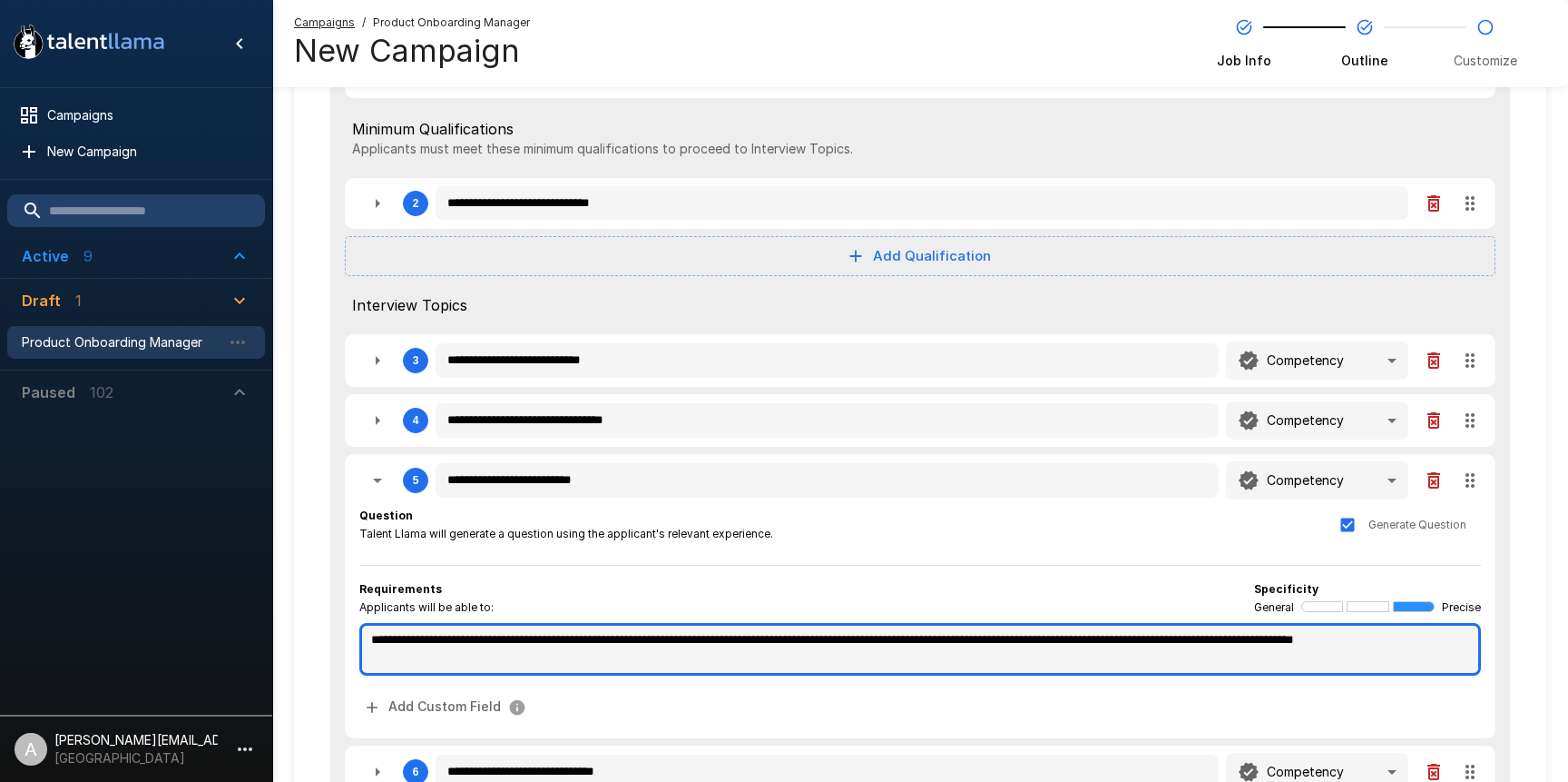
type textarea "*"
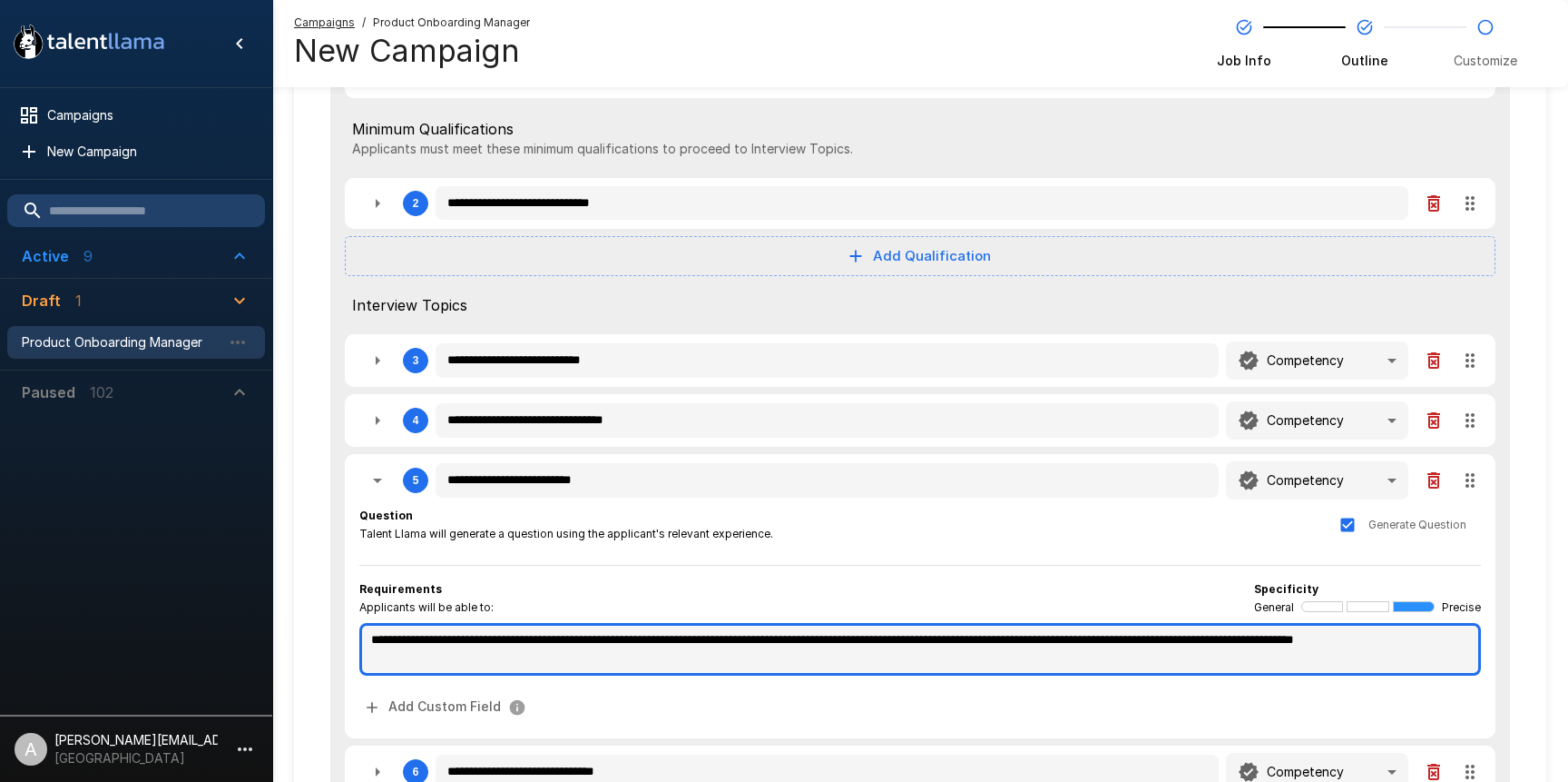
drag, startPoint x: 1314, startPoint y: 639, endPoint x: 1370, endPoint y: 641, distance: 56.0
click at [1370, 641] on textarea "**********" at bounding box center [920, 649] width 1122 height 53
type textarea "*"
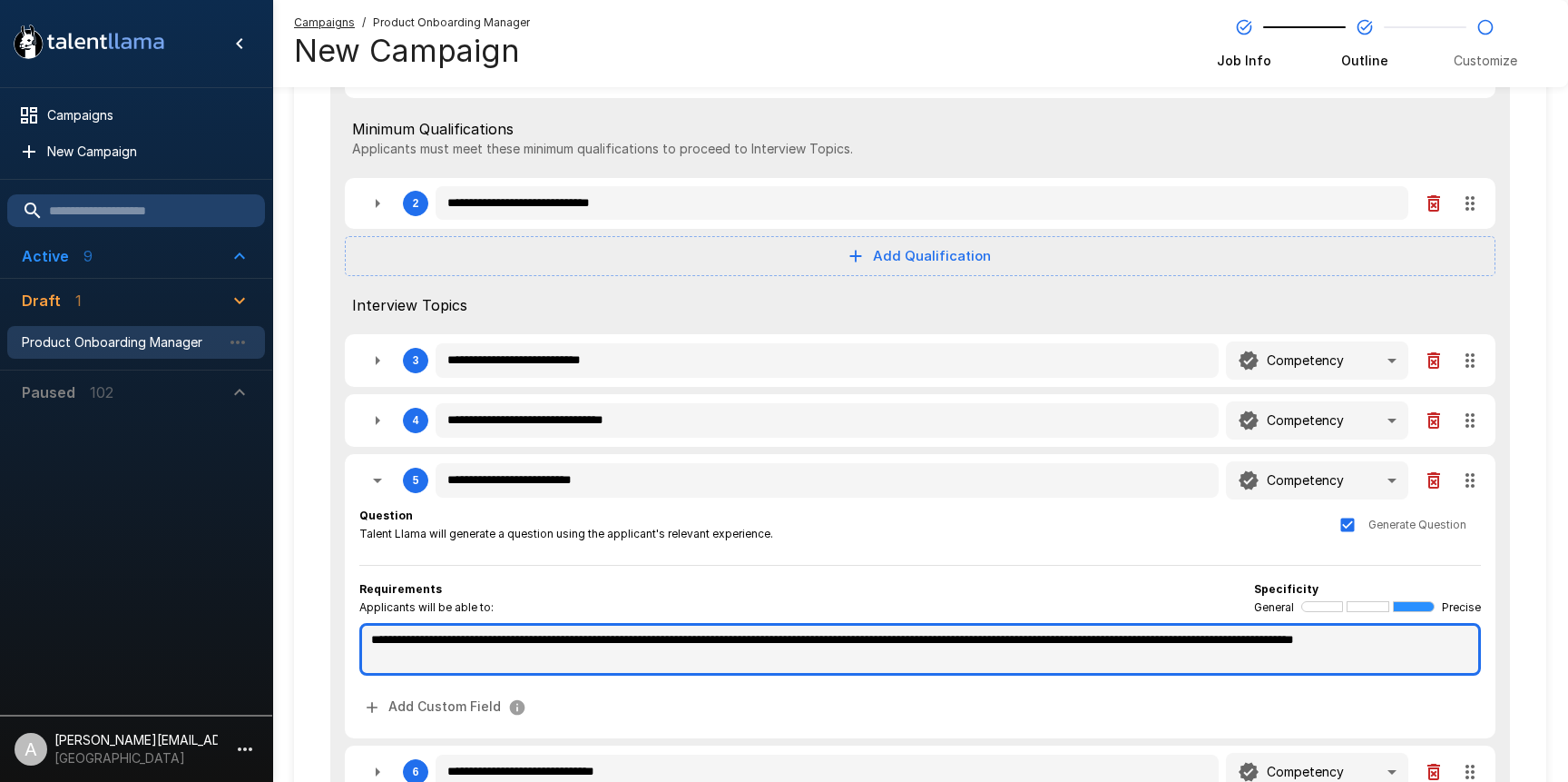
type textarea "*"
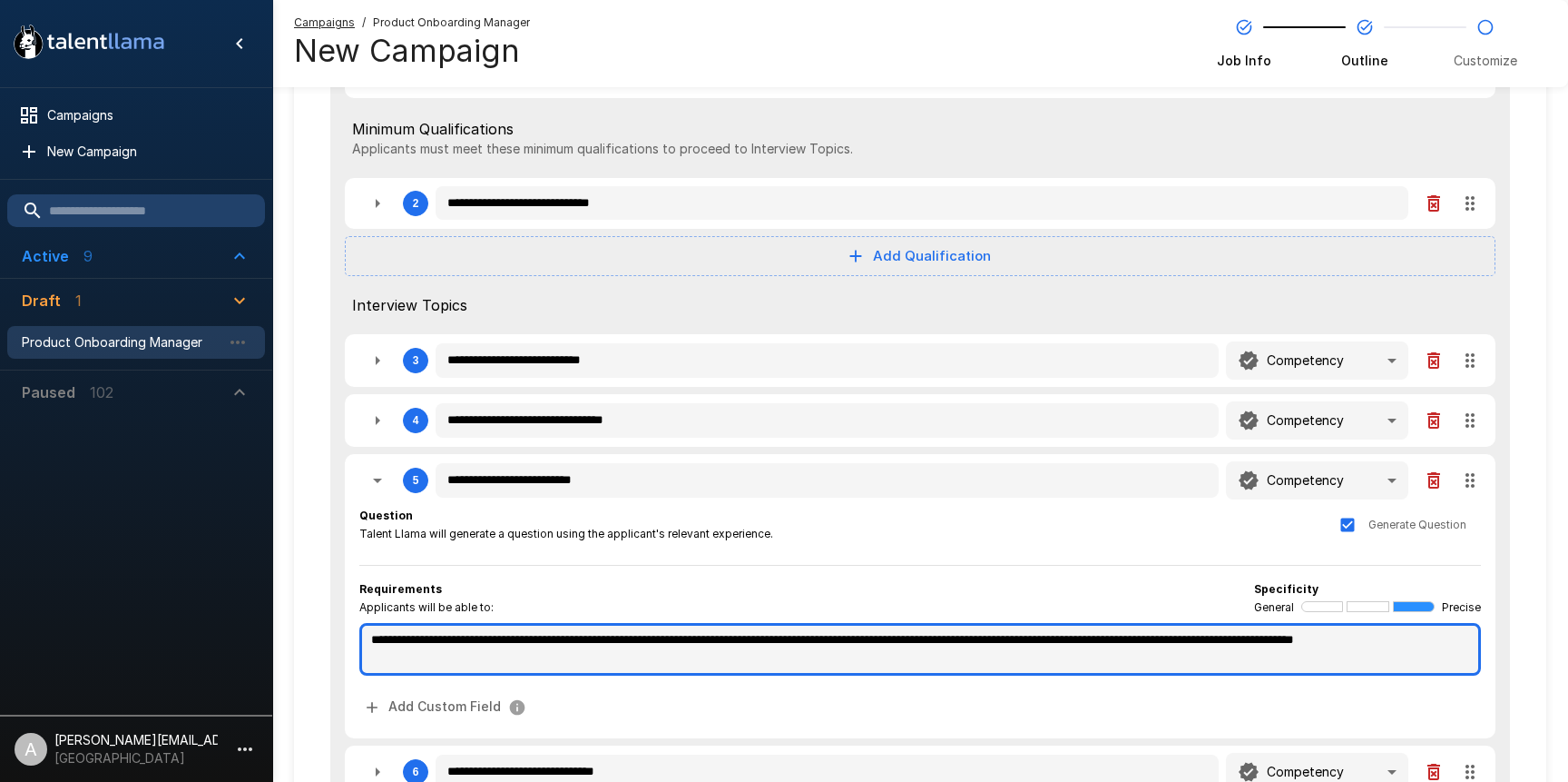
type textarea "*"
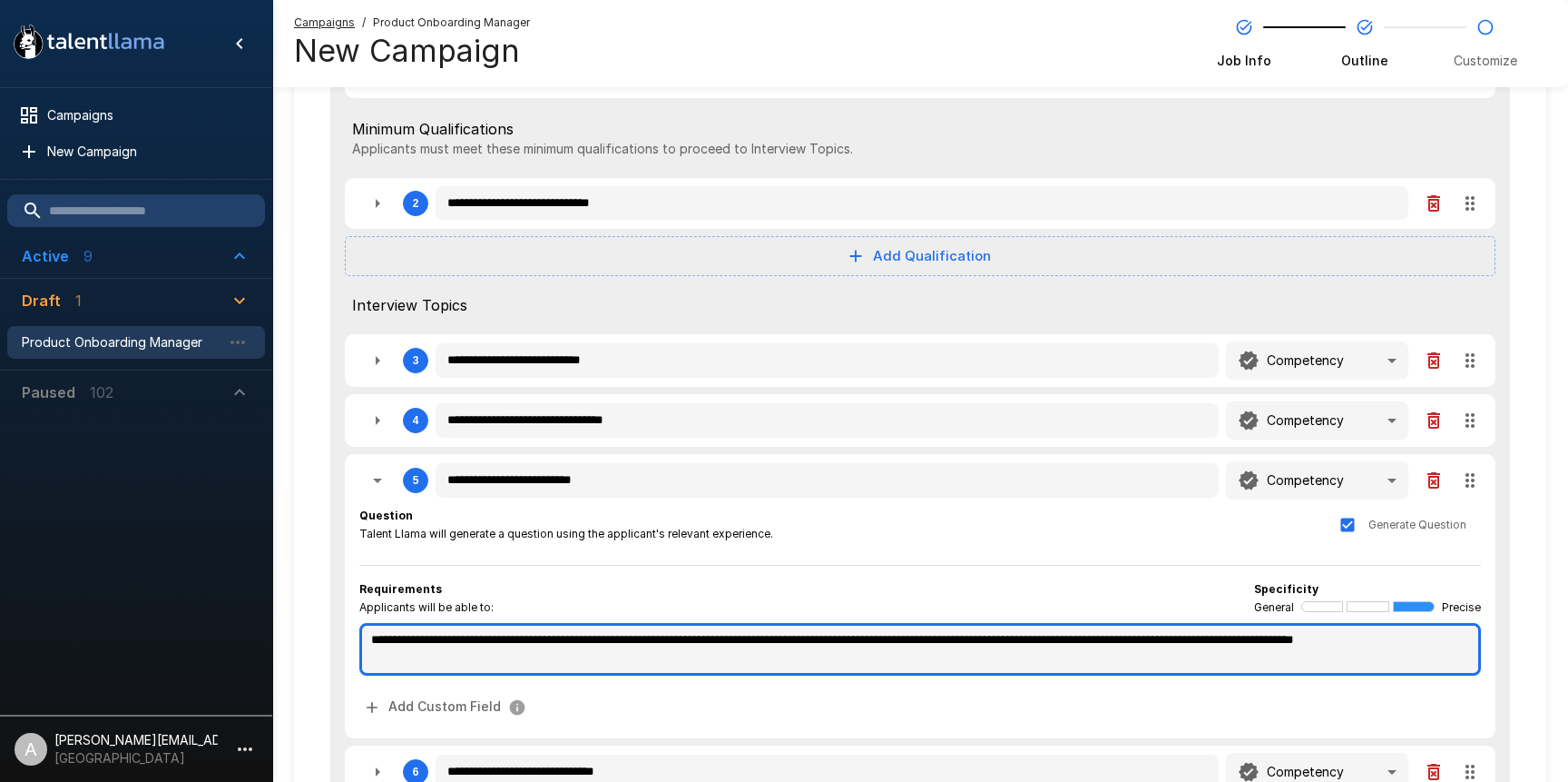
type textarea "*"
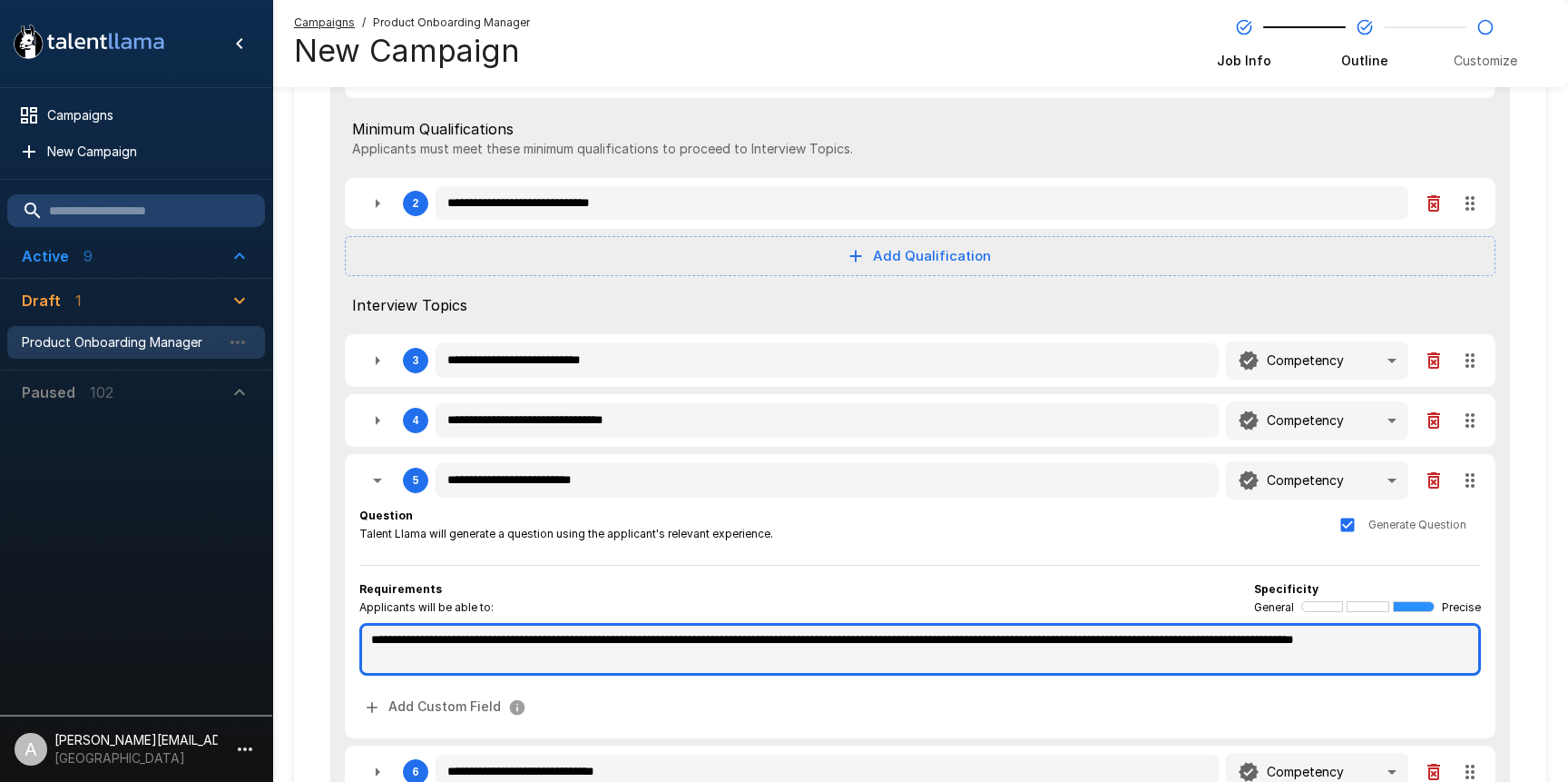
type textarea "*"
type textarea "**********"
type textarea "*"
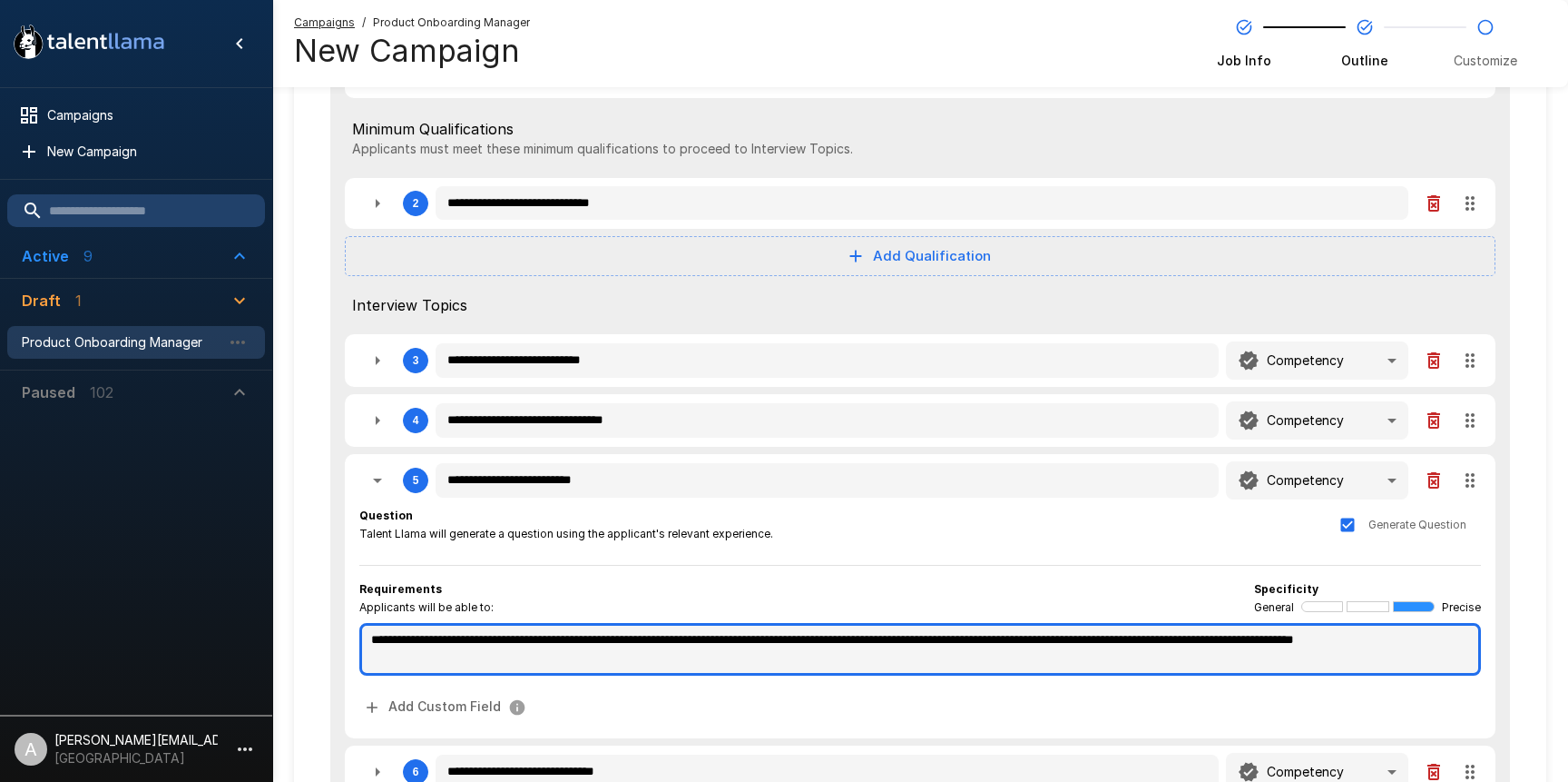
type textarea "*"
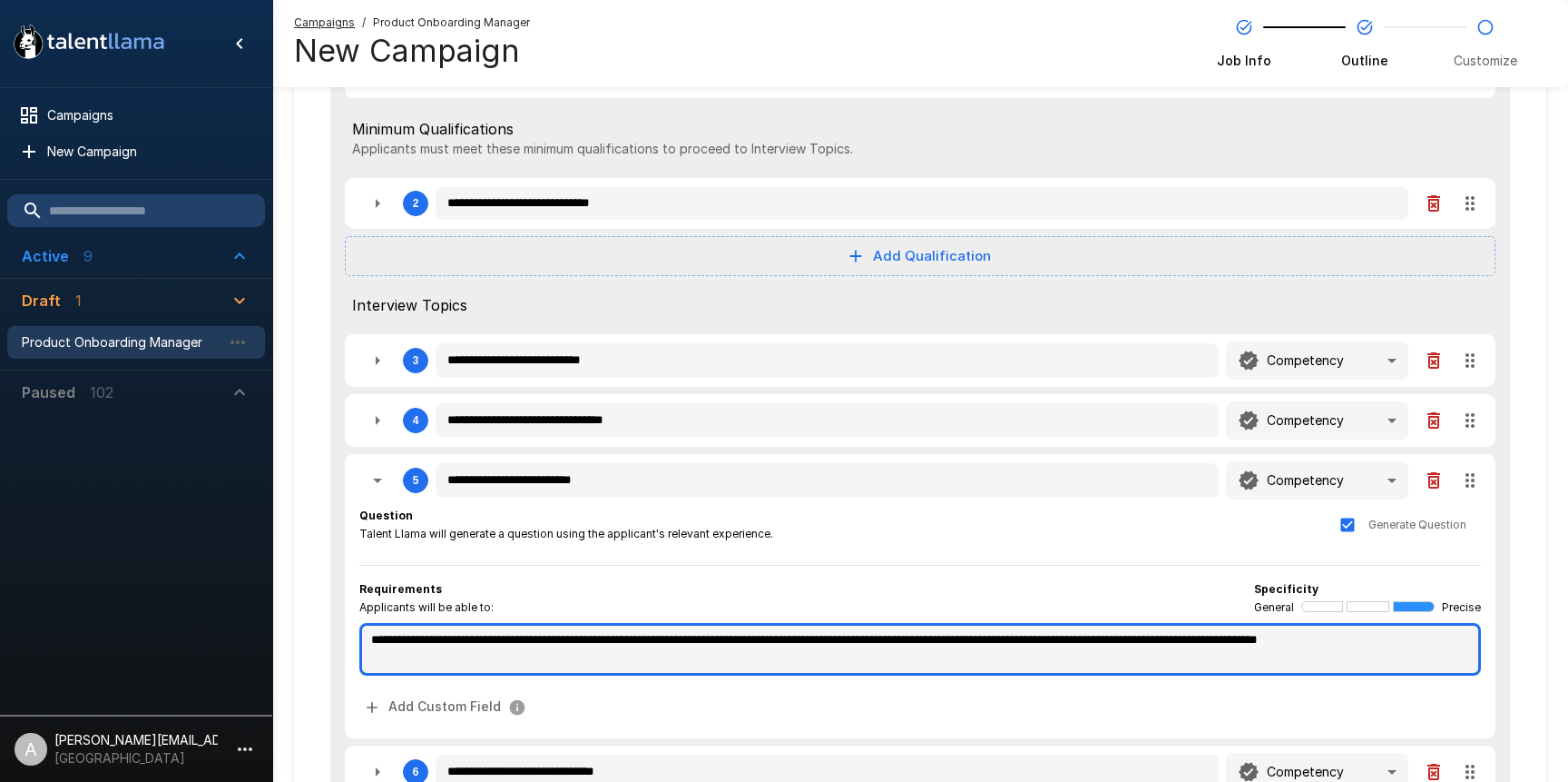
type textarea "*"
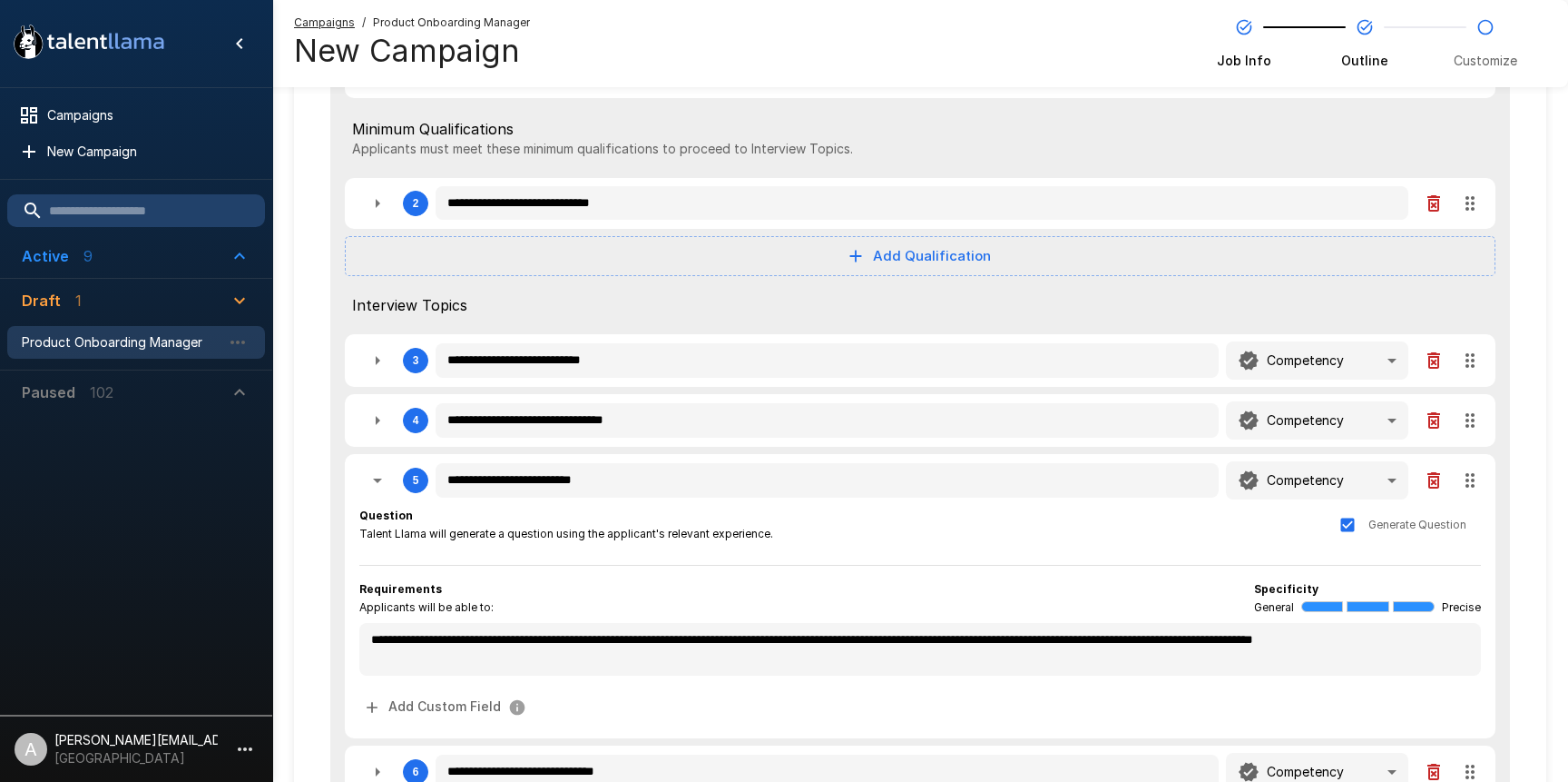
click at [847, 517] on div "Question Talent Llama will generate a question using the applicant's relevant e…" at bounding box center [920, 524] width 1122 height 37
drag, startPoint x: 375, startPoint y: 478, endPoint x: 492, endPoint y: 465, distance: 117.7
click at [383, 476] on icon "button" at bounding box center [378, 481] width 22 height 22
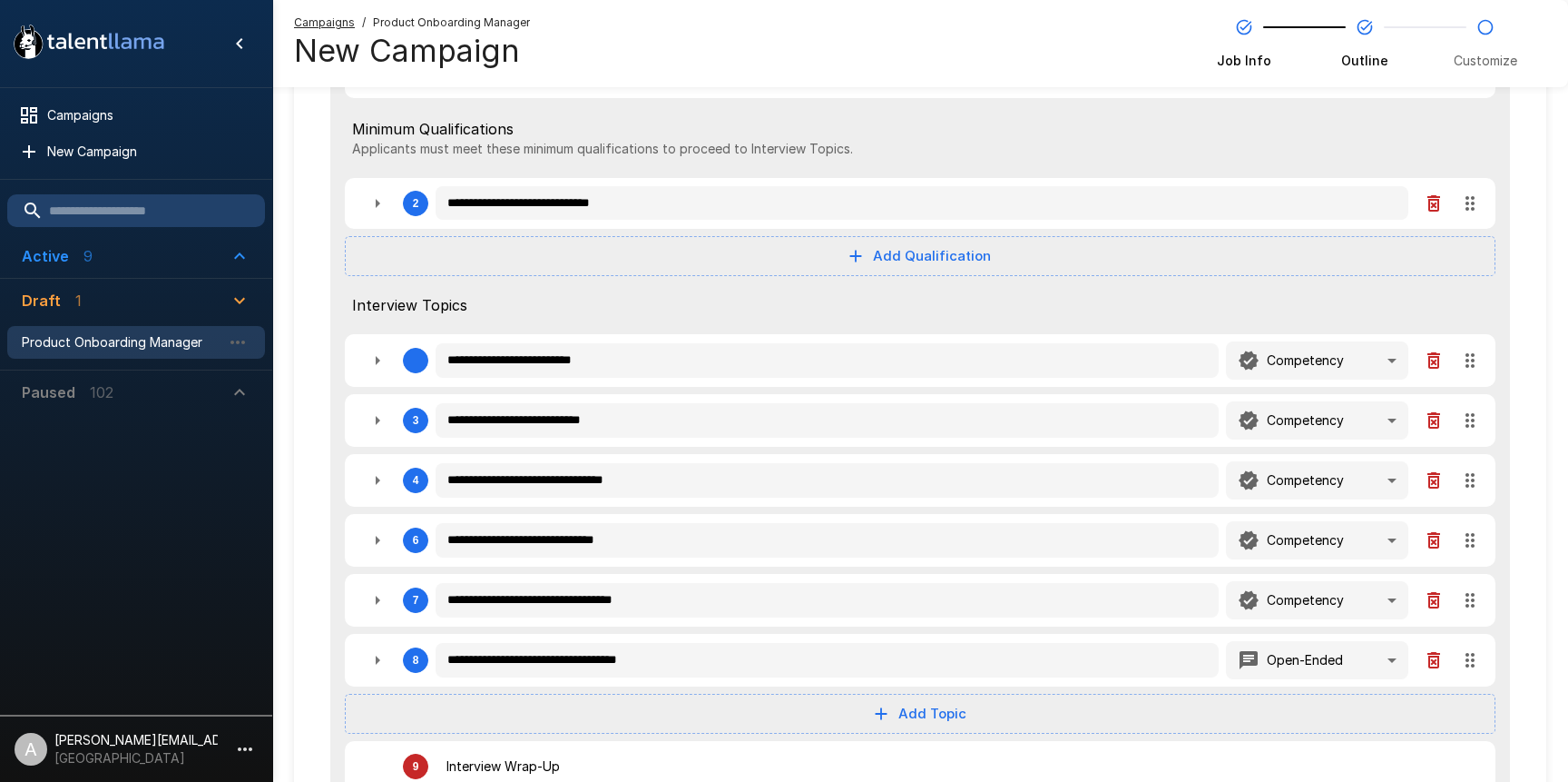
drag, startPoint x: 1462, startPoint y: 476, endPoint x: 1466, endPoint y: 356, distance: 120.1
click at [1466, 356] on div "**********" at bounding box center [920, 420] width 1180 height 775
click at [378, 486] on icon "button" at bounding box center [378, 481] width 22 height 22
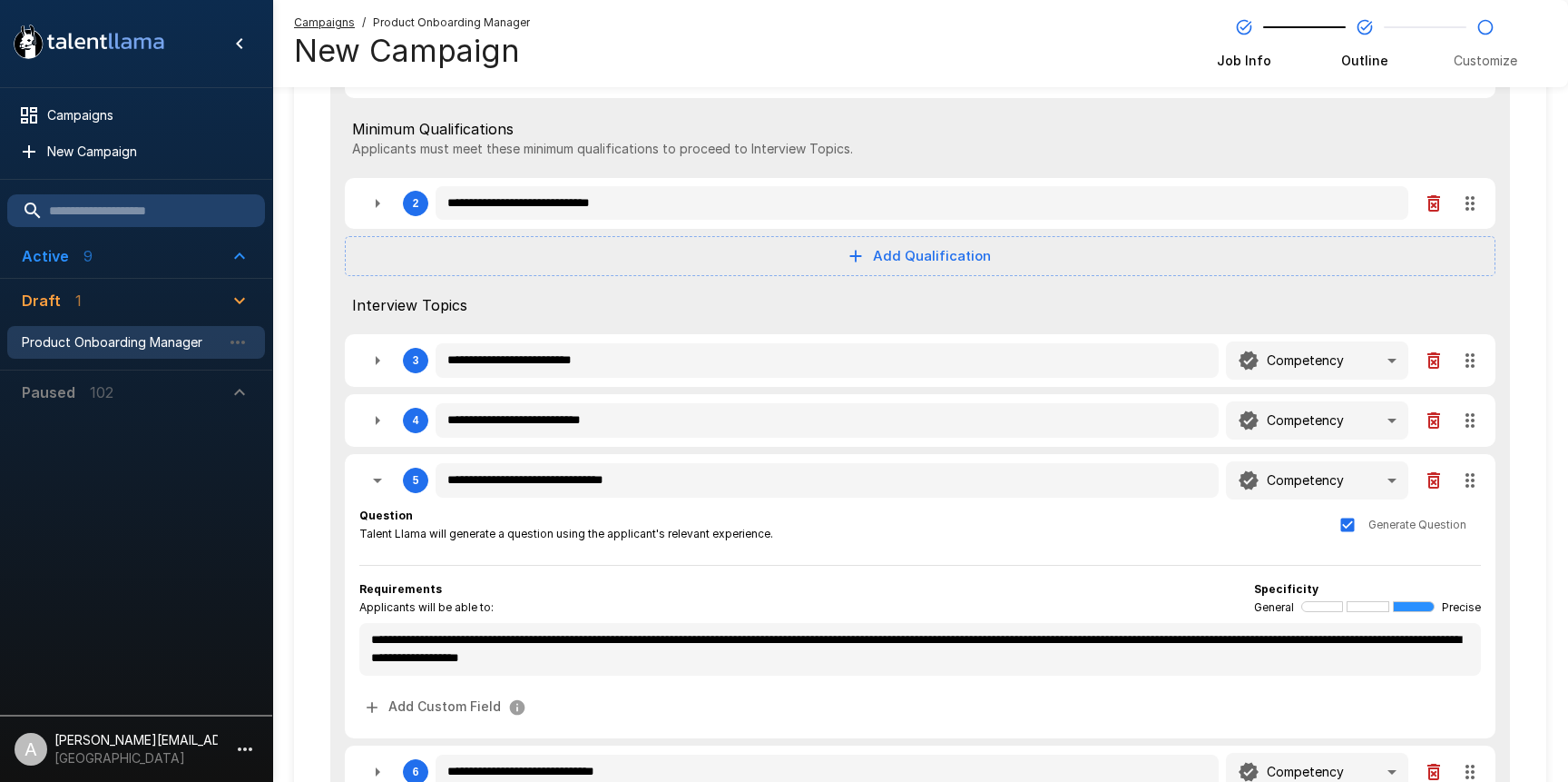
click at [380, 479] on icon "button" at bounding box center [377, 481] width 9 height 5
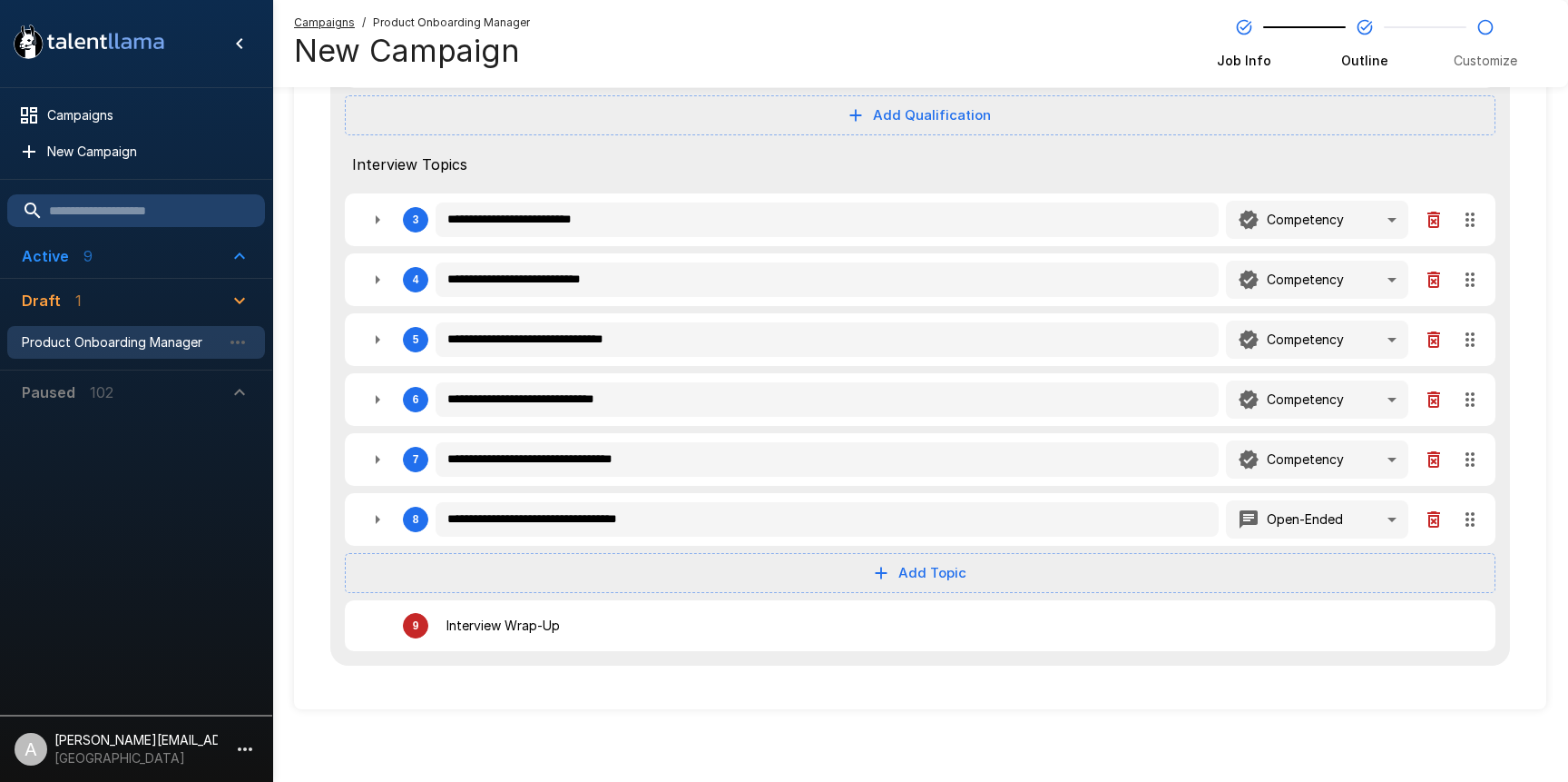
scroll to position [0, 0]
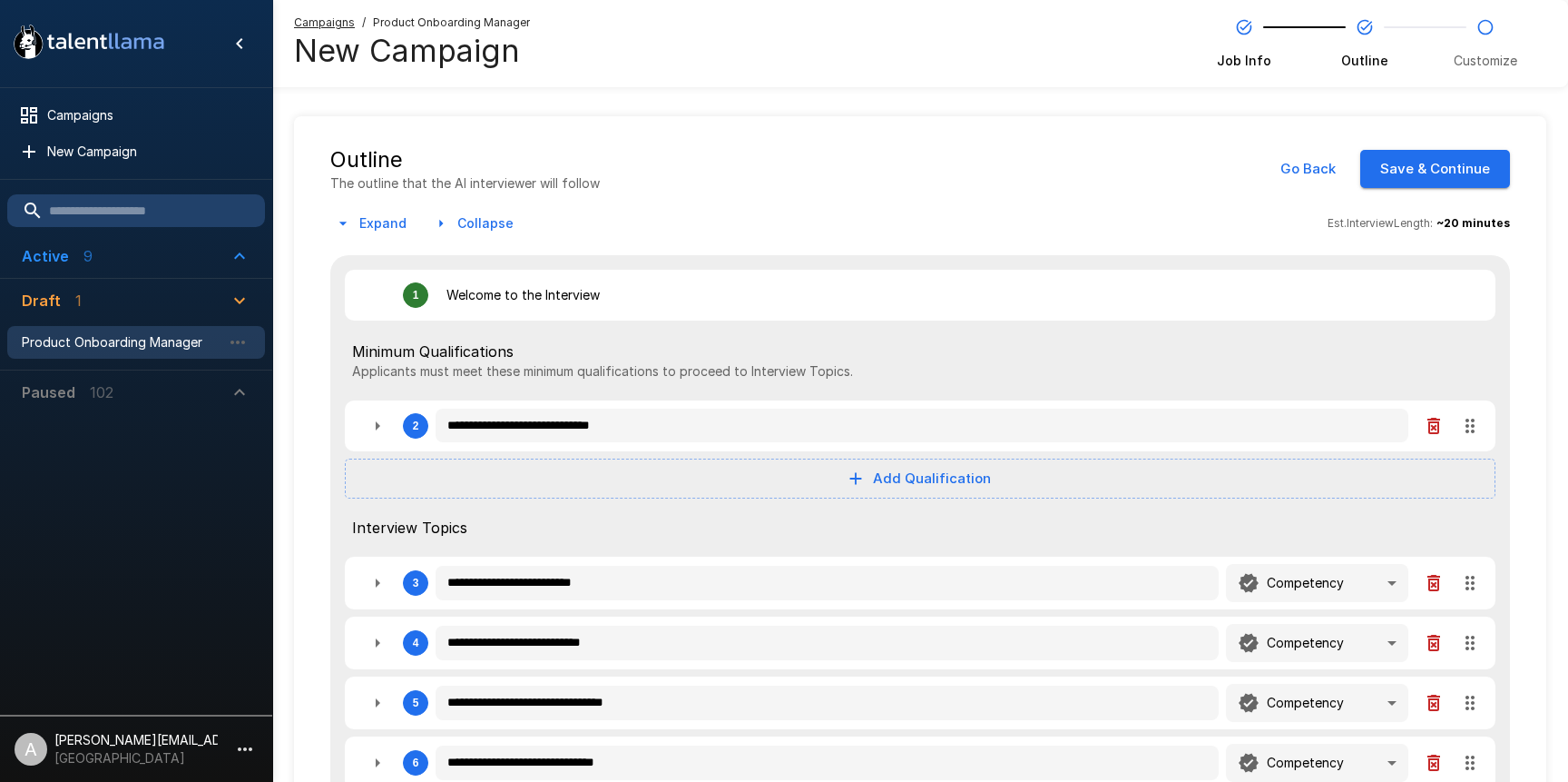
click at [1421, 161] on button "Save & Continue" at bounding box center [1435, 169] width 150 height 38
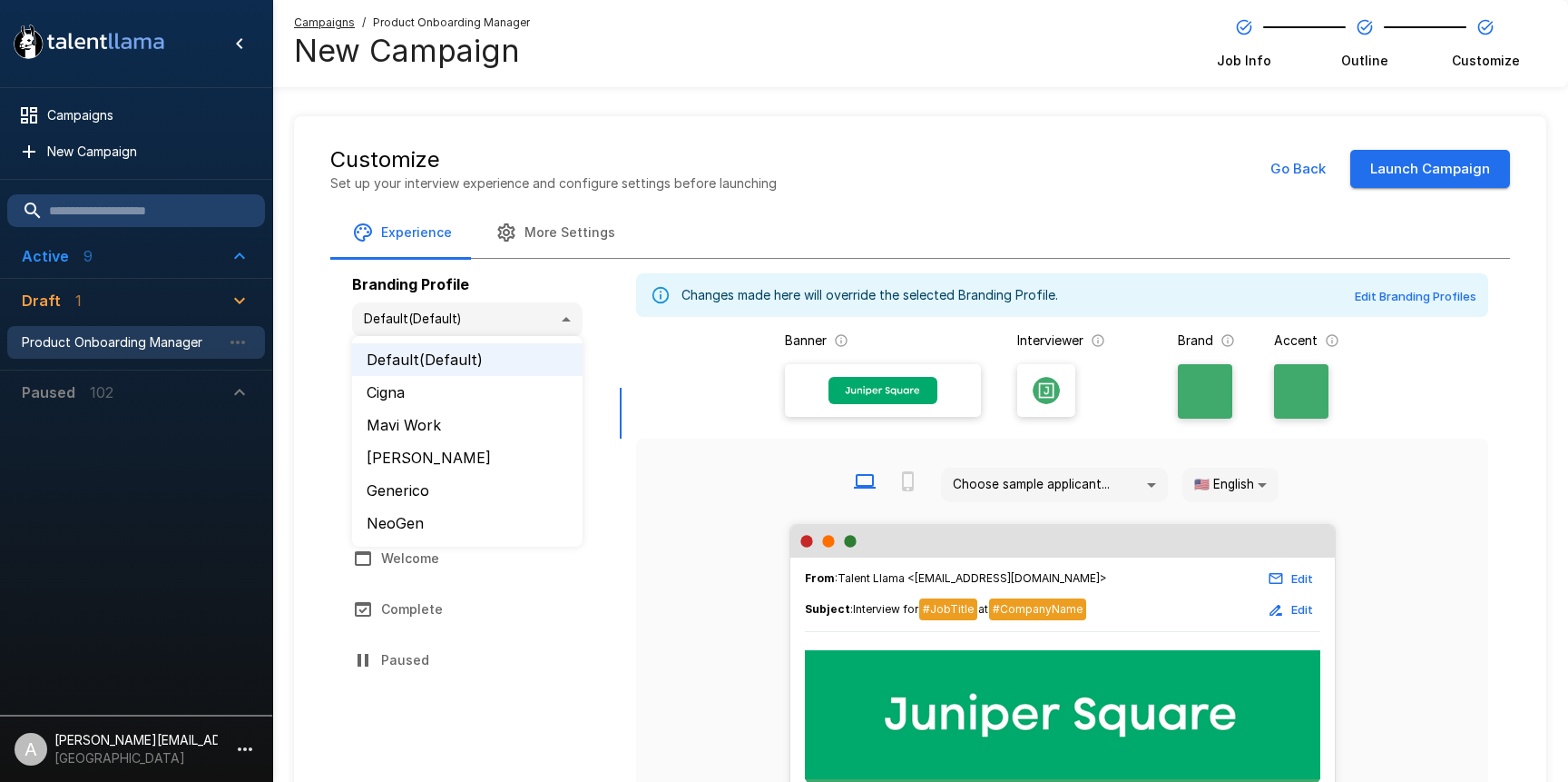
click at [477, 320] on body ".st0{fill:#FFFFFF;} .st1{fill:#76a4ed;} Campaigns New Campaign Active 9 Adminis…" at bounding box center [784, 391] width 1568 height 782
click at [599, 315] on div at bounding box center [784, 391] width 1568 height 782
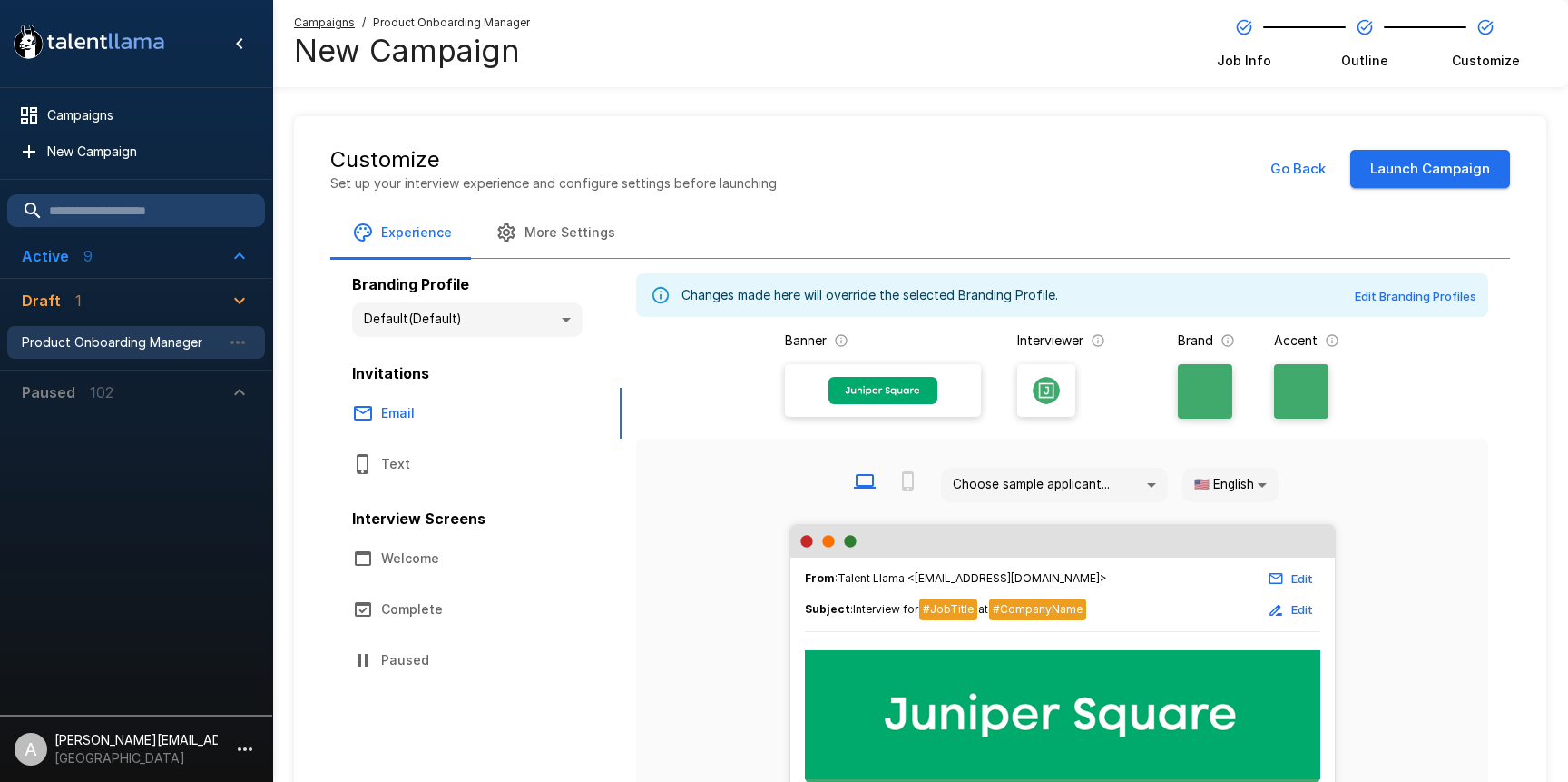
click at [1374, 172] on button "Launch Campaign" at bounding box center [1430, 169] width 160 height 38
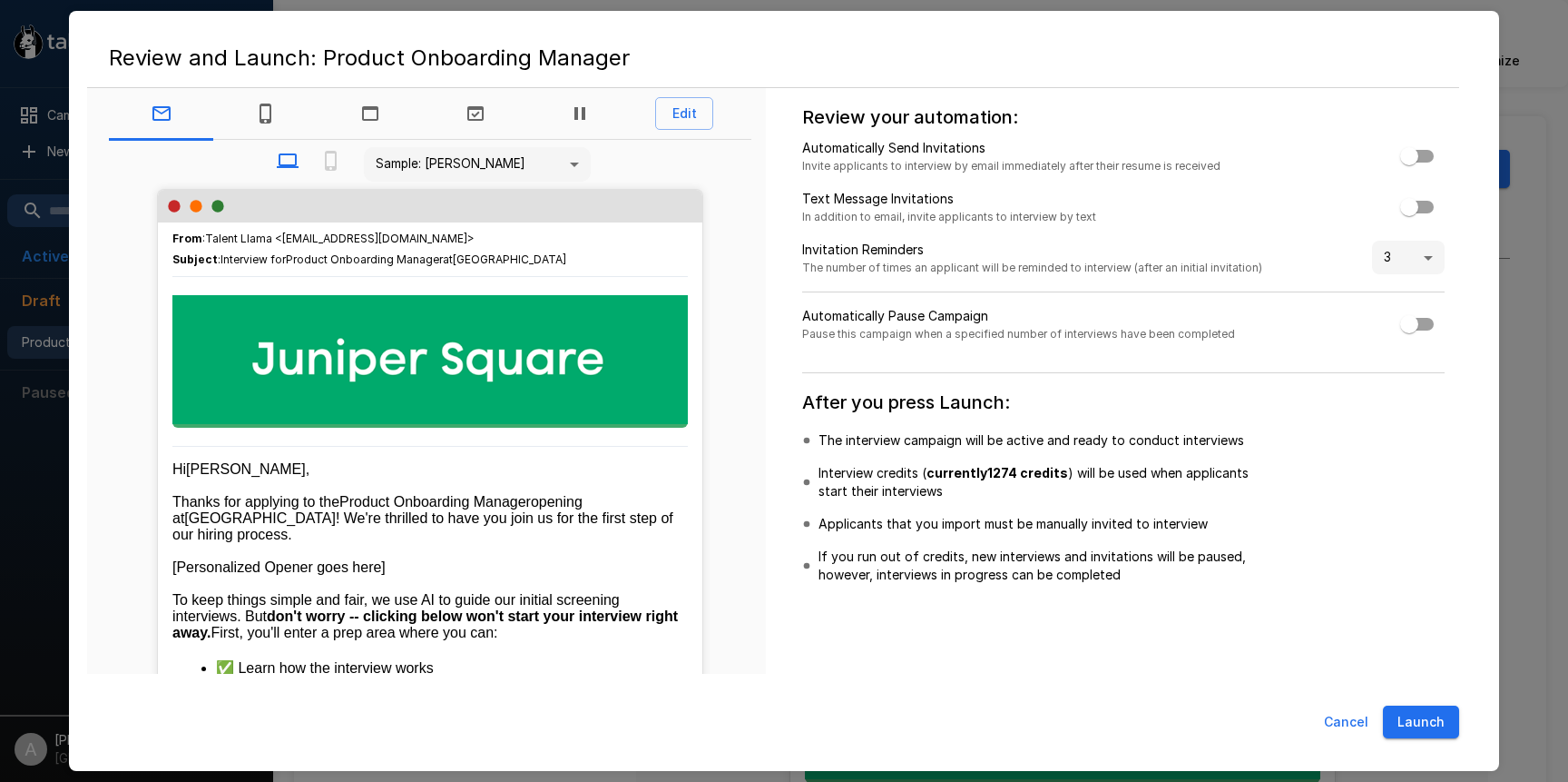
click at [1415, 722] on button "Launch" at bounding box center [1421, 722] width 77 height 34
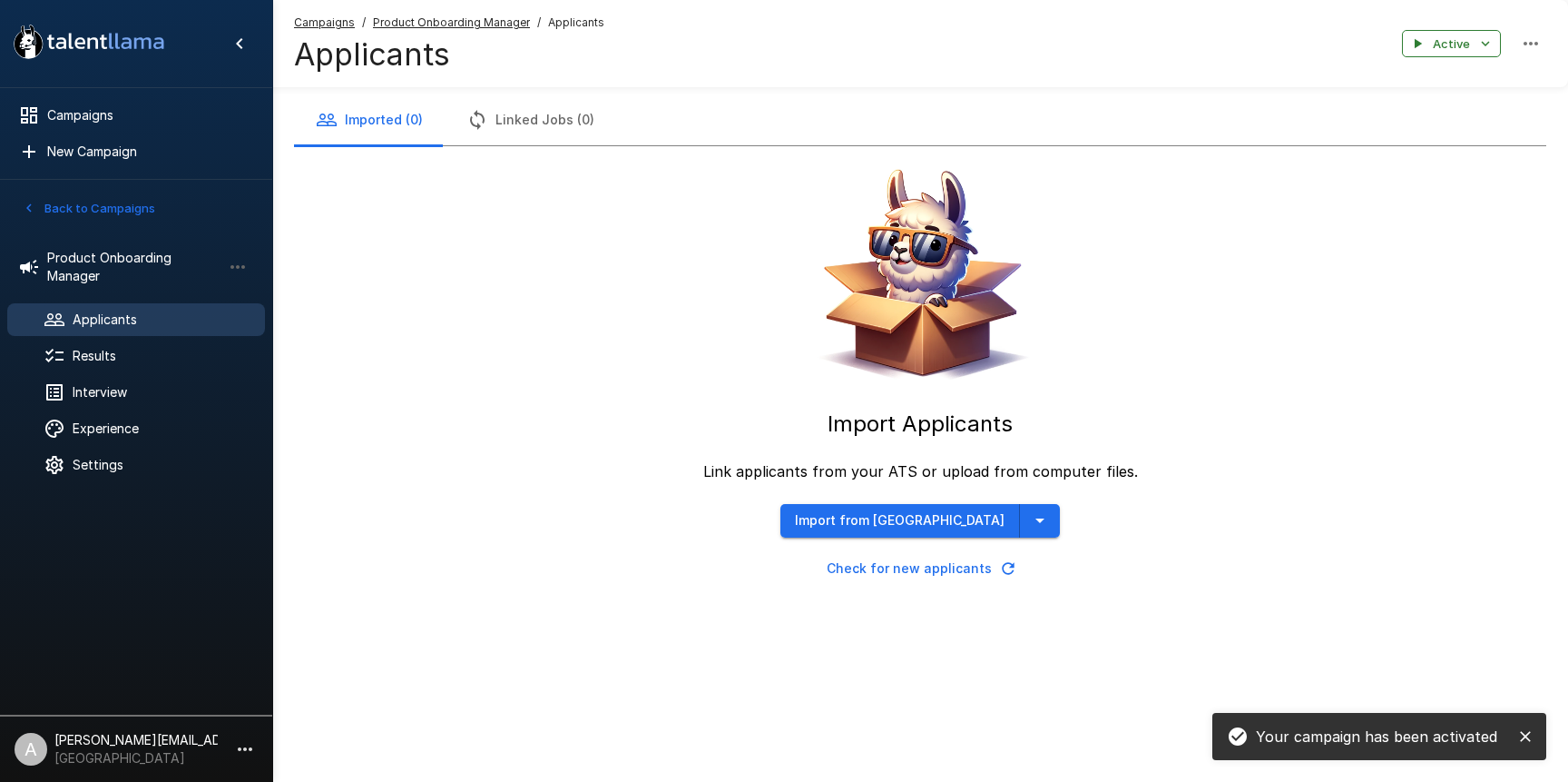
drag, startPoint x: 1188, startPoint y: 556, endPoint x: 1037, endPoint y: 541, distance: 151.7
click at [1187, 556] on div "Import Applicants Link applicants from your ATS or upload from computer files. …" at bounding box center [921, 365] width 1253 height 439
click at [1019, 536] on div "Import from Greenhouse Check for new applicants" at bounding box center [920, 544] width 279 height 81
click at [1029, 524] on icon "button" at bounding box center [1040, 520] width 22 height 22
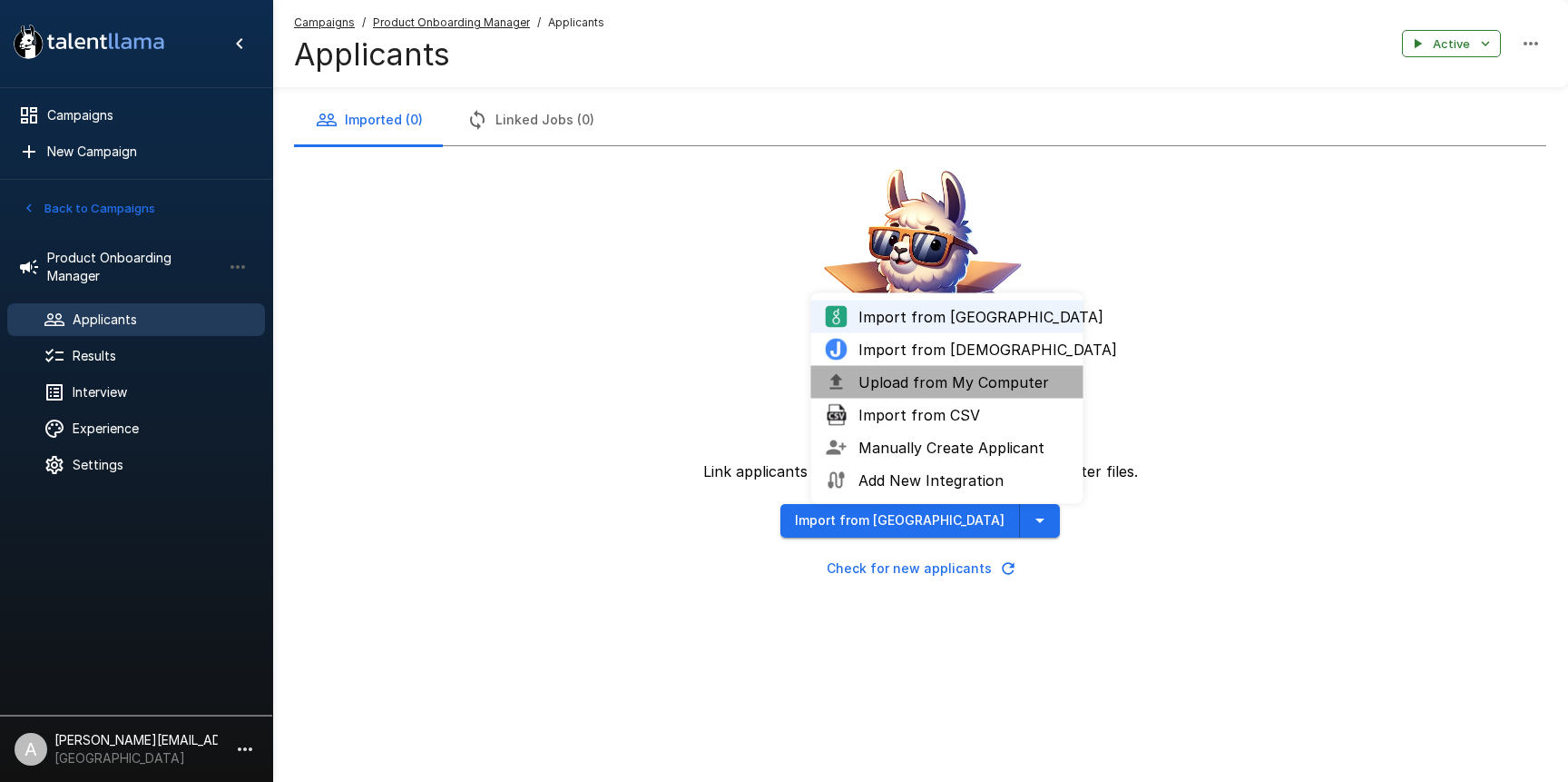
click at [963, 383] on span "Upload from My Computer" at bounding box center [963, 382] width 211 height 22
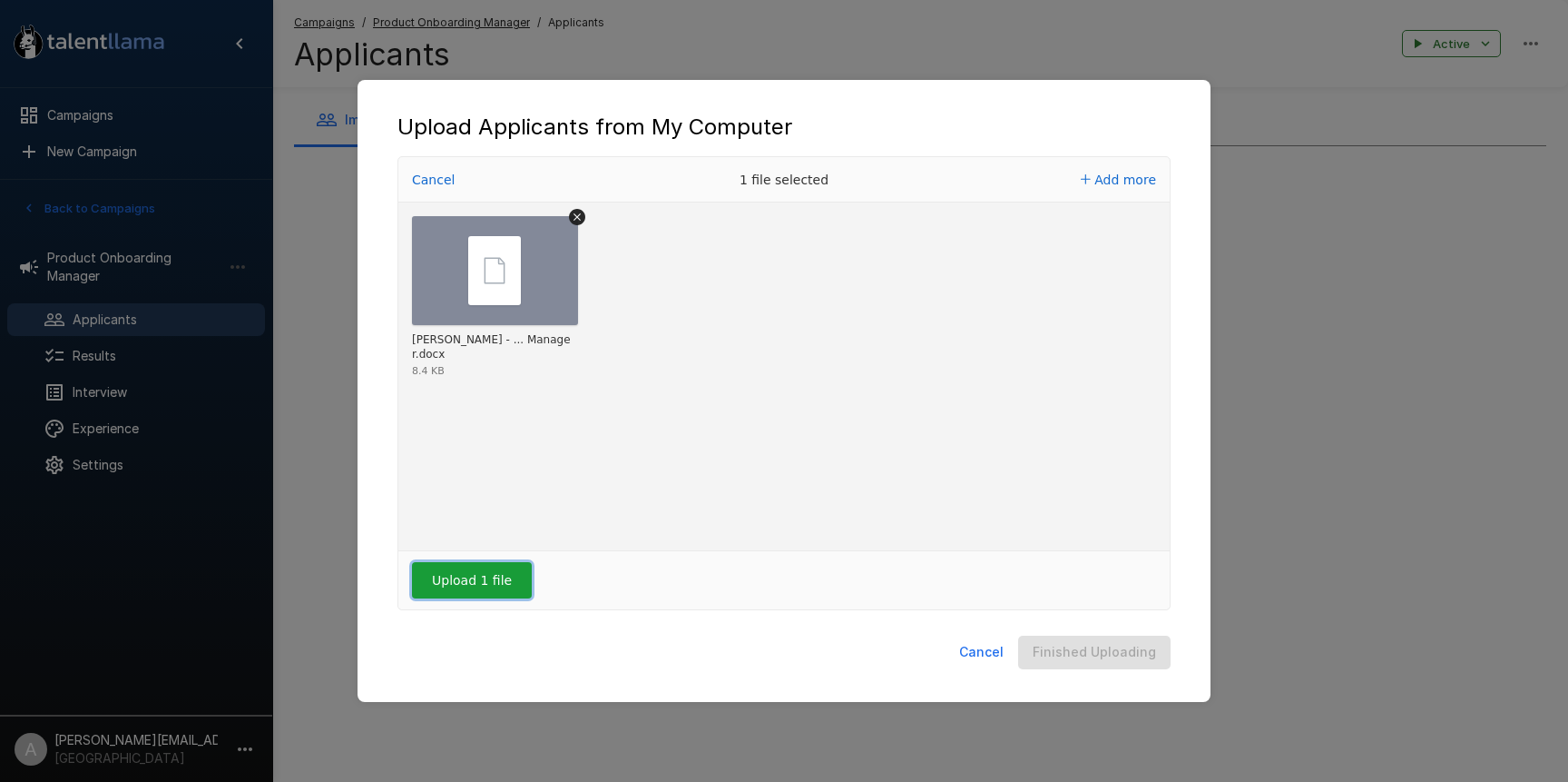
click at [470, 577] on button "Upload 1 file" at bounding box center [471, 580] width 119 height 37
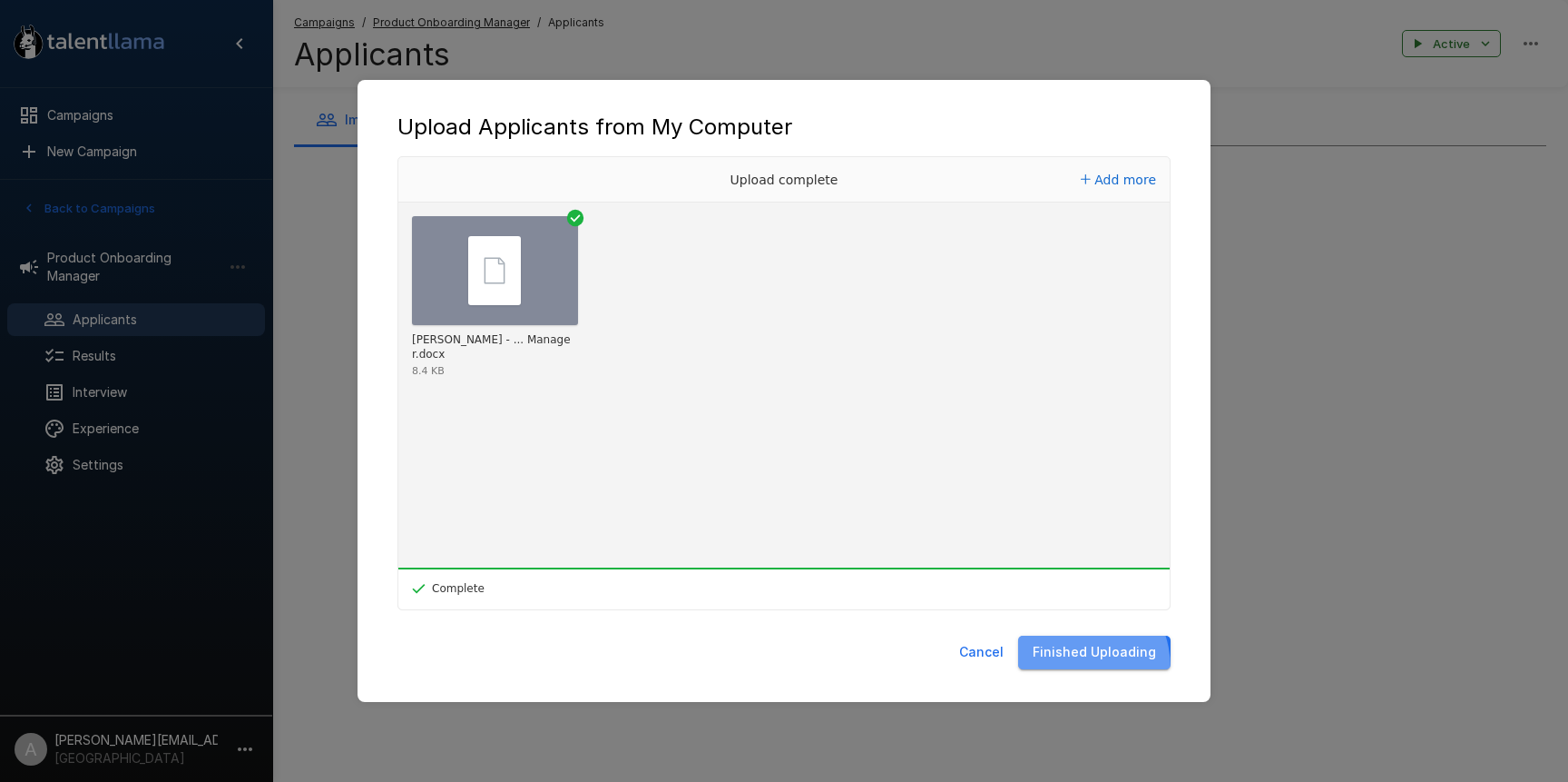
click at [1069, 668] on button "Finished Uploading" at bounding box center [1094, 653] width 152 height 34
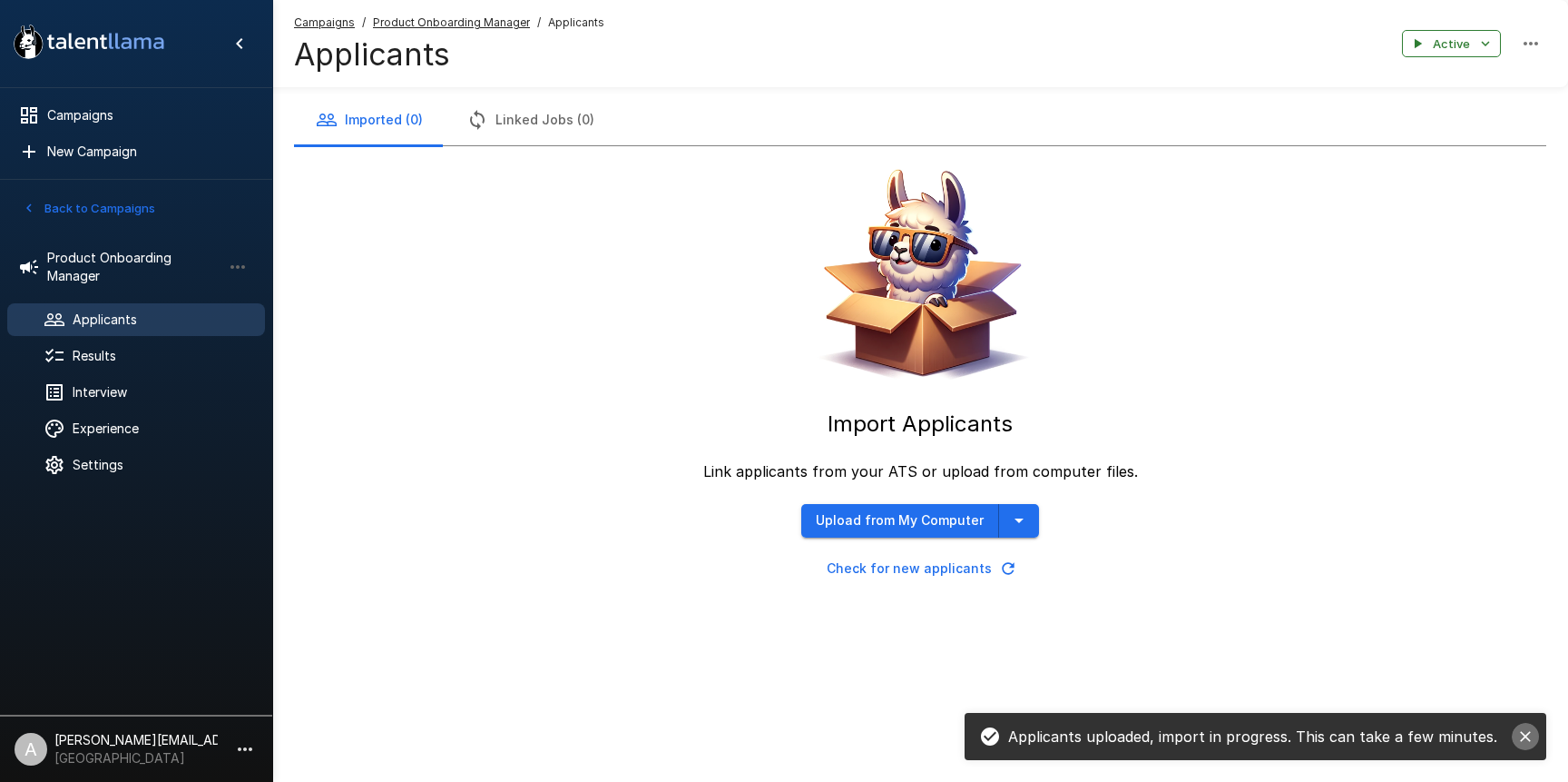
click at [1534, 742] on icon "close" at bounding box center [1525, 736] width 18 height 18
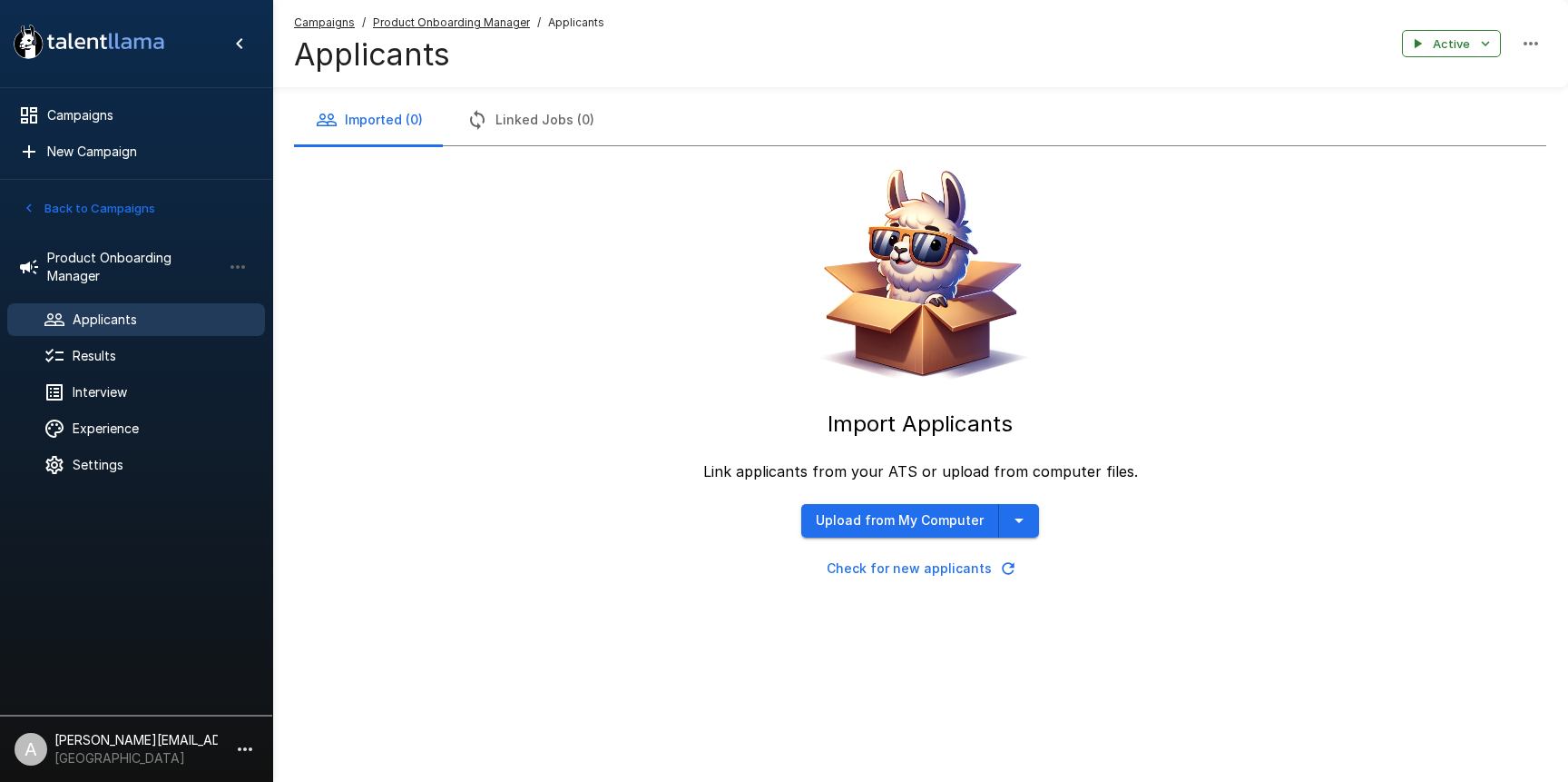
click at [1306, 607] on div "Imported (0) Linked Jobs (0) Import Applicants Link applicants from your ATS or…" at bounding box center [920, 328] width 1296 height 658
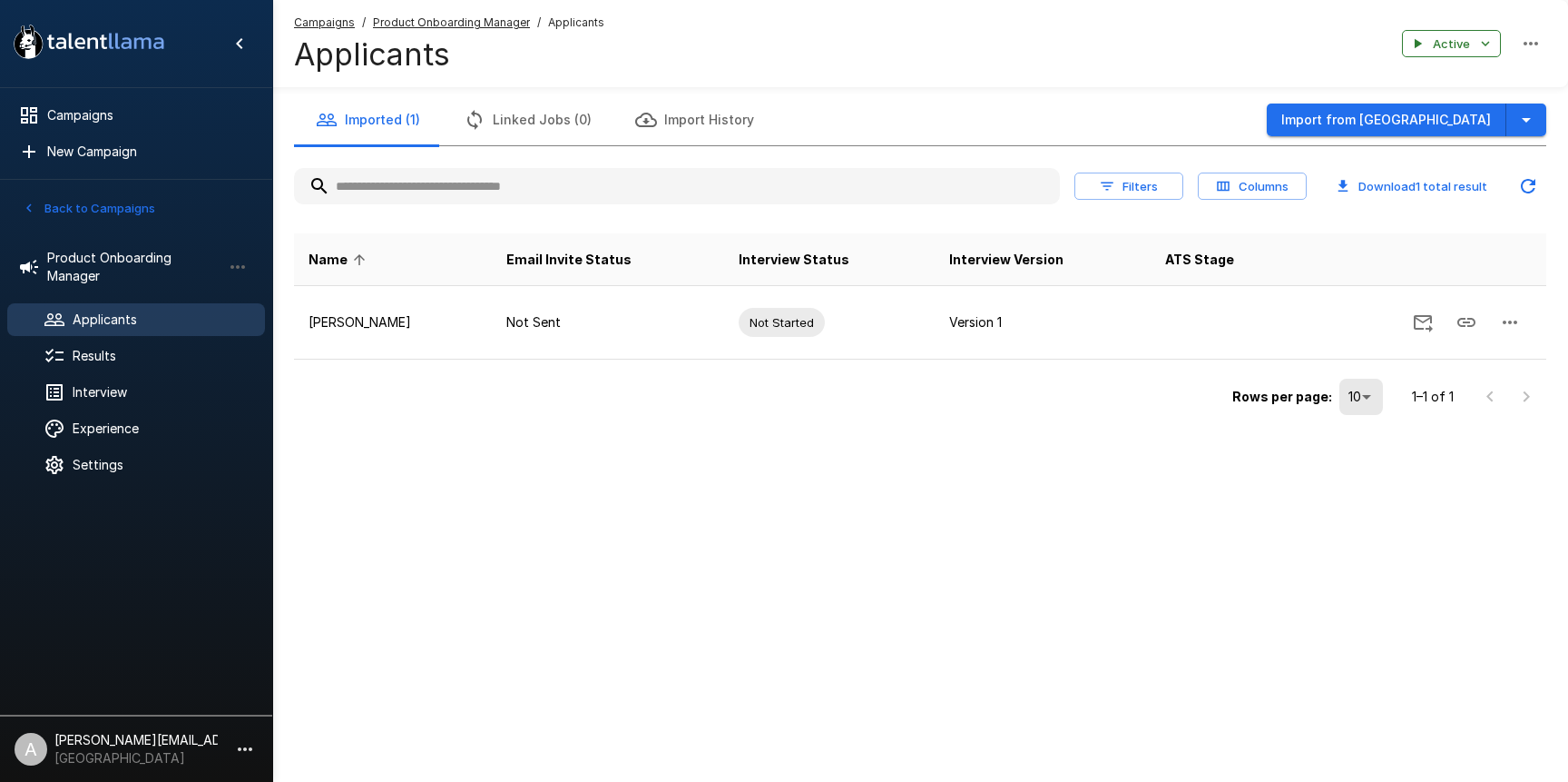
click at [912, 573] on div ".st0{fill:#FFFFFF;} .st1{fill:#76a4ed;} Campaigns New Campaign Active 10 Admini…" at bounding box center [784, 391] width 1568 height 782
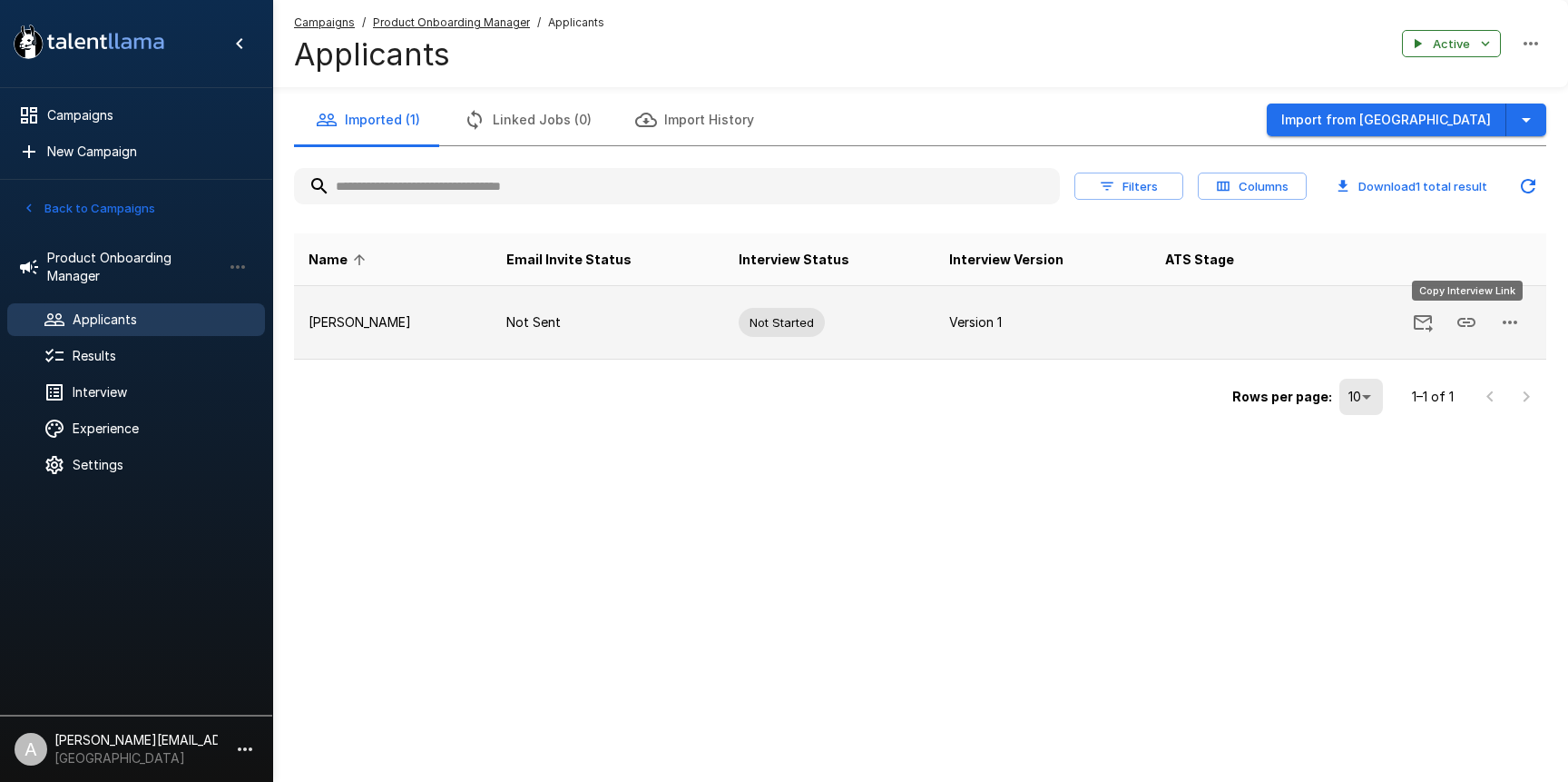
click at [1452, 328] on button "Copy Interview Link" at bounding box center [1467, 322] width 44 height 44
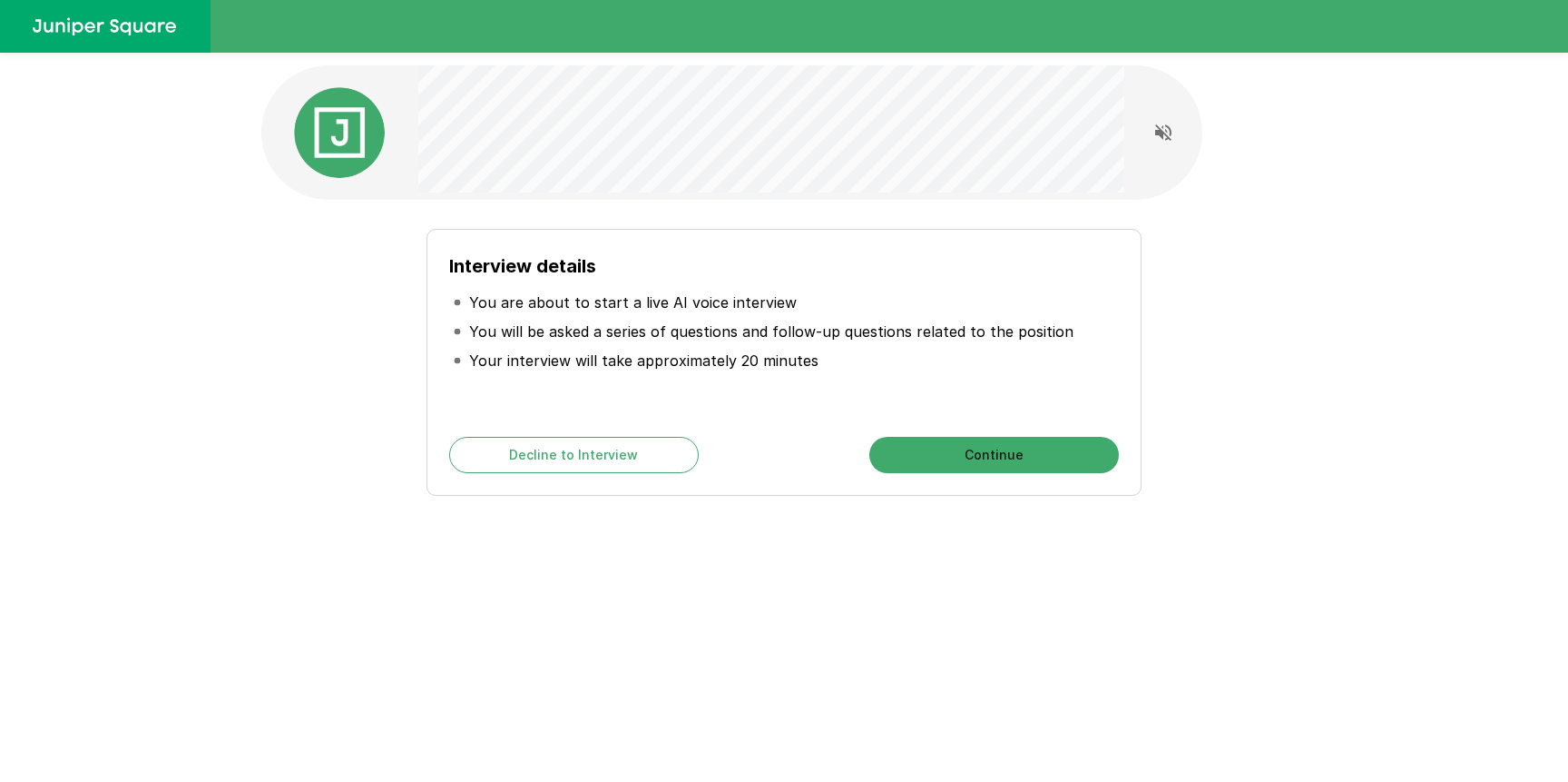
click at [970, 453] on button "Continue" at bounding box center [993, 455] width 250 height 37
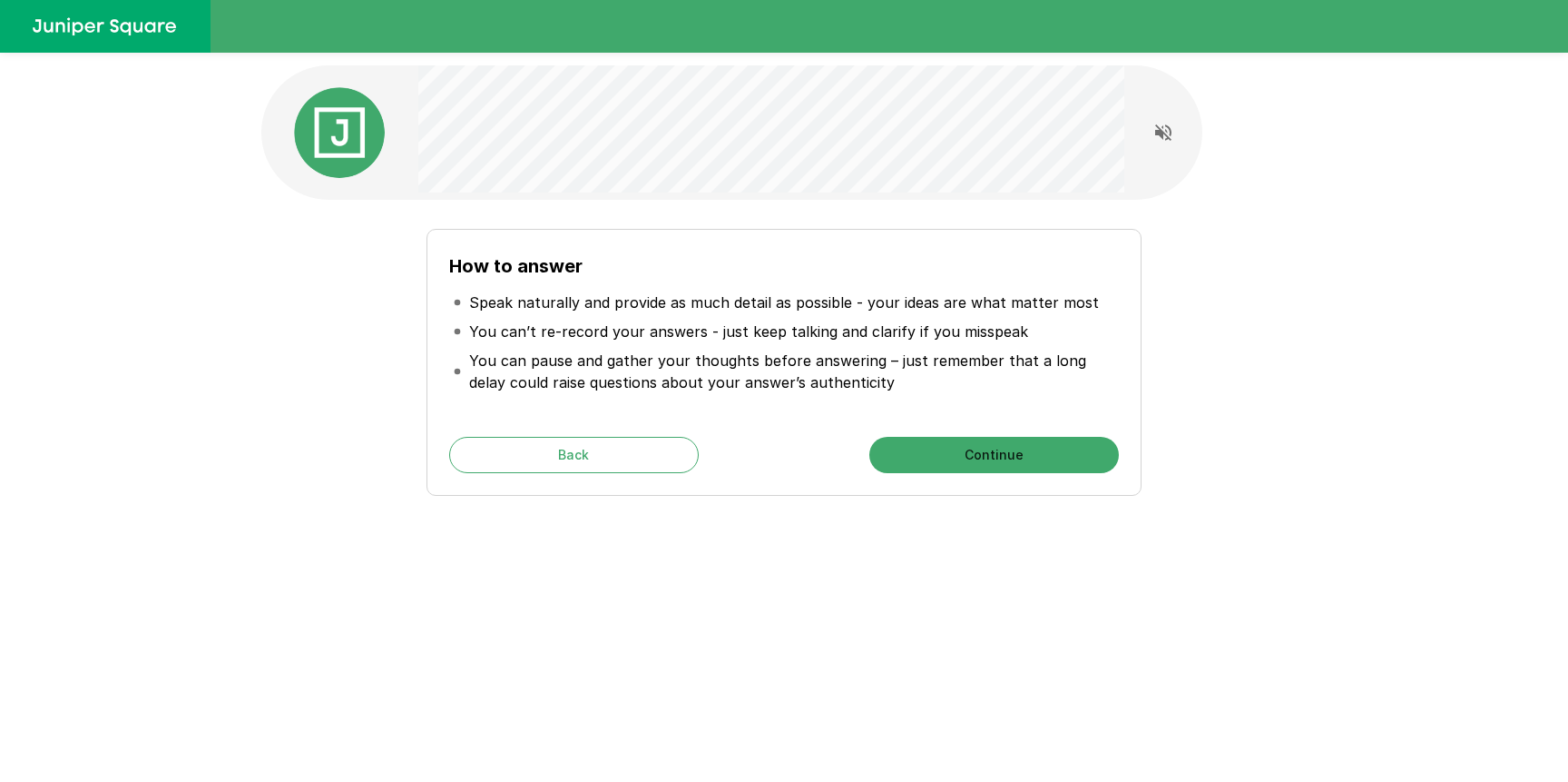
click at [970, 453] on button "Continue" at bounding box center [993, 455] width 250 height 37
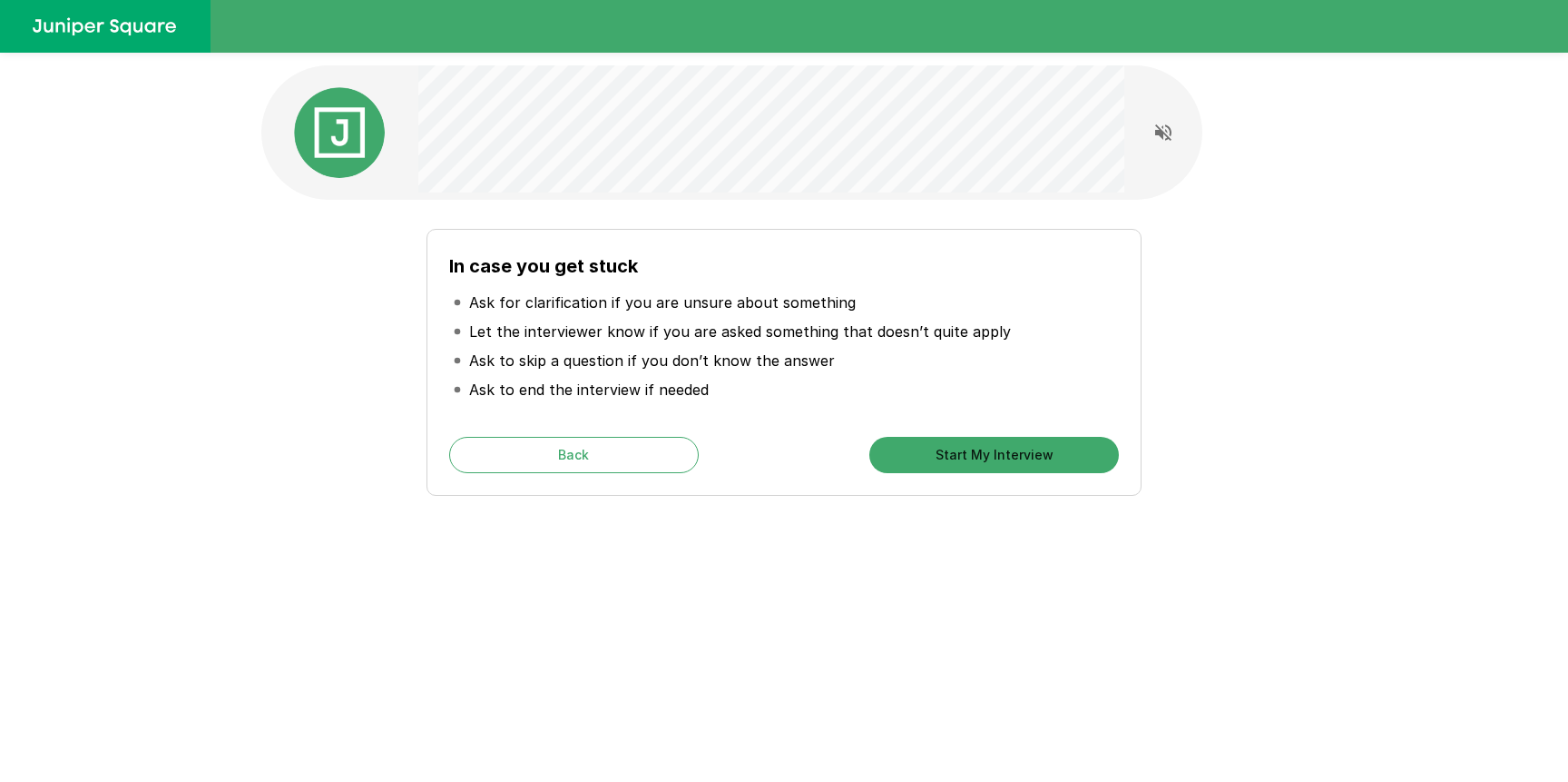
click at [970, 453] on button "Start My Interview" at bounding box center [993, 455] width 250 height 37
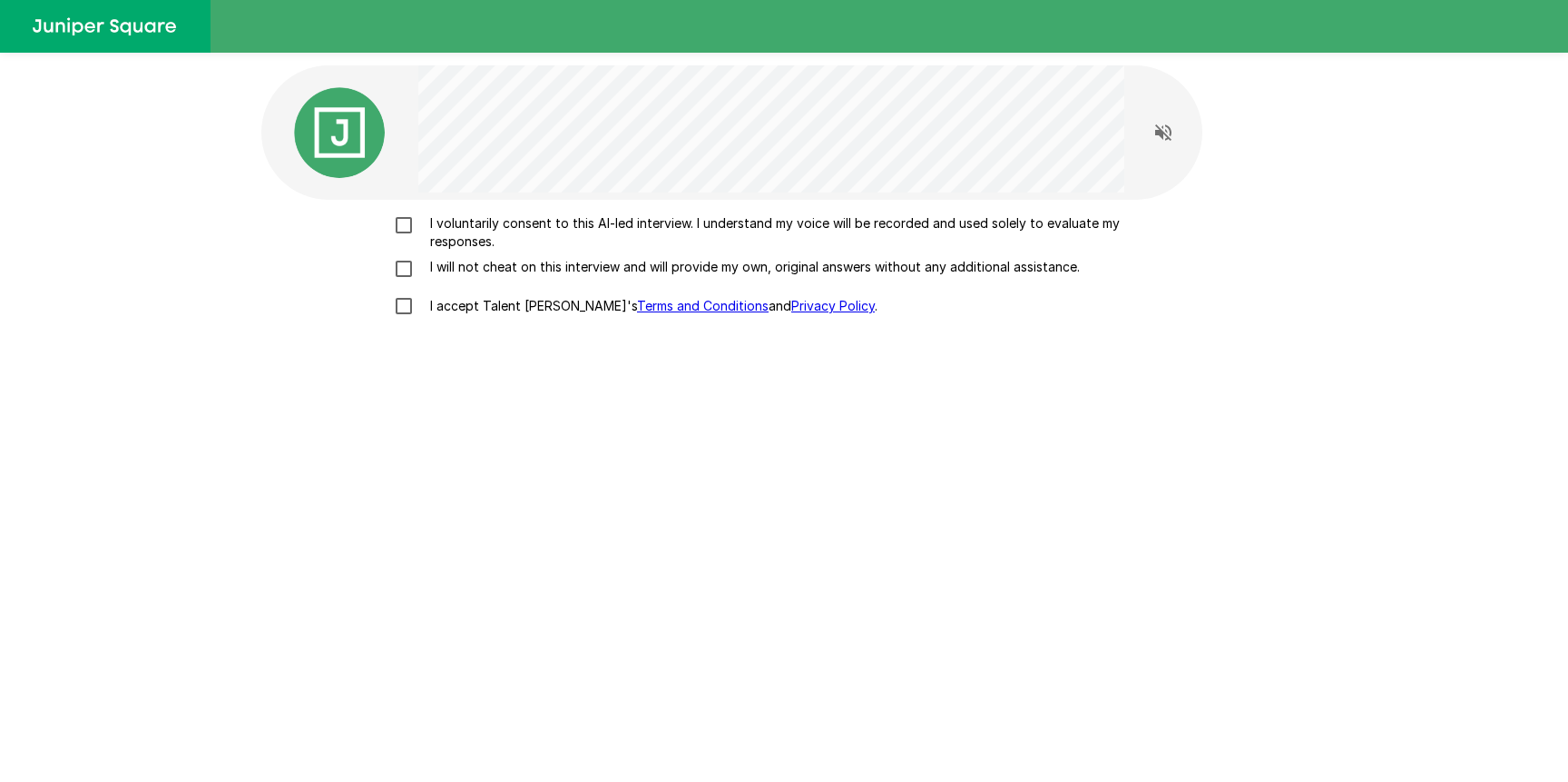
click at [469, 234] on p "I voluntarily consent to this AI-led interview. I understand my voice will be r…" at bounding box center [802, 232] width 761 height 37
click at [471, 258] on p "I will not cheat on this interview and will provide my own, original answers wi…" at bounding box center [751, 267] width 657 height 18
click at [482, 301] on p "I accept Talent Llama's Terms and Conditions and Privacy Policy ." at bounding box center [649, 305] width 454 height 18
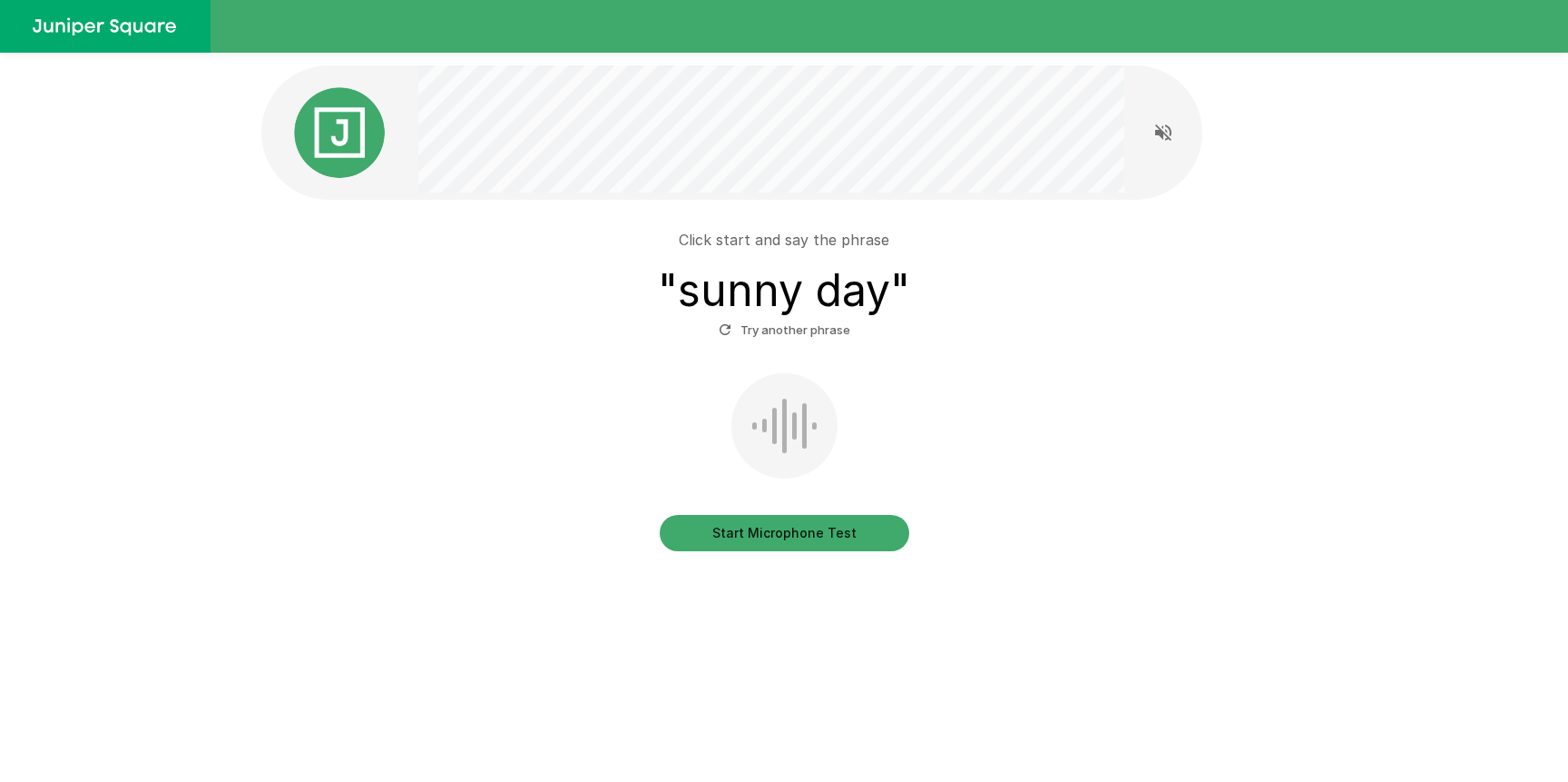
click at [759, 528] on button "Start Microphone Test" at bounding box center [784, 533] width 250 height 37
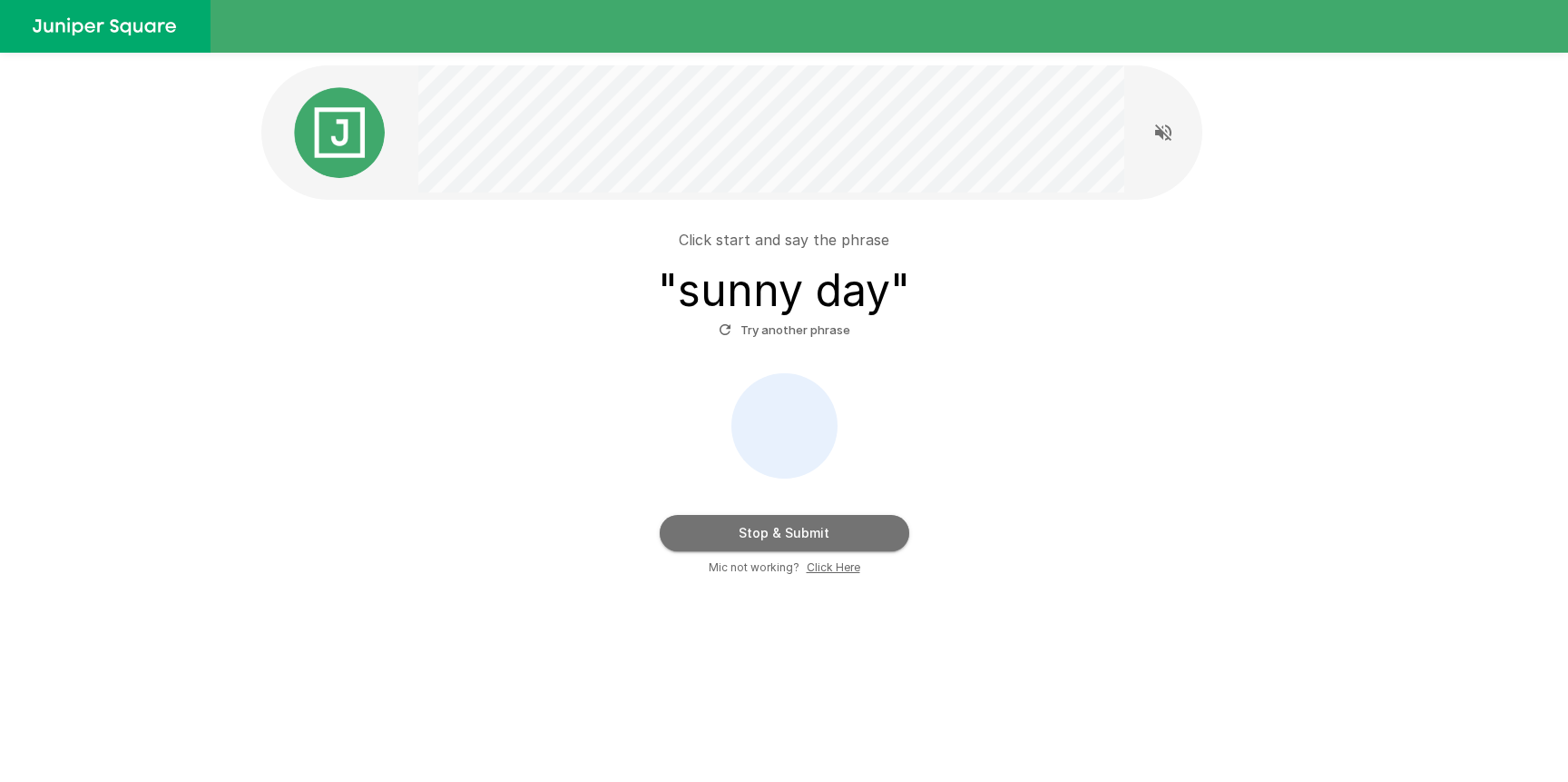
click at [759, 528] on button "Stop & Submit" at bounding box center [784, 533] width 250 height 37
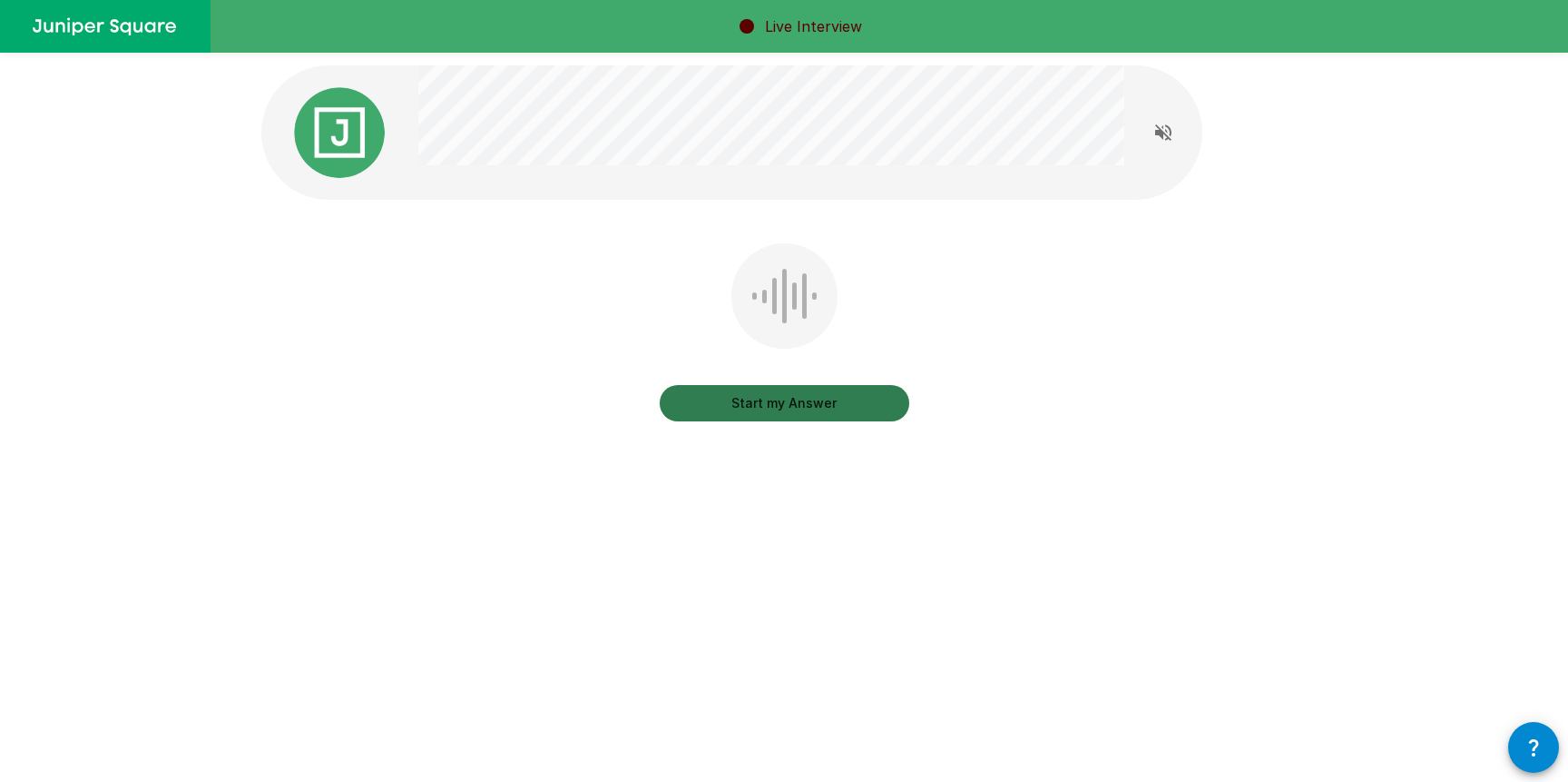
click at [789, 415] on button "Start my Answer" at bounding box center [784, 403] width 250 height 37
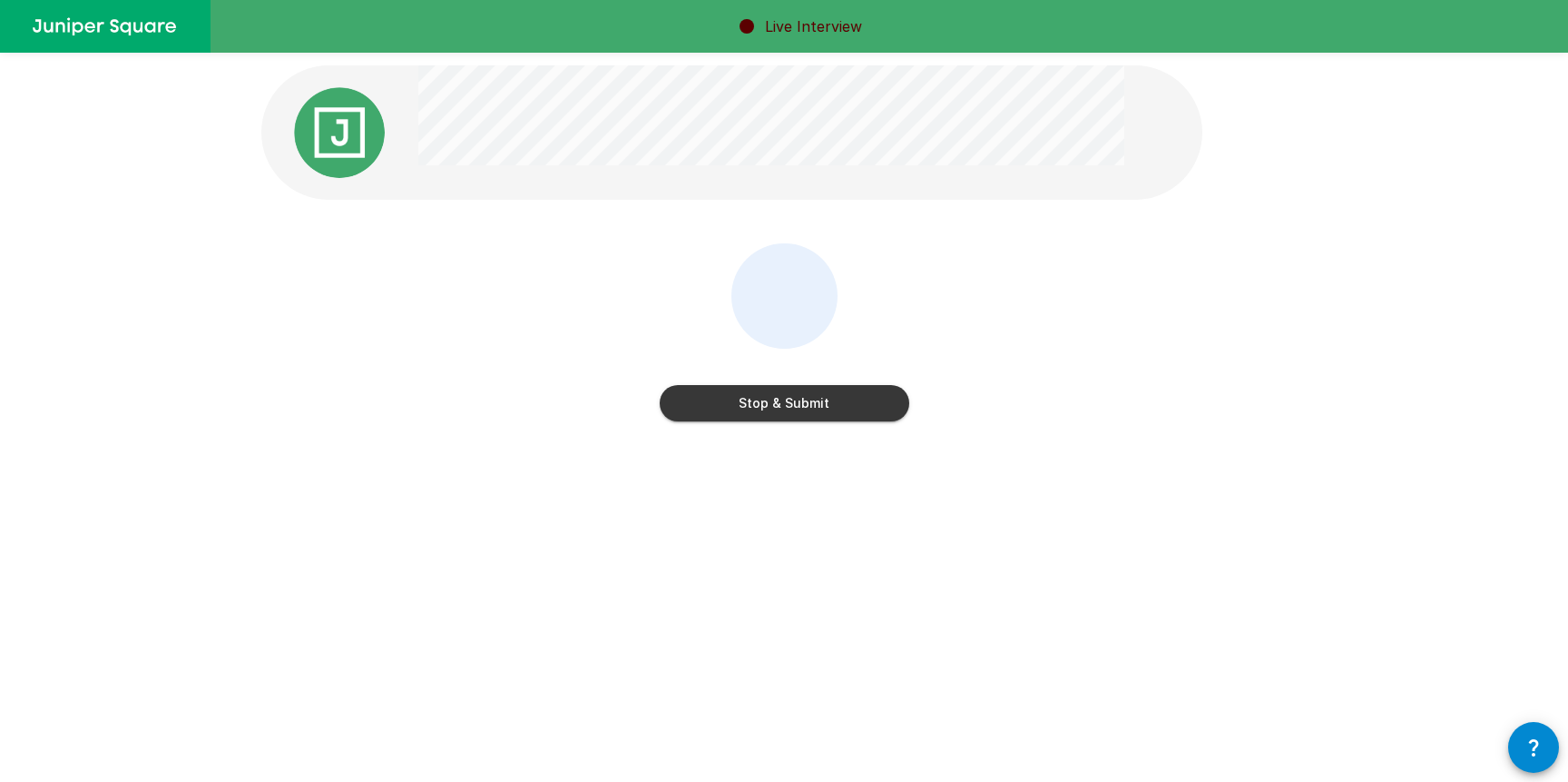
click at [789, 415] on button "Stop & Submit" at bounding box center [784, 403] width 250 height 37
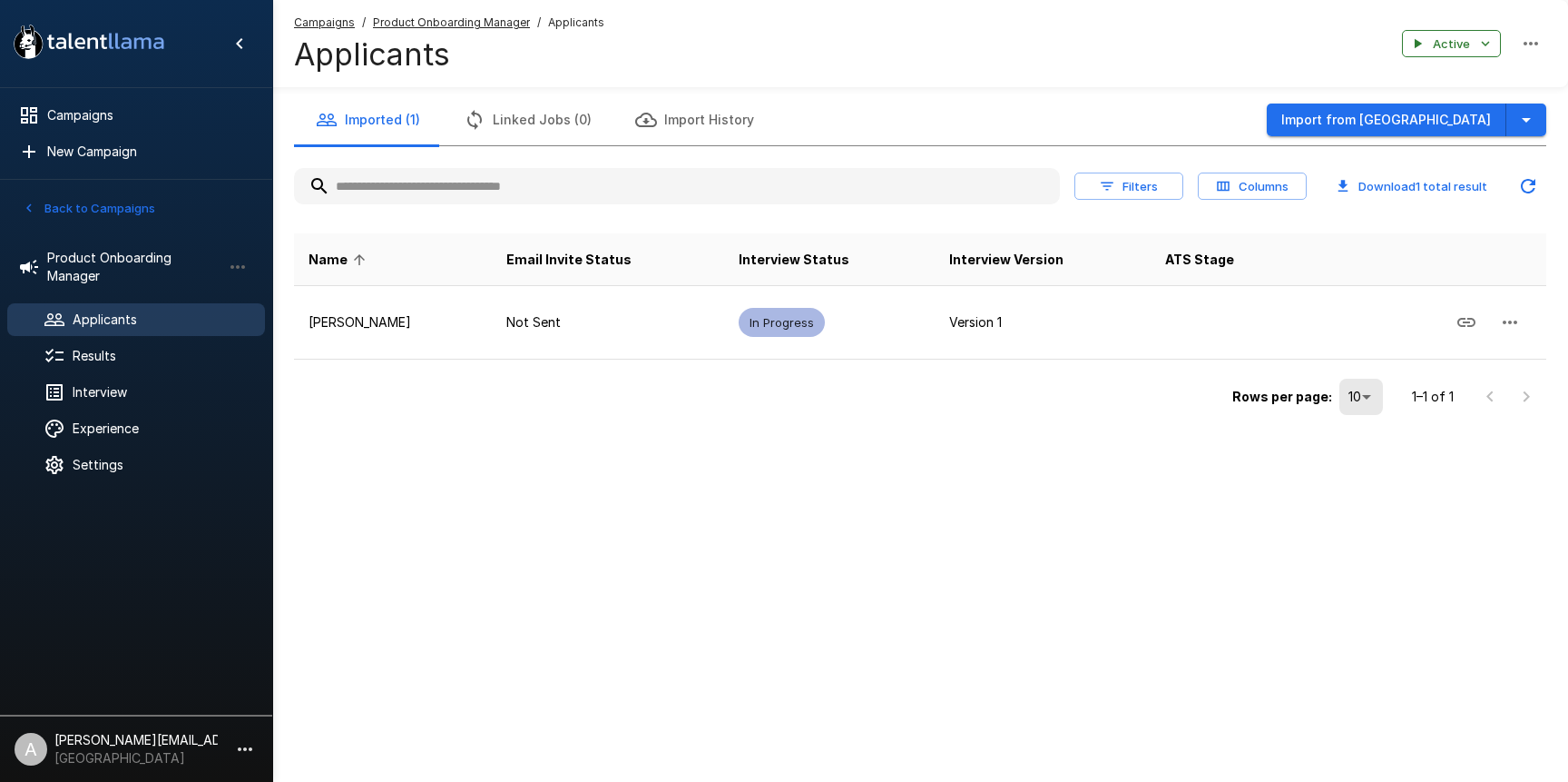
click at [129, 128] on div "Campaigns" at bounding box center [135, 114] width 258 height 33
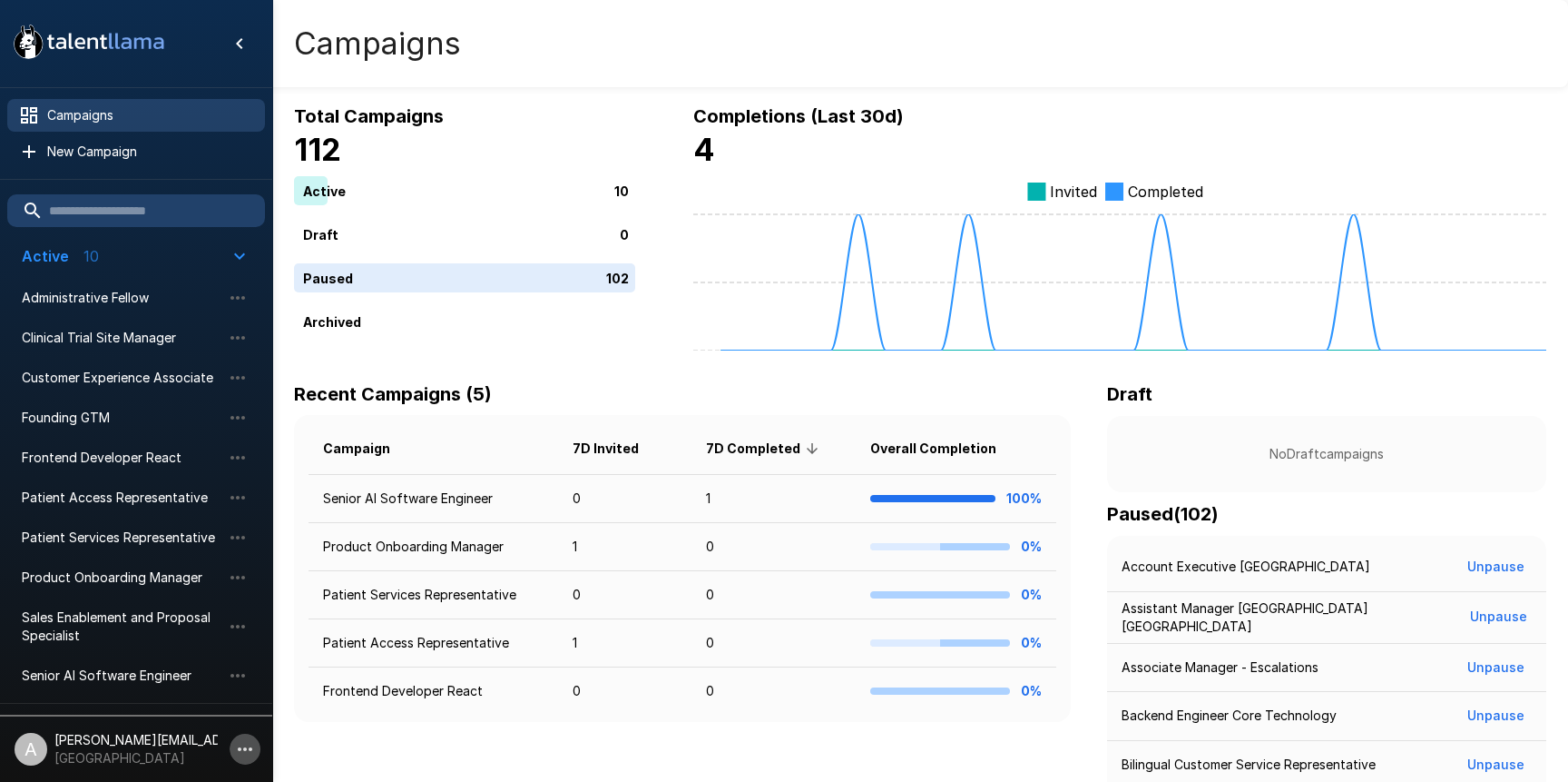
click at [242, 753] on icon "button" at bounding box center [245, 749] width 22 height 22
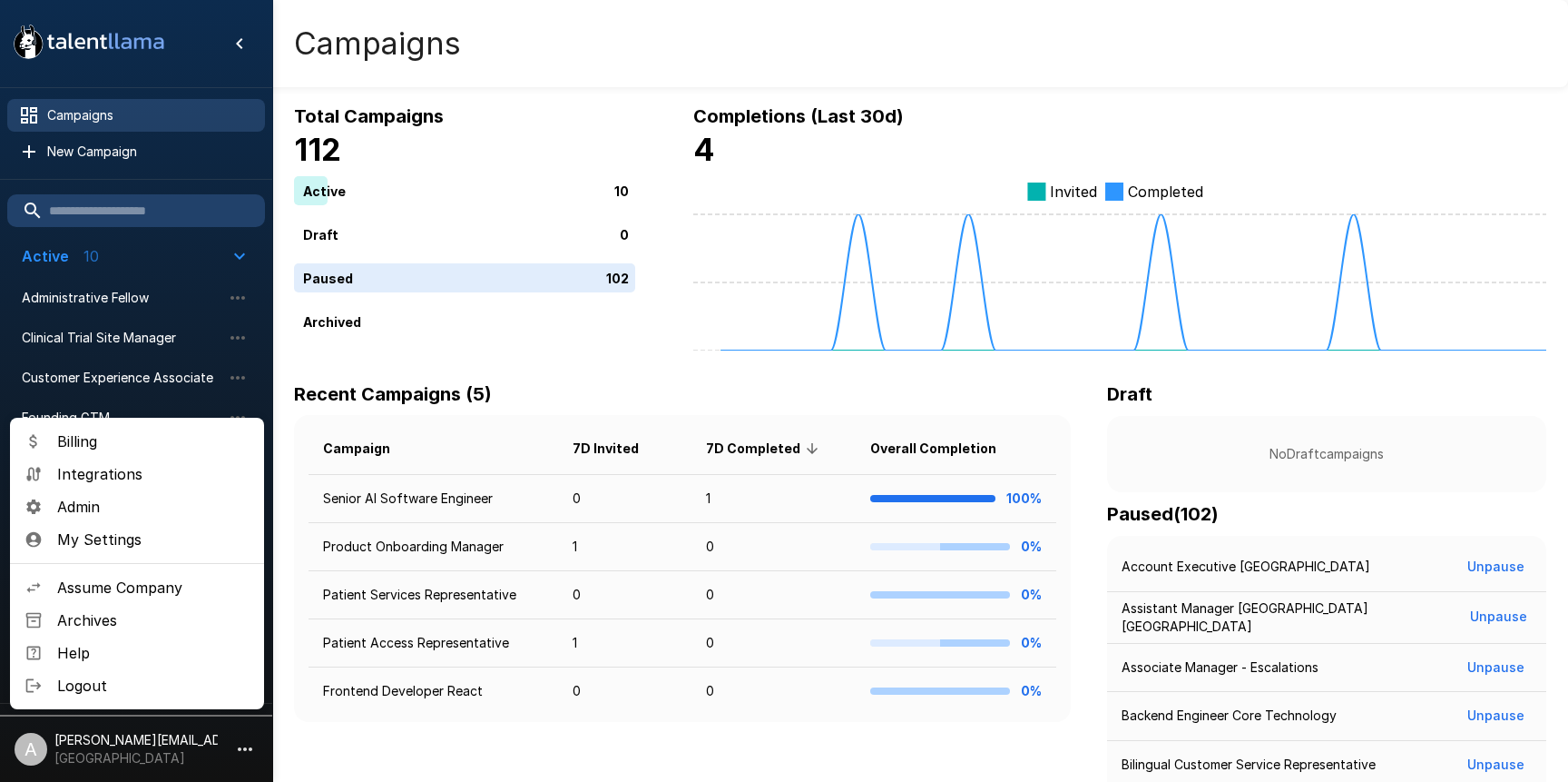
click at [140, 596] on span "Assume Company" at bounding box center [153, 588] width 192 height 22
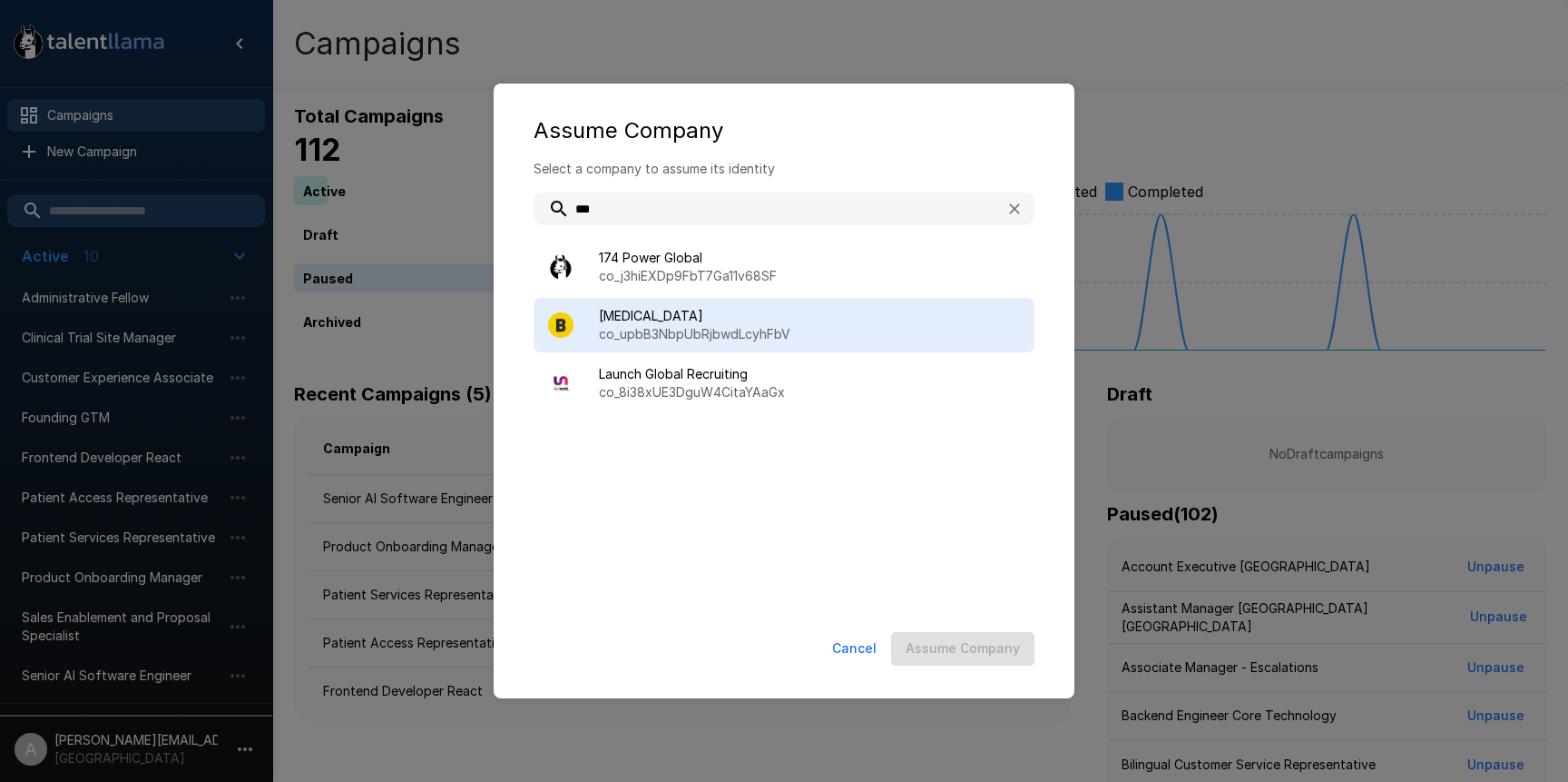
type input "***"
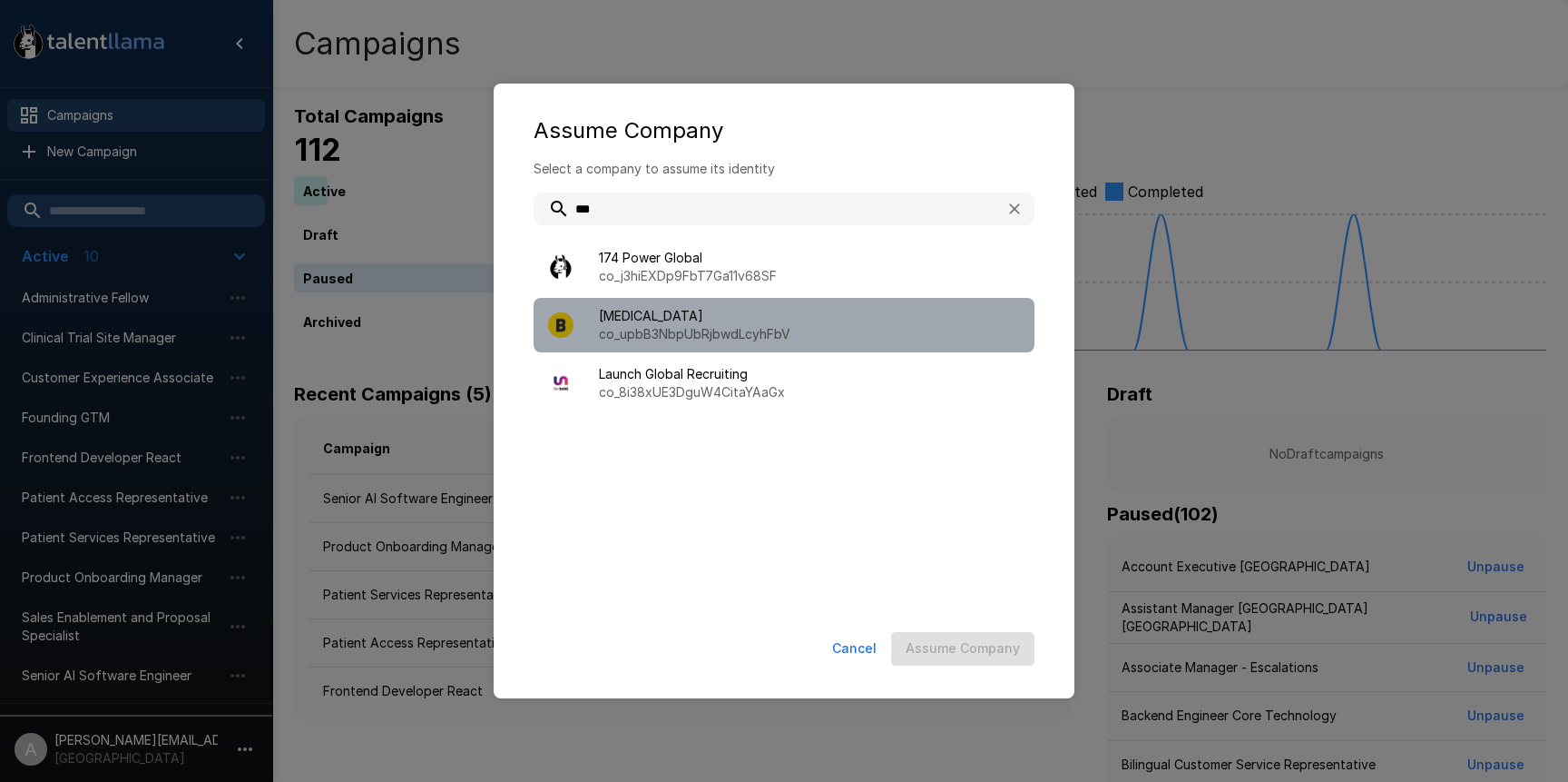
click at [851, 325] on p "co_upbB3NbpUbRjbwdLcyhFbV" at bounding box center [809, 334] width 422 height 18
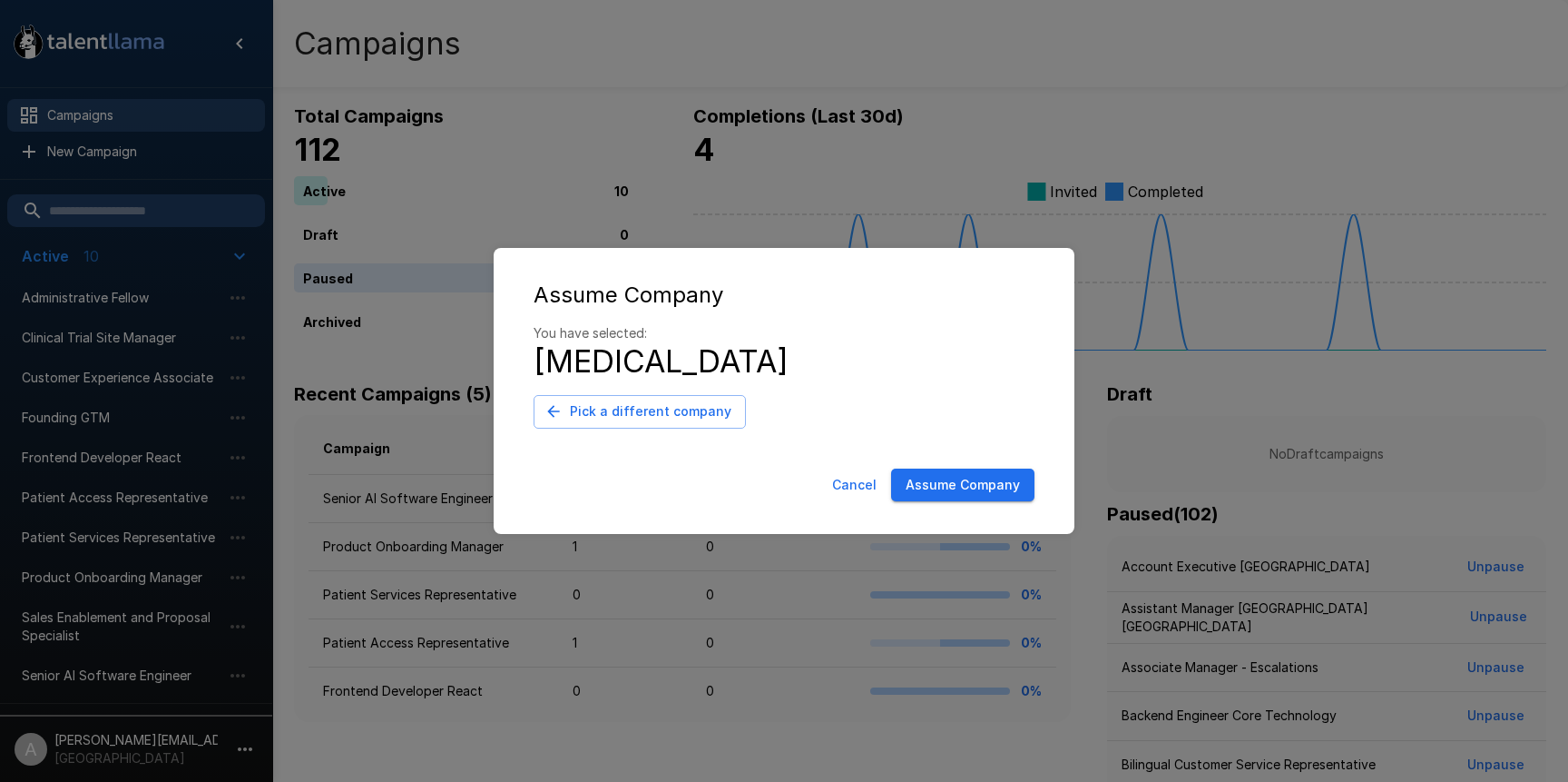
click at [980, 496] on button "Assume Company" at bounding box center [962, 486] width 143 height 34
